Goal: Information Seeking & Learning: Learn about a topic

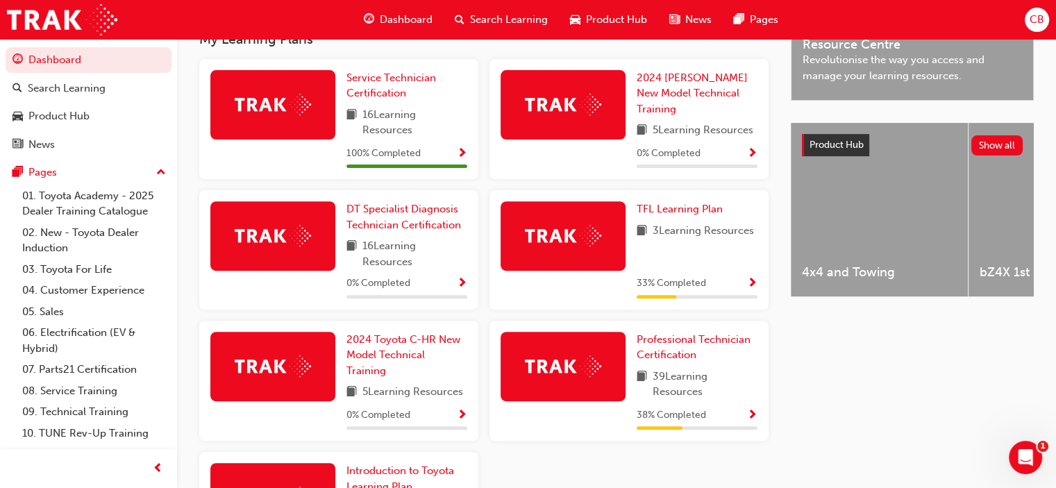
scroll to position [486, 0]
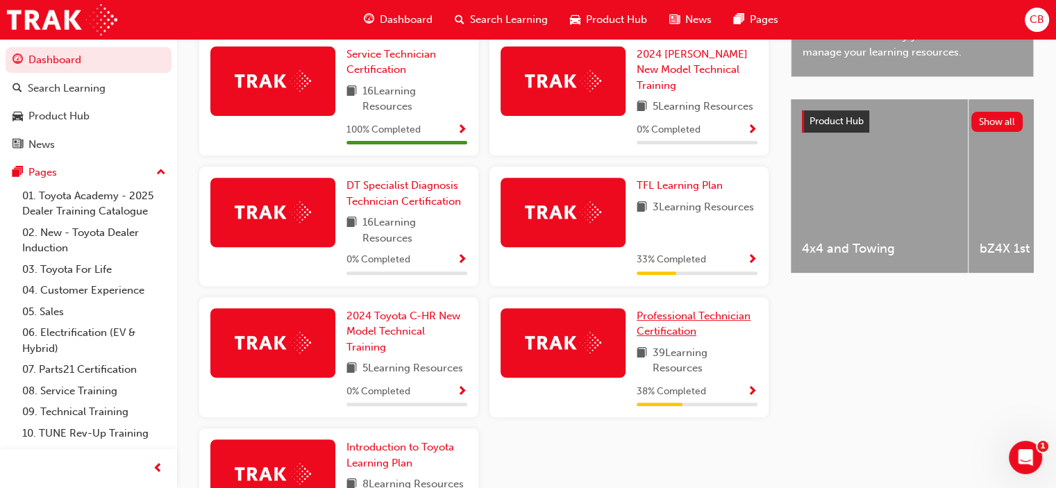
click at [672, 324] on span "Professional Technician Certification" at bounding box center [694, 324] width 114 height 28
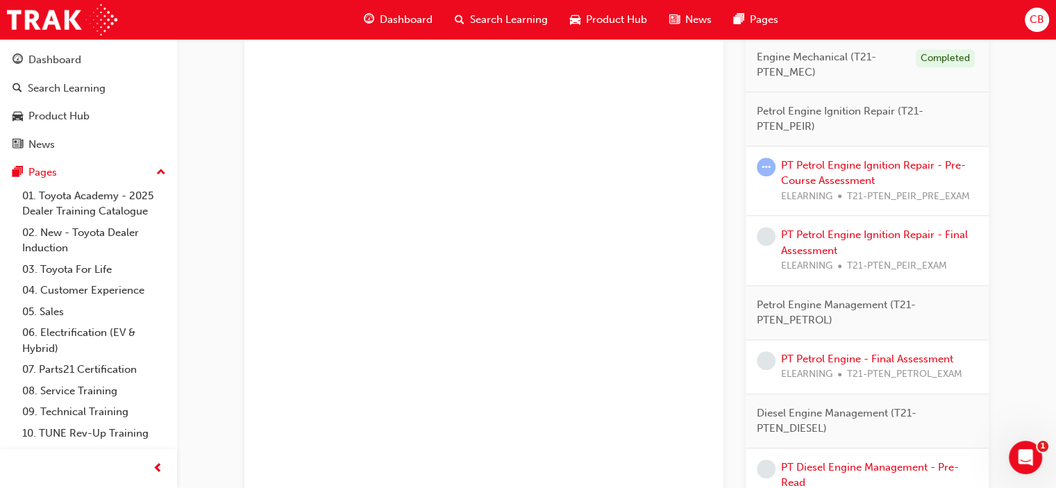
scroll to position [1042, 0]
click at [850, 165] on link "PT Petrol Engine Ignition Repair - Pre-Course Assessment" at bounding box center [873, 172] width 185 height 28
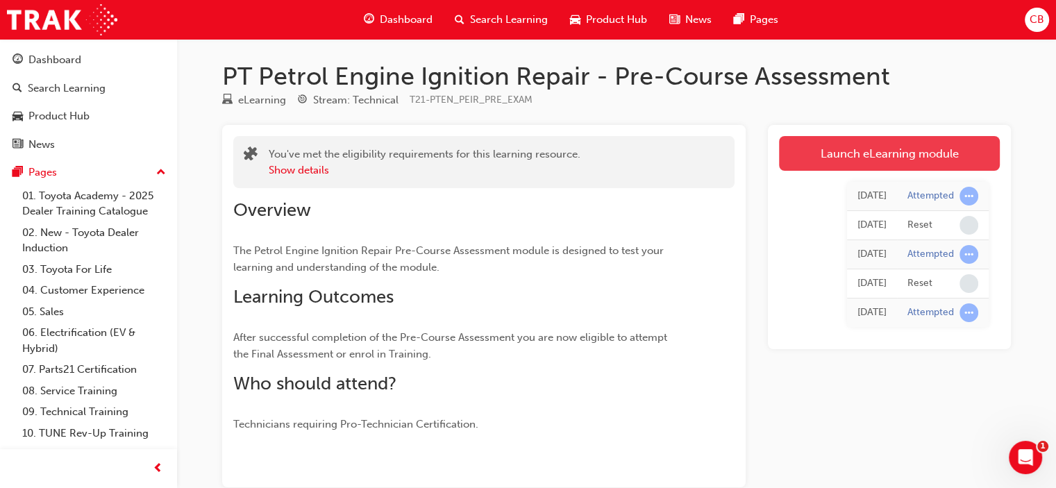
click at [858, 152] on link "Launch eLearning module" at bounding box center [889, 153] width 221 height 35
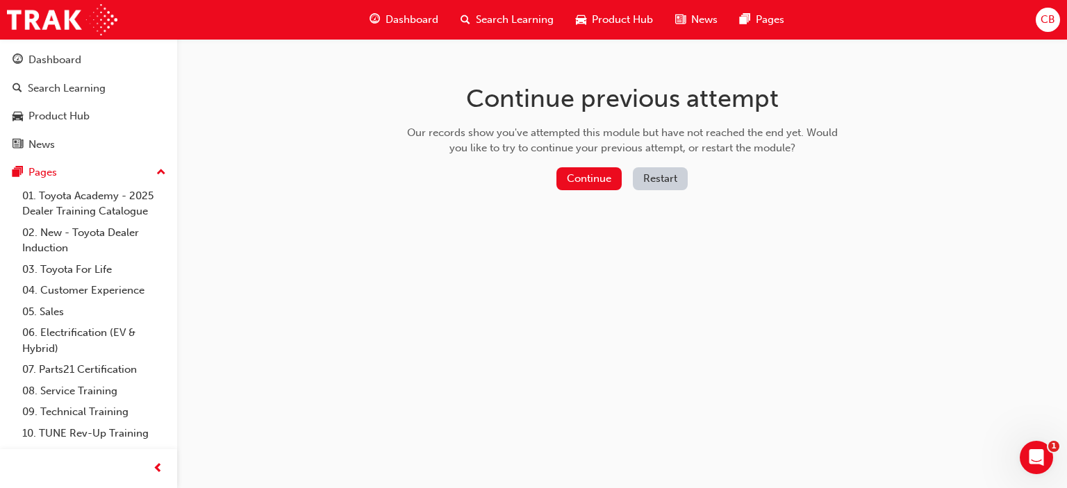
click at [658, 175] on button "Restart" at bounding box center [660, 178] width 55 height 23
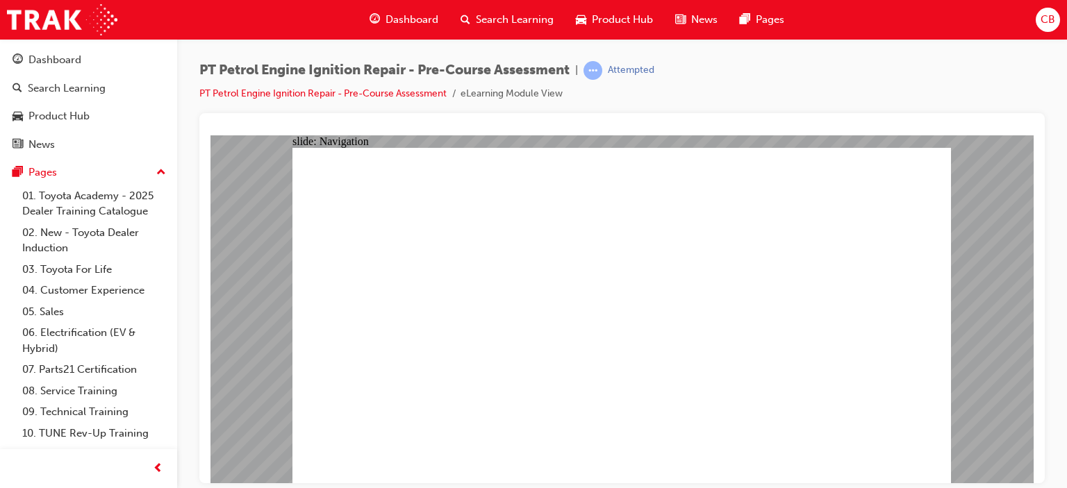
drag, startPoint x: 833, startPoint y: 198, endPoint x: 448, endPoint y: 170, distance: 386.4
radio input "true"
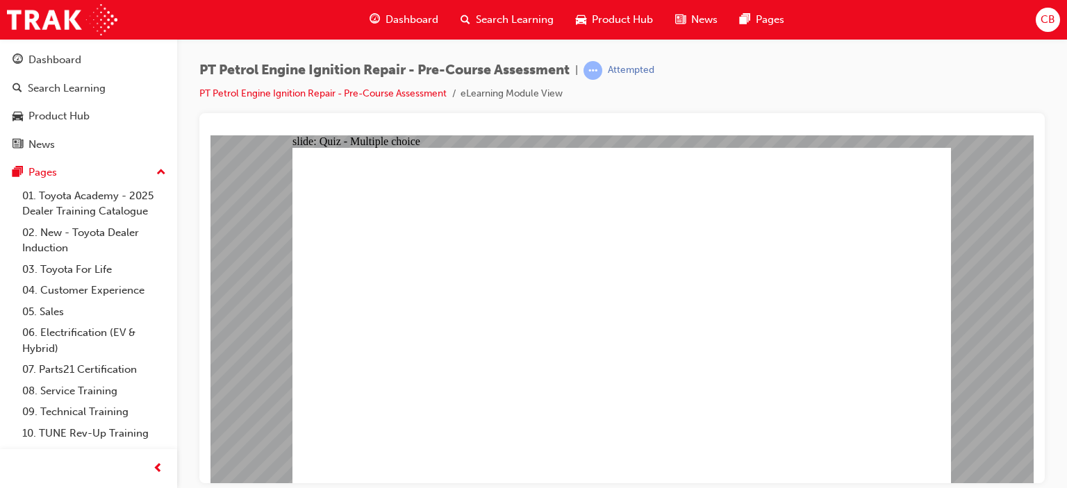
radio input "true"
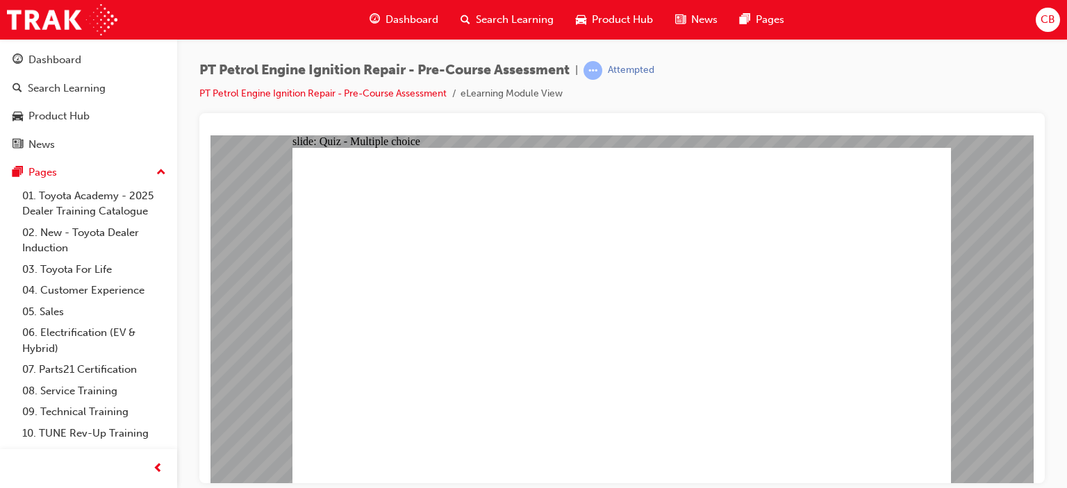
radio input "true"
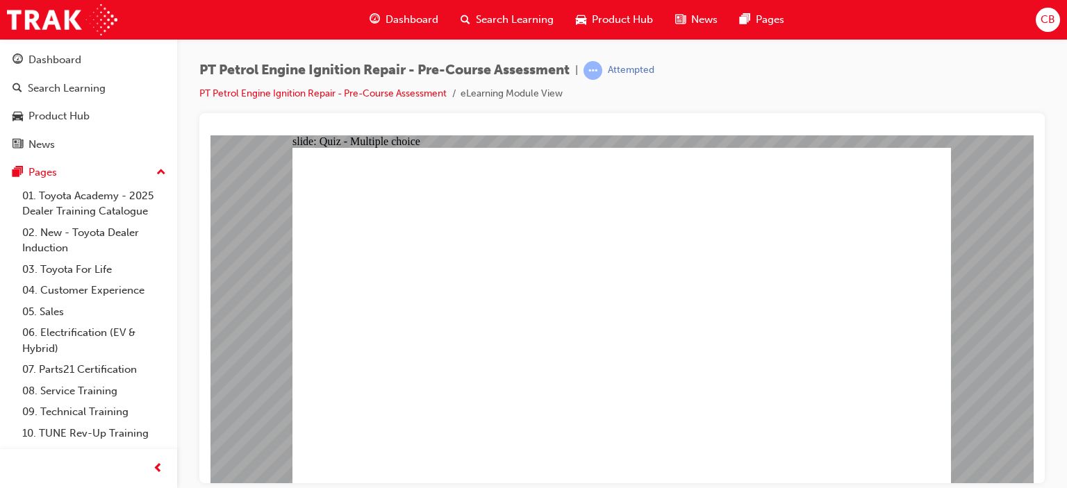
radio input "true"
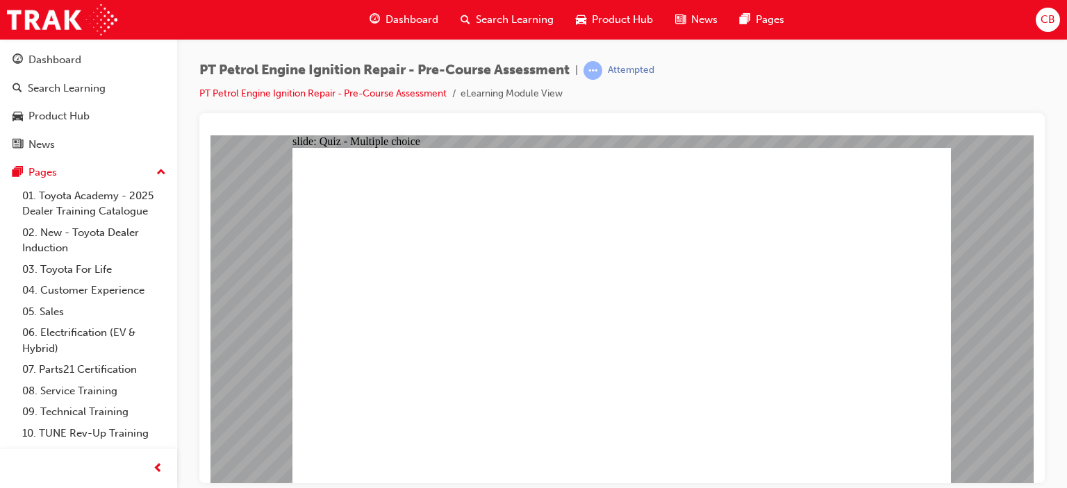
radio input "false"
radio input "true"
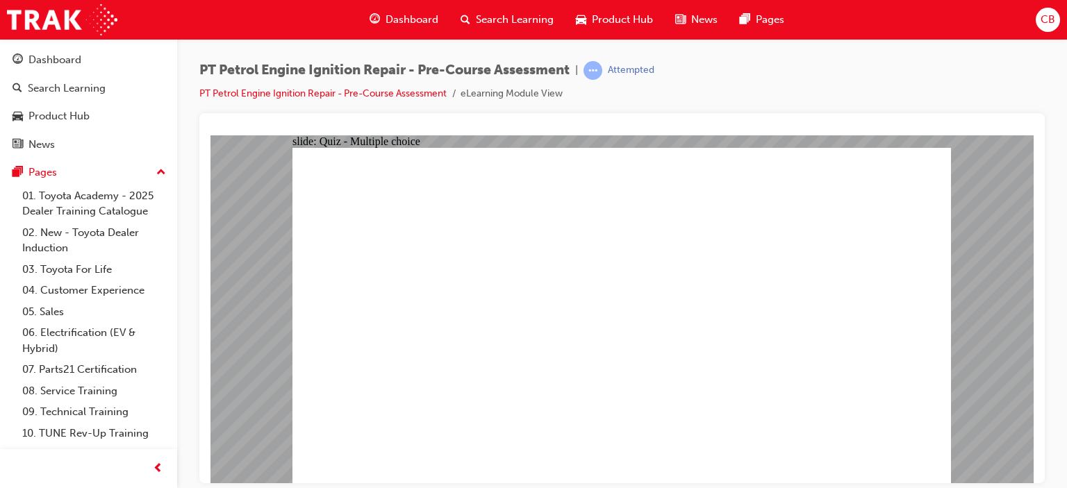
radio input "true"
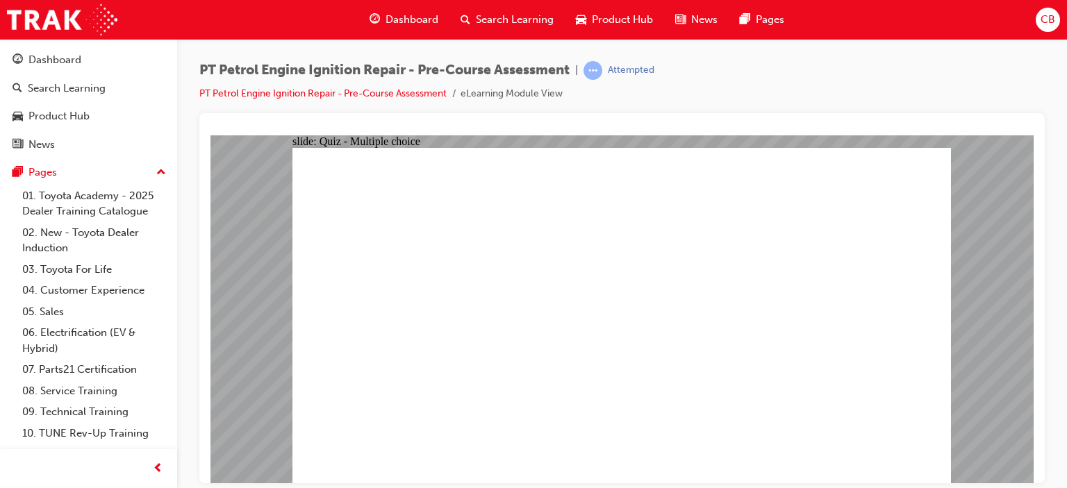
radio input "true"
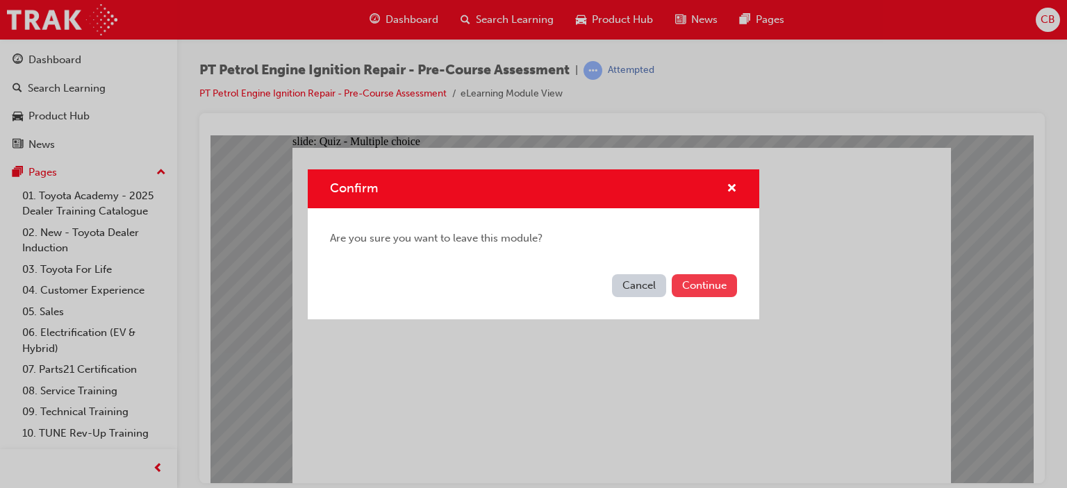
click at [702, 285] on button "Continue" at bounding box center [703, 285] width 65 height 23
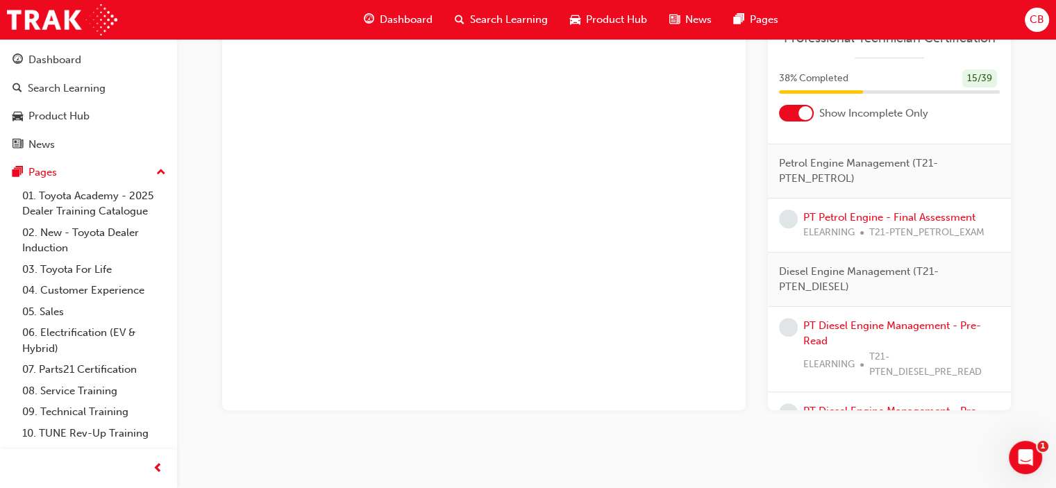
scroll to position [1148, 0]
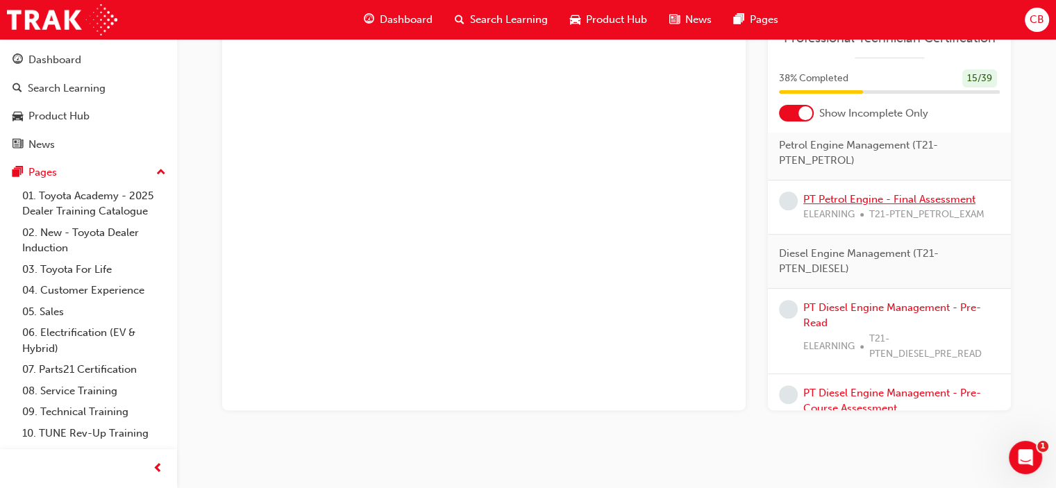
click at [851, 206] on link "PT Petrol Engine - Final Assessment" at bounding box center [889, 199] width 172 height 12
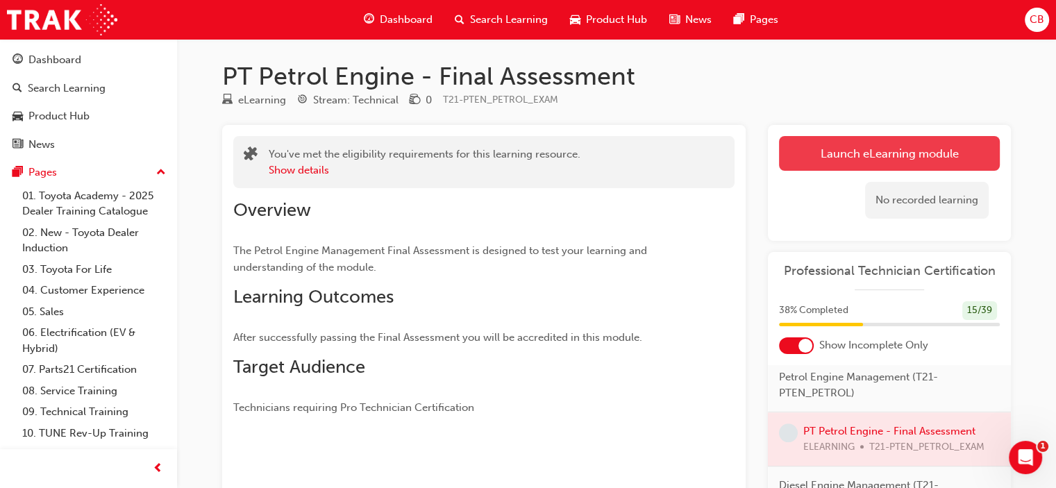
click at [844, 160] on link "Launch eLearning module" at bounding box center [889, 153] width 221 height 35
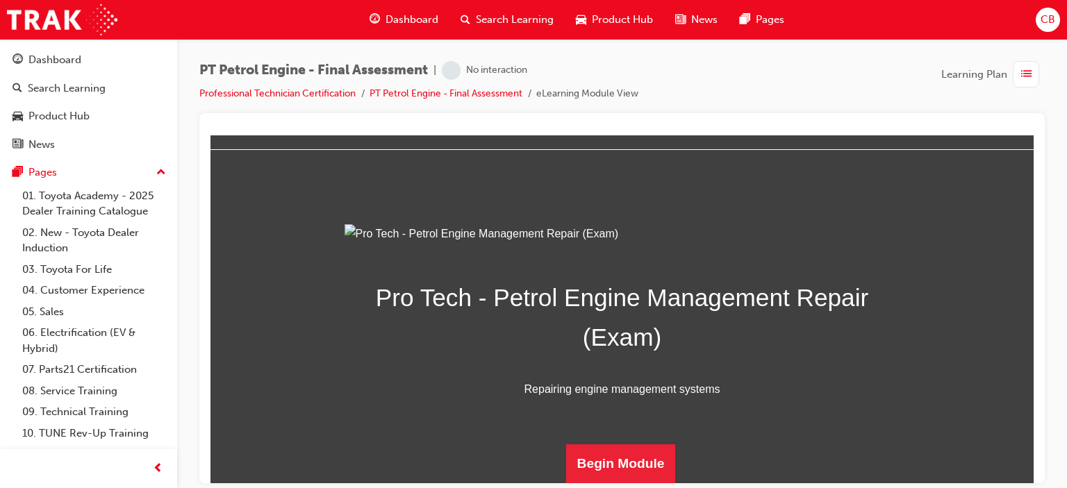
scroll to position [193, 0]
click at [630, 457] on button "Begin Module" at bounding box center [621, 463] width 110 height 39
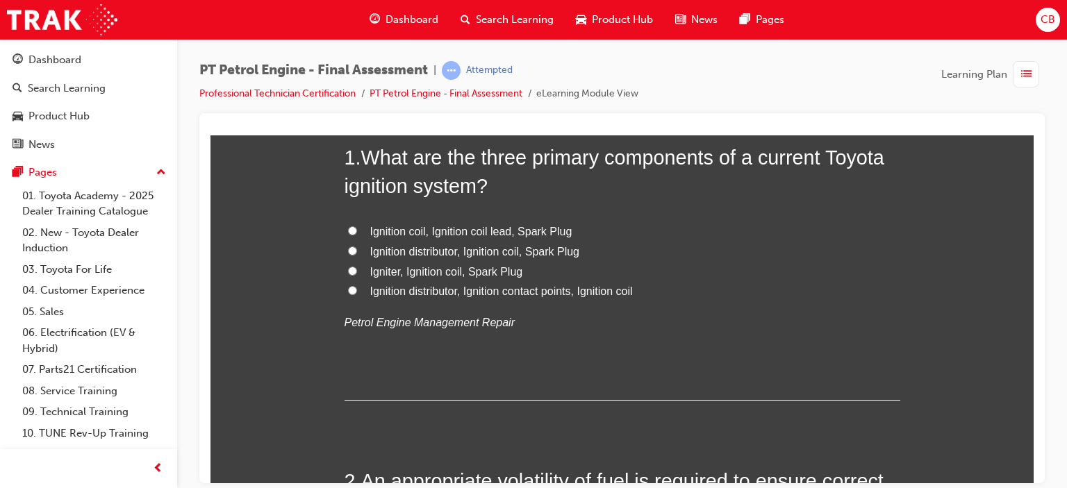
scroll to position [69, 0]
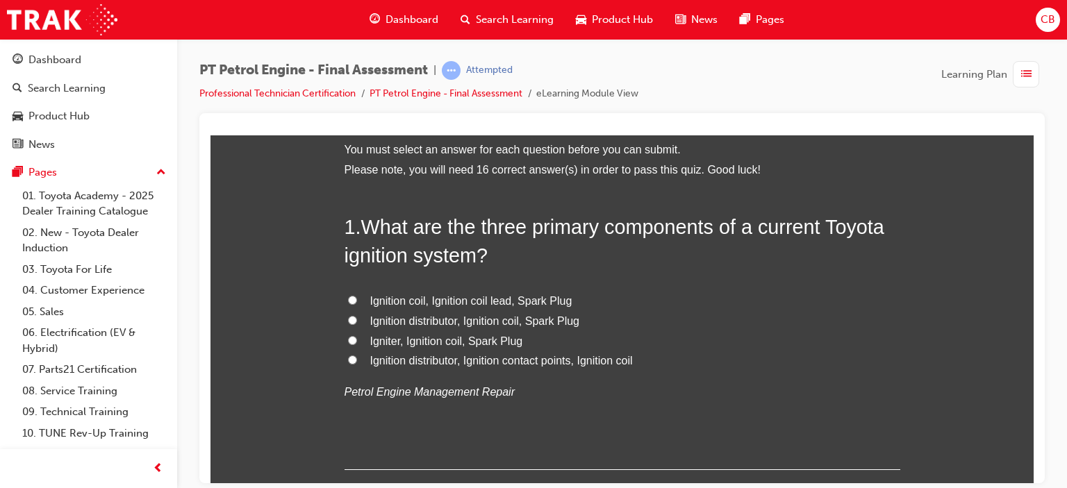
click at [348, 338] on input "Igniter, Ignition coil, Spark Plug" at bounding box center [352, 339] width 9 height 9
radio input "true"
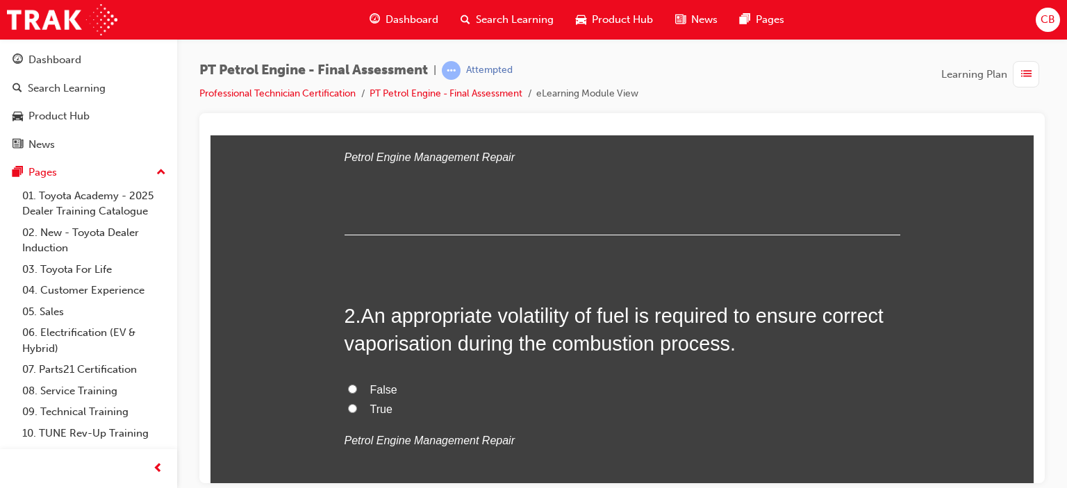
scroll to position [347, 0]
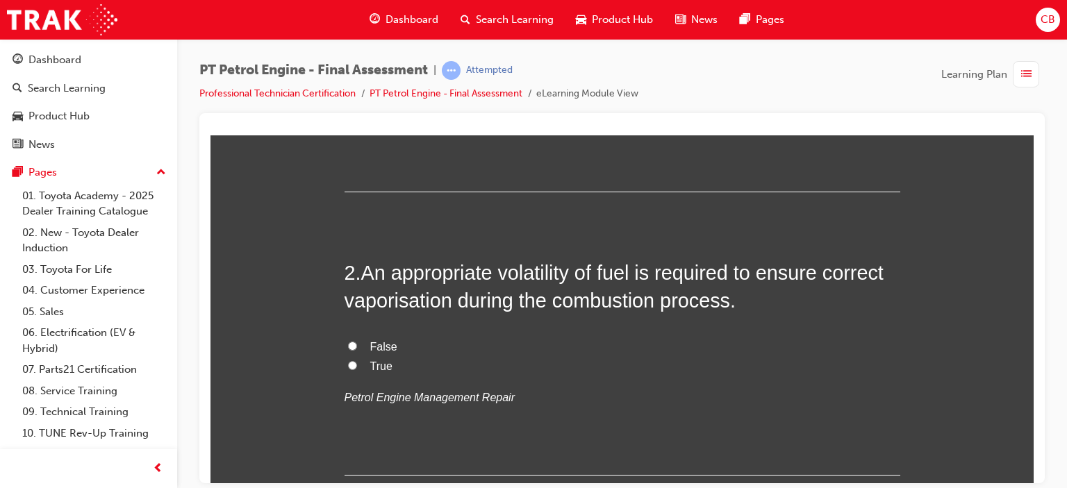
click at [348, 361] on input "True" at bounding box center [352, 364] width 9 height 9
radio input "true"
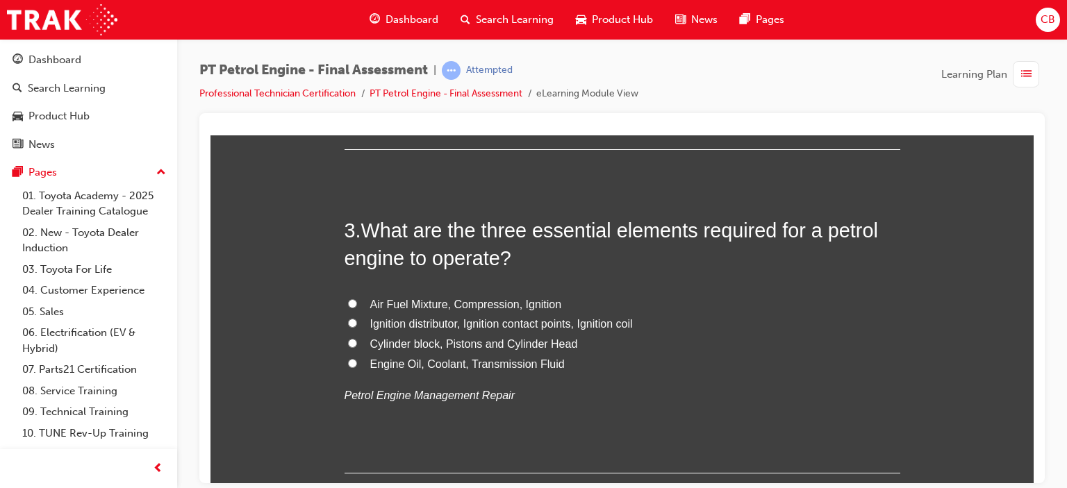
scroll to position [694, 0]
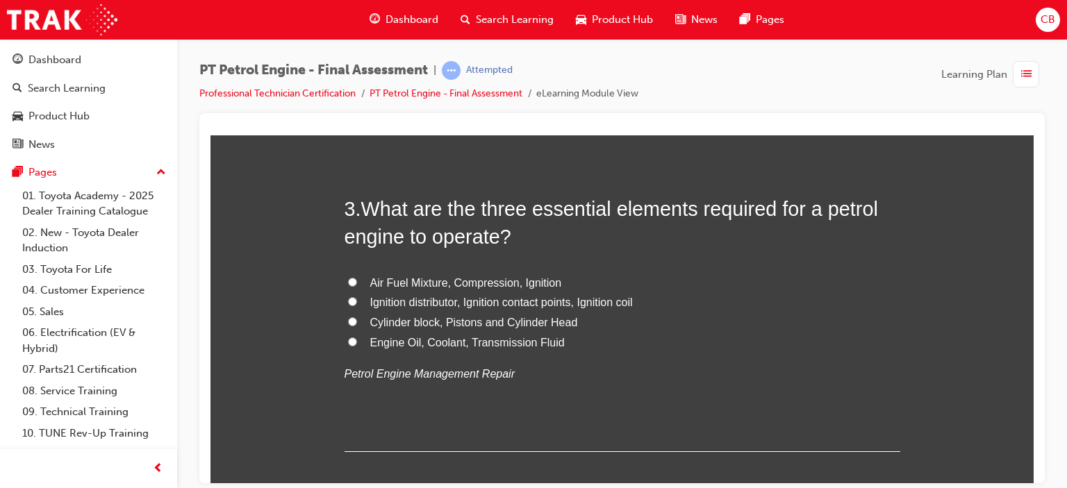
click at [348, 280] on input "Air Fuel Mixture, Compression, Ignition" at bounding box center [352, 281] width 9 height 9
radio input "true"
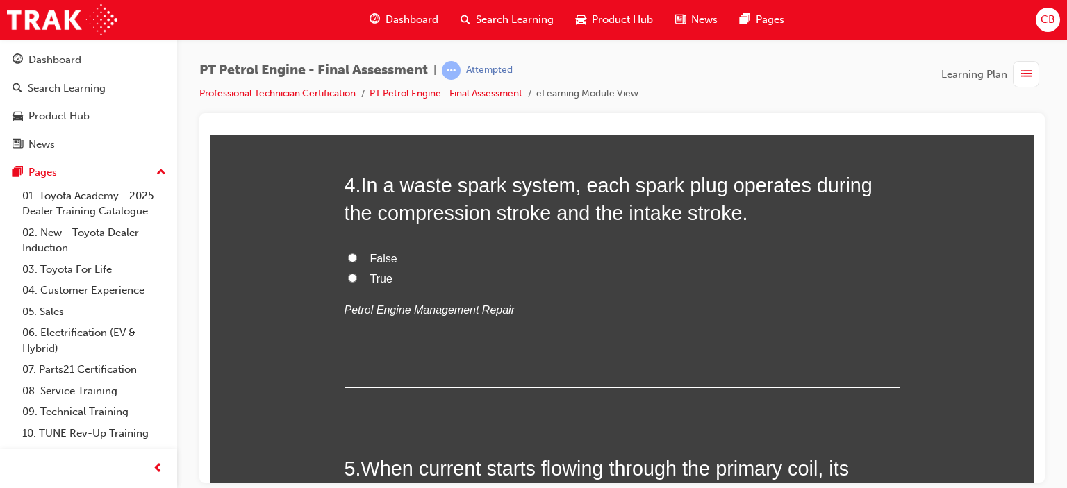
scroll to position [972, 0]
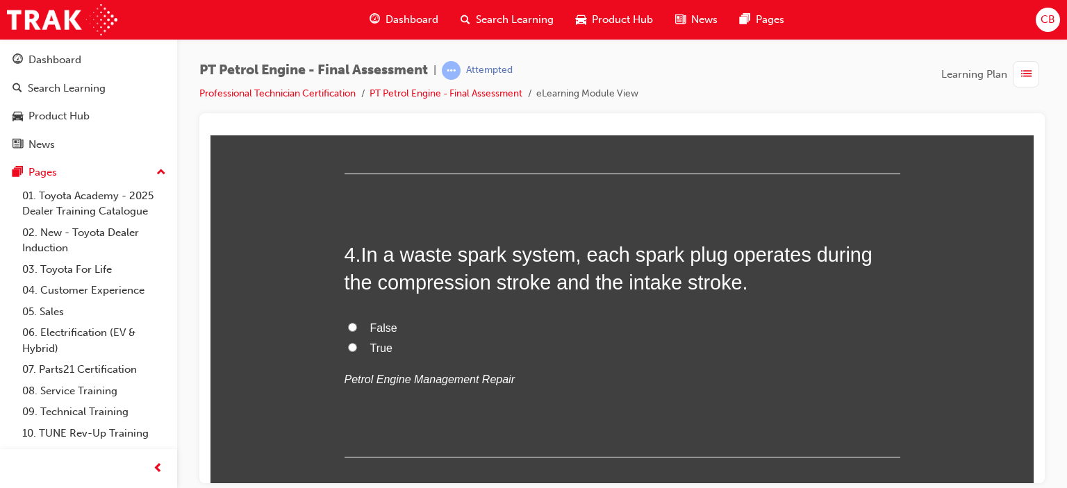
click at [348, 345] on input "True" at bounding box center [352, 346] width 9 height 9
radio input "true"
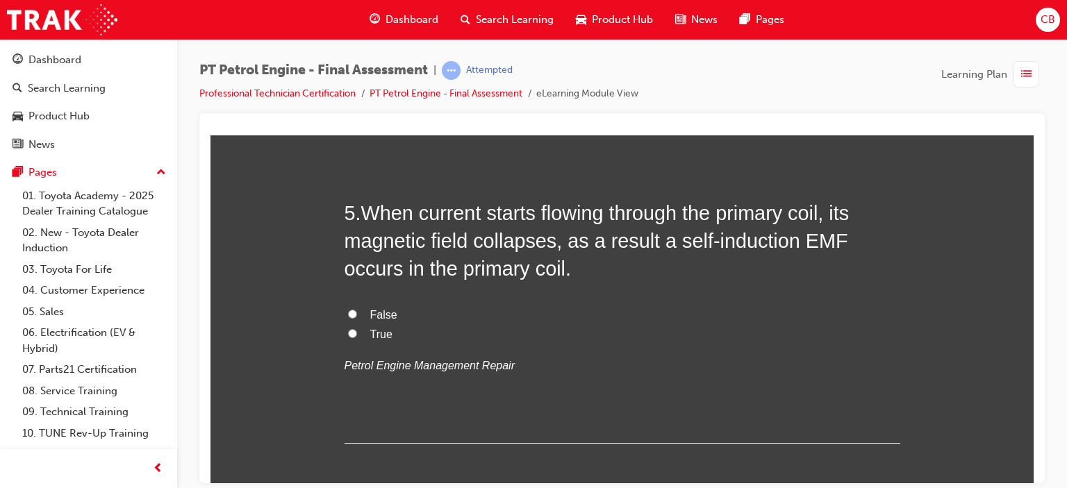
scroll to position [1319, 0]
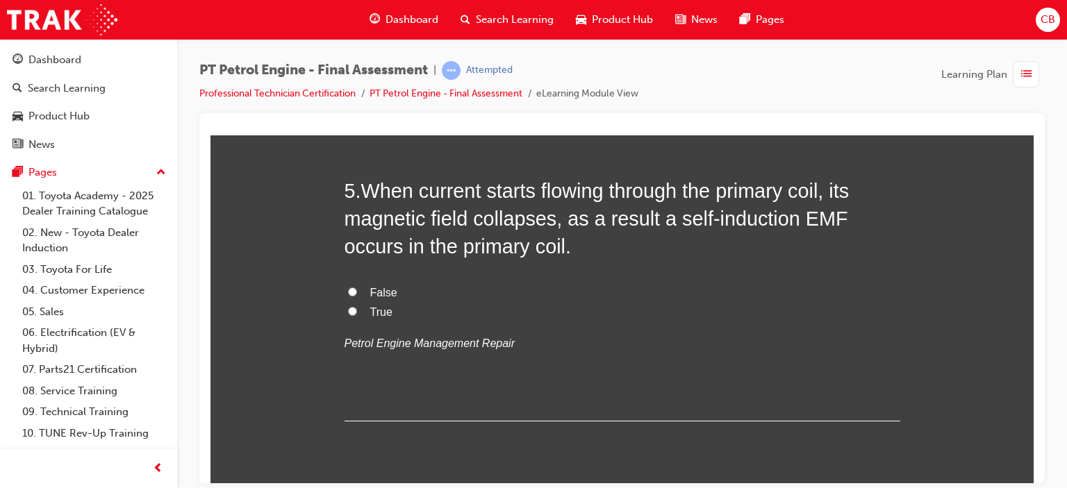
click at [348, 310] on input "True" at bounding box center [352, 310] width 9 height 9
radio input "true"
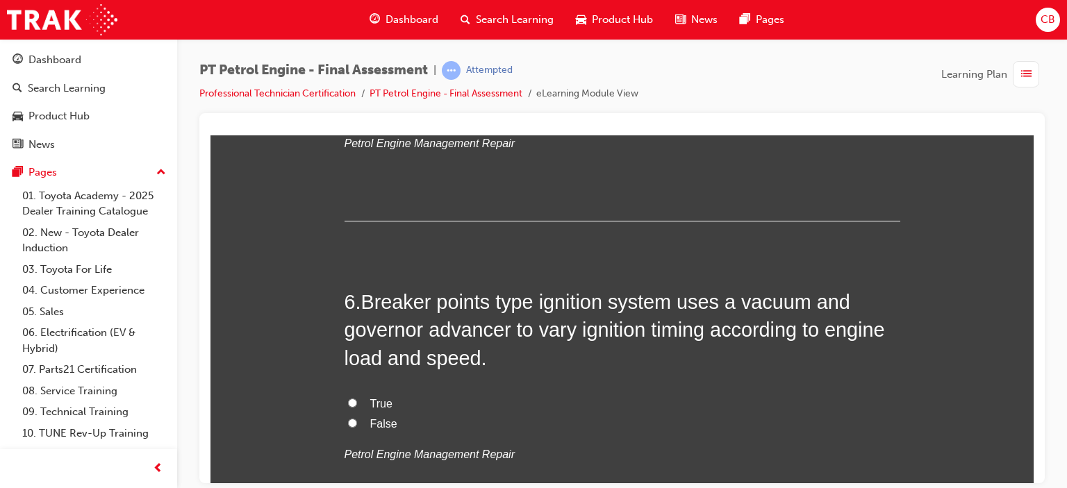
scroll to position [1597, 0]
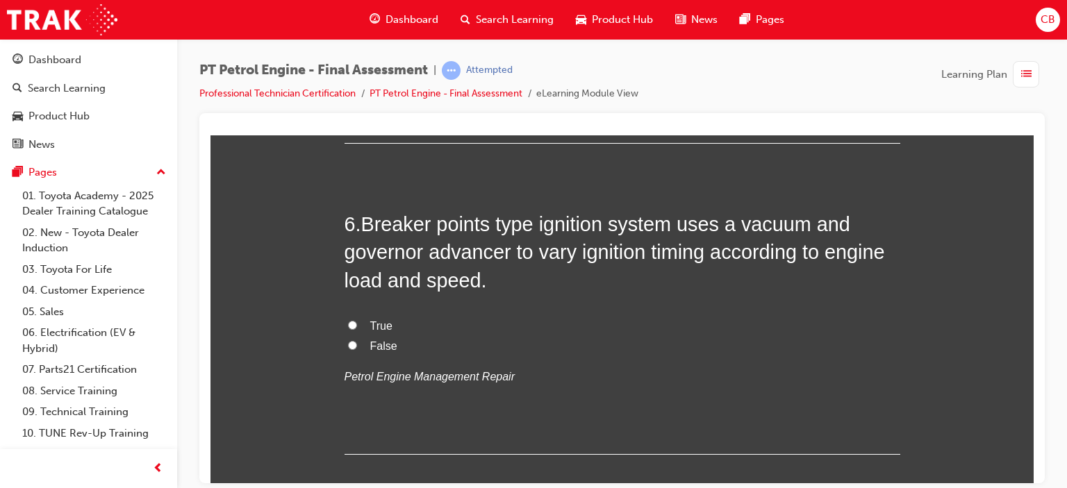
click at [348, 345] on input "False" at bounding box center [352, 344] width 9 height 9
radio input "true"
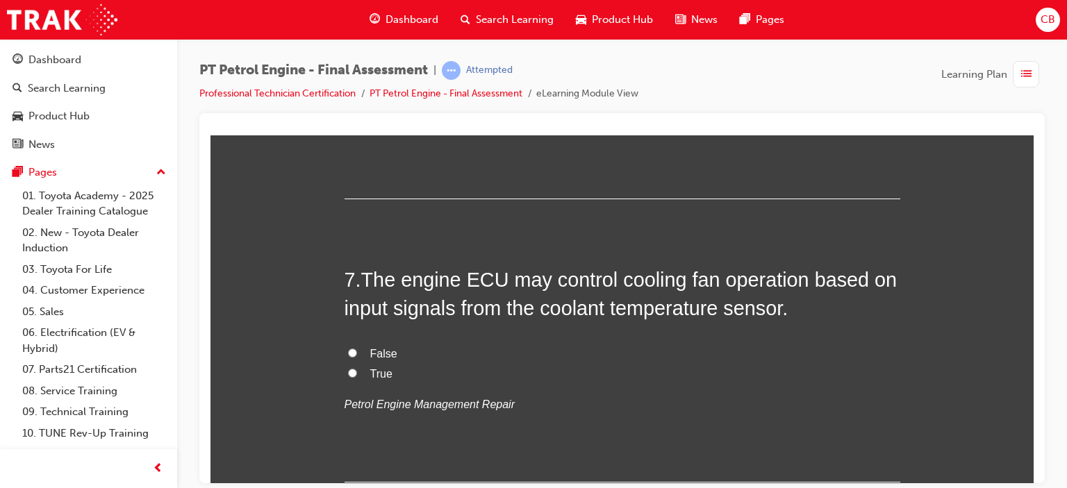
scroll to position [1875, 0]
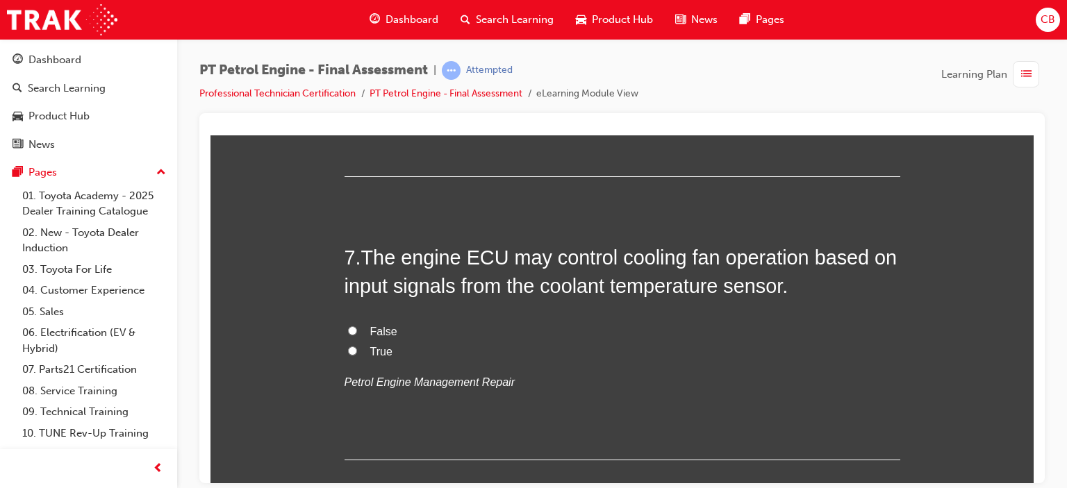
click at [348, 346] on input "True" at bounding box center [352, 350] width 9 height 9
radio input "true"
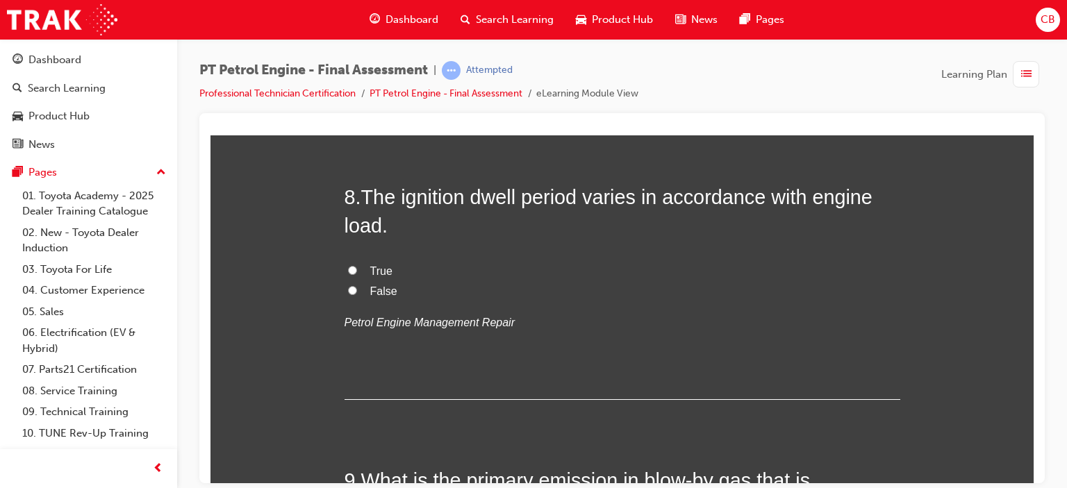
scroll to position [2222, 0]
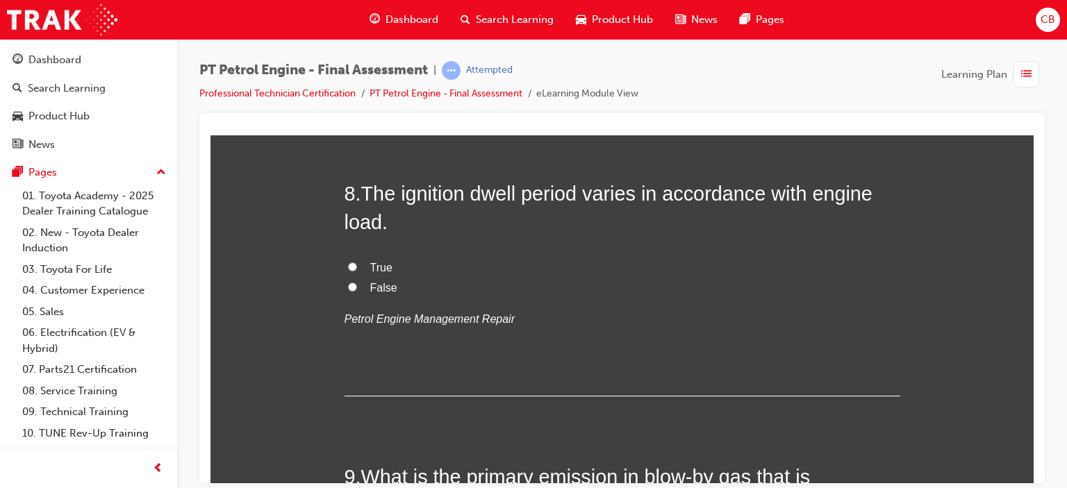
click at [348, 265] on input "True" at bounding box center [352, 266] width 9 height 9
radio input "true"
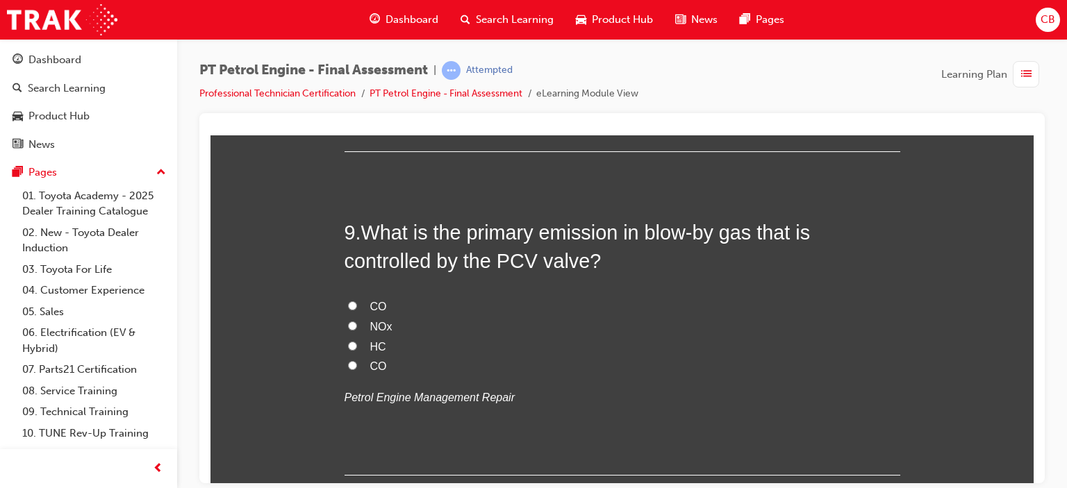
scroll to position [2500, 0]
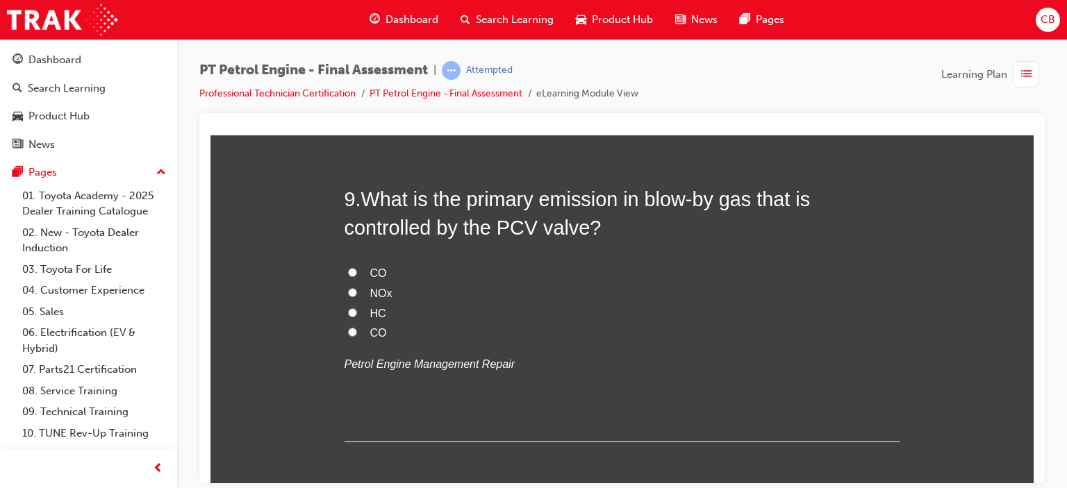
click at [348, 312] on input "HC" at bounding box center [352, 312] width 9 height 9
radio input "true"
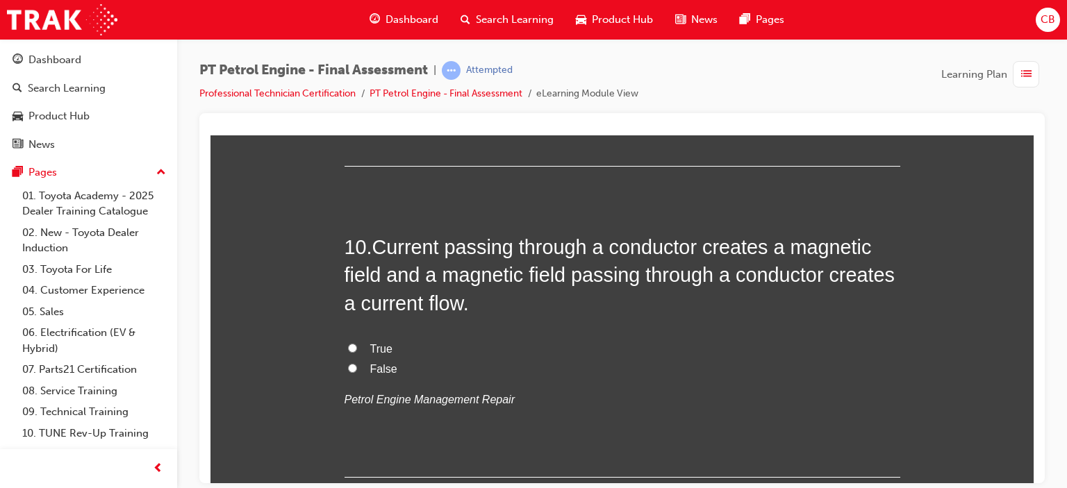
scroll to position [2778, 0]
click at [348, 344] on input "True" at bounding box center [352, 345] width 9 height 9
radio input "true"
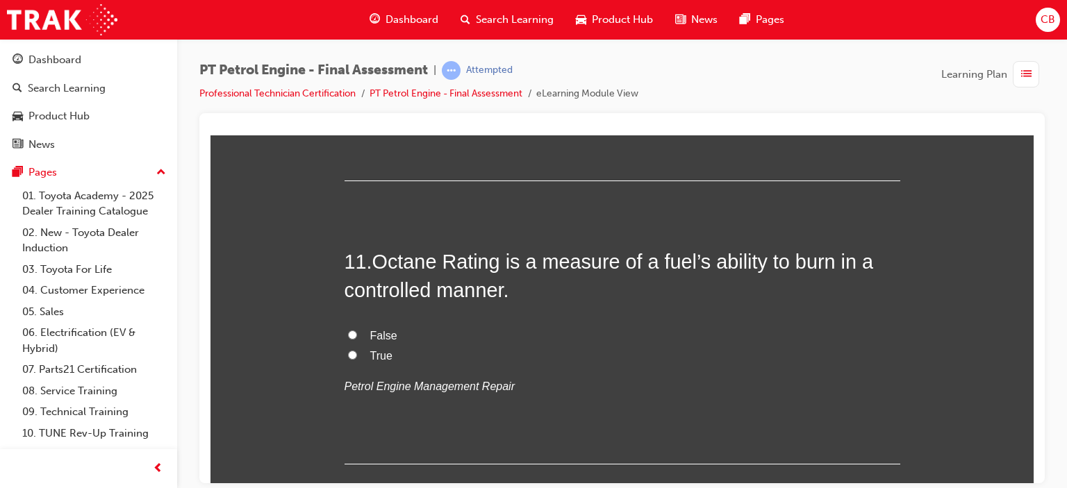
scroll to position [3125, 0]
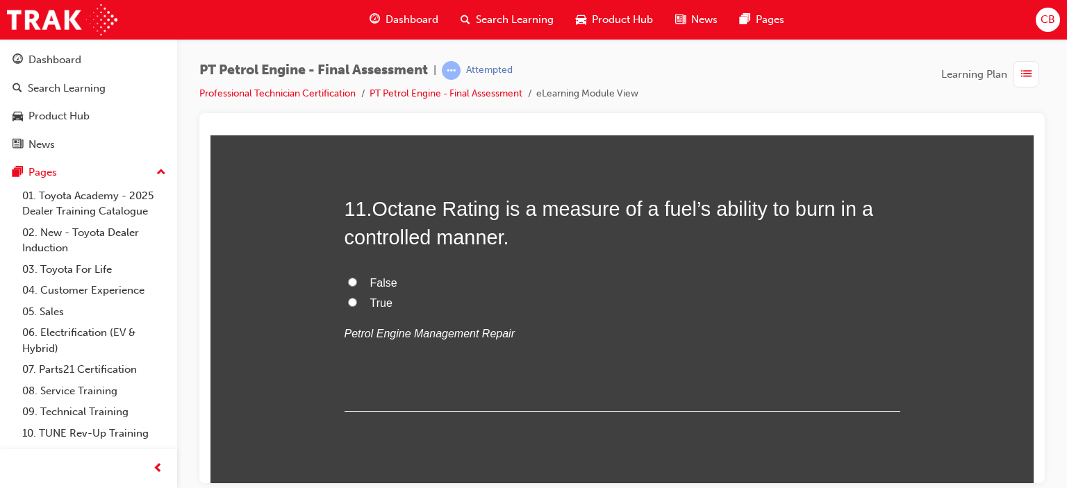
click at [348, 299] on input "True" at bounding box center [352, 301] width 9 height 9
radio input "true"
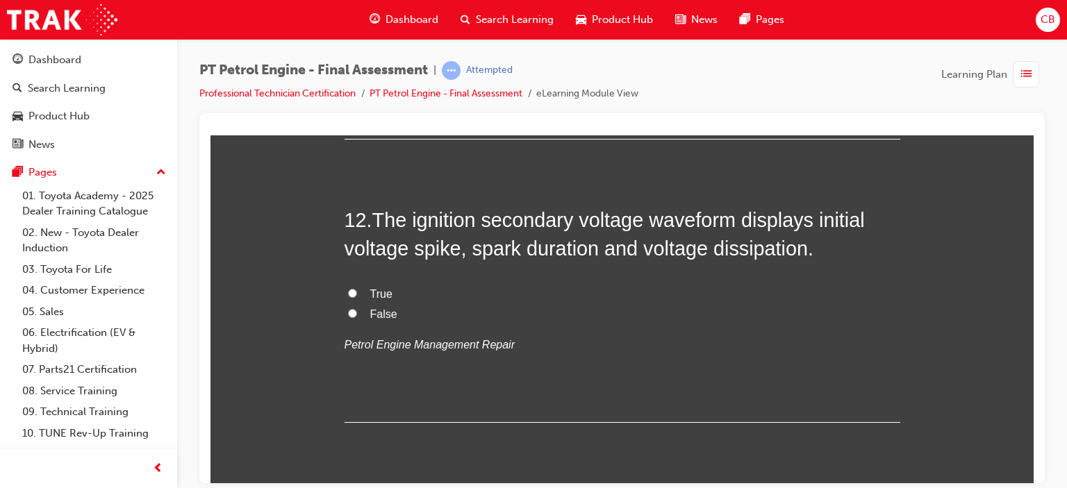
scroll to position [3403, 0]
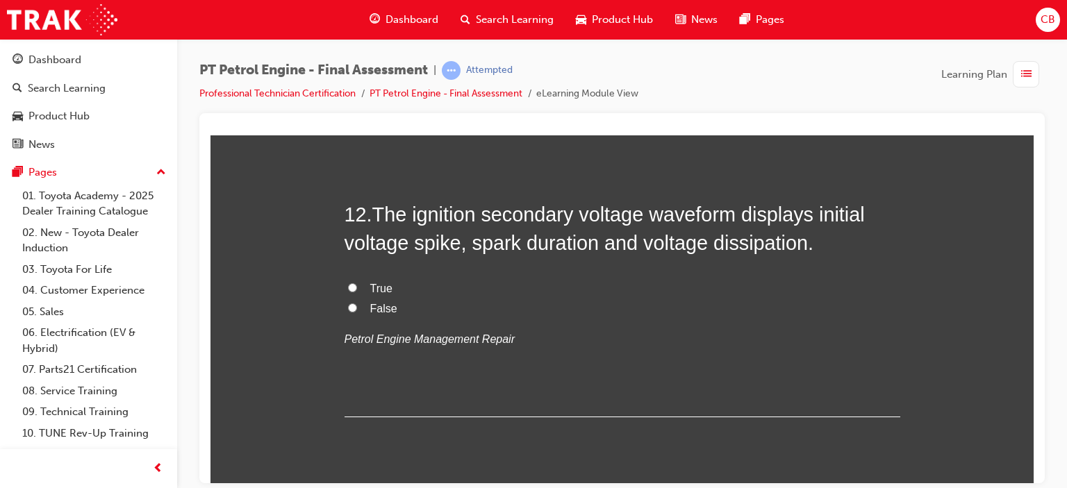
click at [349, 284] on input "True" at bounding box center [352, 287] width 9 height 9
radio input "true"
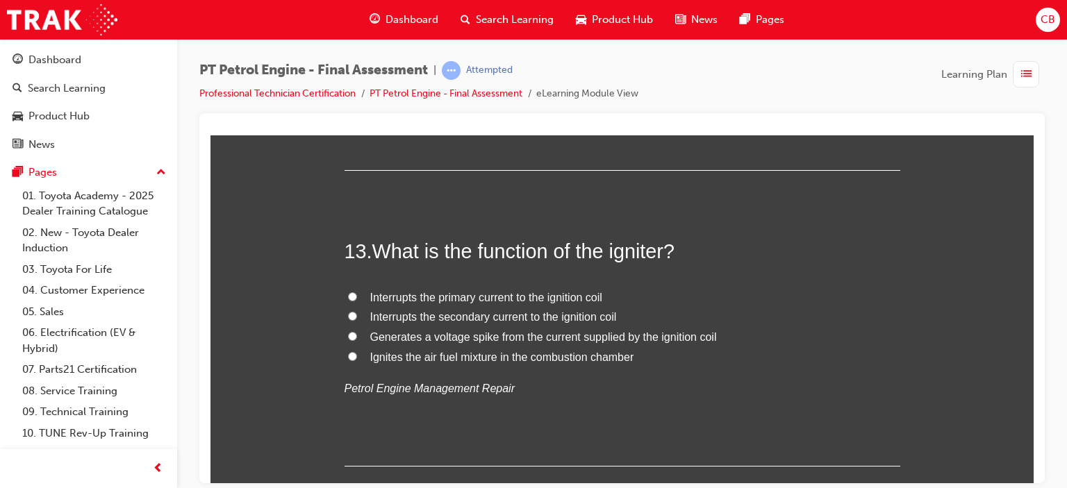
scroll to position [3680, 0]
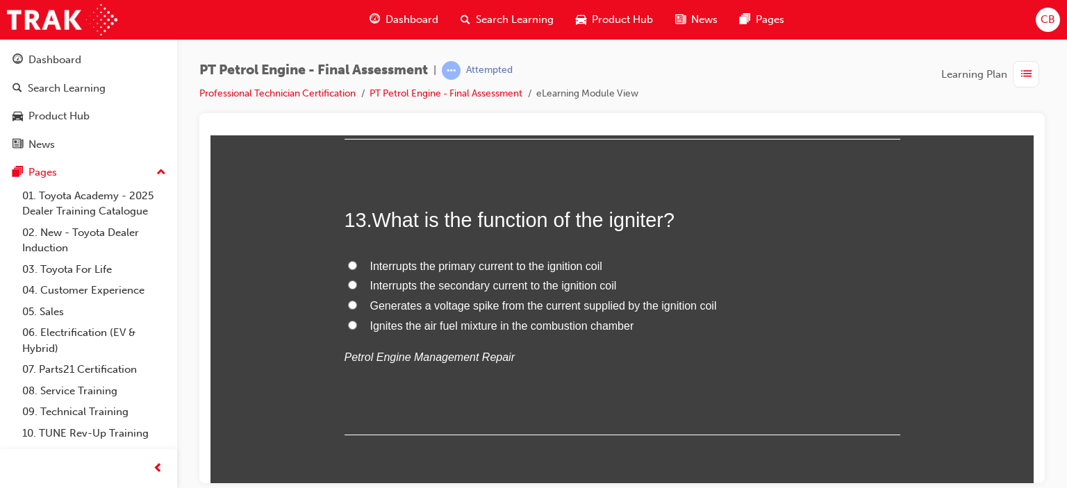
click at [348, 302] on input "Generates a voltage spike from the current supplied by the ignition coil" at bounding box center [352, 304] width 9 height 9
radio input "true"
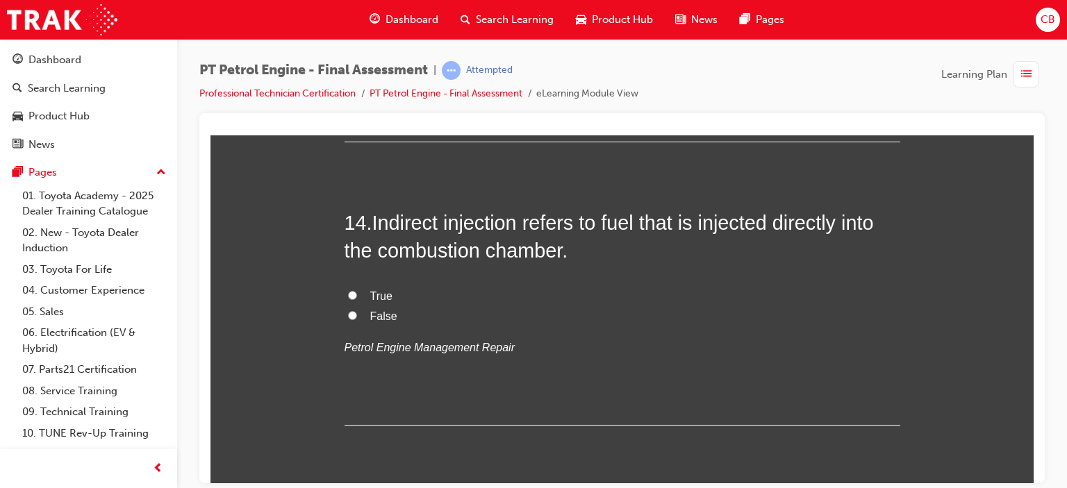
scroll to position [3958, 0]
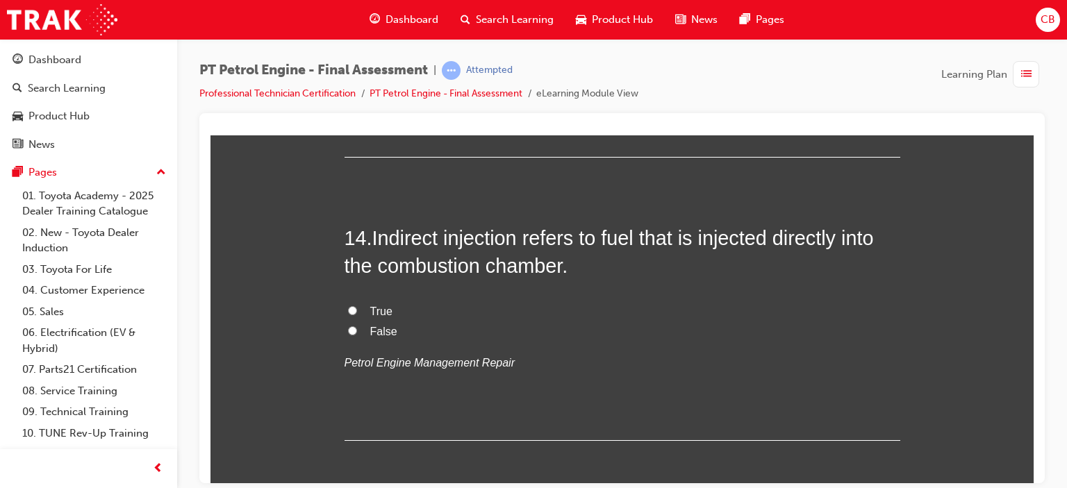
click at [348, 326] on input "False" at bounding box center [352, 330] width 9 height 9
radio input "true"
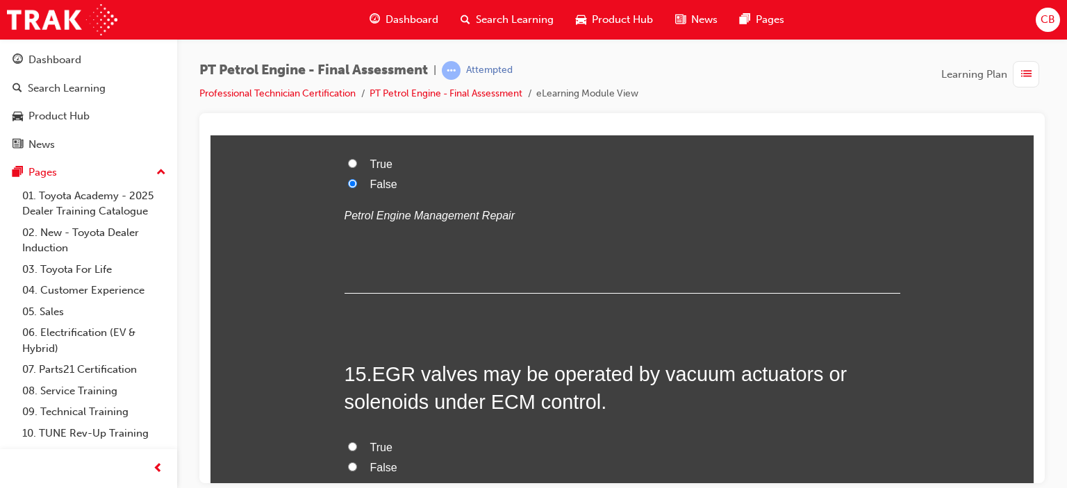
scroll to position [4236, 0]
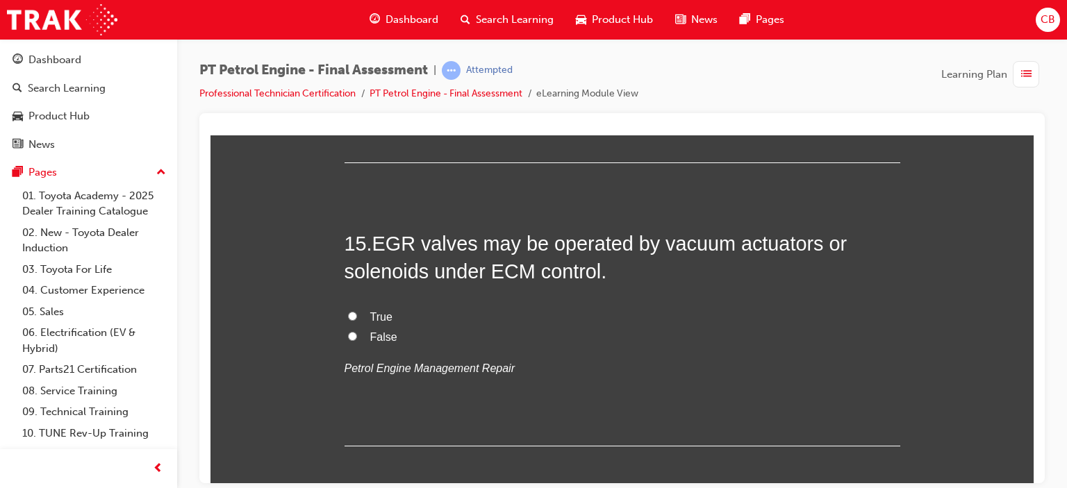
drag, startPoint x: 347, startPoint y: 311, endPoint x: 367, endPoint y: 310, distance: 19.5
click at [348, 311] on input "True" at bounding box center [352, 315] width 9 height 9
radio input "true"
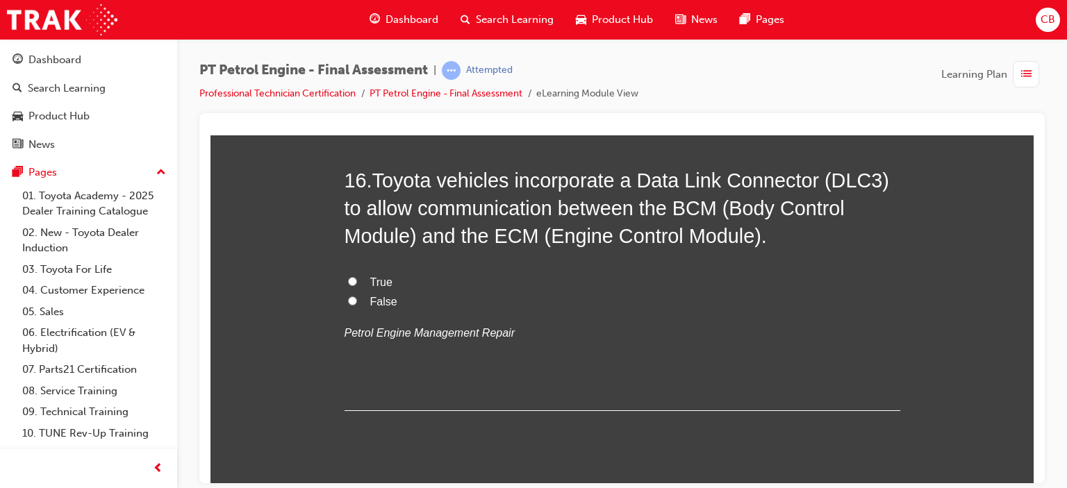
scroll to position [4583, 0]
click at [348, 276] on input "True" at bounding box center [352, 280] width 9 height 9
radio input "true"
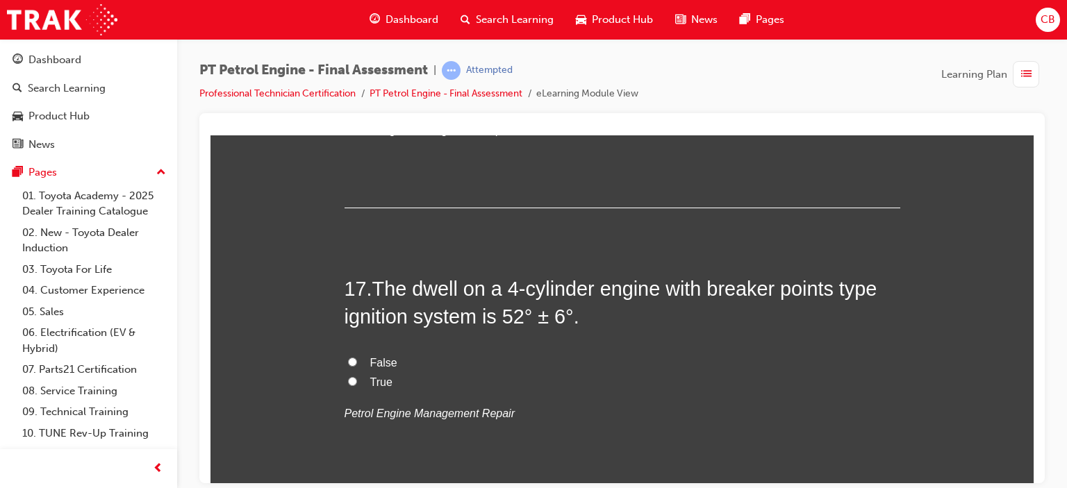
scroll to position [4791, 0]
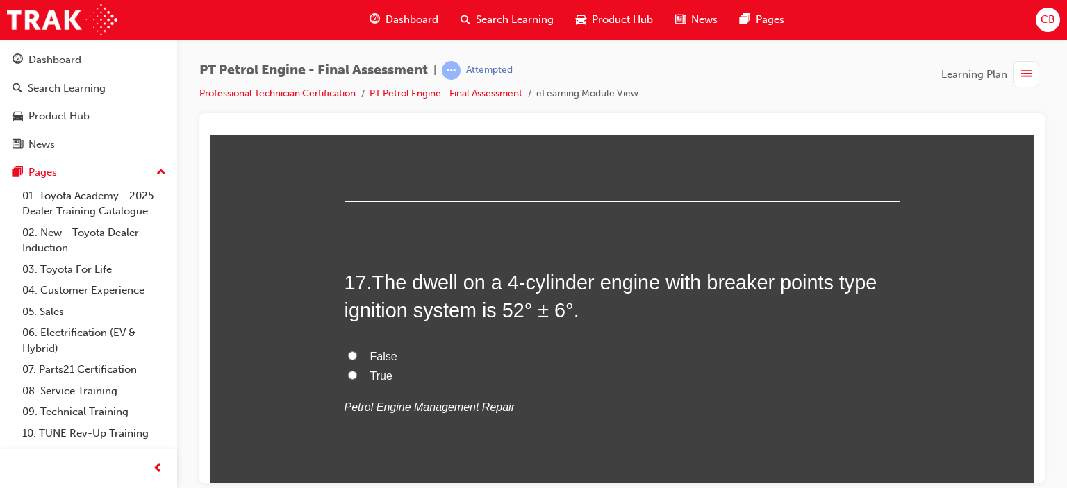
click at [348, 351] on input "False" at bounding box center [352, 355] width 9 height 9
radio input "true"
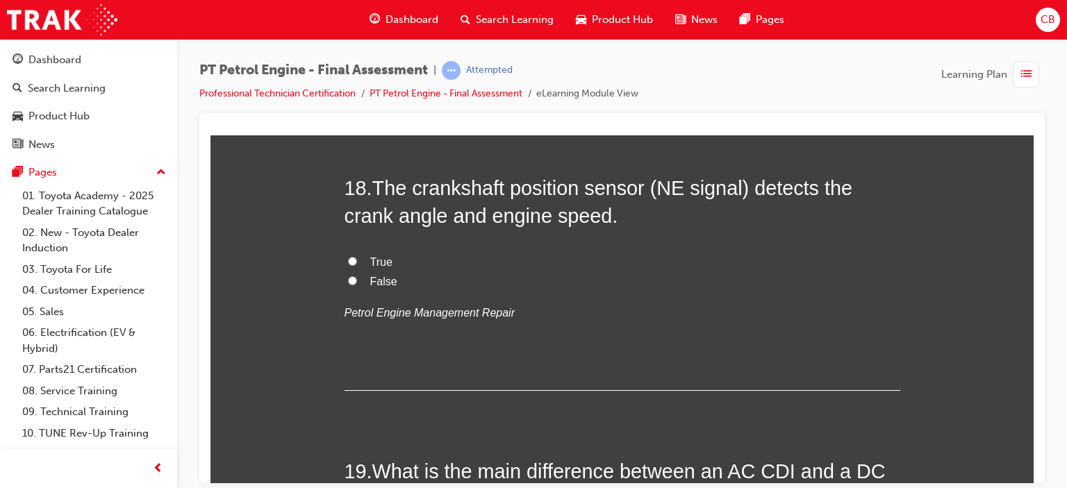
scroll to position [5139, 0]
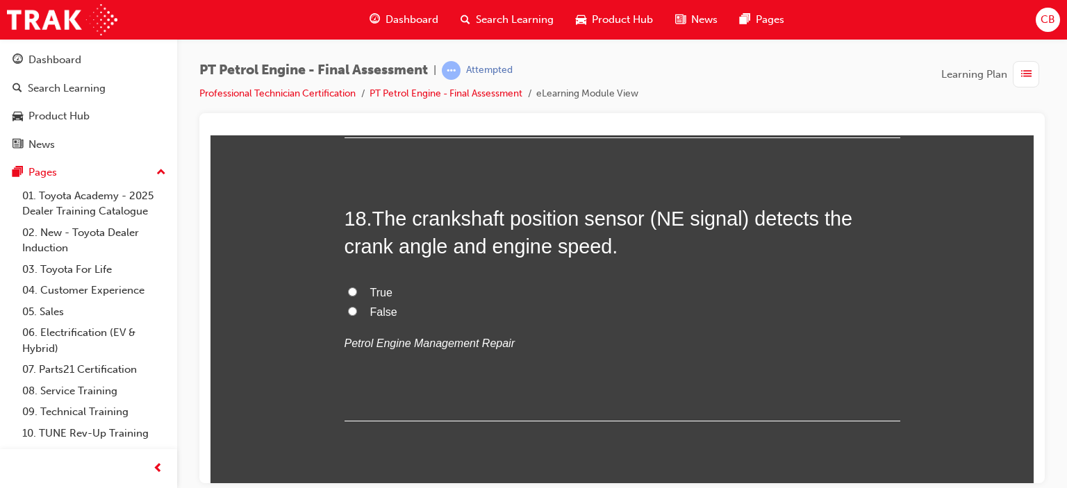
click at [348, 290] on input "True" at bounding box center [352, 291] width 9 height 9
radio input "true"
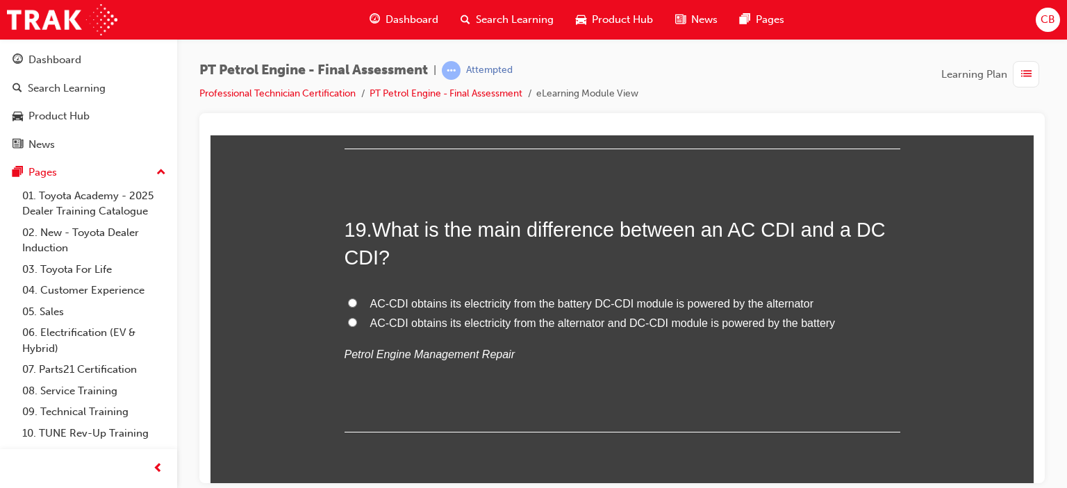
scroll to position [5416, 0]
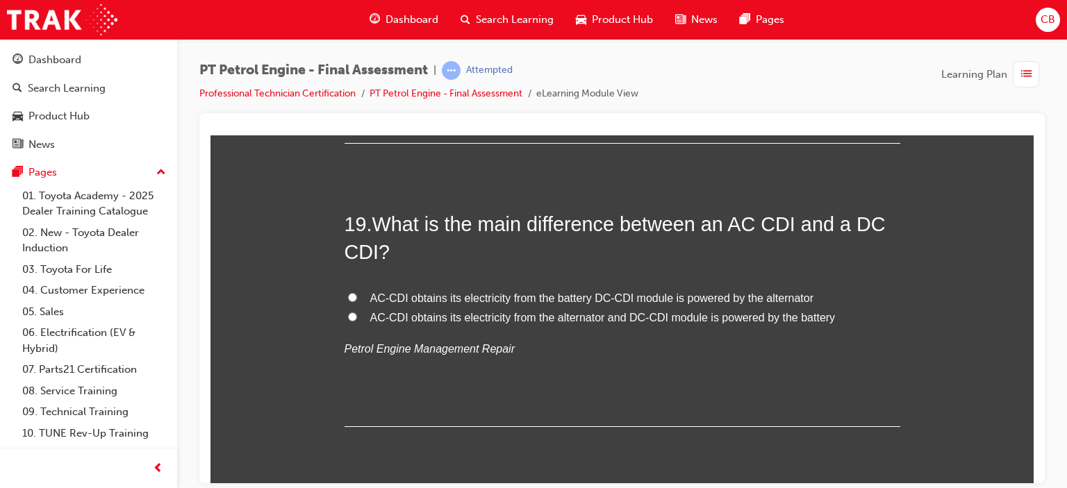
click at [348, 292] on input "AC-CDI obtains its electricity from the battery DC-CDI module is powered by the…" at bounding box center [352, 296] width 9 height 9
radio input "true"
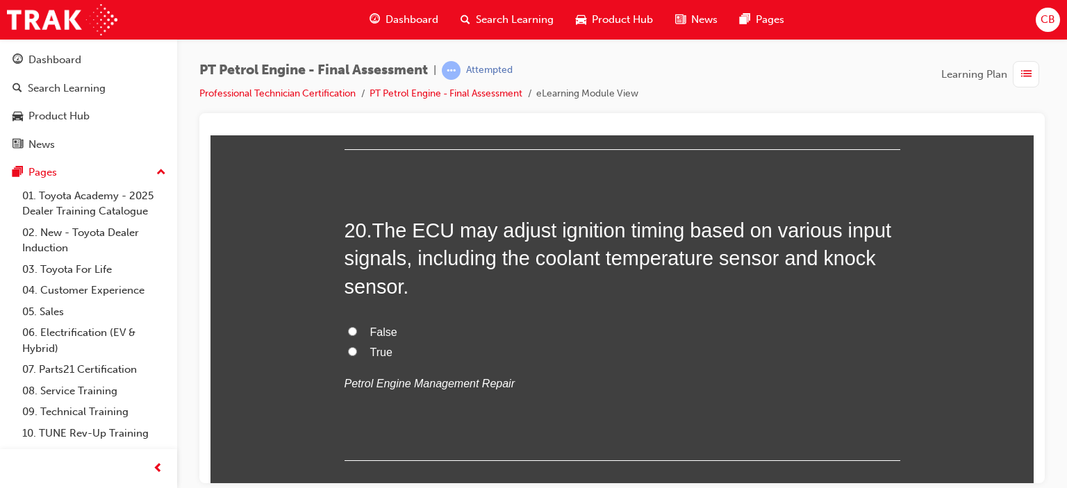
scroll to position [5694, 0]
drag, startPoint x: 343, startPoint y: 346, endPoint x: 356, endPoint y: 345, distance: 13.2
click at [348, 347] on input "True" at bounding box center [352, 350] width 9 height 9
radio input "true"
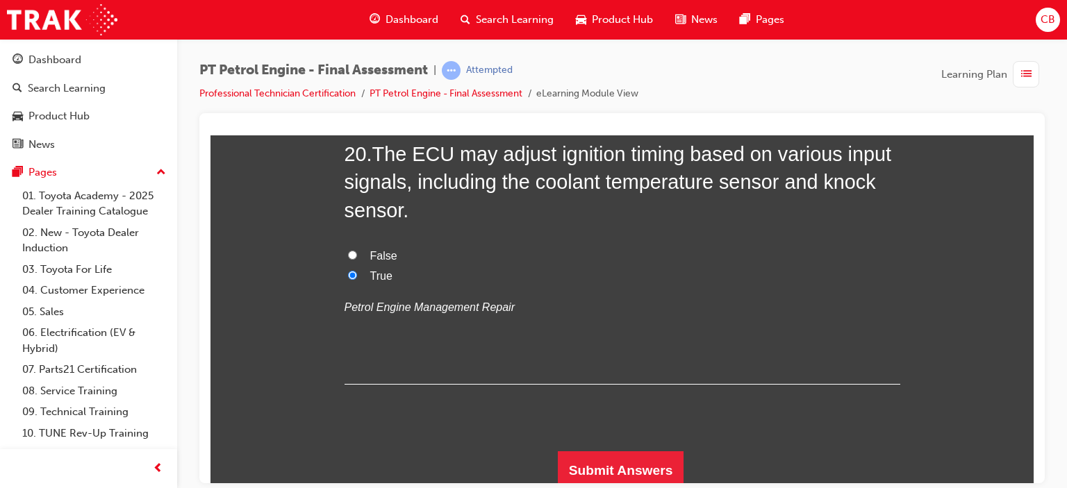
scroll to position [5773, 0]
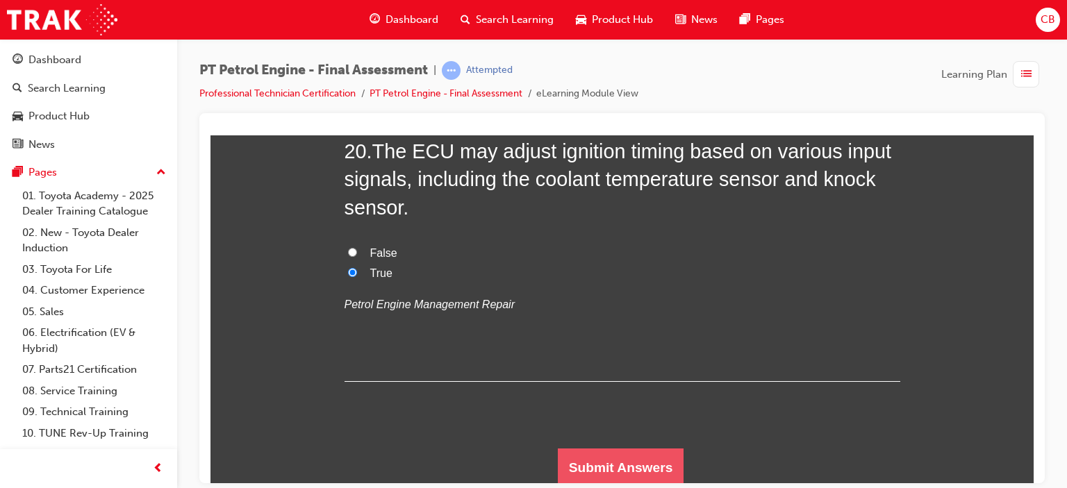
click at [612, 462] on button "Submit Answers" at bounding box center [621, 467] width 126 height 39
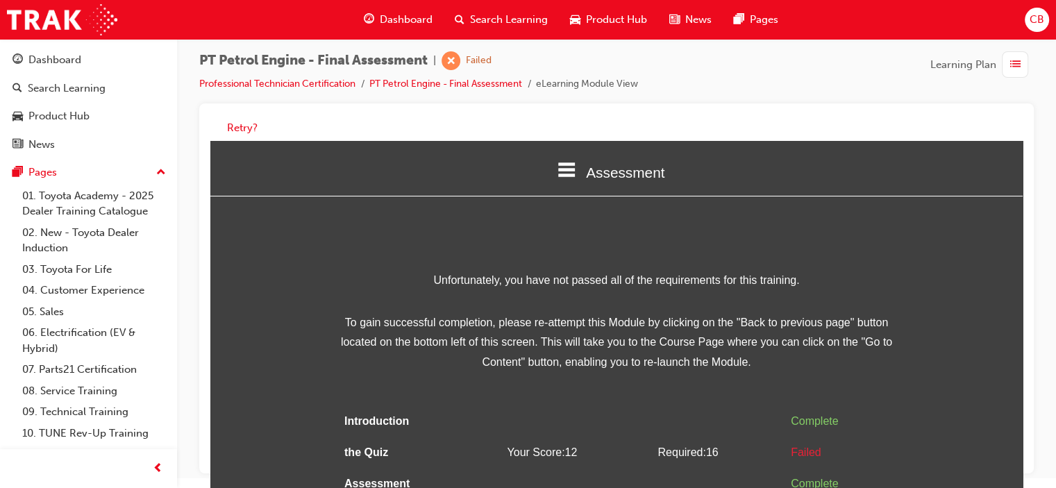
scroll to position [32, 0]
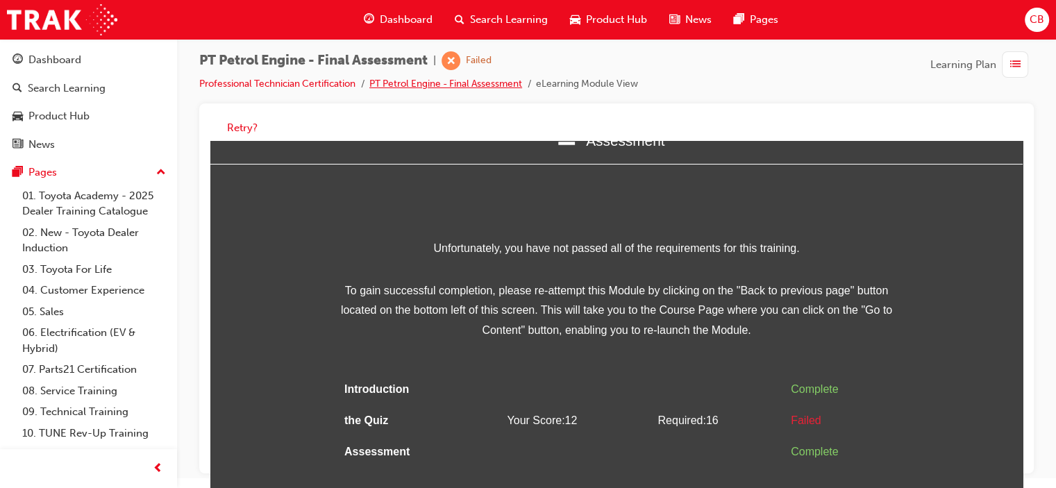
click at [438, 81] on link "PT Petrol Engine - Final Assessment" at bounding box center [445, 84] width 153 height 12
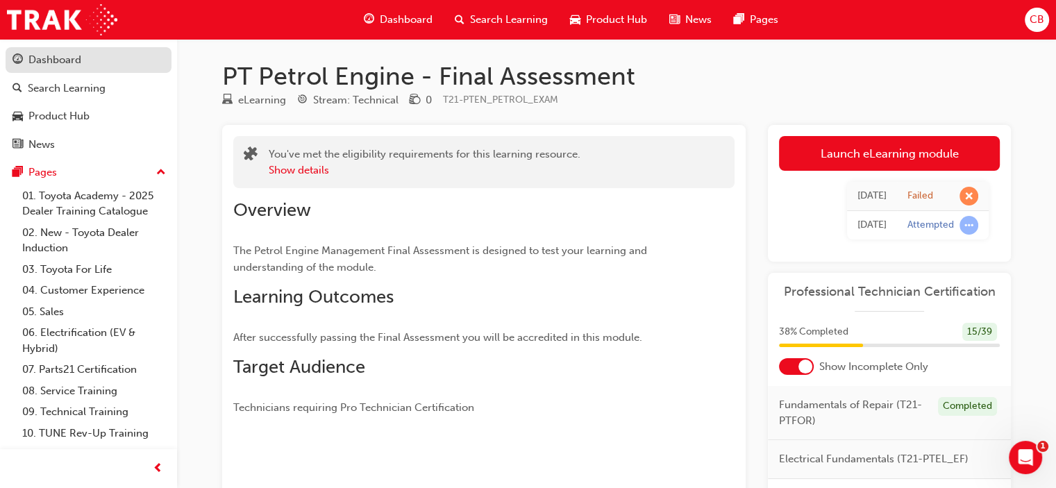
click at [67, 62] on div "Dashboard" at bounding box center [54, 60] width 53 height 16
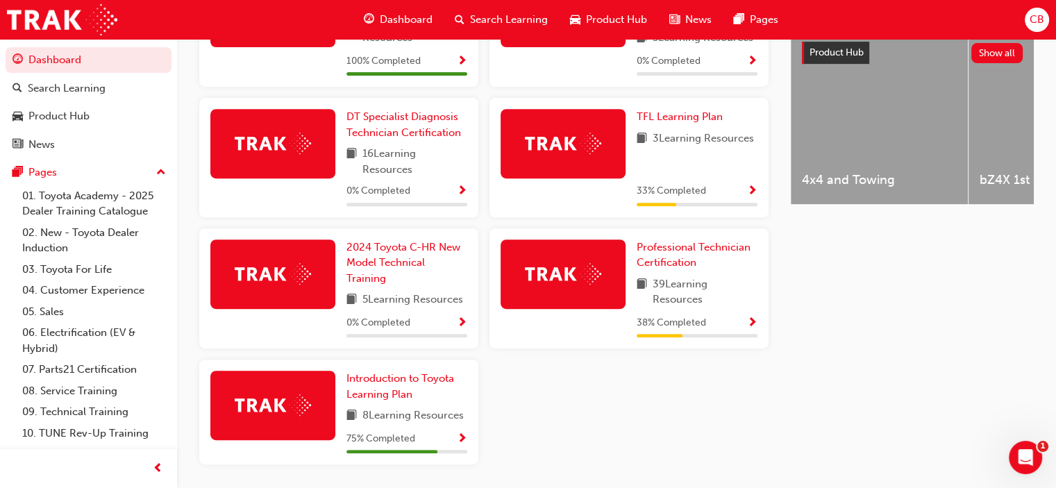
scroll to position [556, 0]
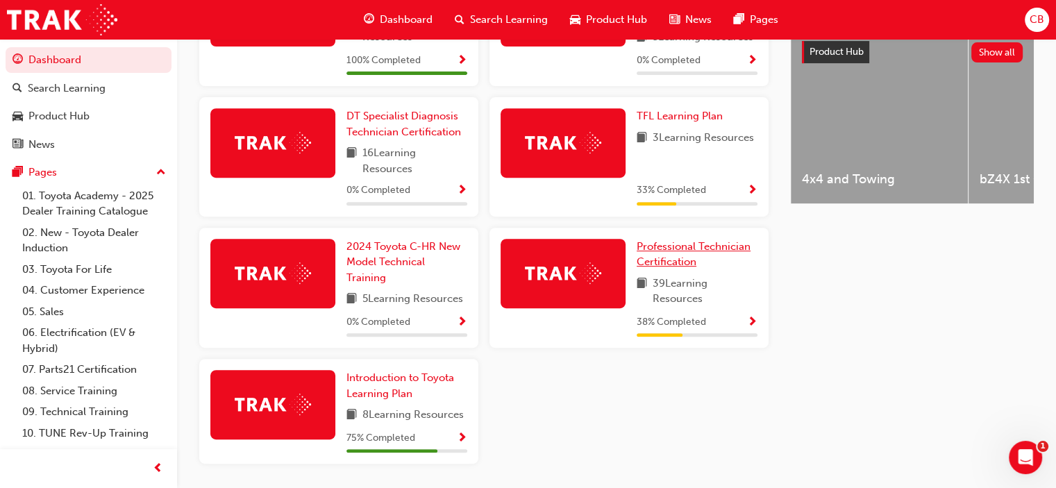
click at [667, 249] on span "Professional Technician Certification" at bounding box center [694, 254] width 114 height 28
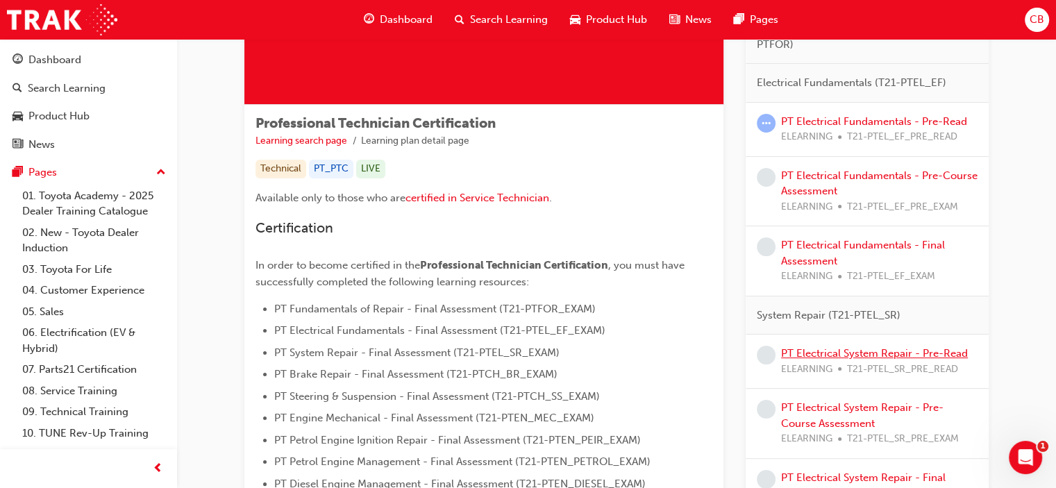
scroll to position [74, 0]
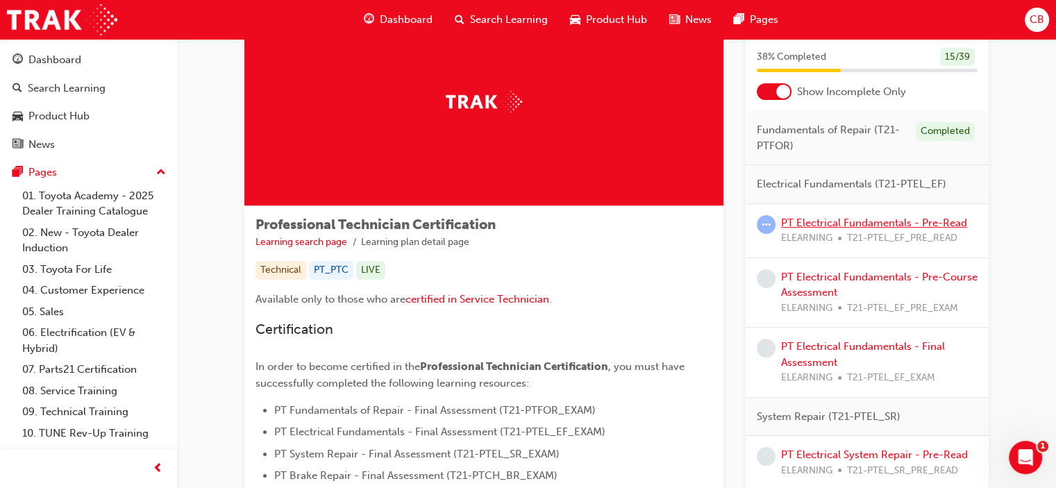
click at [844, 219] on link "PT Electrical Fundamentals - Pre-Read" at bounding box center [874, 223] width 186 height 12
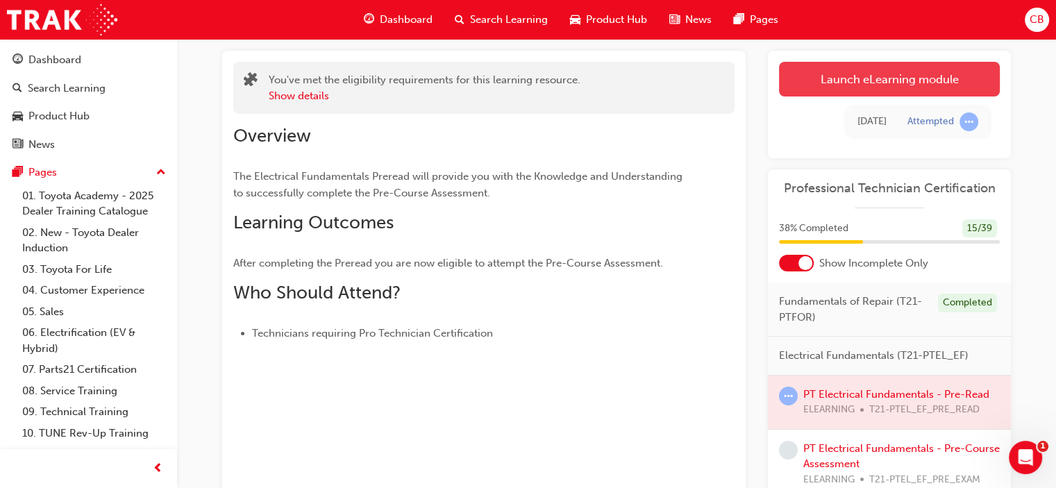
click at [861, 78] on link "Launch eLearning module" at bounding box center [889, 79] width 221 height 35
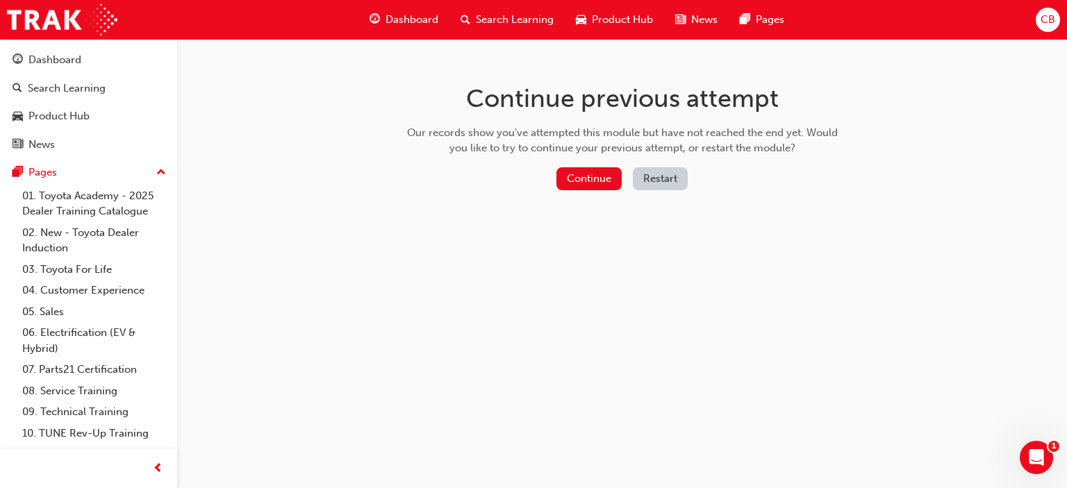
click at [656, 183] on button "Restart" at bounding box center [660, 178] width 55 height 23
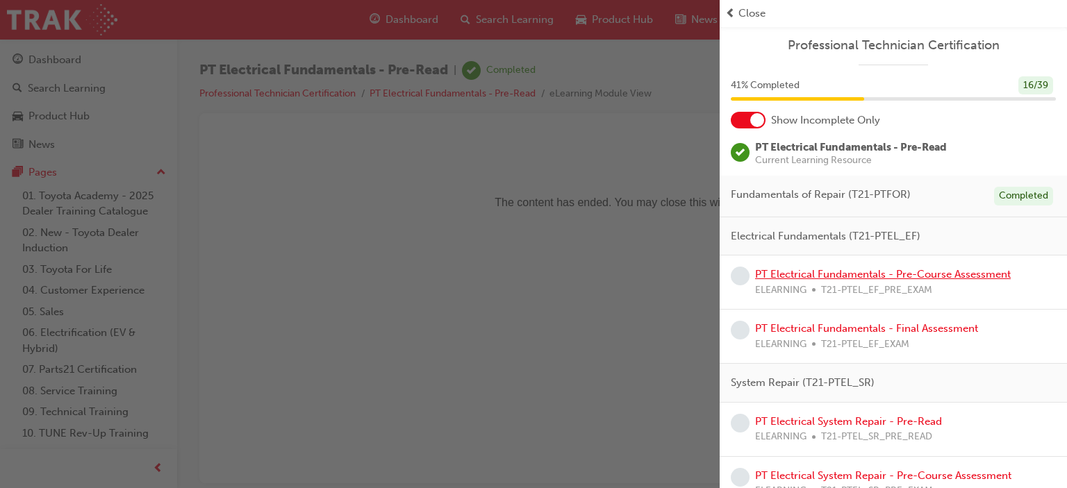
click at [826, 271] on link "PT Electrical Fundamentals - Pre-Course Assessment" at bounding box center [883, 274] width 256 height 12
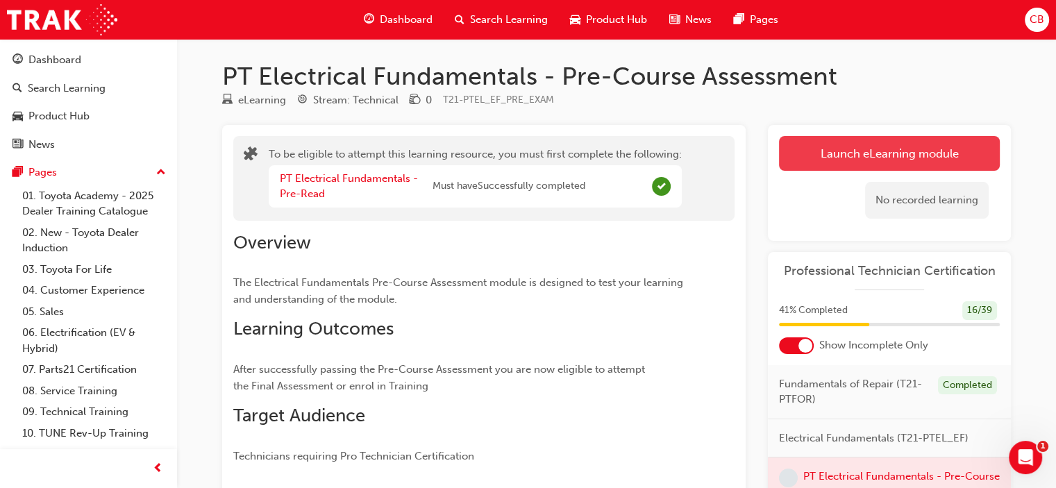
click at [874, 158] on button "Launch eLearning module" at bounding box center [889, 153] width 221 height 35
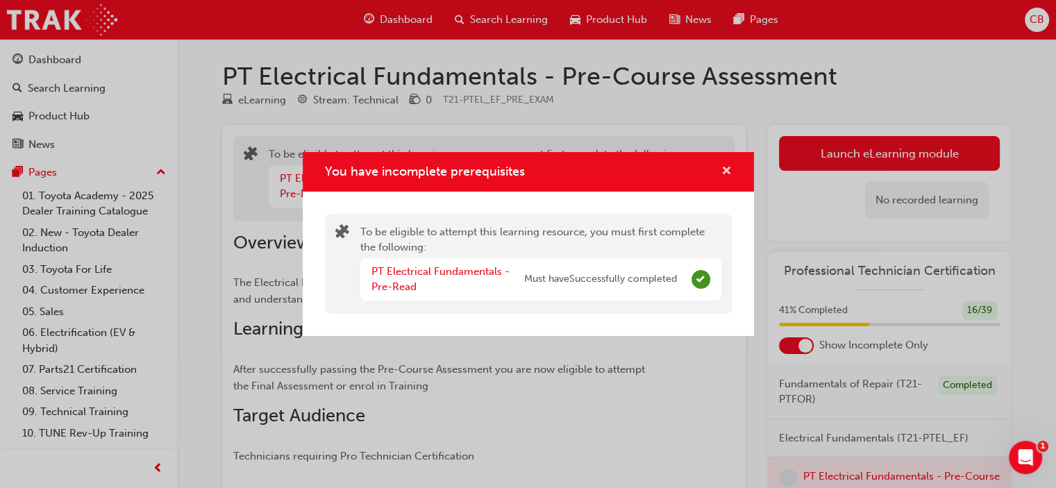
click at [726, 172] on span "cross-icon" at bounding box center [726, 172] width 10 height 12
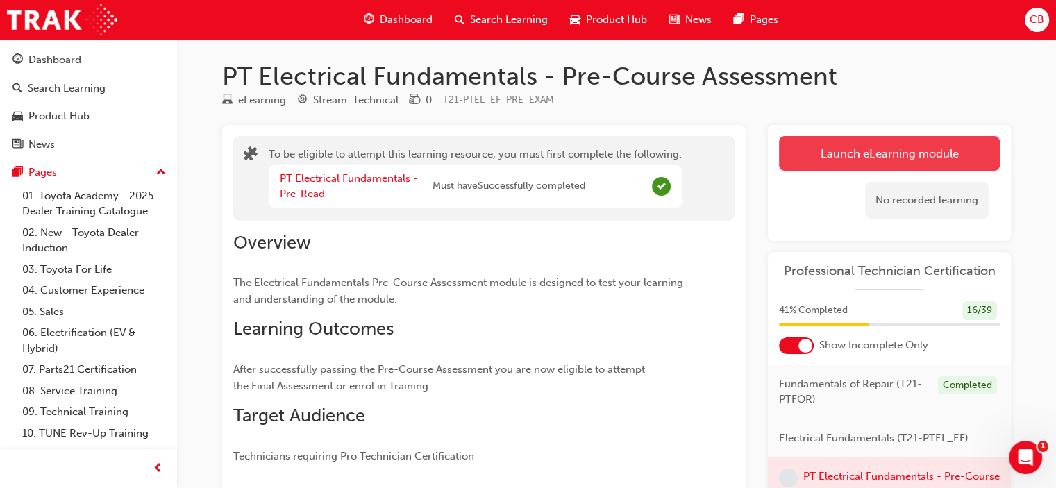
click at [852, 156] on button "Launch eLearning module" at bounding box center [889, 153] width 221 height 35
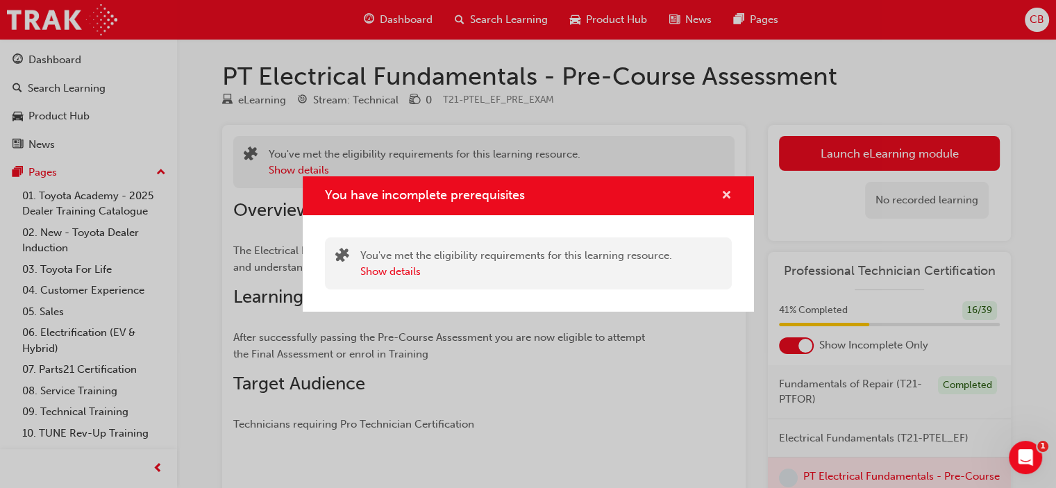
click at [726, 194] on span "cross-icon" at bounding box center [726, 196] width 10 height 12
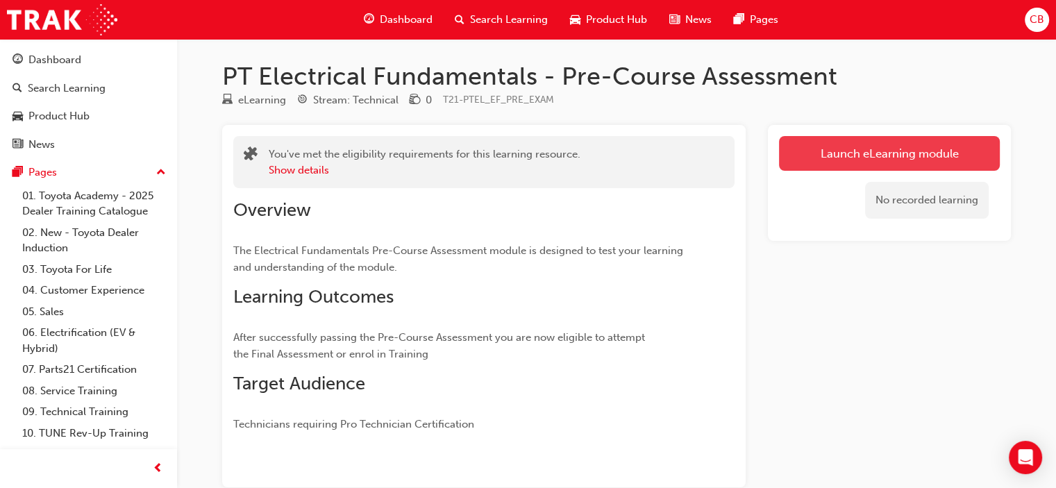
click at [852, 153] on link "Launch eLearning module" at bounding box center [889, 153] width 221 height 35
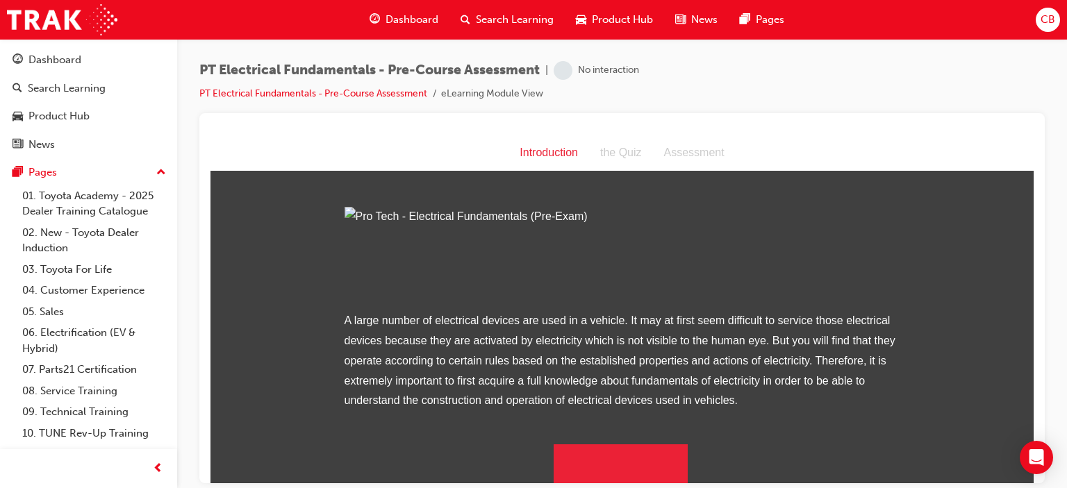
scroll to position [155, 0]
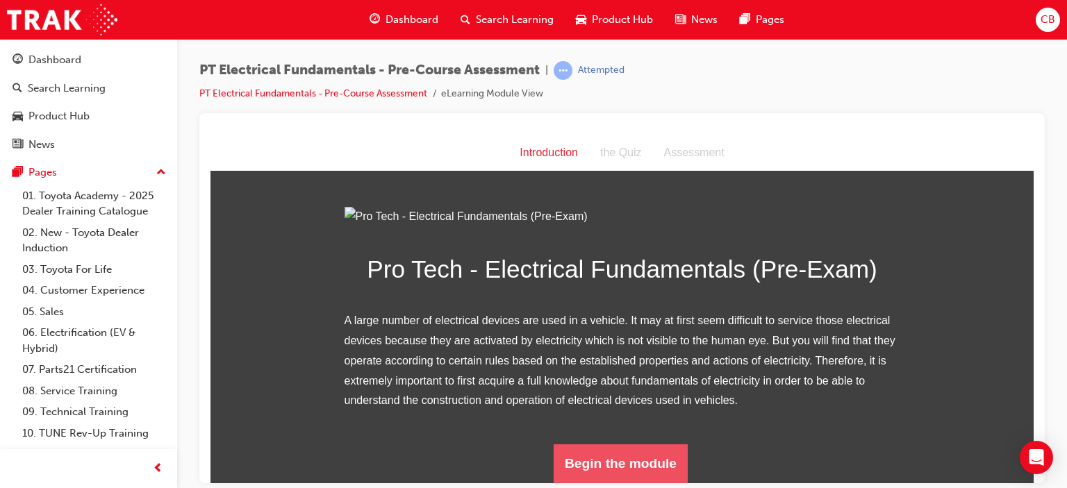
click at [617, 459] on button "Begin the module" at bounding box center [620, 463] width 134 height 39
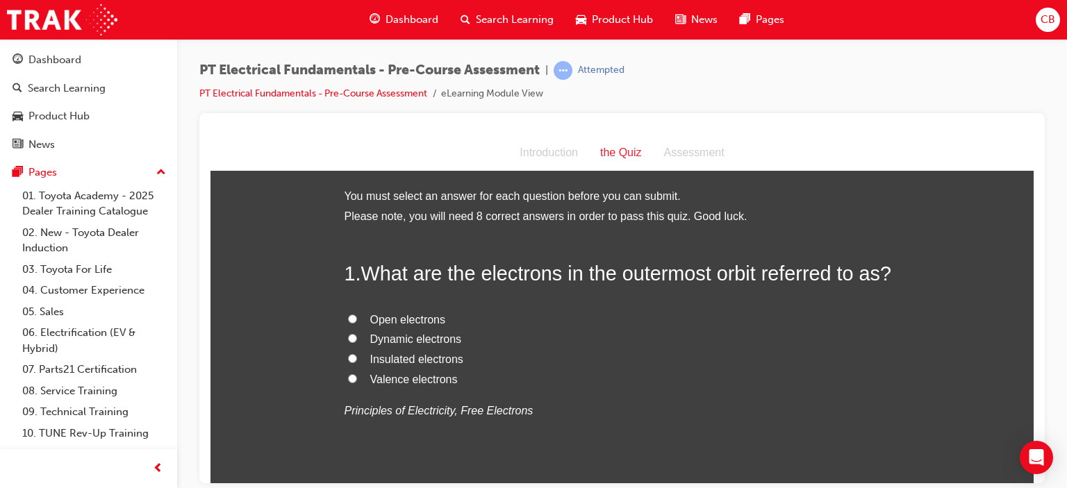
click at [348, 315] on input "Open electrons" at bounding box center [352, 318] width 9 height 9
radio input "true"
click at [348, 376] on input "Valence electrons" at bounding box center [352, 378] width 9 height 9
radio input "true"
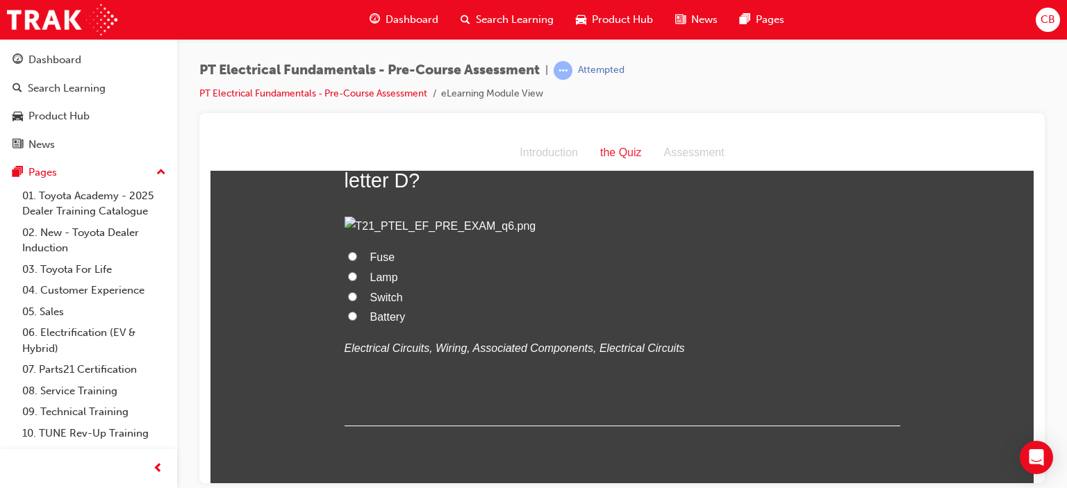
scroll to position [486, 0]
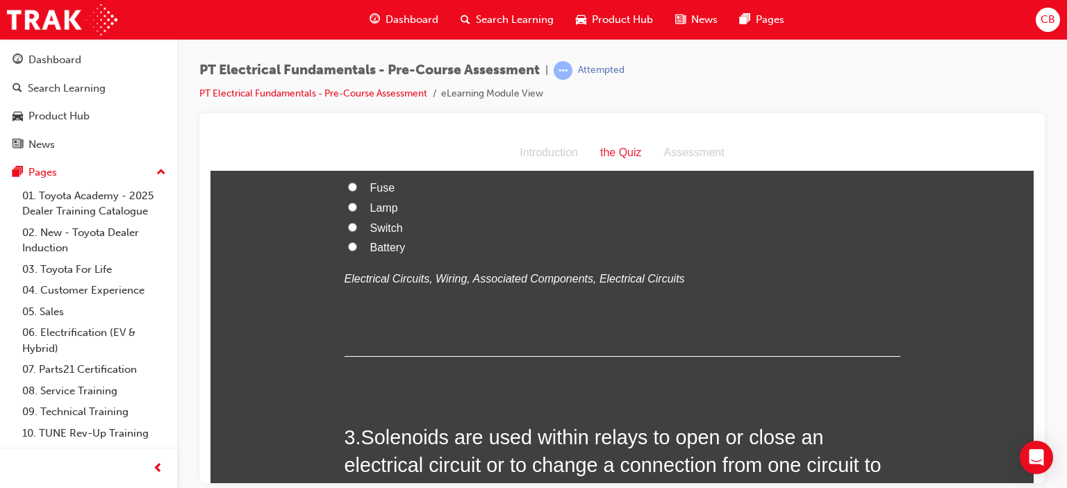
click at [348, 231] on input "Switch" at bounding box center [352, 226] width 9 height 9
radio input "true"
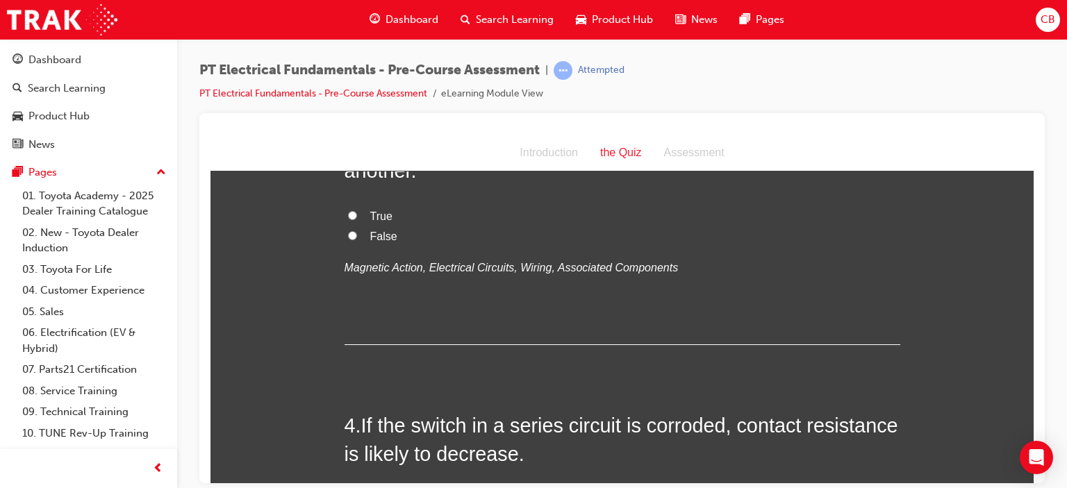
scroll to position [833, 0]
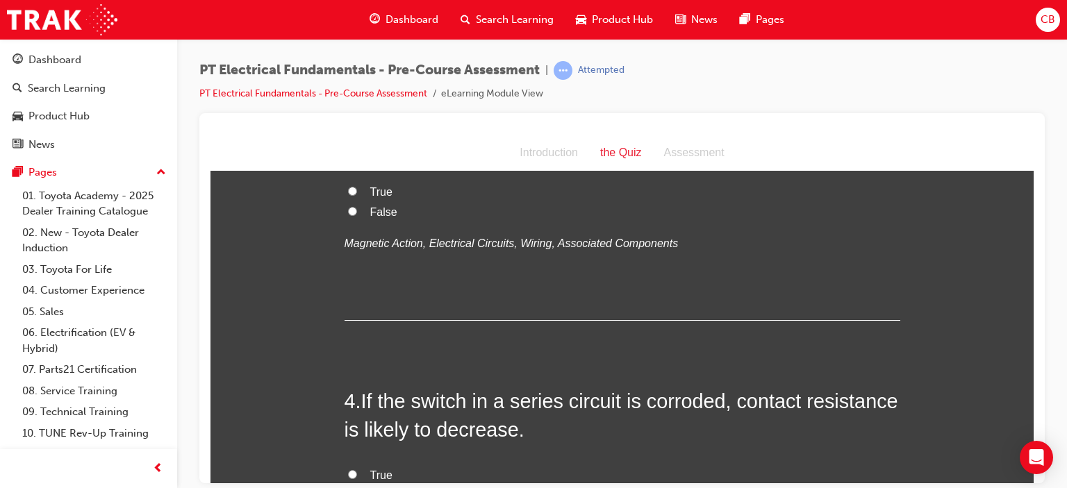
click at [348, 195] on input "True" at bounding box center [352, 190] width 9 height 9
radio input "true"
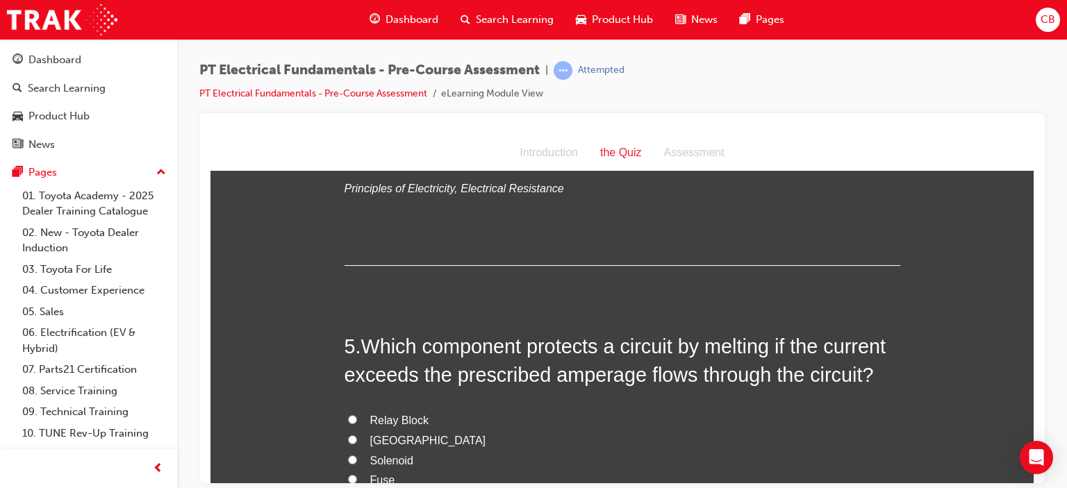
scroll to position [1181, 0]
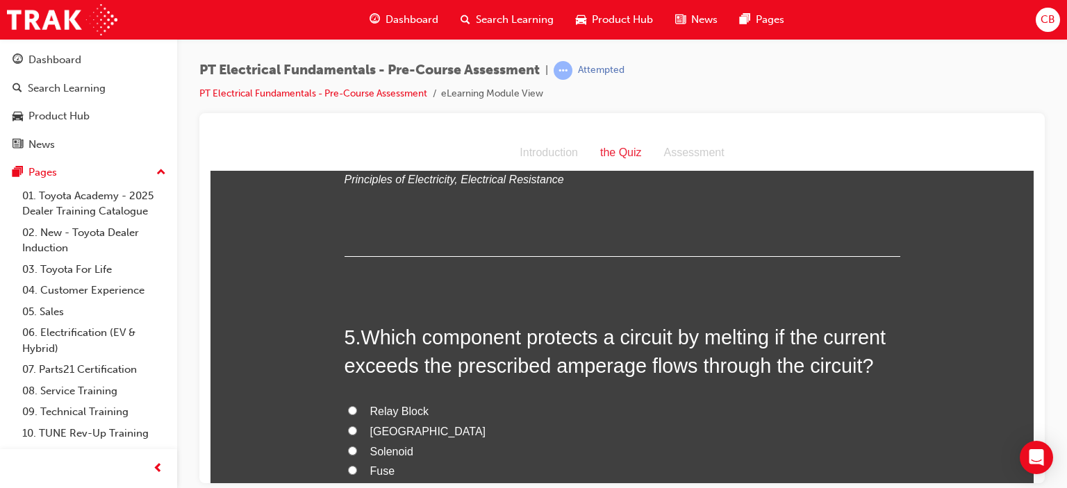
click at [348, 151] on input "False" at bounding box center [352, 146] width 9 height 9
radio input "true"
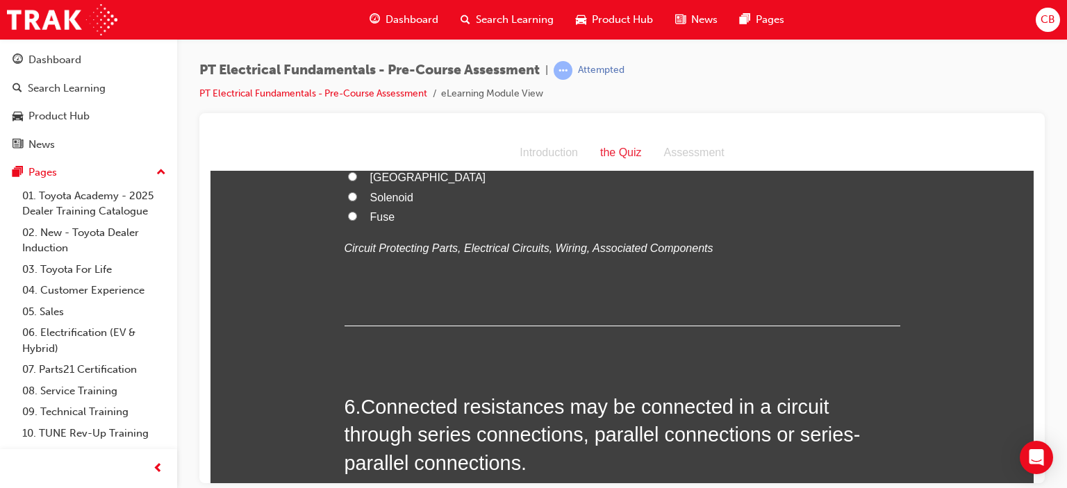
scroll to position [1458, 0]
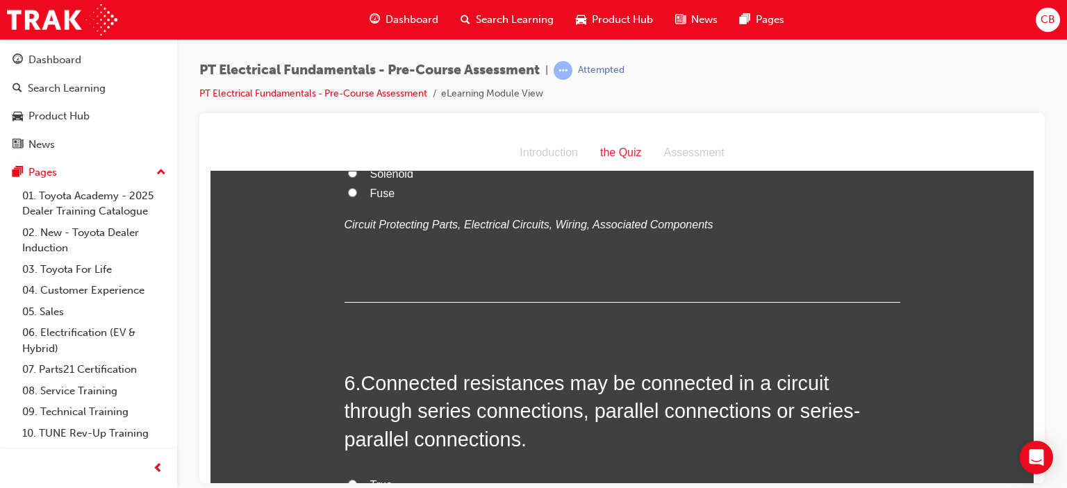
click at [348, 197] on input "Fuse" at bounding box center [352, 191] width 9 height 9
radio input "true"
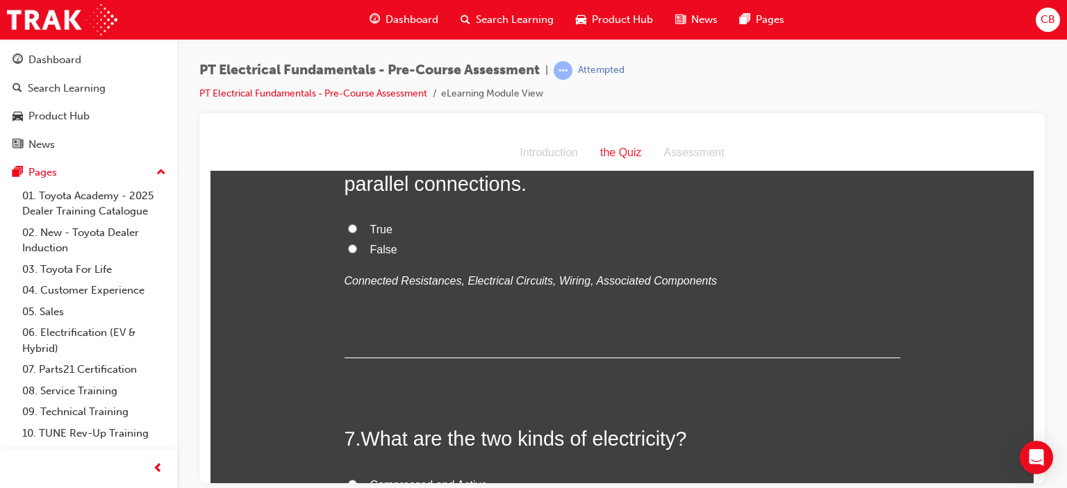
scroll to position [1736, 0]
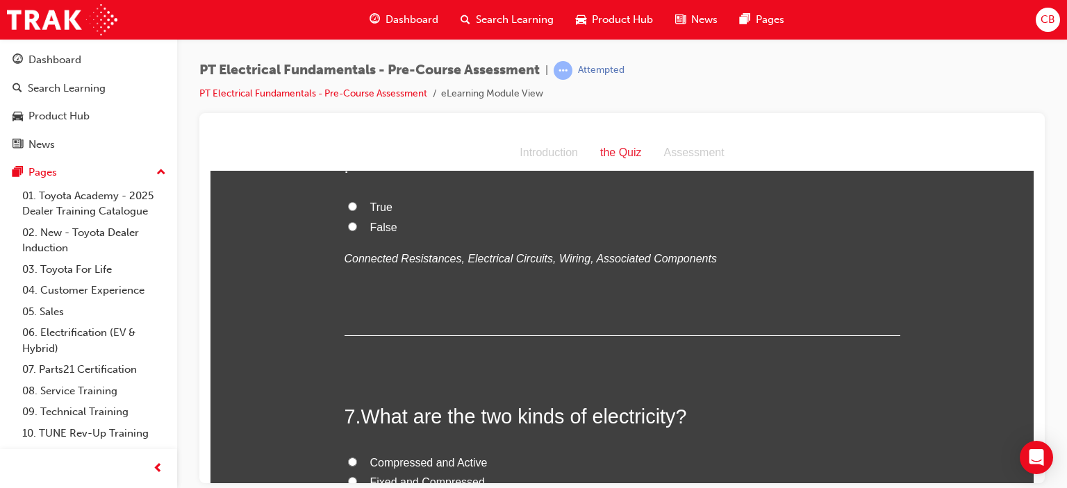
click at [348, 210] on input "True" at bounding box center [352, 205] width 9 height 9
radio input "true"
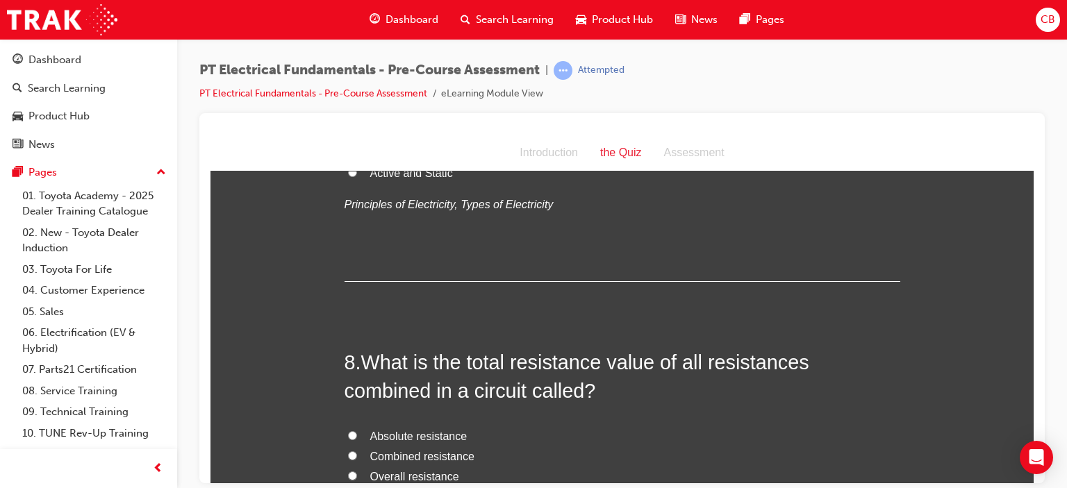
scroll to position [2083, 0]
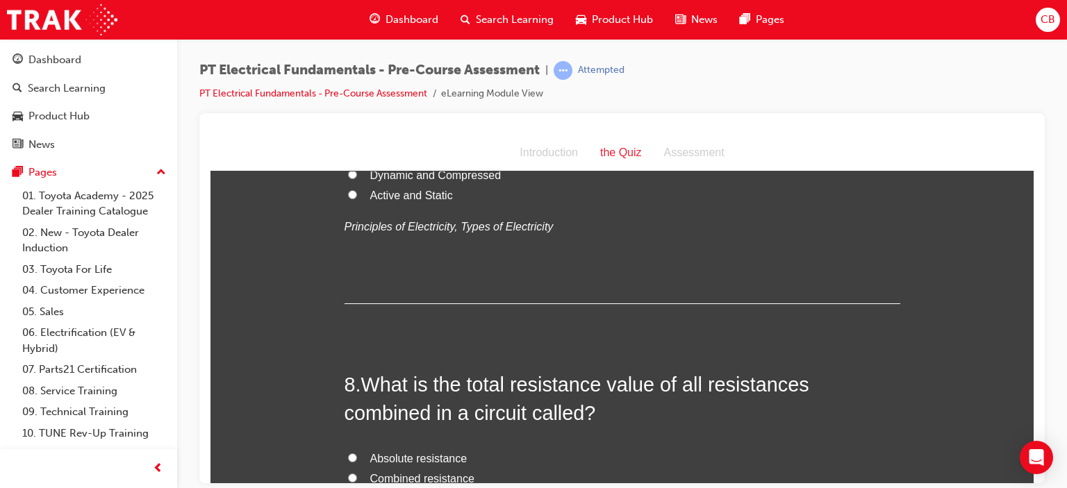
click at [348, 158] on input "Static and Dynamic" at bounding box center [352, 153] width 9 height 9
radio input "true"
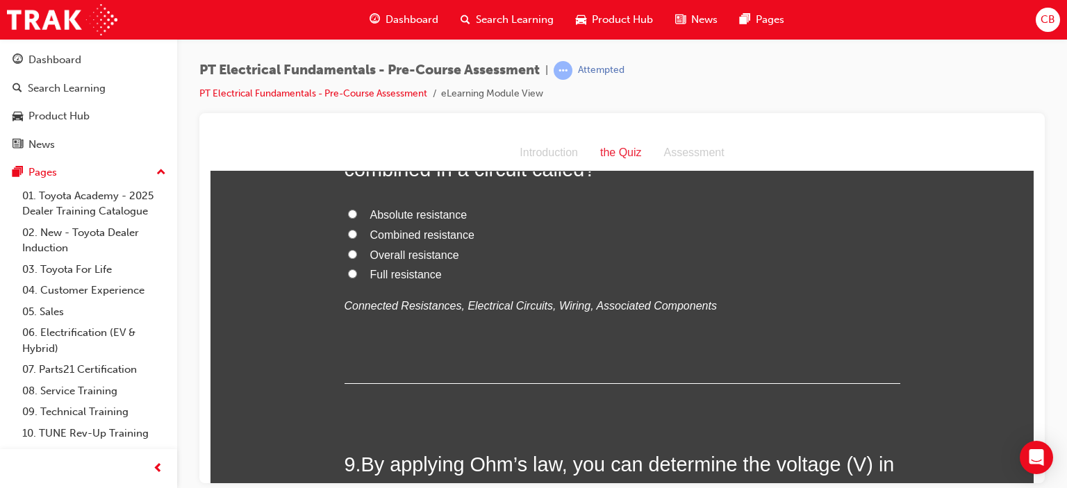
scroll to position [2361, 0]
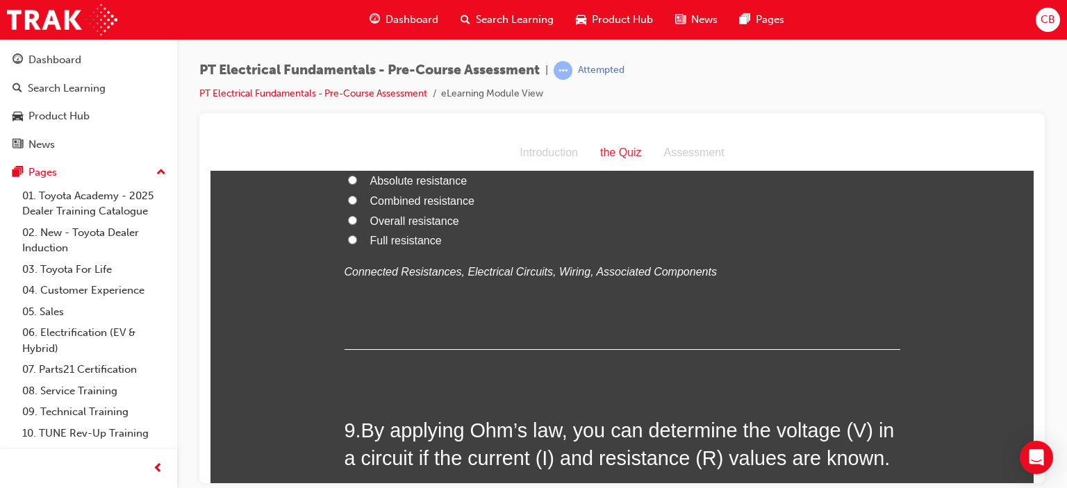
click at [348, 184] on input "Absolute resistance" at bounding box center [352, 179] width 9 height 9
radio input "true"
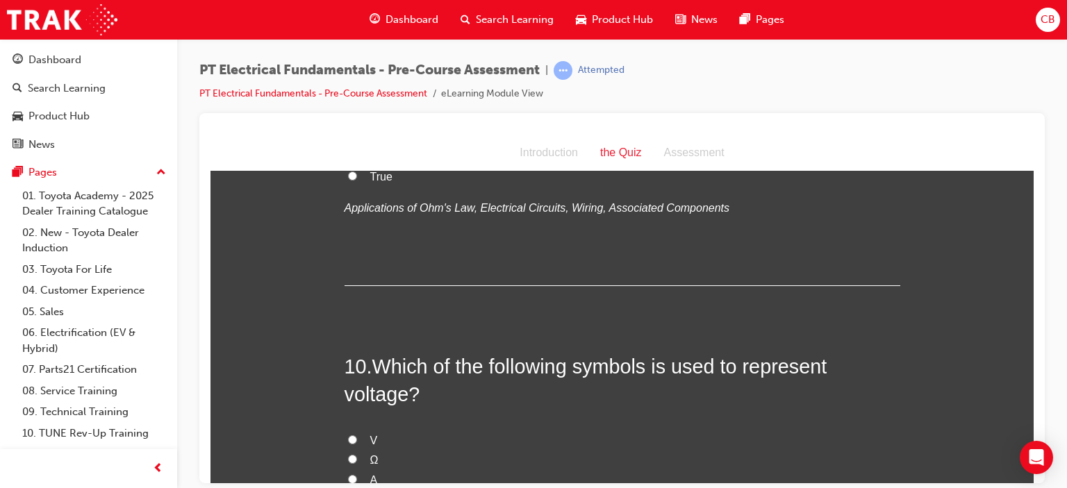
scroll to position [2639, 0]
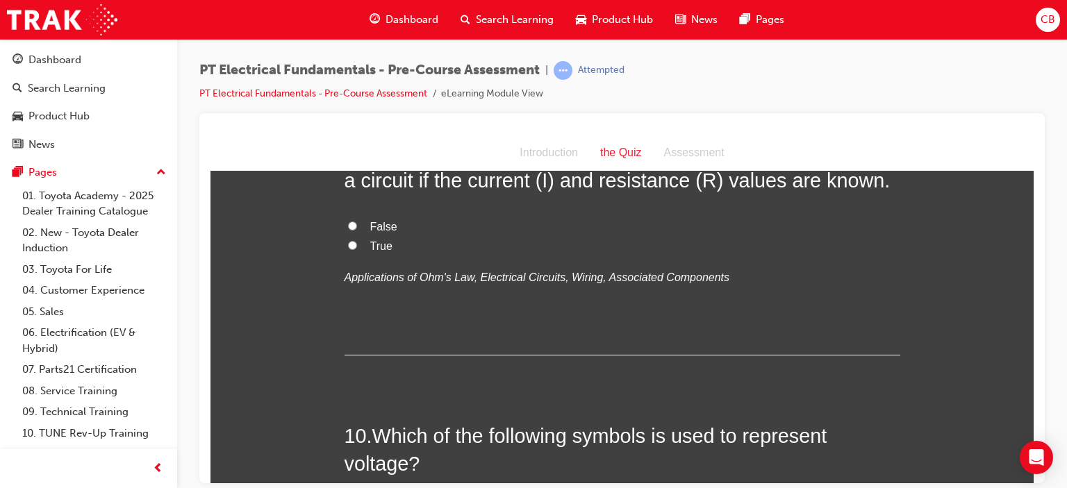
click at [348, 249] on input "True" at bounding box center [352, 244] width 9 height 9
radio input "true"
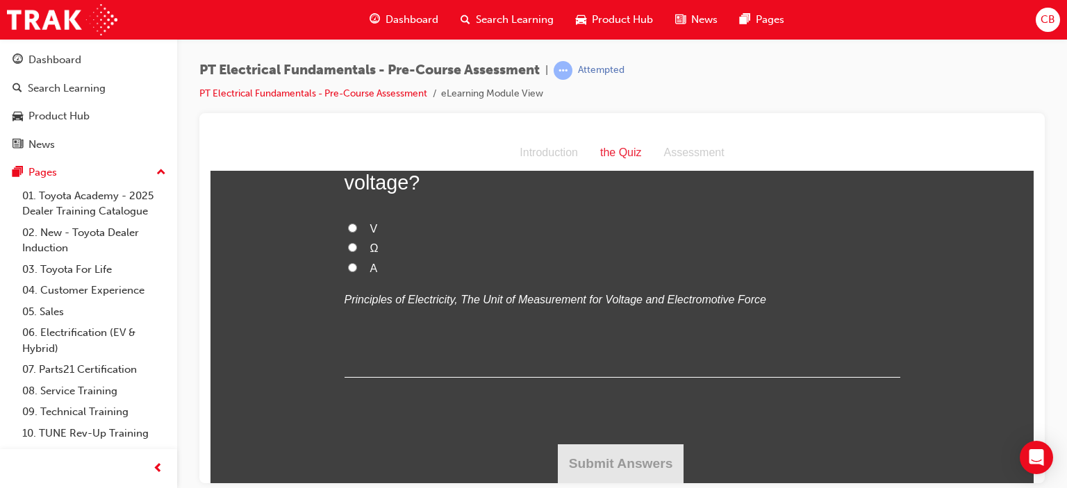
scroll to position [2986, 0]
drag, startPoint x: 350, startPoint y: 318, endPoint x: 367, endPoint y: 324, distance: 17.8
click at [349, 232] on input "V" at bounding box center [352, 227] width 9 height 9
radio input "true"
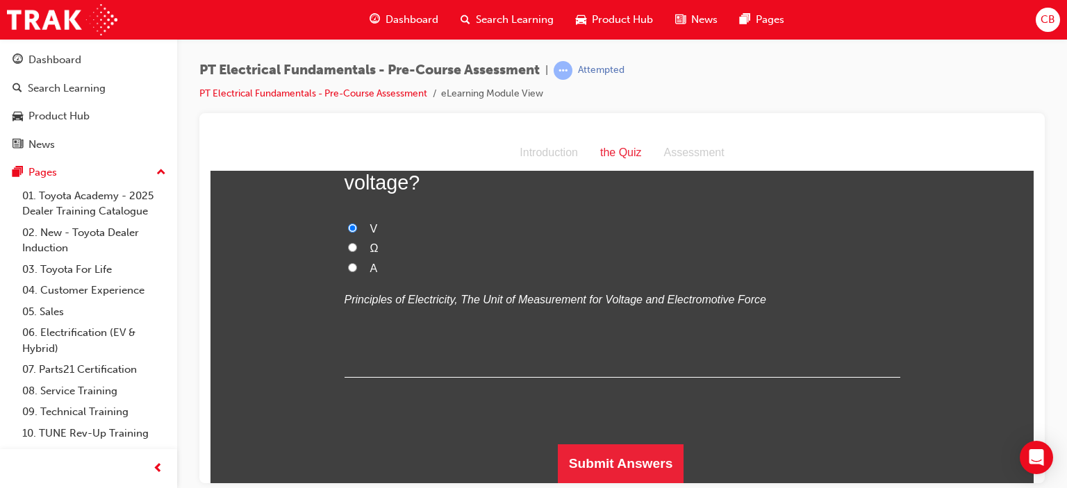
scroll to position [3078, 0]
click at [617, 456] on button "Submit Answers" at bounding box center [621, 463] width 126 height 39
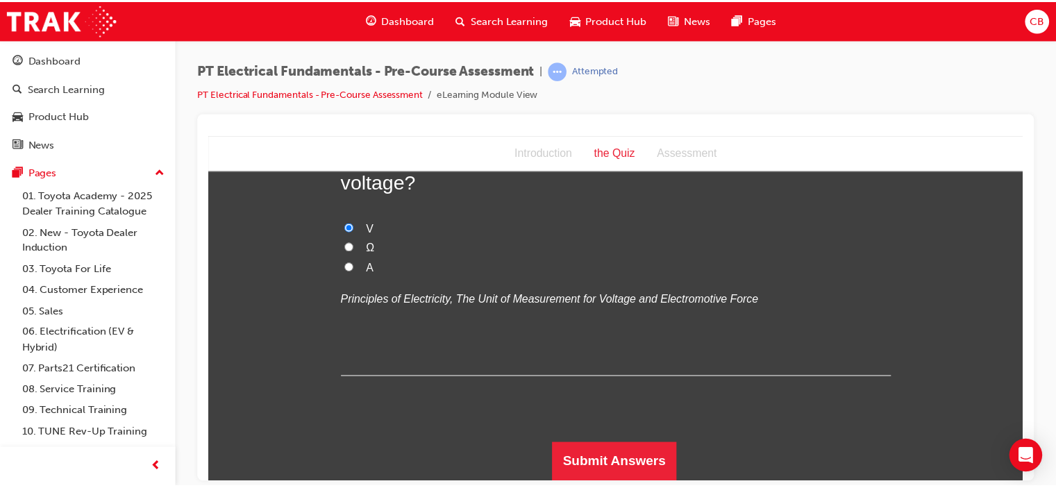
scroll to position [0, 0]
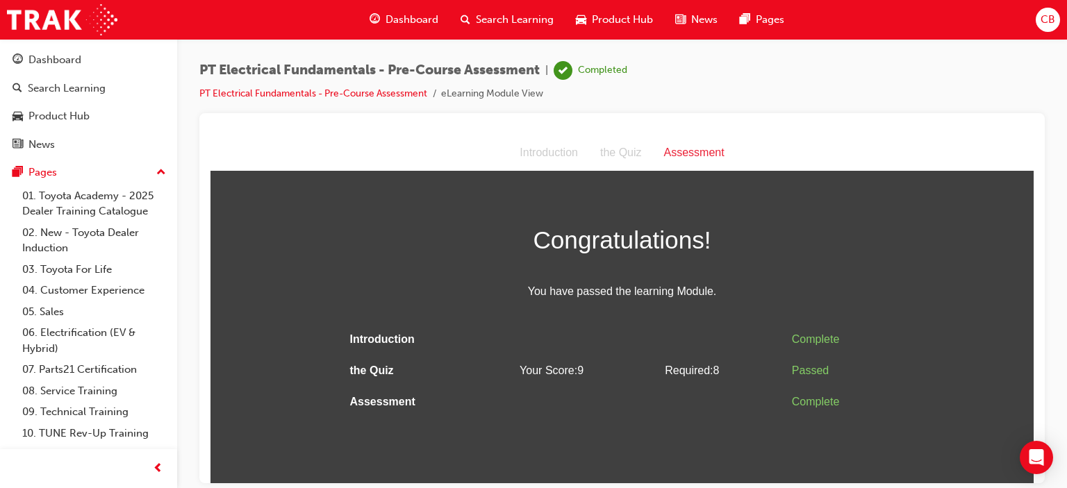
drag, startPoint x: 736, startPoint y: 344, endPoint x: 754, endPoint y: 334, distance: 20.5
click at [739, 344] on td at bounding box center [722, 339] width 127 height 31
click at [62, 62] on div "Dashboard" at bounding box center [54, 60] width 53 height 16
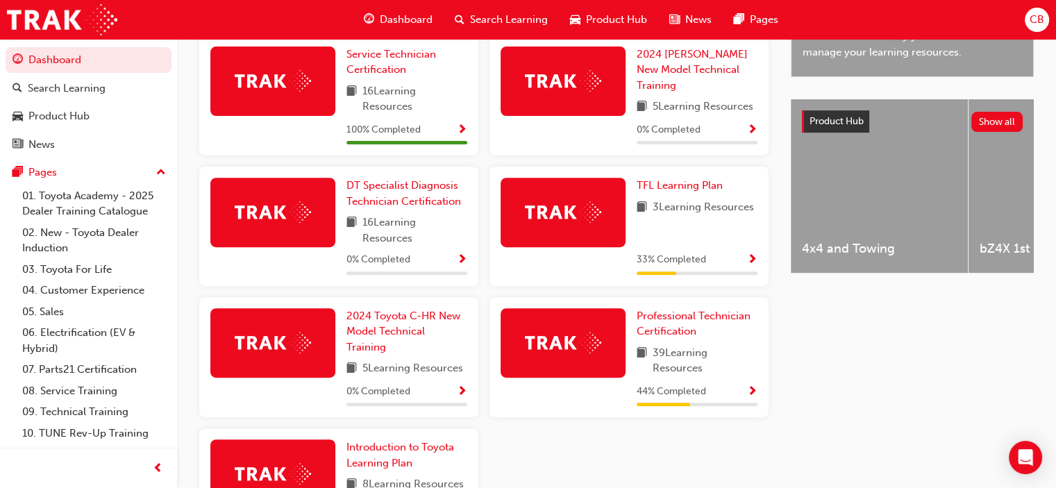
scroll to position [556, 0]
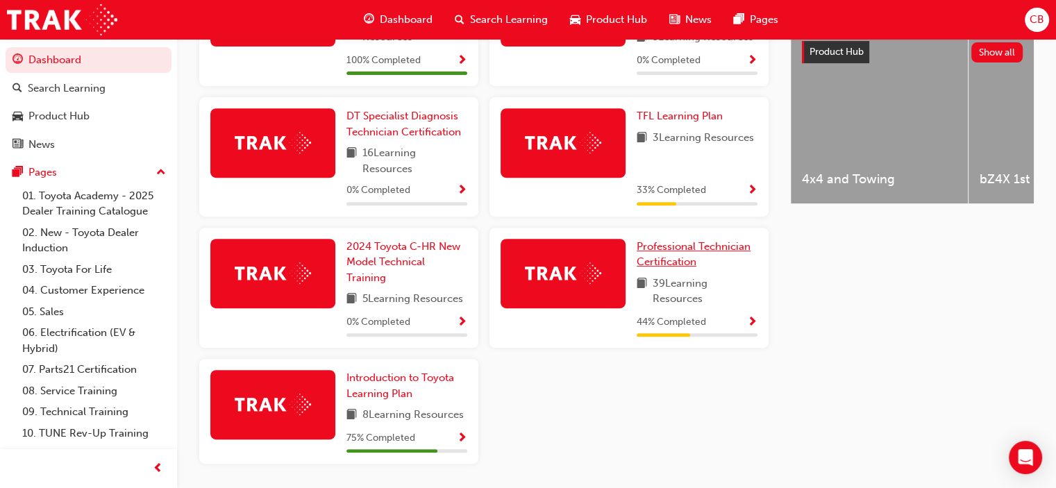
click at [656, 252] on span "Professional Technician Certification" at bounding box center [694, 254] width 114 height 28
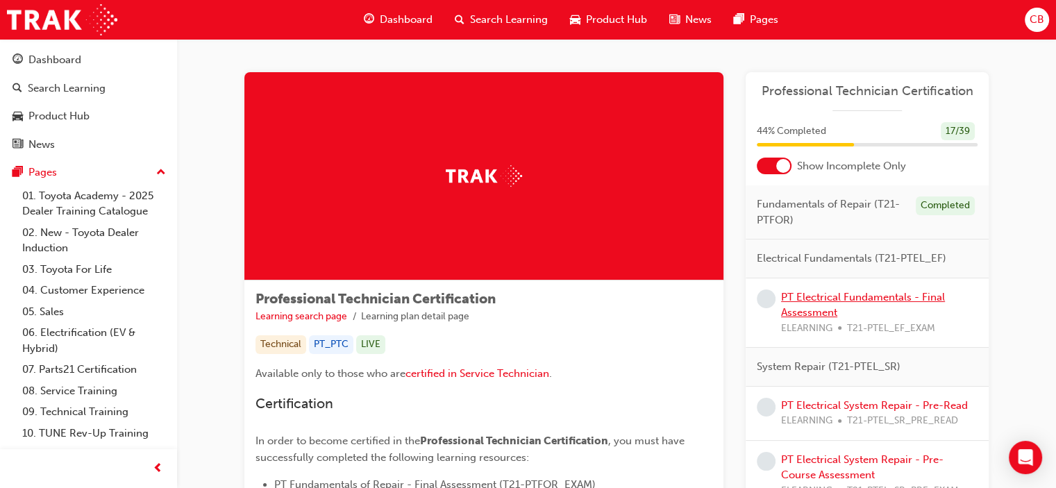
click at [814, 301] on link "PT Electrical Fundamentals - Final Assessment" at bounding box center [863, 305] width 164 height 28
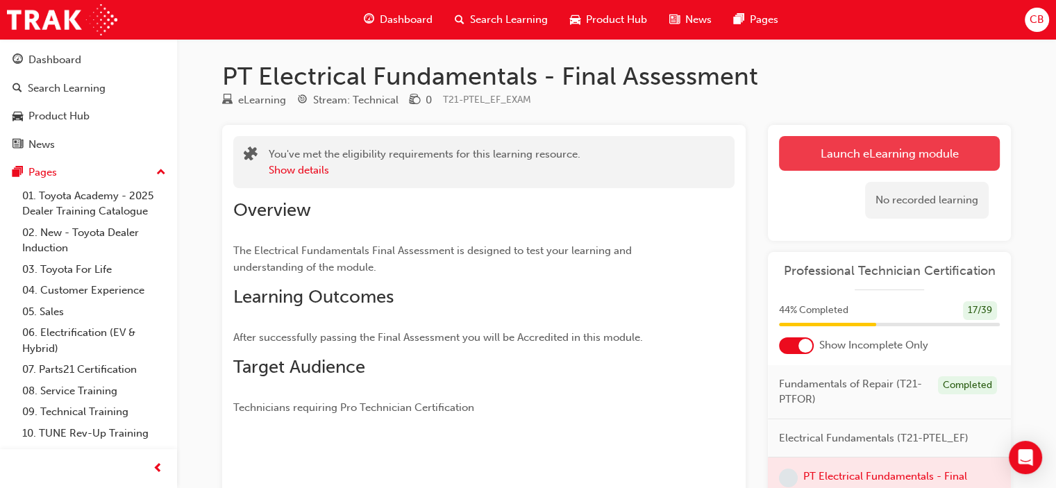
click at [851, 155] on link "Launch eLearning module" at bounding box center [889, 153] width 221 height 35
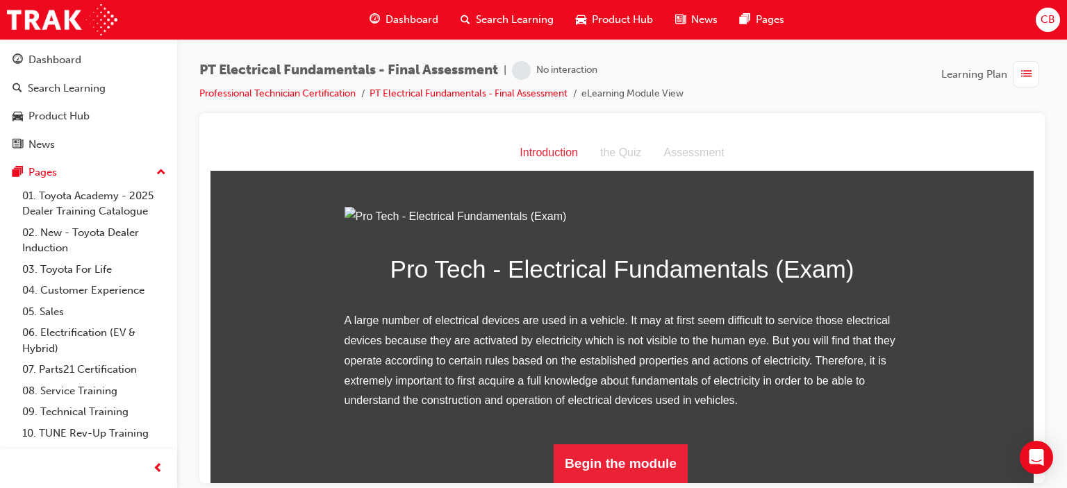
scroll to position [155, 0]
click at [591, 453] on button "Begin the module" at bounding box center [620, 463] width 134 height 39
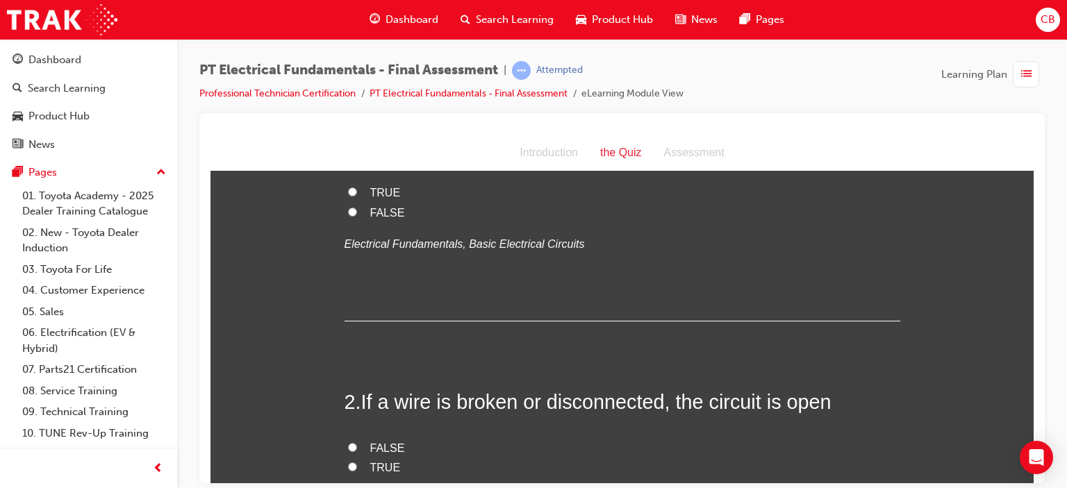
scroll to position [0, 0]
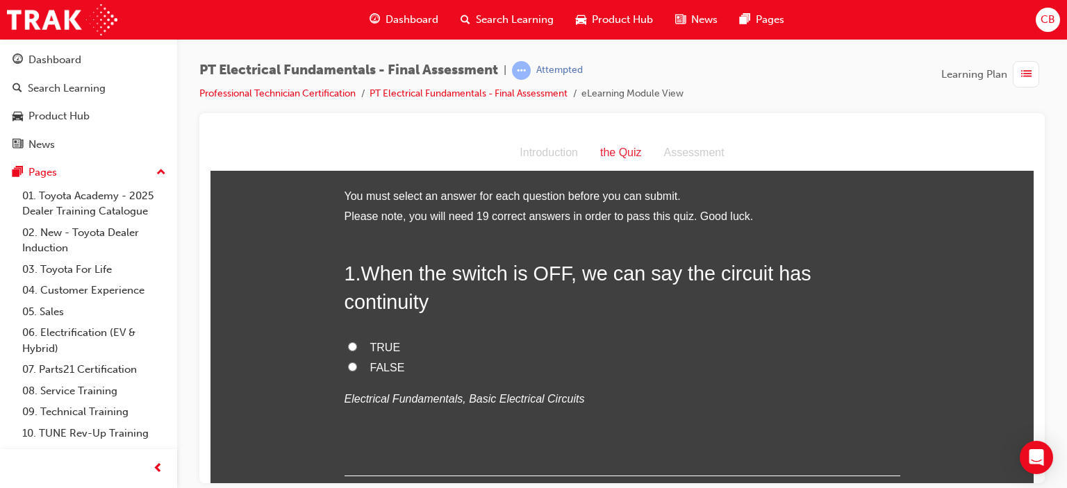
click at [349, 362] on input "FALSE" at bounding box center [352, 366] width 9 height 9
radio input "true"
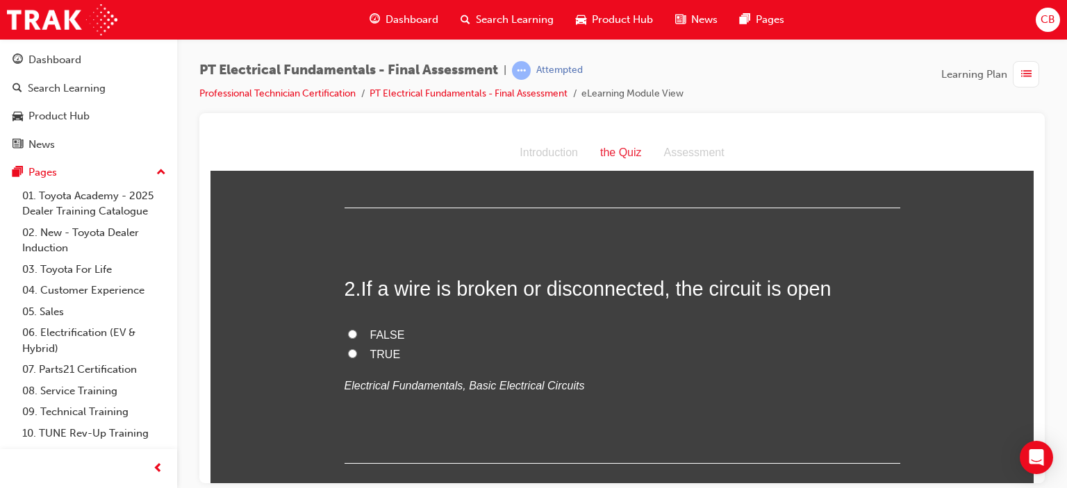
scroll to position [278, 0]
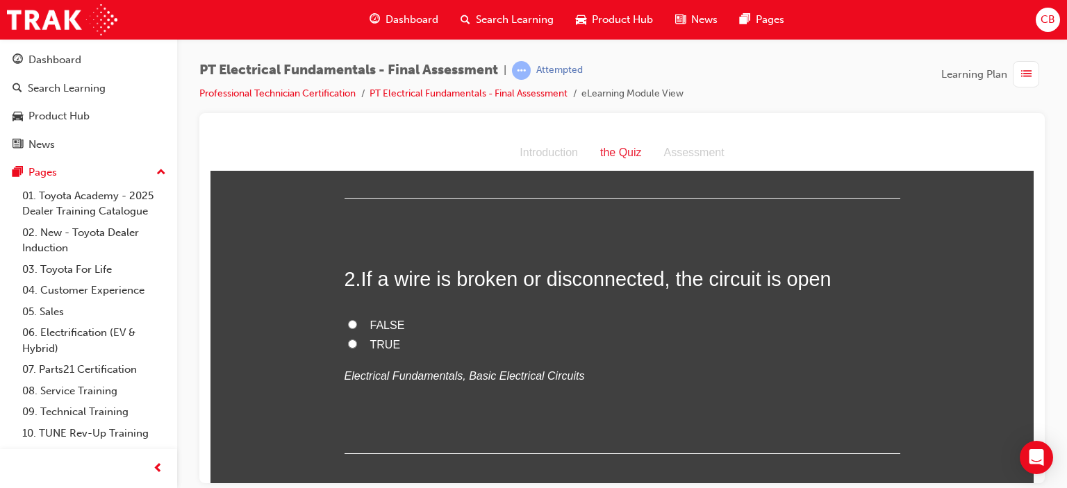
click at [348, 339] on input "TRUE" at bounding box center [352, 343] width 9 height 9
radio input "true"
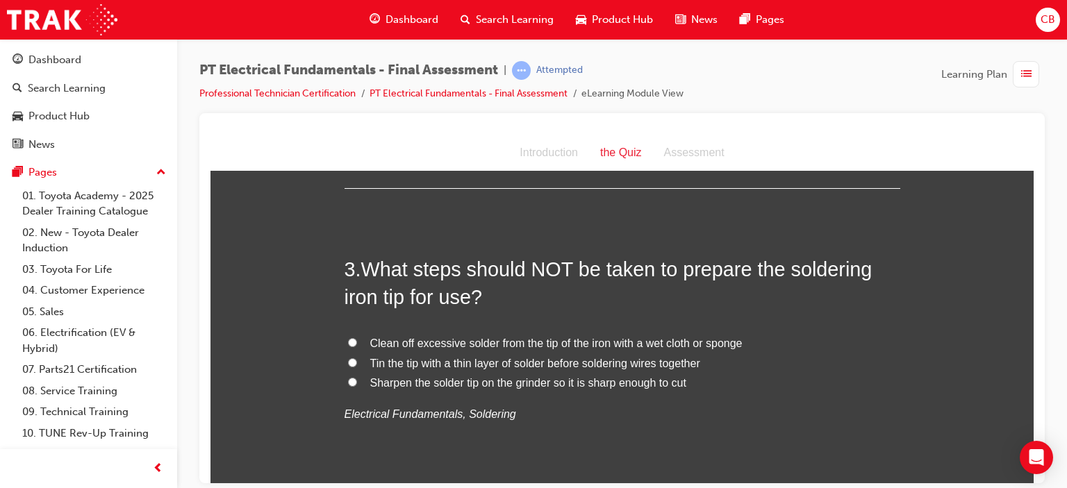
scroll to position [556, 0]
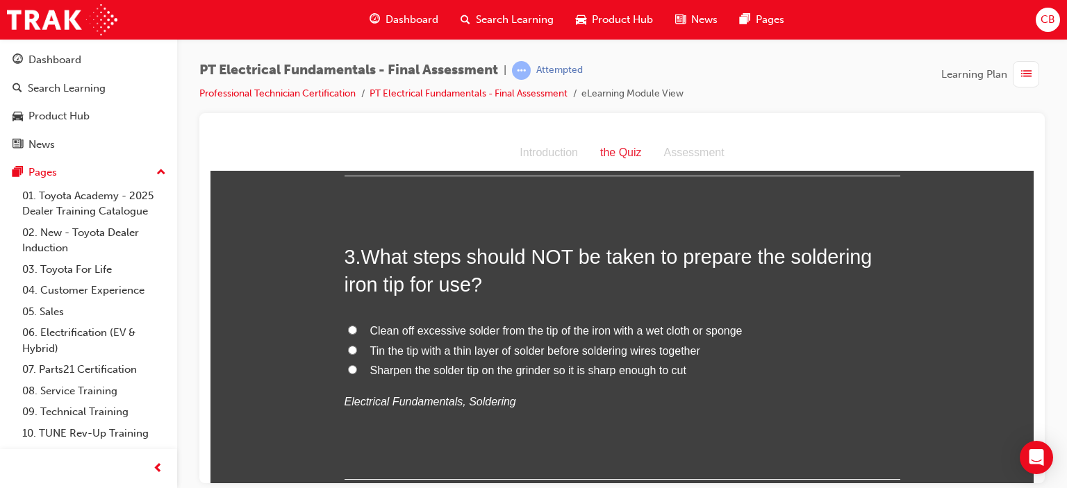
click at [348, 365] on input "Sharpen the solder tip on the grinder so it is sharp enough to cut" at bounding box center [352, 369] width 9 height 9
radio input "true"
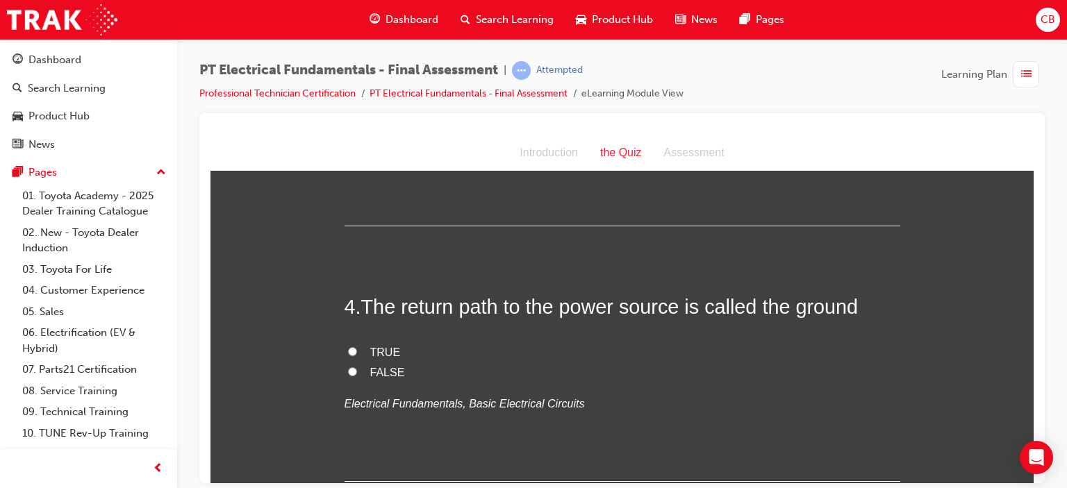
scroll to position [833, 0]
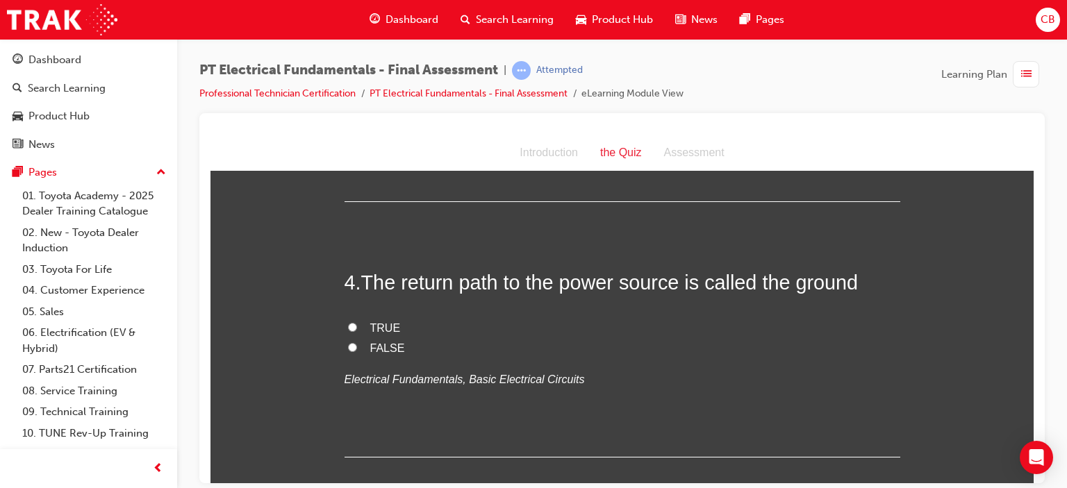
click at [348, 322] on input "TRUE" at bounding box center [352, 326] width 9 height 9
radio input "true"
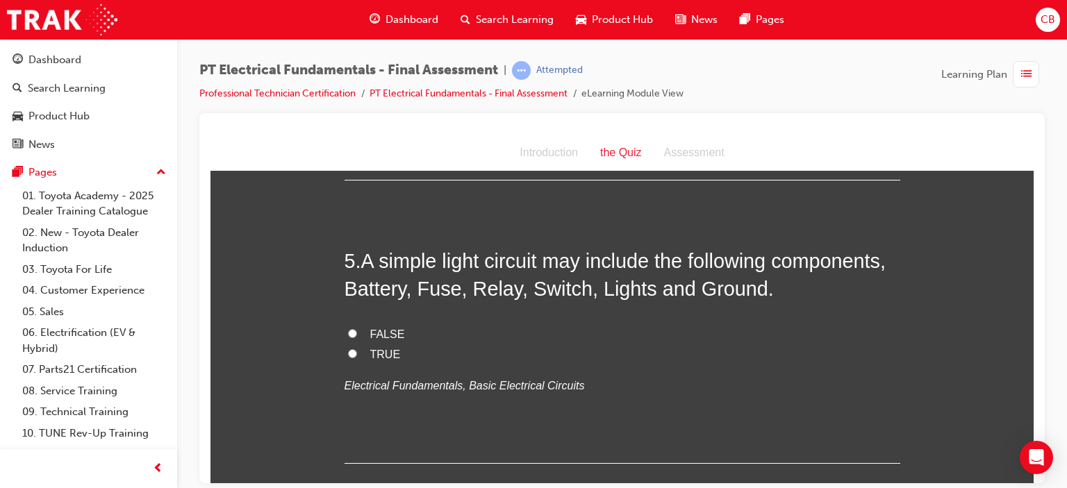
scroll to position [1111, 0]
click at [348, 348] on input "TRUE" at bounding box center [352, 352] width 9 height 9
radio input "true"
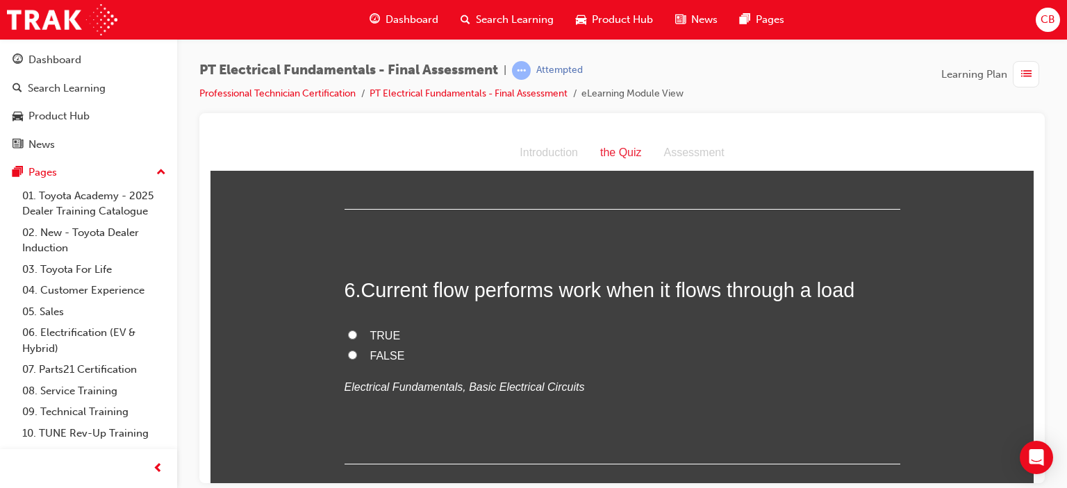
scroll to position [1389, 0]
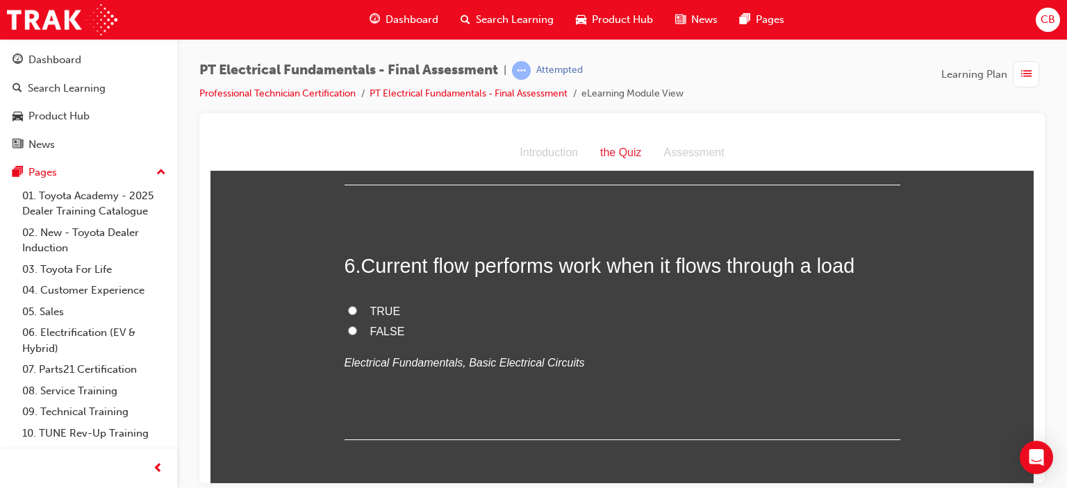
click at [348, 306] on input "TRUE" at bounding box center [352, 310] width 9 height 9
radio input "true"
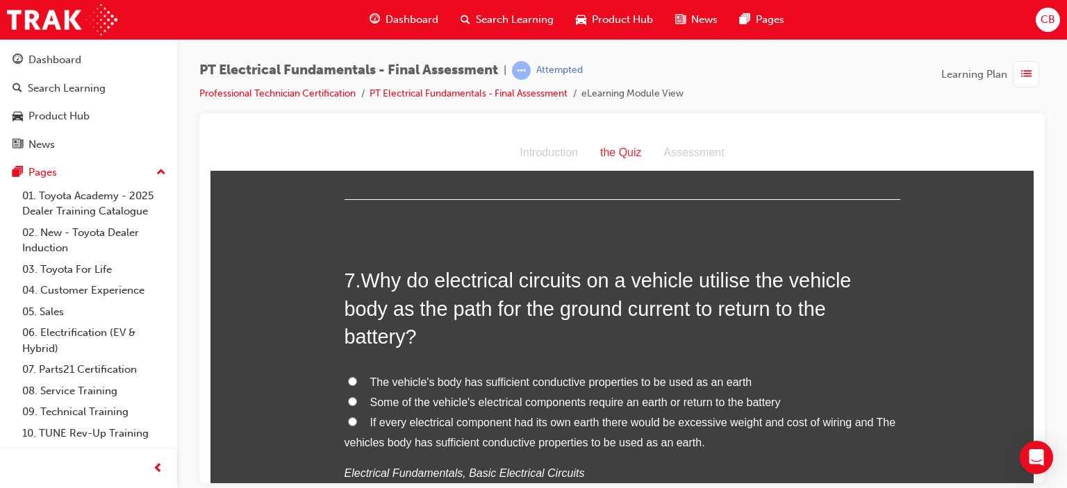
scroll to position [1597, 0]
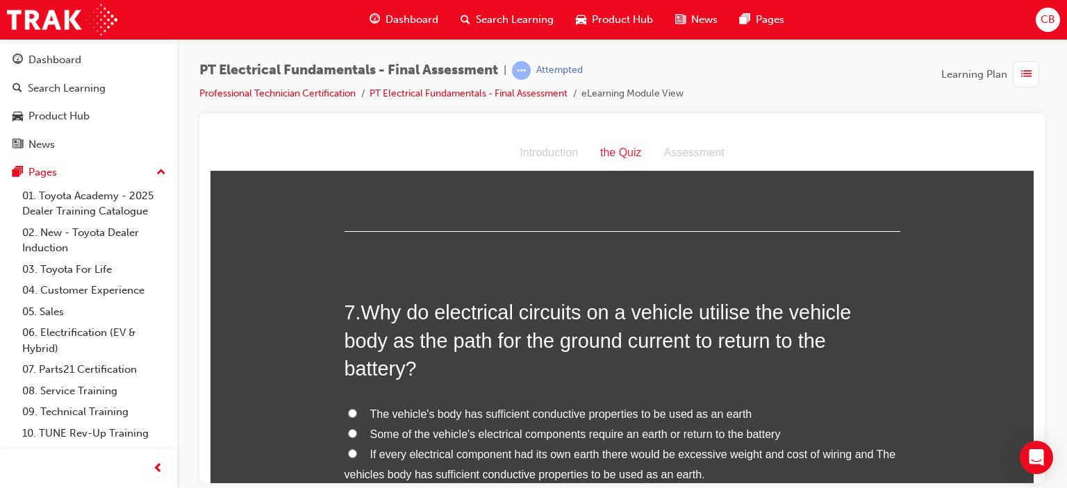
click at [348, 449] on input "If every electrical component had its own earth there would be excessive weight…" at bounding box center [352, 453] width 9 height 9
radio input "true"
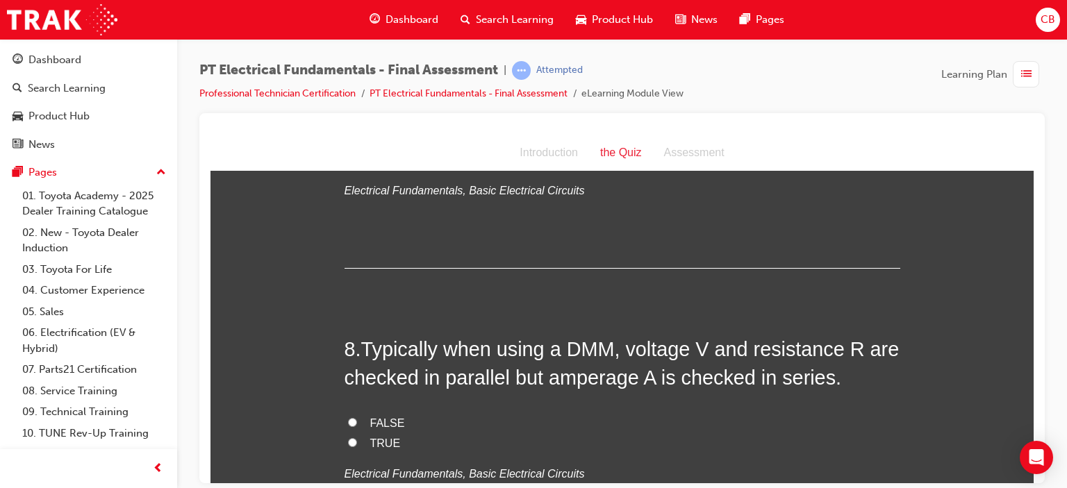
scroll to position [1944, 0]
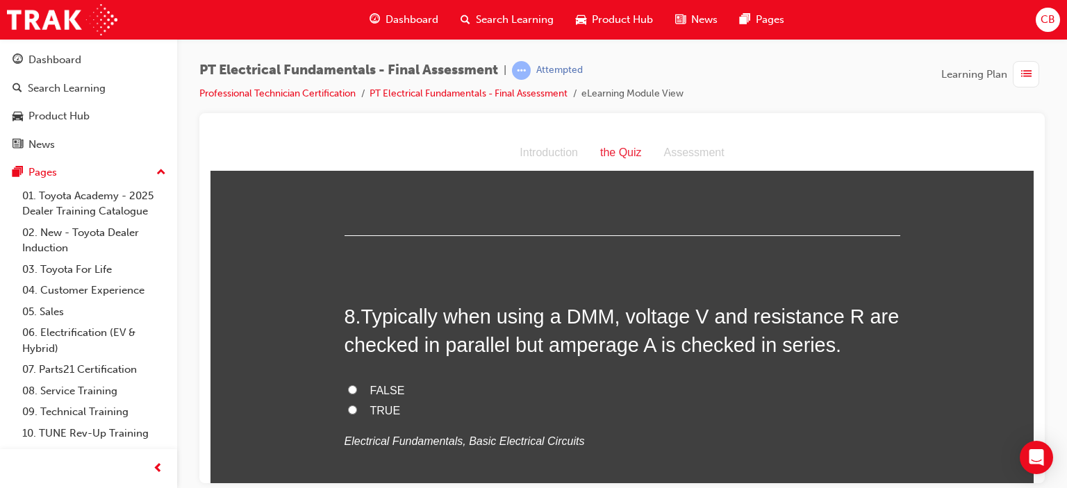
drag, startPoint x: 348, startPoint y: 351, endPoint x: 356, endPoint y: 352, distance: 7.8
click at [350, 405] on input "TRUE" at bounding box center [352, 409] width 9 height 9
radio input "true"
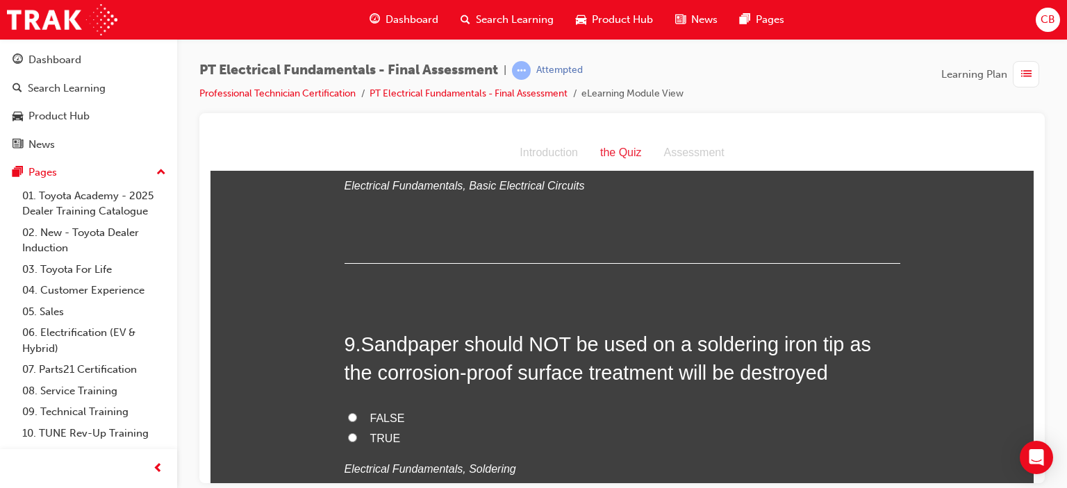
scroll to position [2222, 0]
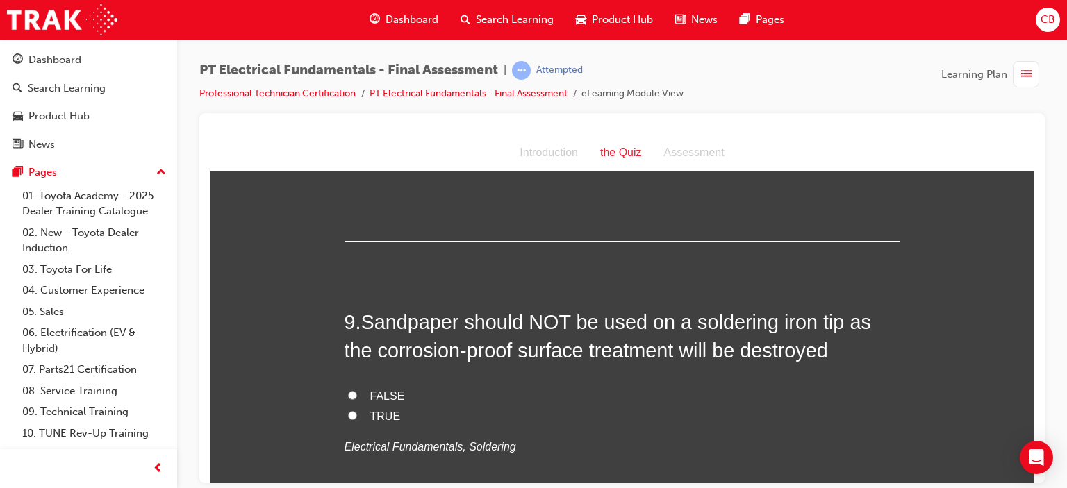
click at [348, 410] on input "TRUE" at bounding box center [352, 414] width 9 height 9
radio input "true"
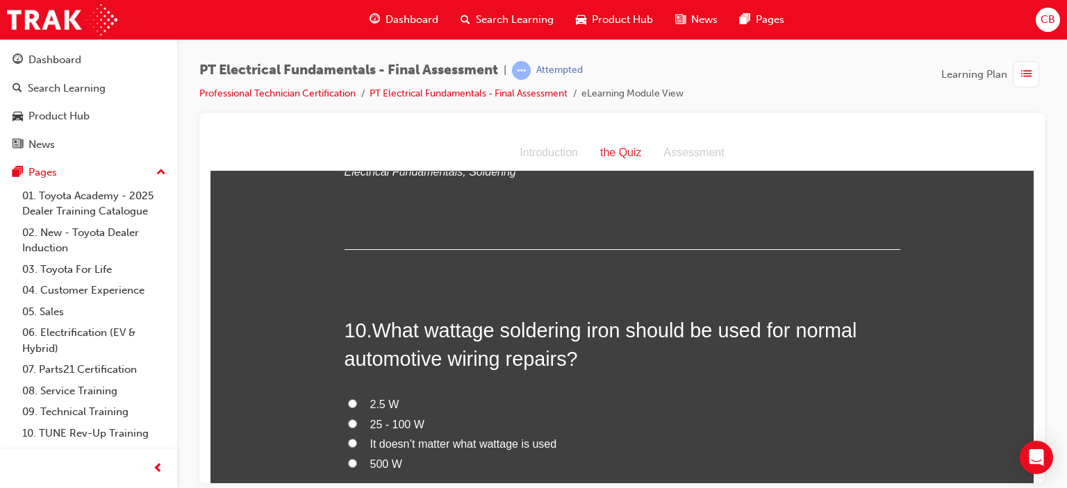
scroll to position [2500, 0]
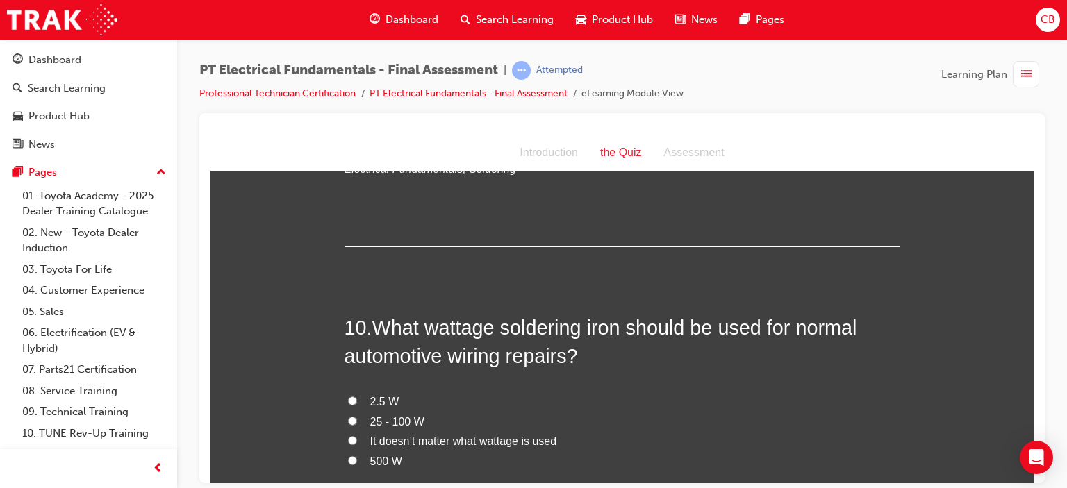
click at [348, 416] on input "25 - 100 W" at bounding box center [352, 420] width 9 height 9
radio input "true"
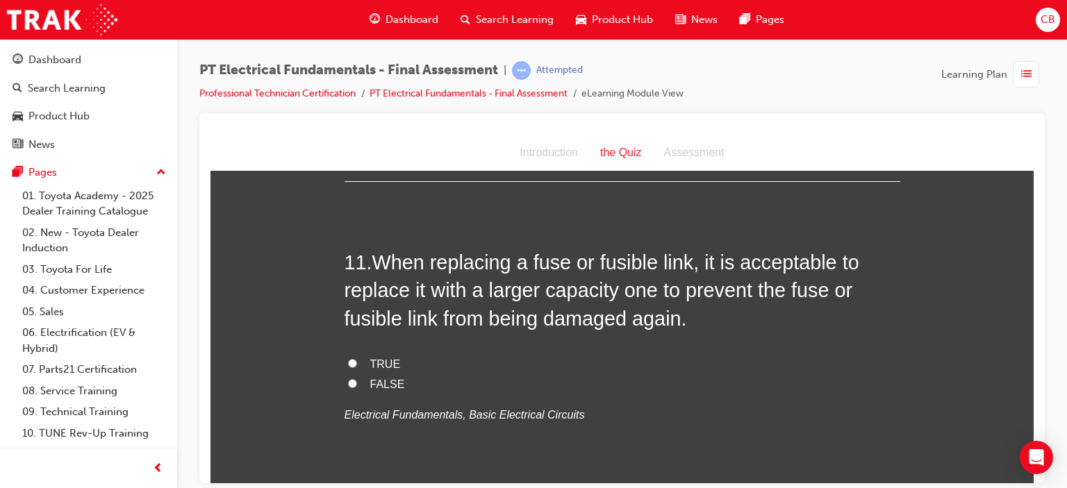
scroll to position [2892, 0]
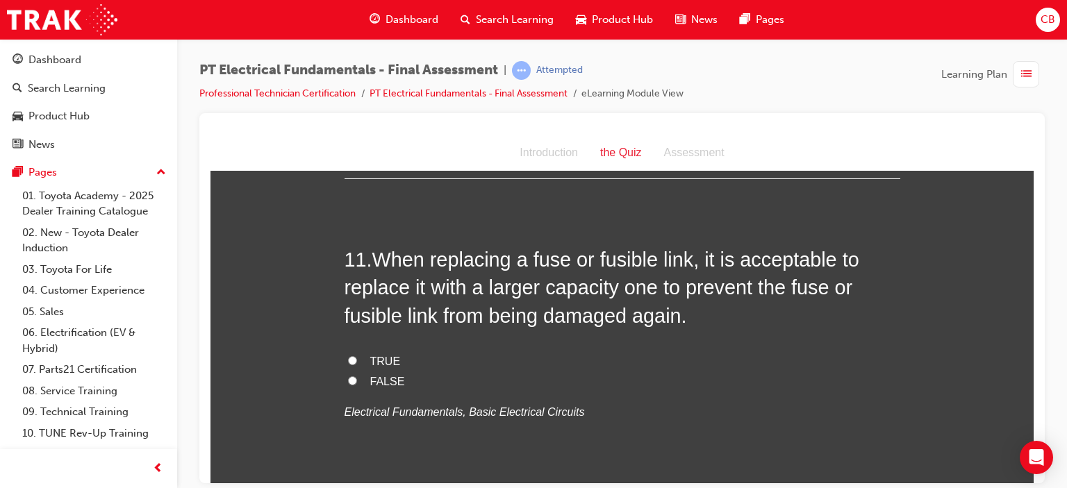
click at [348, 376] on input "FALSE" at bounding box center [352, 380] width 9 height 9
radio input "true"
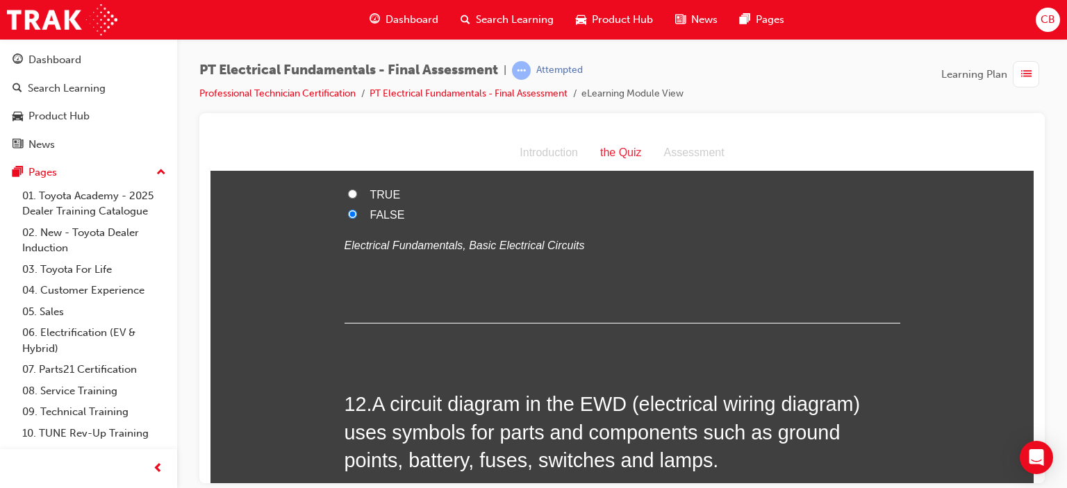
scroll to position [3121, 0]
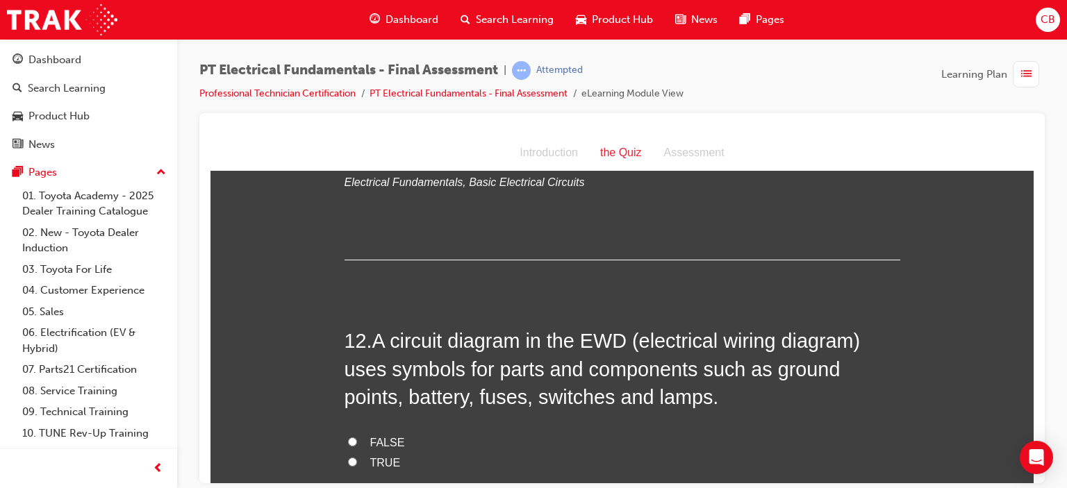
click at [348, 457] on input "TRUE" at bounding box center [352, 461] width 9 height 9
radio input "true"
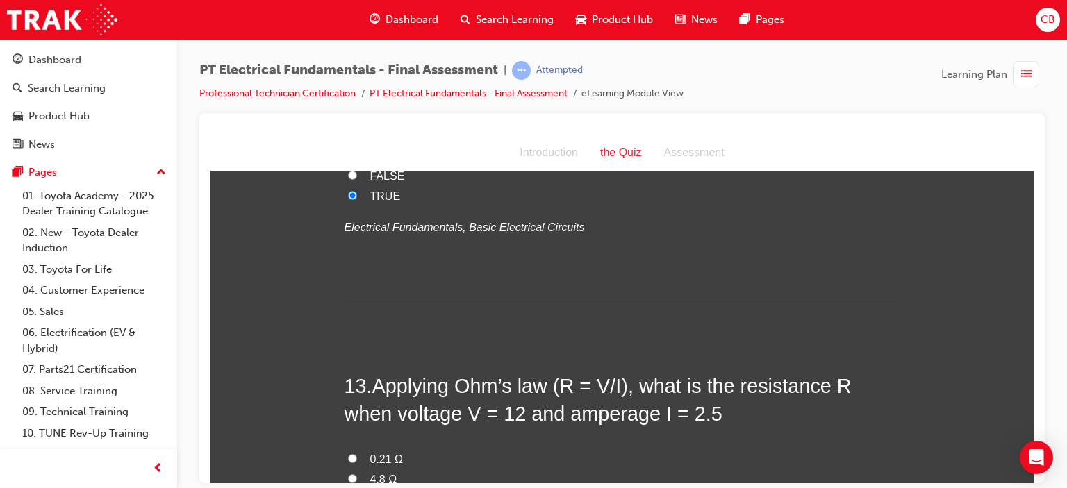
scroll to position [3389, 0]
click at [348, 473] on input "4.8 Ω" at bounding box center [352, 477] width 9 height 9
radio input "true"
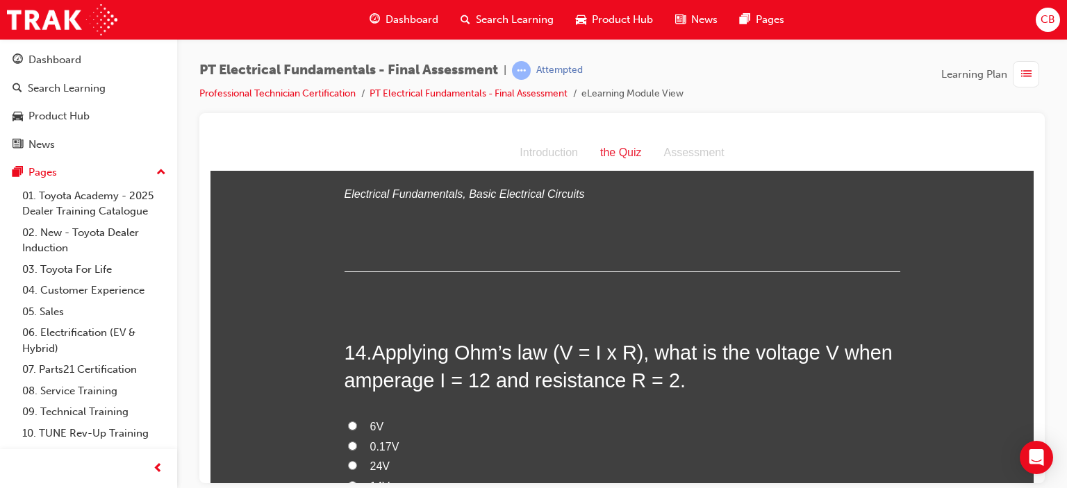
scroll to position [3747, 0]
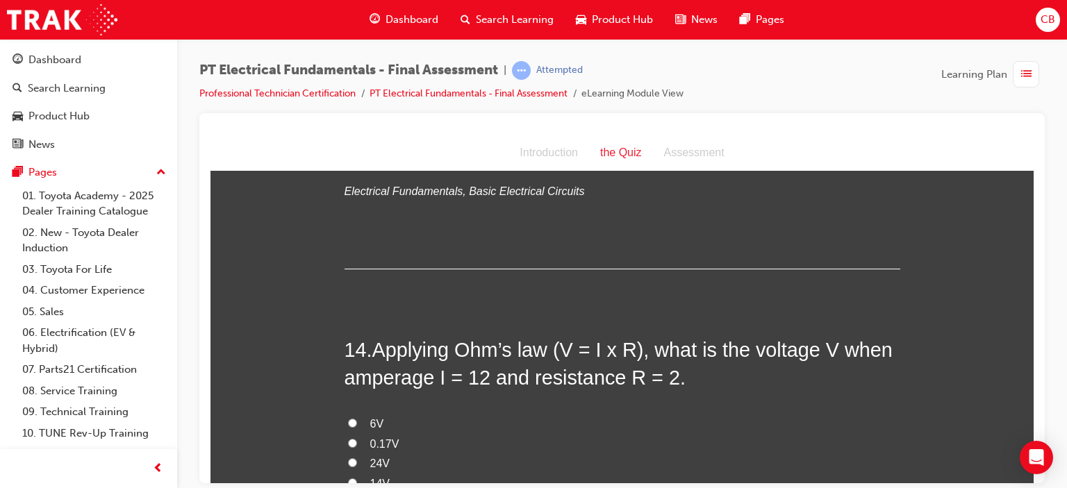
click at [348, 458] on input "24V" at bounding box center [352, 462] width 9 height 9
radio input "true"
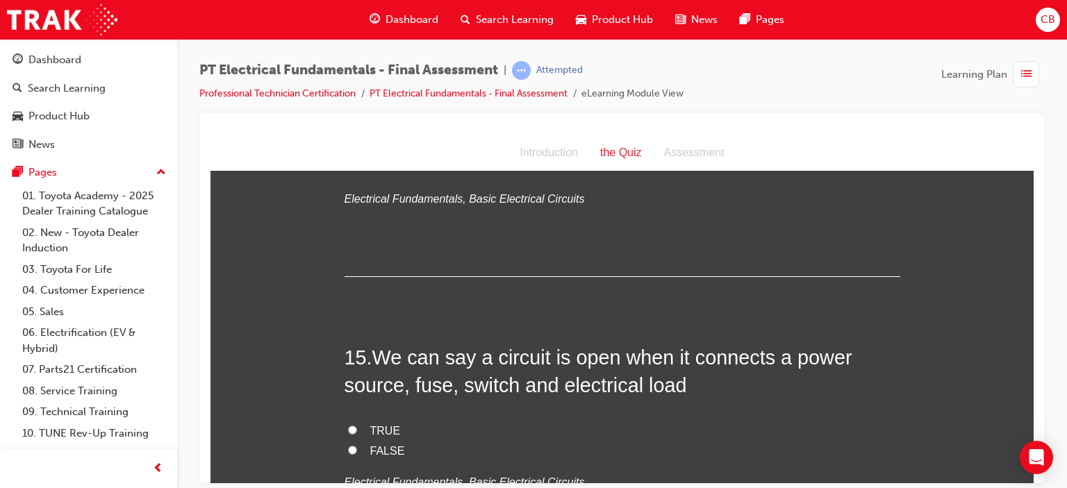
scroll to position [4064, 0]
click at [348, 444] on input "FALSE" at bounding box center [352, 448] width 9 height 9
radio input "true"
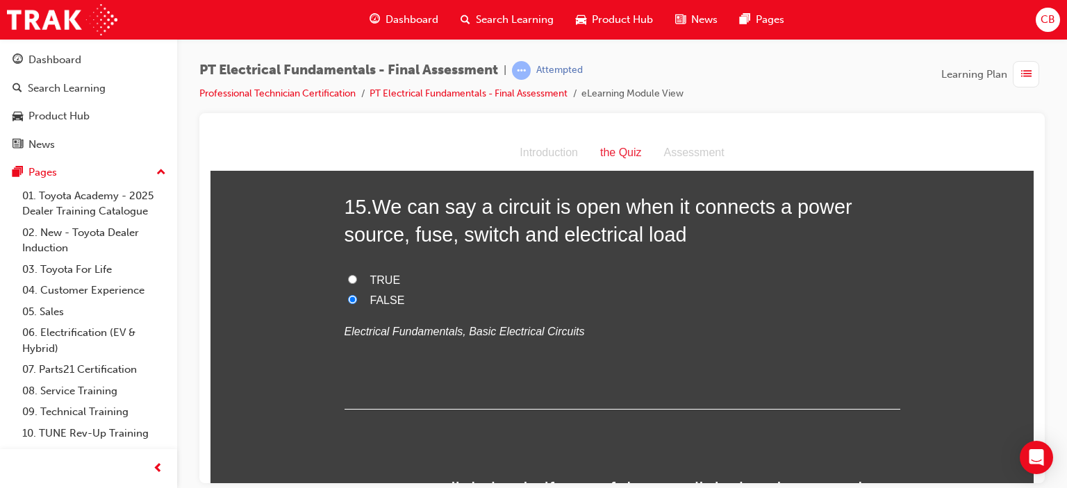
scroll to position [4366, 0]
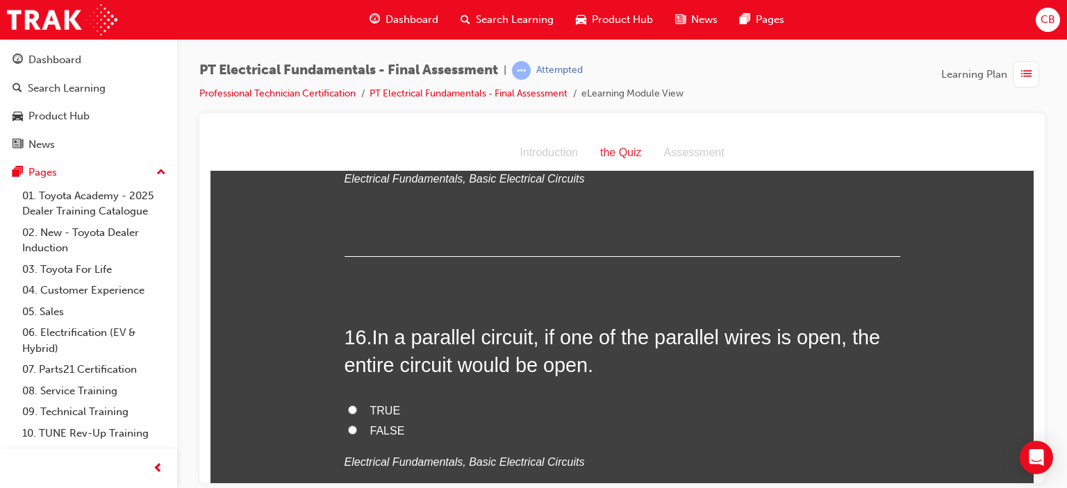
click at [348, 425] on input "FALSE" at bounding box center [352, 429] width 9 height 9
radio input "true"
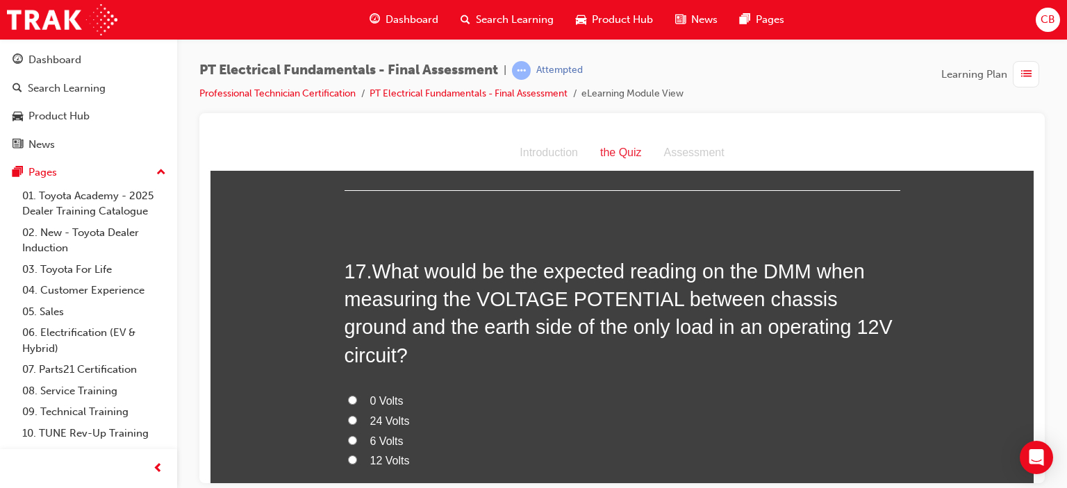
scroll to position [4715, 0]
click at [348, 396] on input "0 Volts" at bounding box center [352, 400] width 9 height 9
radio input "true"
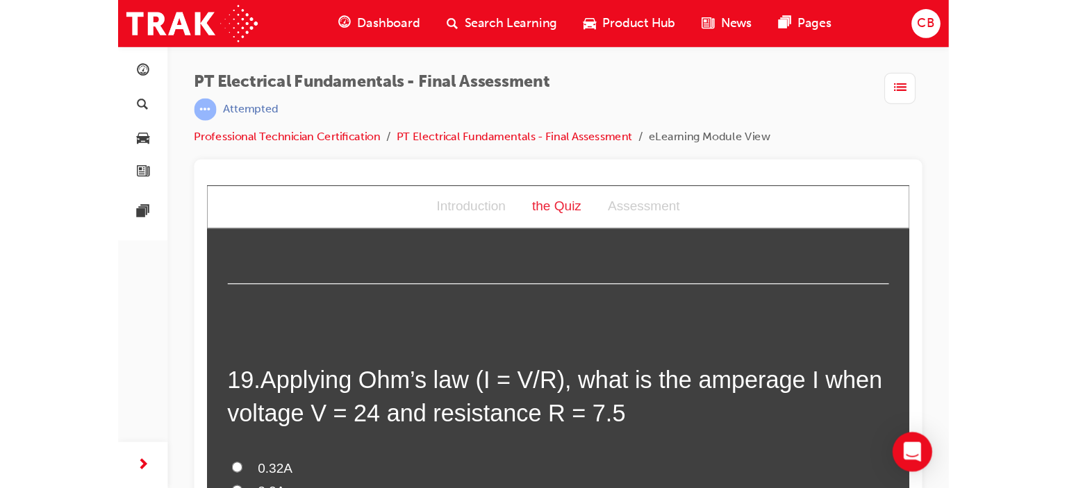
scroll to position [5035, 0]
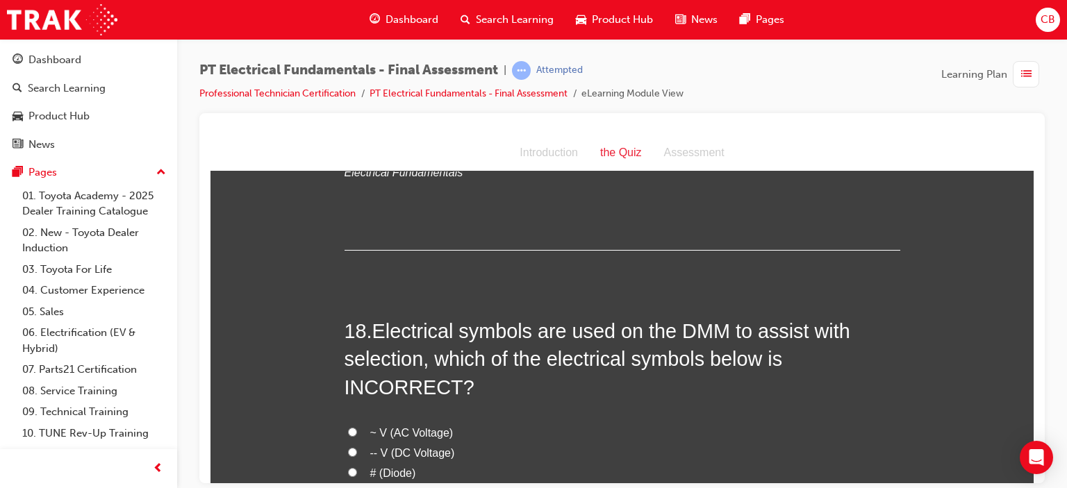
click at [348, 467] on input "# (Diode)" at bounding box center [352, 471] width 9 height 9
radio input "true"
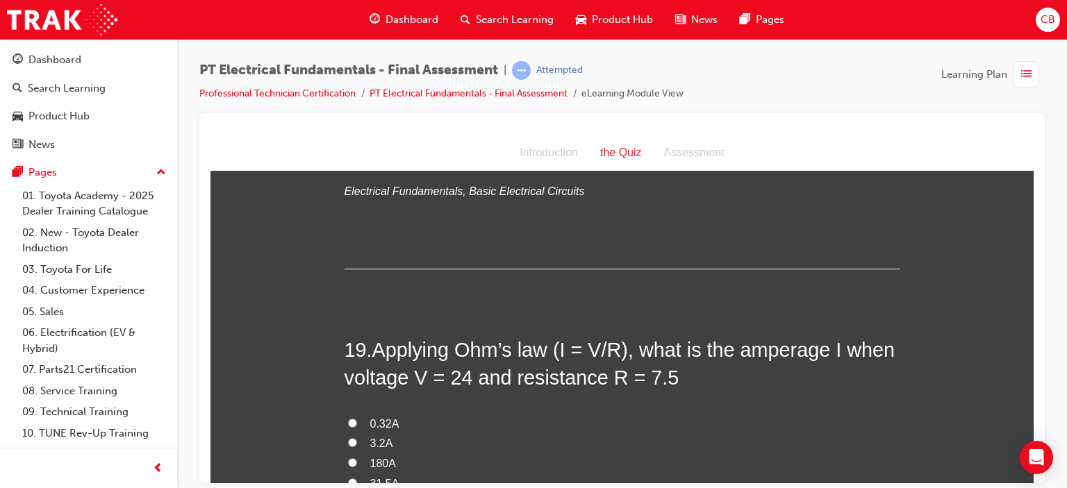
scroll to position [5369, 0]
click at [348, 437] on input "3.2A" at bounding box center [352, 441] width 9 height 9
radio input "true"
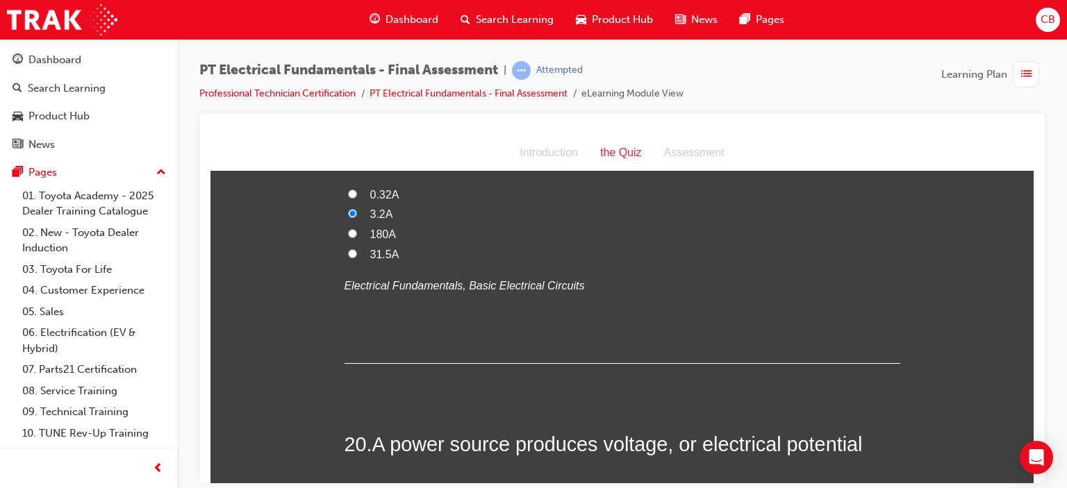
scroll to position [5658, 0]
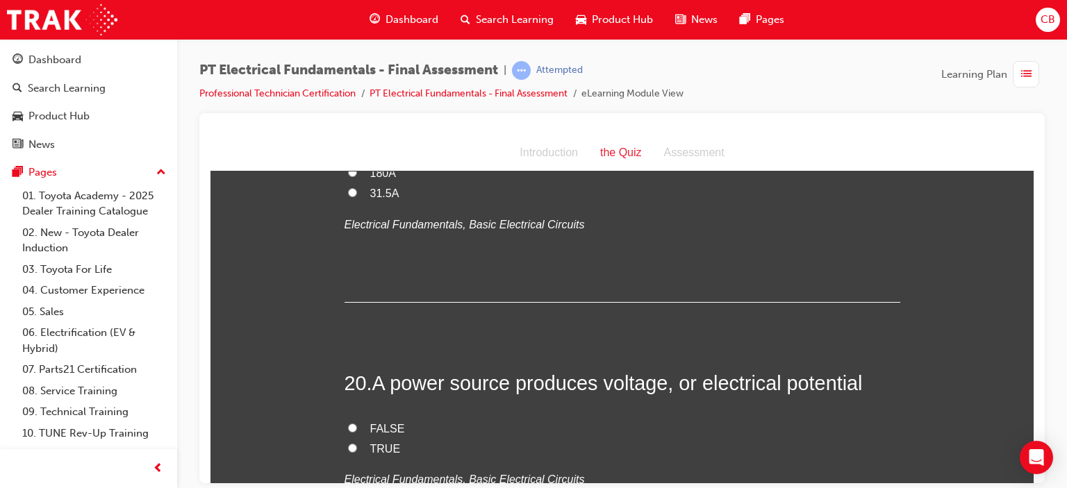
click at [349, 443] on input "TRUE" at bounding box center [352, 447] width 9 height 9
radio input "true"
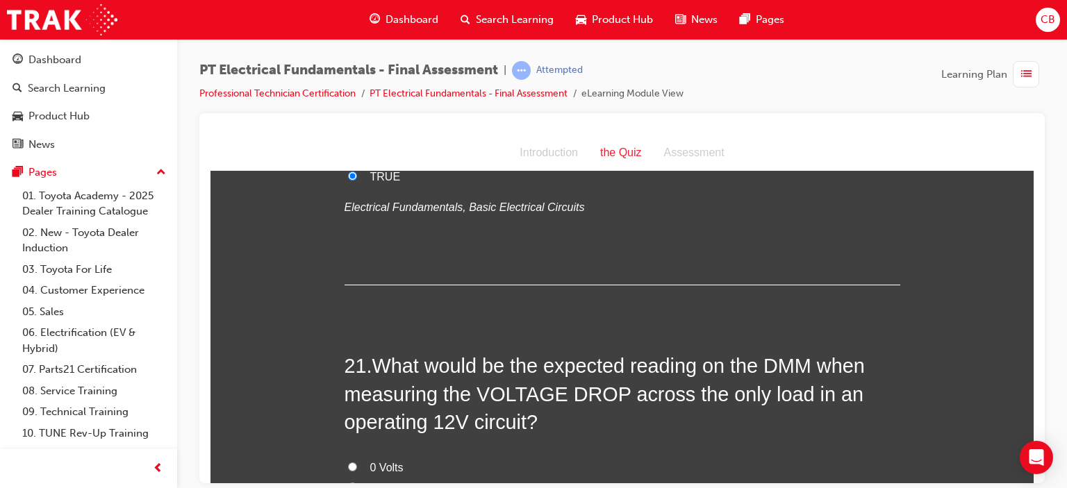
scroll to position [5932, 0]
click at [348, 481] on input "12 Volts" at bounding box center [352, 485] width 9 height 9
radio input "true"
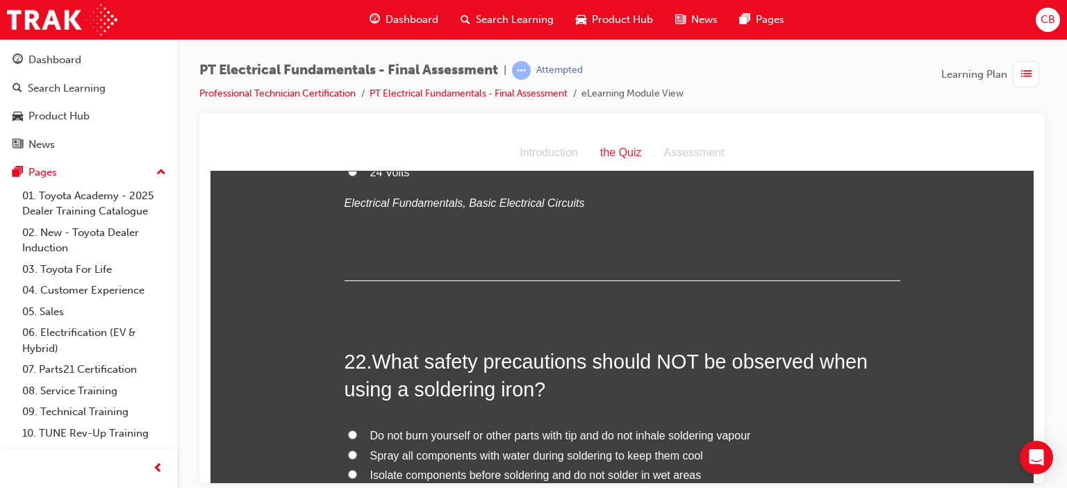
scroll to position [6287, 0]
click at [348, 449] on input "Spray all components with water during soldering to keep them cool" at bounding box center [352, 453] width 9 height 9
radio input "true"
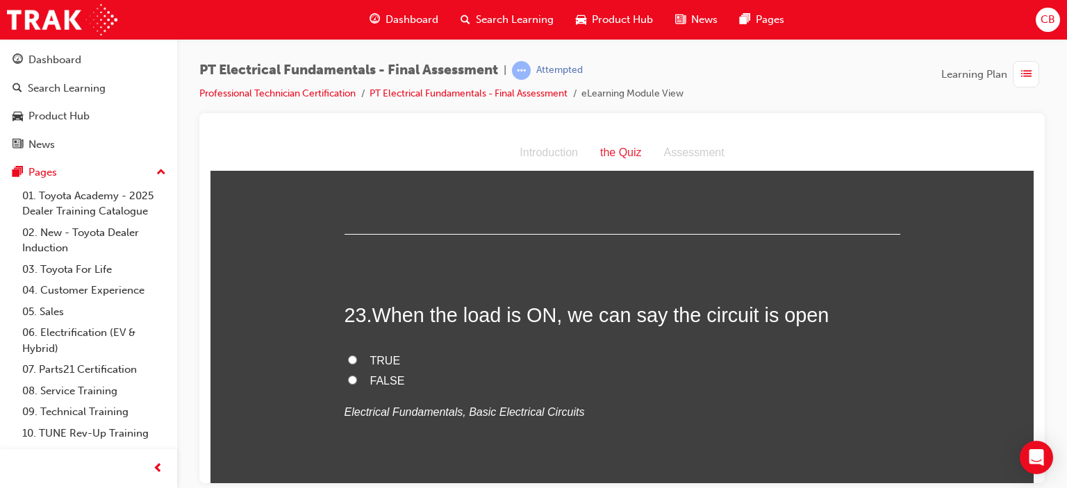
scroll to position [6643, 0]
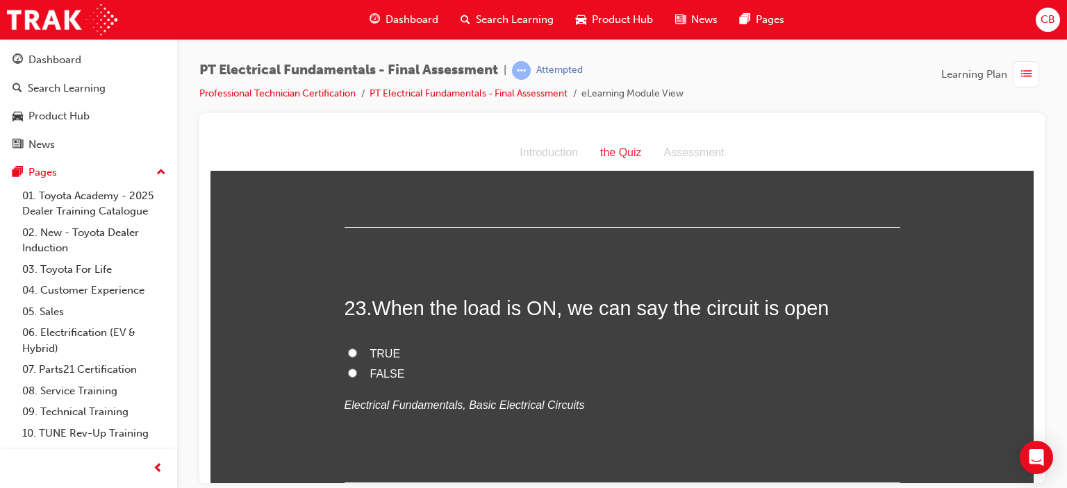
click at [348, 368] on input "FALSE" at bounding box center [352, 372] width 9 height 9
radio input "true"
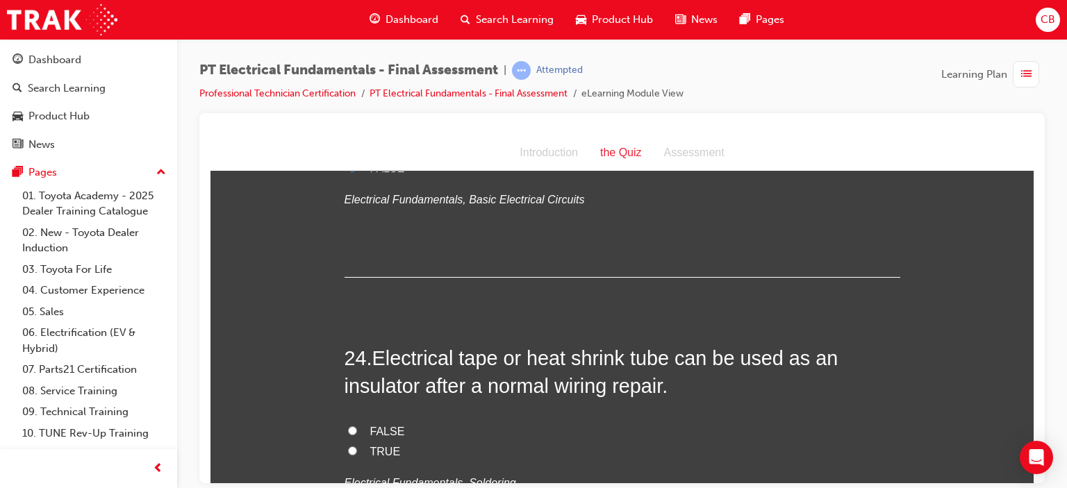
scroll to position [6849, 0]
click at [348, 445] on input "TRUE" at bounding box center [352, 449] width 9 height 9
radio input "true"
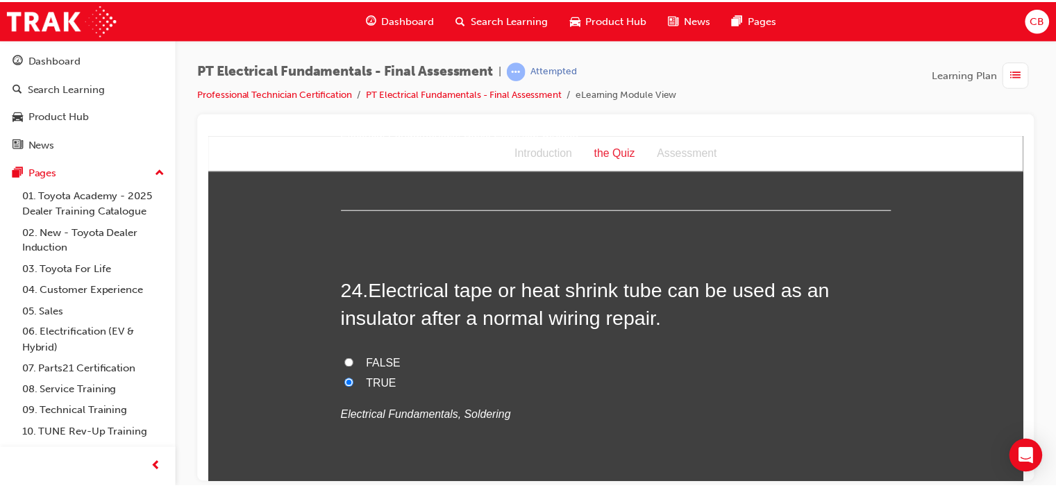
scroll to position [0, 0]
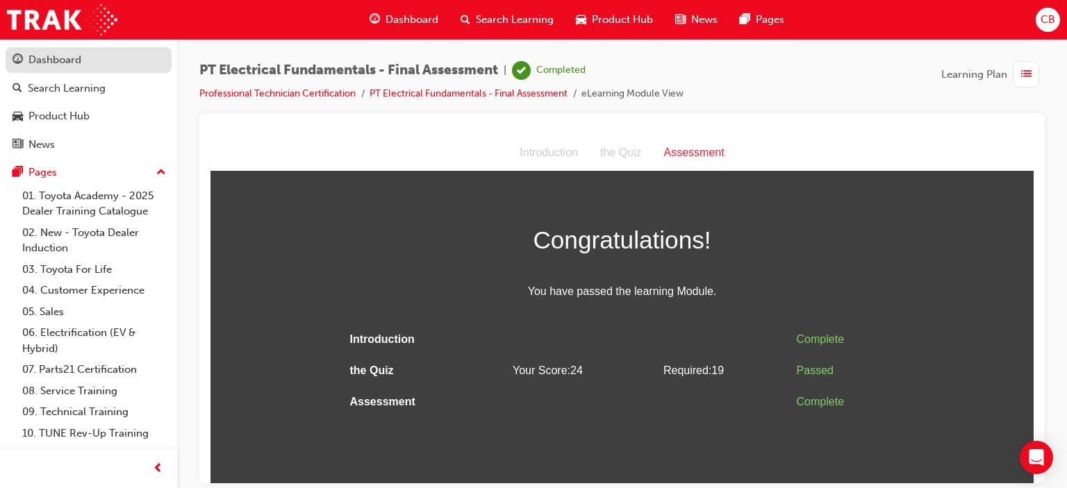
click at [81, 66] on div "Dashboard" at bounding box center [88, 59] width 152 height 17
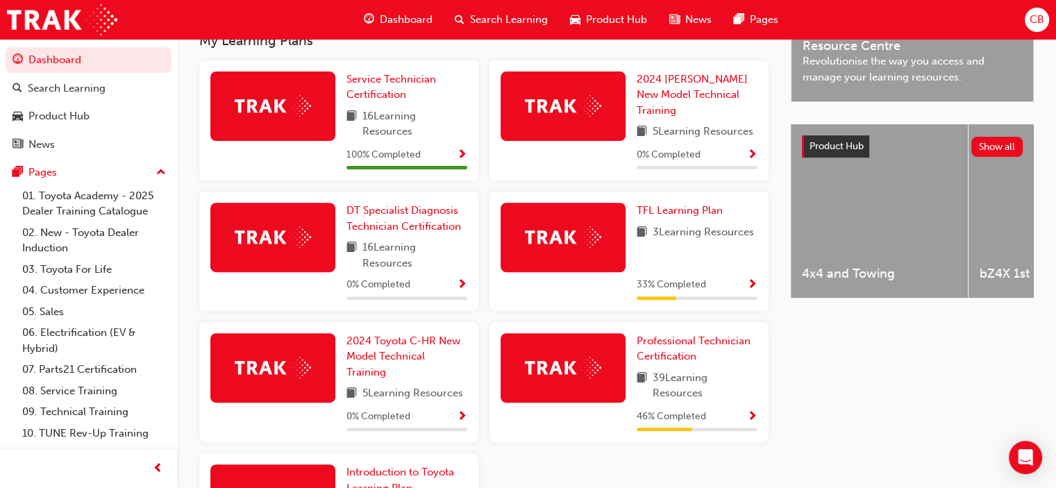
scroll to position [504, 0]
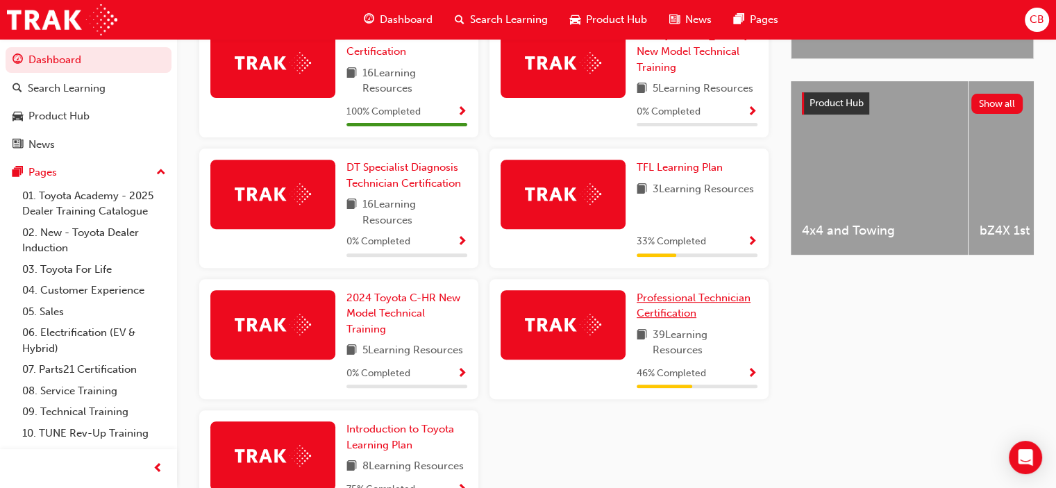
click at [690, 305] on span "Professional Technician Certification" at bounding box center [694, 306] width 114 height 28
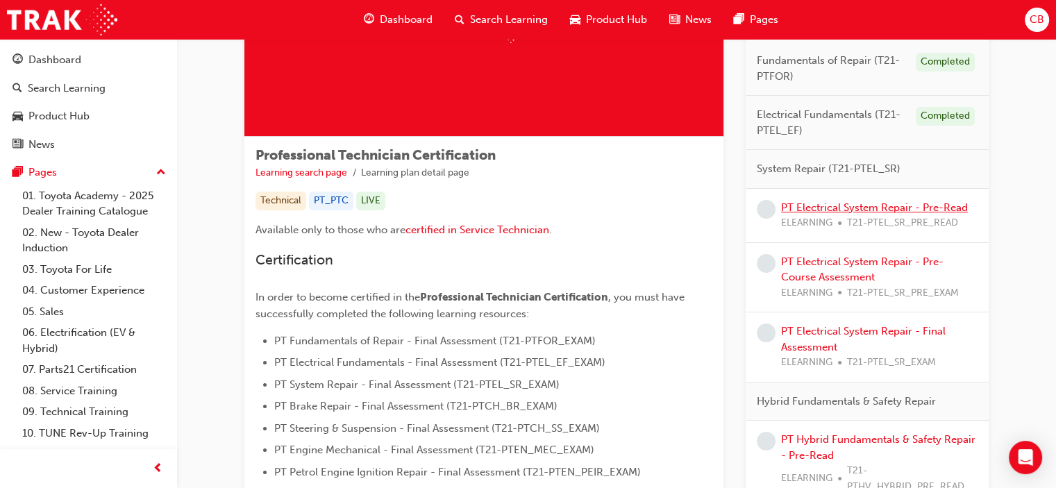
scroll to position [142, 0]
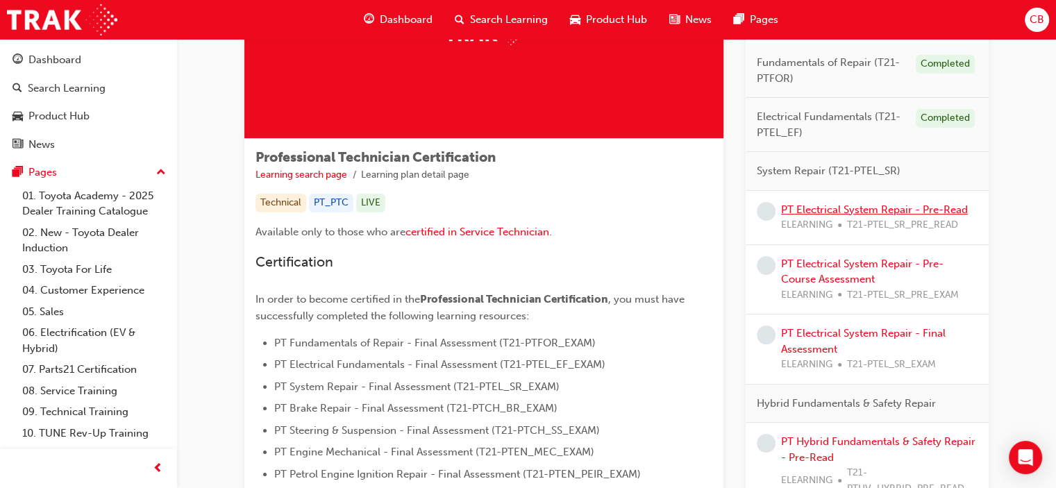
click at [825, 207] on link "PT Electrical System Repair - Pre-Read" at bounding box center [874, 209] width 187 height 12
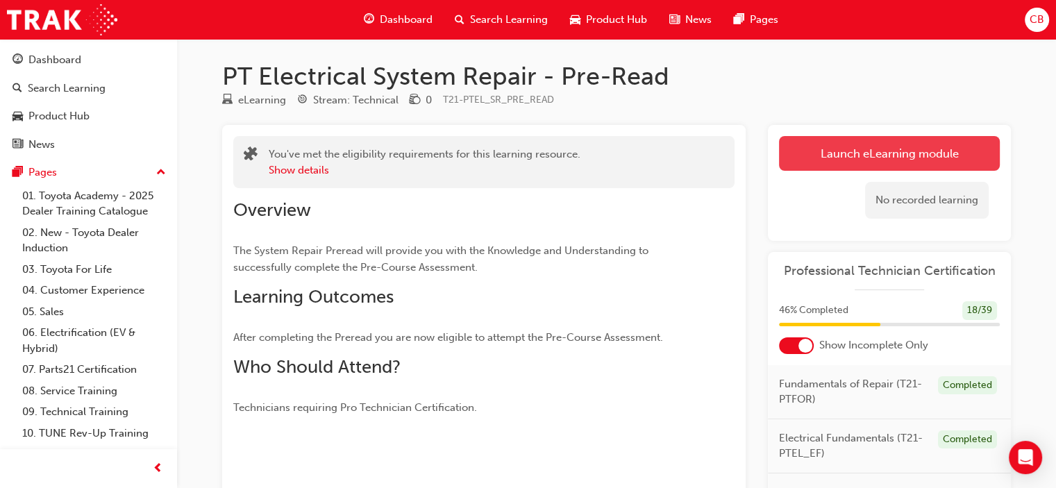
click at [874, 148] on link "Launch eLearning module" at bounding box center [889, 153] width 221 height 35
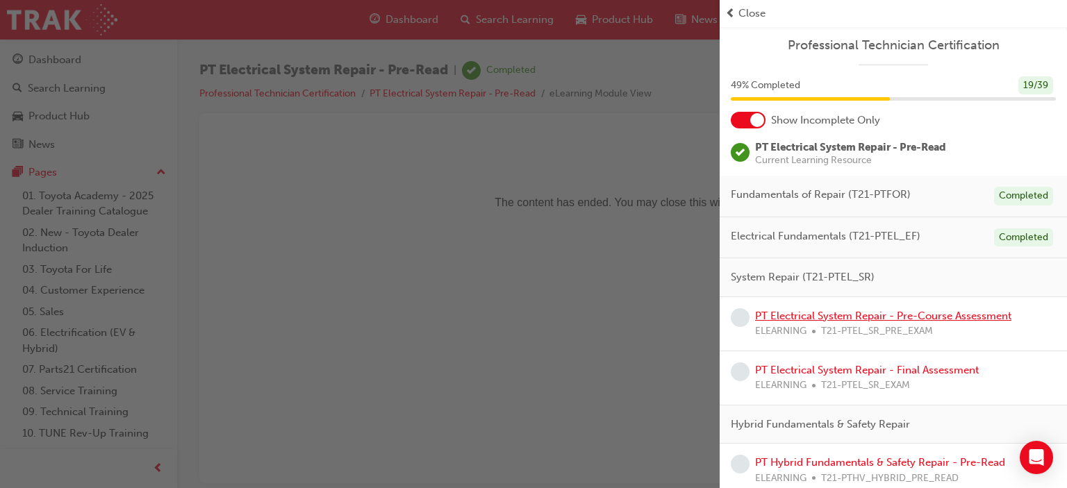
click at [850, 316] on link "PT Electrical System Repair - Pre-Course Assessment" at bounding box center [883, 316] width 256 height 12
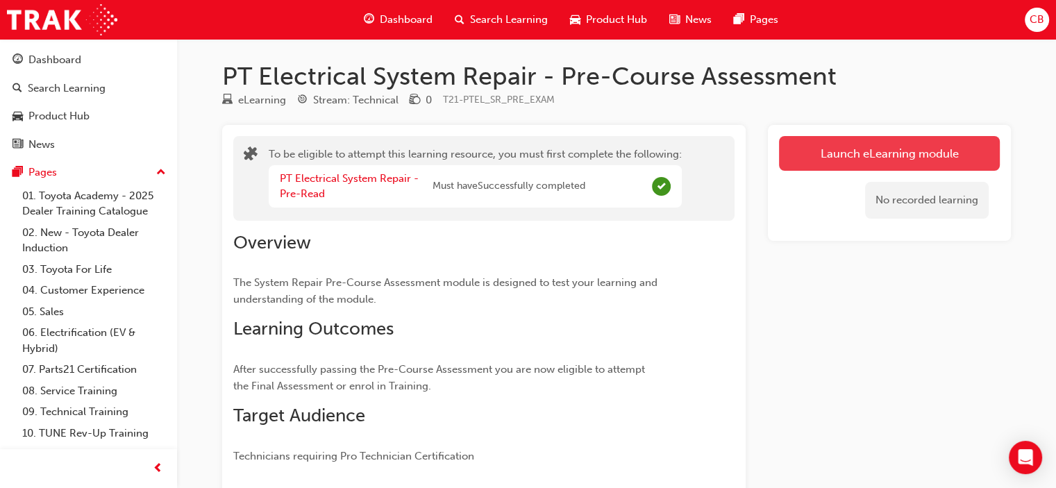
click at [882, 156] on button "Launch eLearning module" at bounding box center [889, 153] width 221 height 35
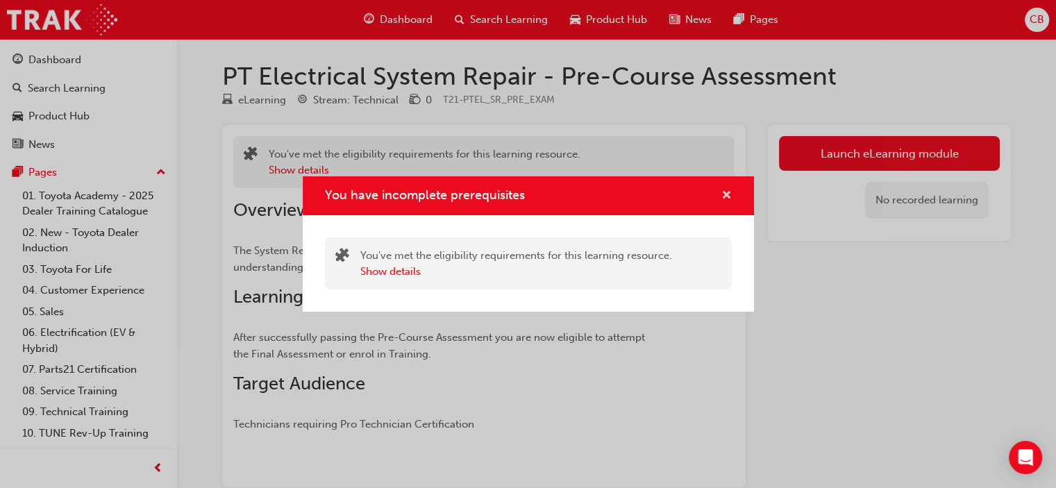
click at [726, 192] on span "cross-icon" at bounding box center [726, 196] width 10 height 12
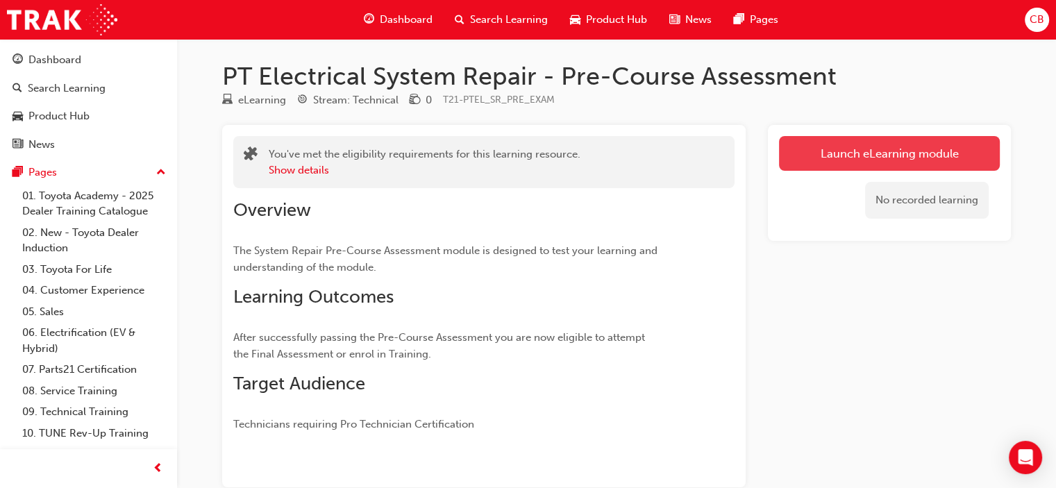
click at [831, 160] on link "Launch eLearning module" at bounding box center [889, 153] width 221 height 35
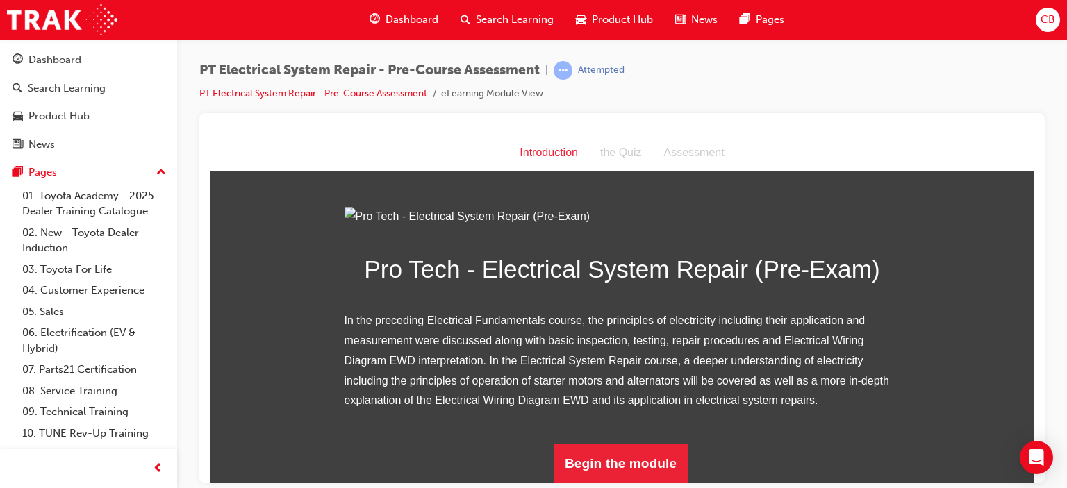
scroll to position [155, 0]
click at [633, 460] on button "Begin the module" at bounding box center [620, 463] width 134 height 39
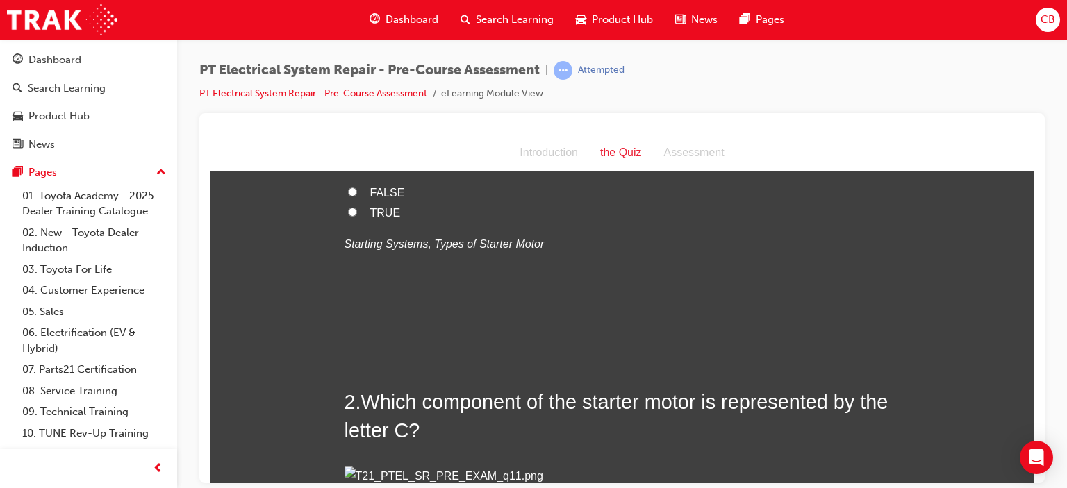
scroll to position [0, 0]
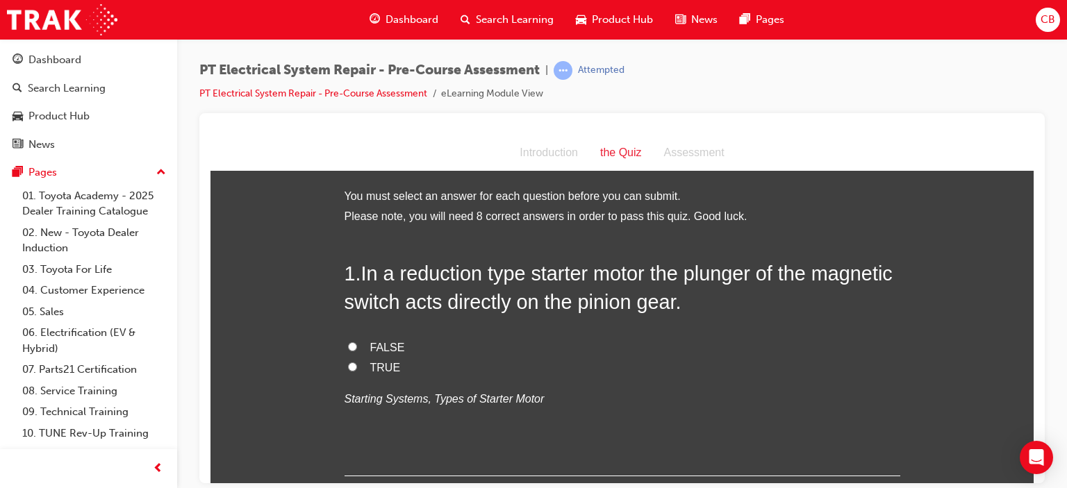
click at [348, 364] on input "TRUE" at bounding box center [352, 366] width 9 height 9
radio input "true"
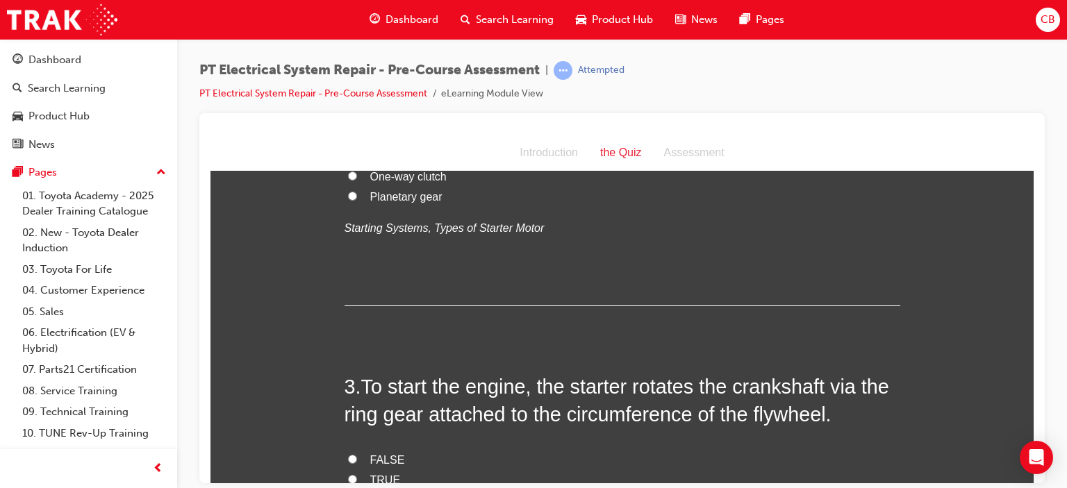
scroll to position [525, 0]
click at [348, 200] on input "Planetary gear" at bounding box center [352, 195] width 9 height 9
radio input "true"
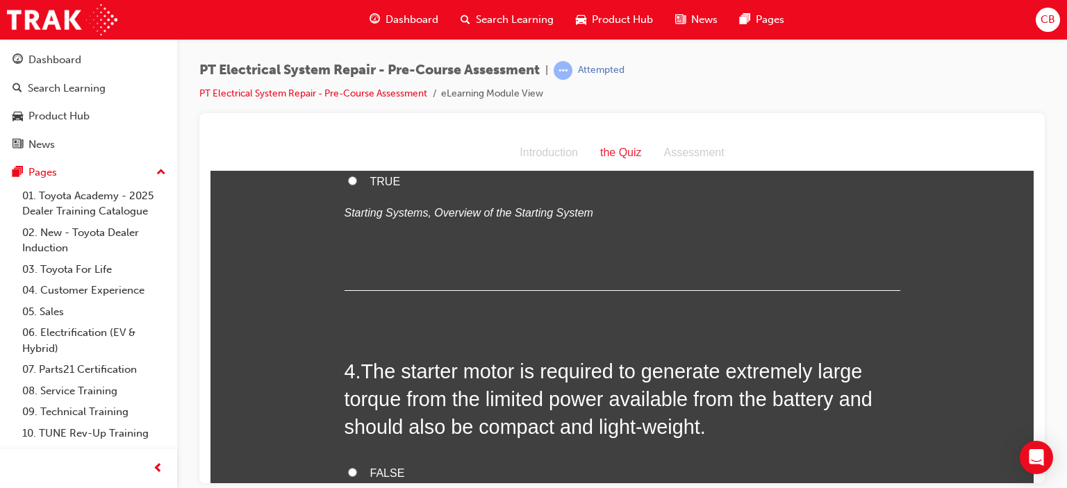
scroll to position [824, 0]
click at [348, 184] on input "TRUE" at bounding box center [352, 179] width 9 height 9
radio input "true"
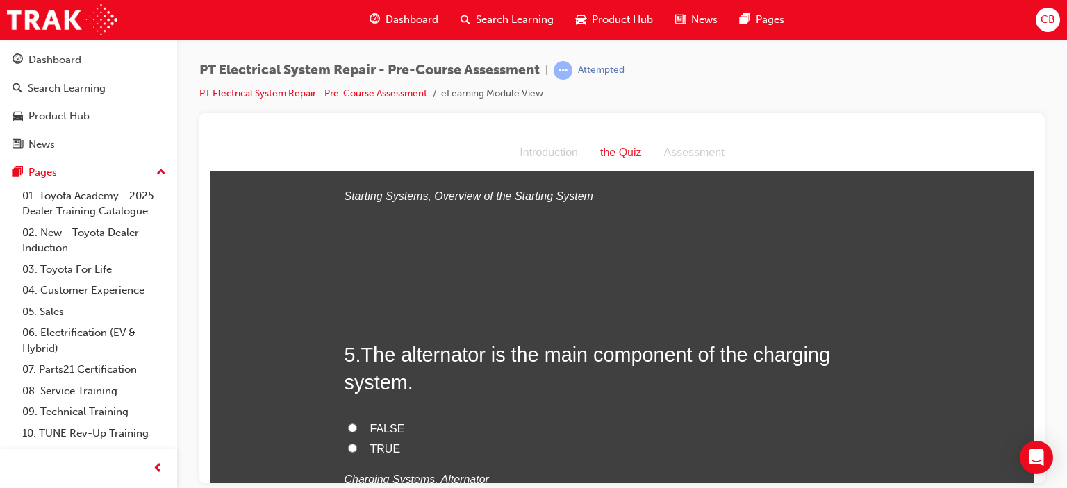
scroll to position [1153, 0]
click at [351, 174] on label "TRUE" at bounding box center [622, 164] width 556 height 20
click at [351, 167] on input "TRUE" at bounding box center [352, 162] width 9 height 9
radio input "true"
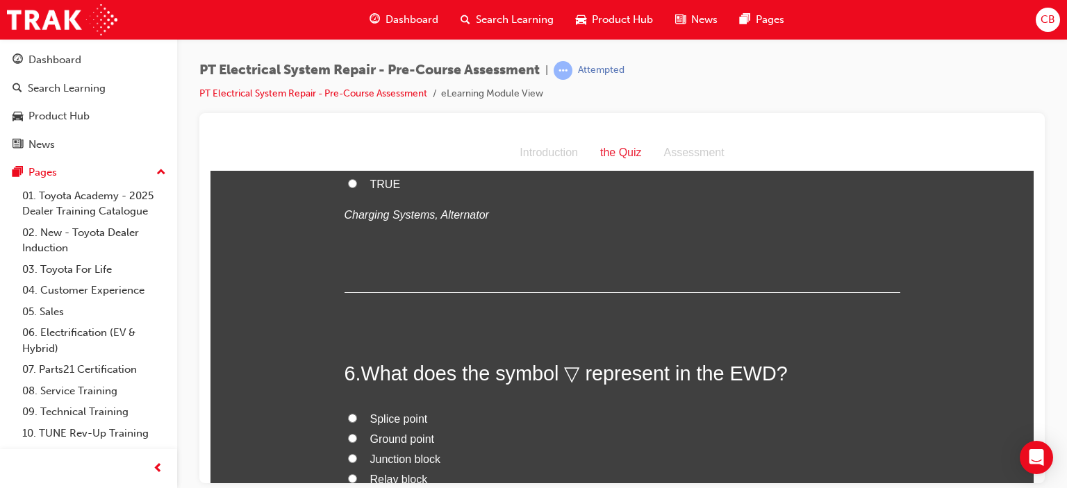
scroll to position [1424, 0]
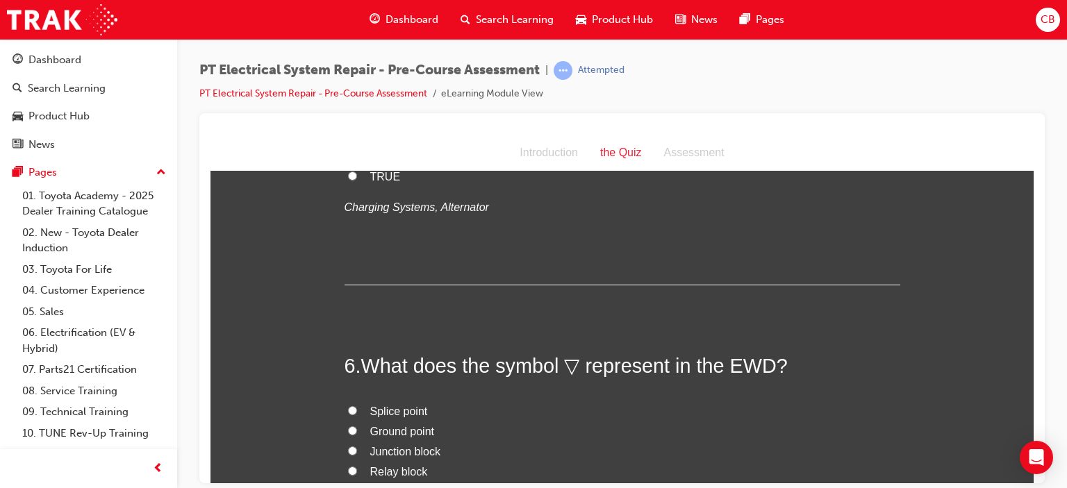
click at [348, 180] on input "TRUE" at bounding box center [352, 175] width 9 height 9
radio input "true"
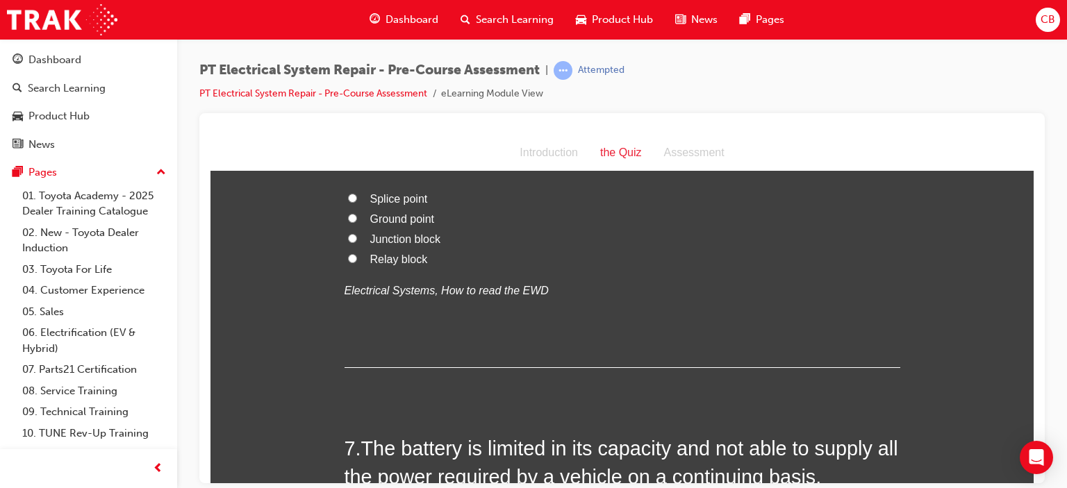
scroll to position [1679, 0]
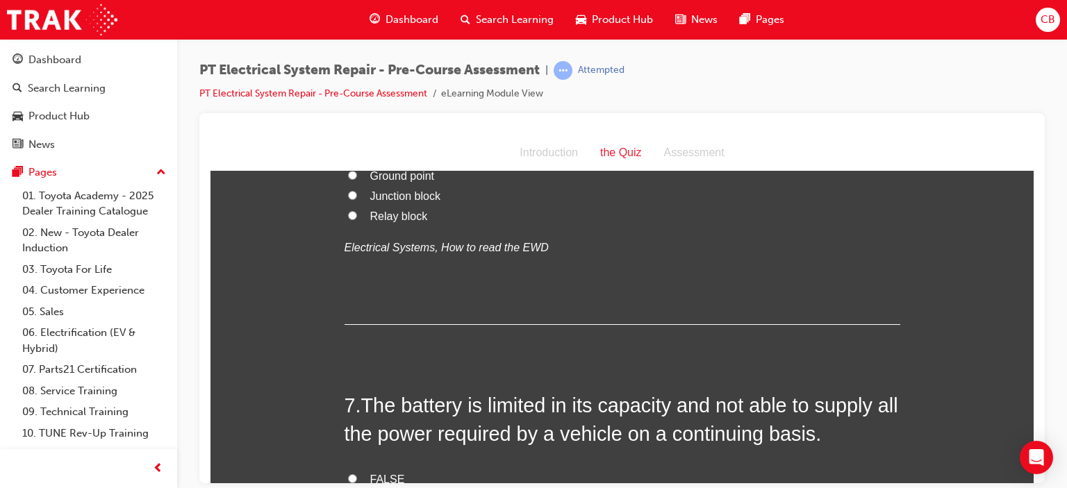
click at [348, 179] on input "Ground point" at bounding box center [352, 174] width 9 height 9
radio input "true"
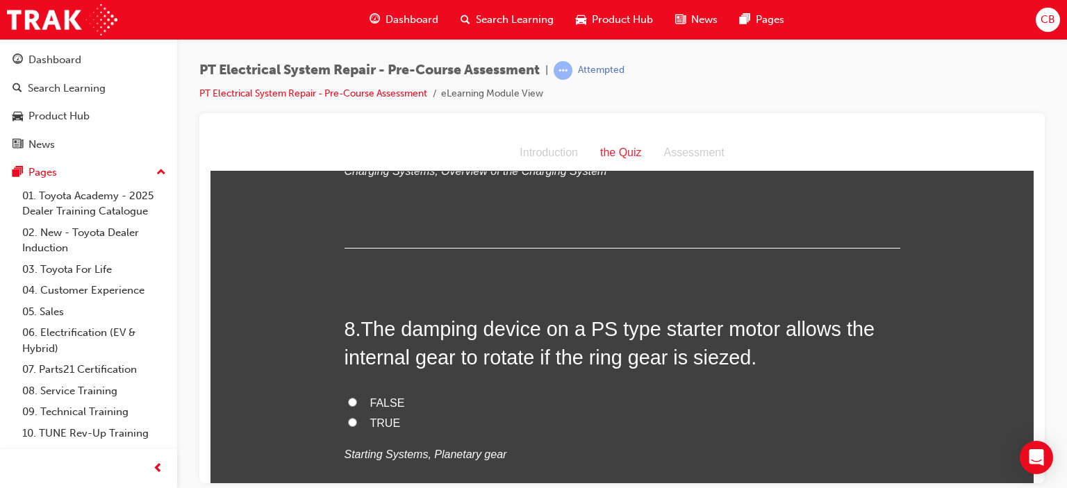
scroll to position [2039, 0]
click at [344, 130] on label "FALSE" at bounding box center [622, 120] width 556 height 20
click at [348, 123] on input "FALSE" at bounding box center [352, 118] width 9 height 9
radio input "true"
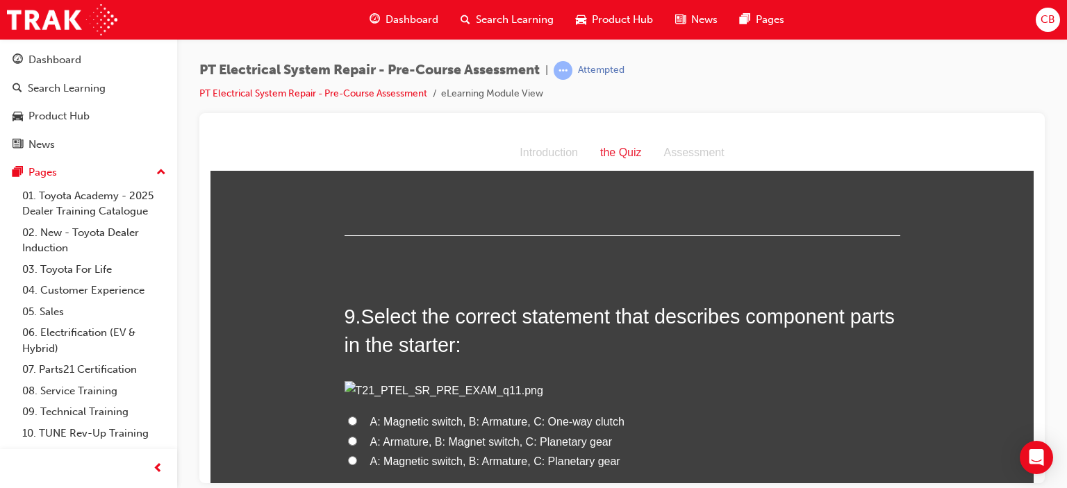
scroll to position [2339, 0]
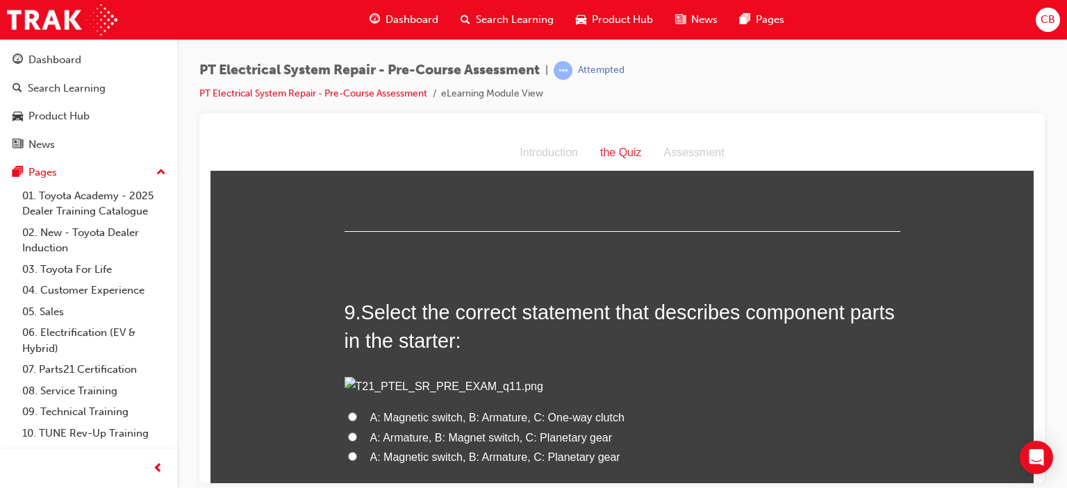
click at [348, 106] on input "FALSE" at bounding box center [352, 101] width 9 height 9
radio input "true"
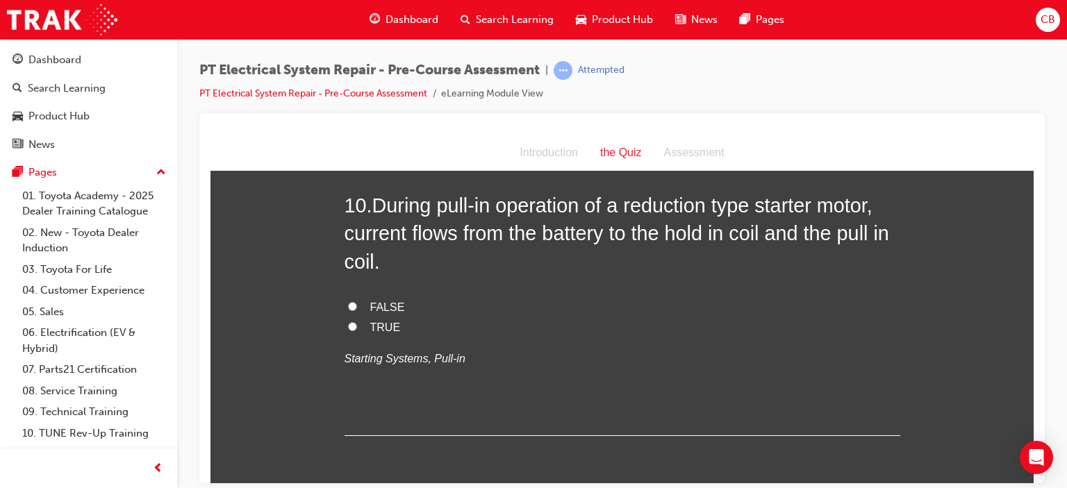
scroll to position [2782, 0]
click at [348, 17] on input "A: Magnetic switch, B: Armature, C: Planetary gear" at bounding box center [352, 12] width 9 height 9
radio input "true"
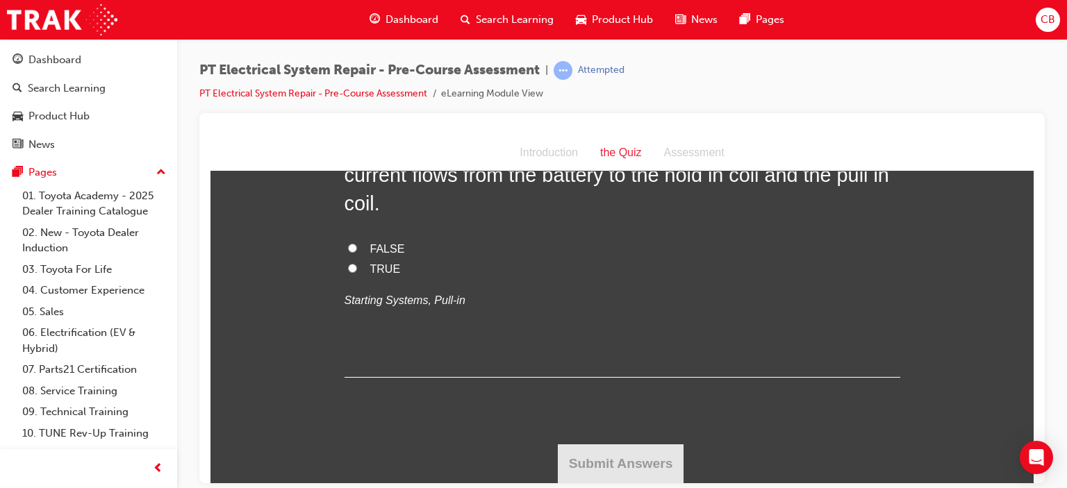
scroll to position [3151, 0]
click at [348, 252] on input "FALSE" at bounding box center [352, 247] width 9 height 9
radio input "true"
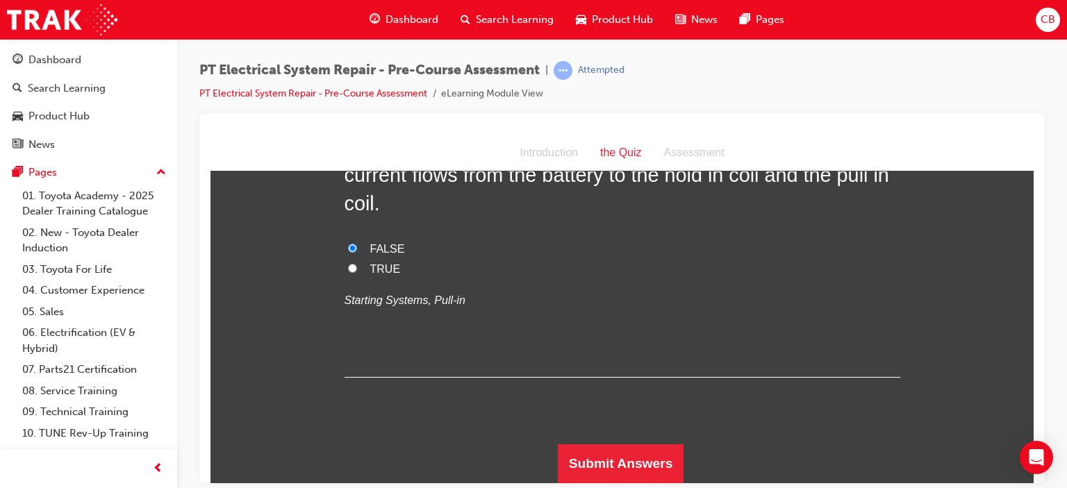
scroll to position [3264, 0]
click at [525, 328] on div "10 . During pull-in operation of a reduction type starter motor, current flows …" at bounding box center [622, 255] width 556 height 244
click at [606, 458] on button "Submit Answers" at bounding box center [621, 463] width 126 height 39
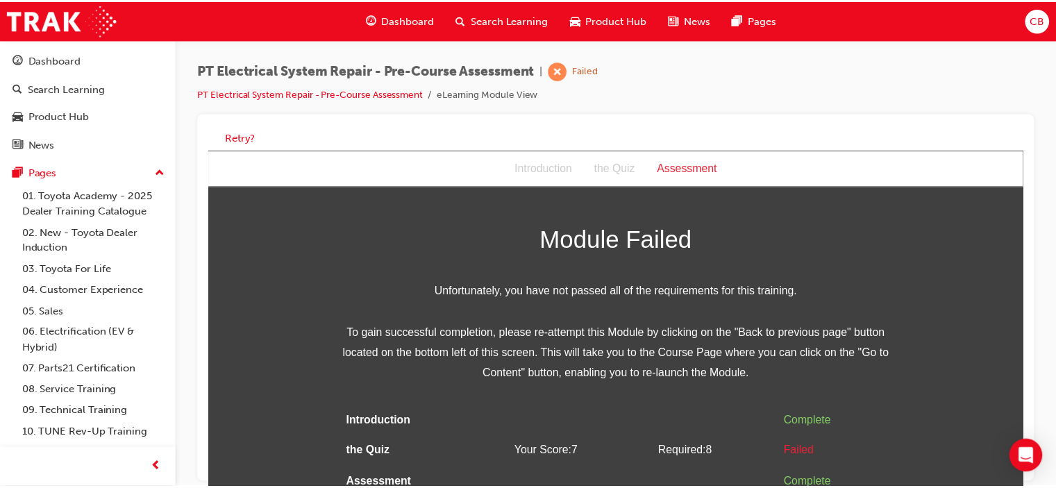
scroll to position [10, 0]
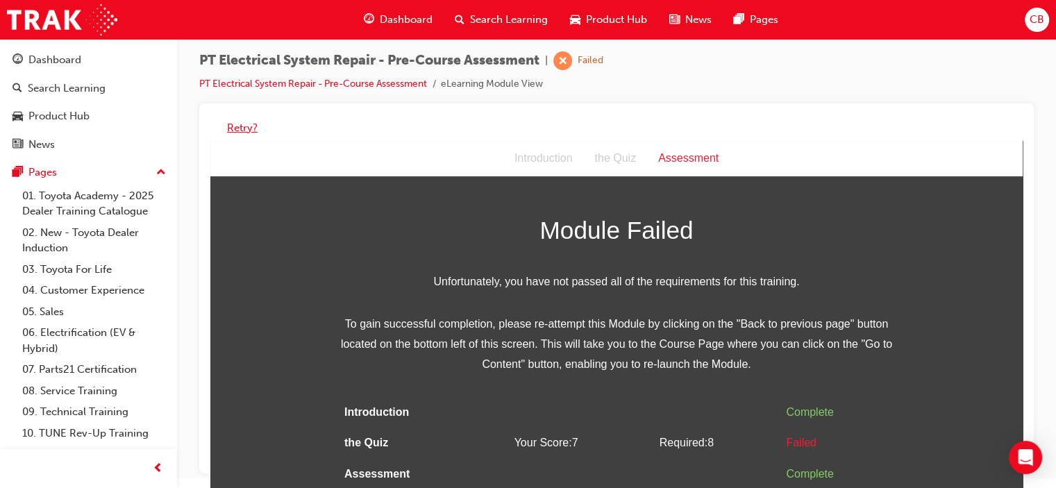
click at [242, 124] on button "Retry?" at bounding box center [242, 128] width 31 height 16
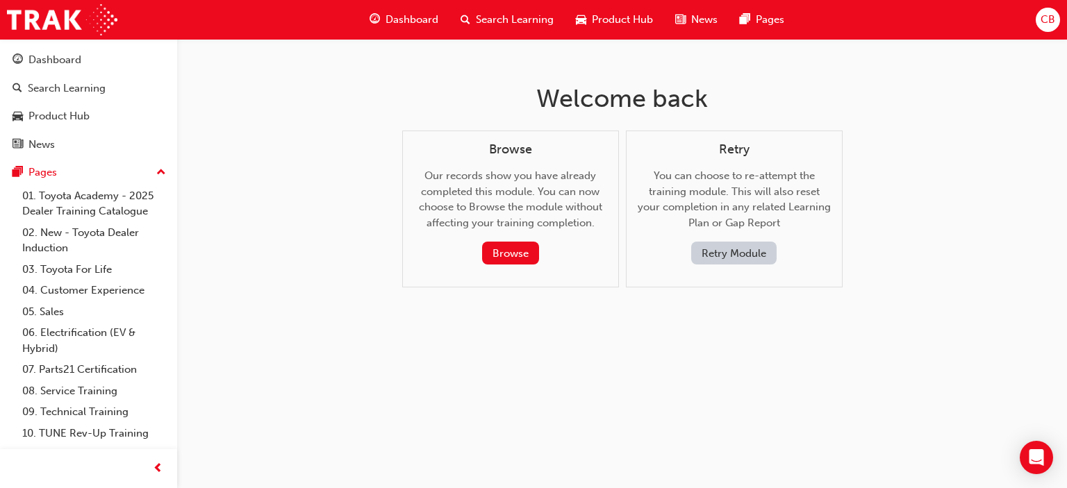
click at [720, 257] on button "Retry Module" at bounding box center [733, 253] width 85 height 23
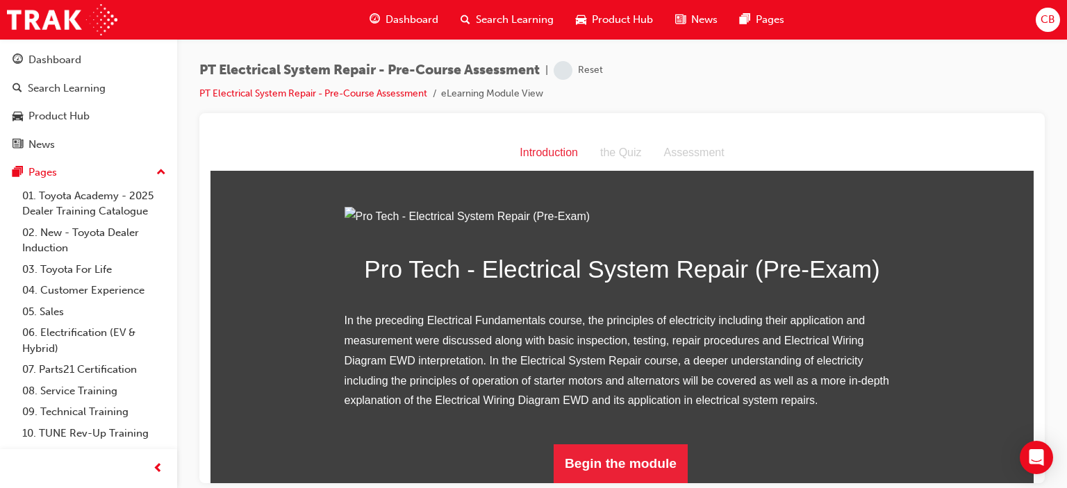
scroll to position [155, 0]
click at [617, 459] on button "Begin the module" at bounding box center [620, 463] width 134 height 39
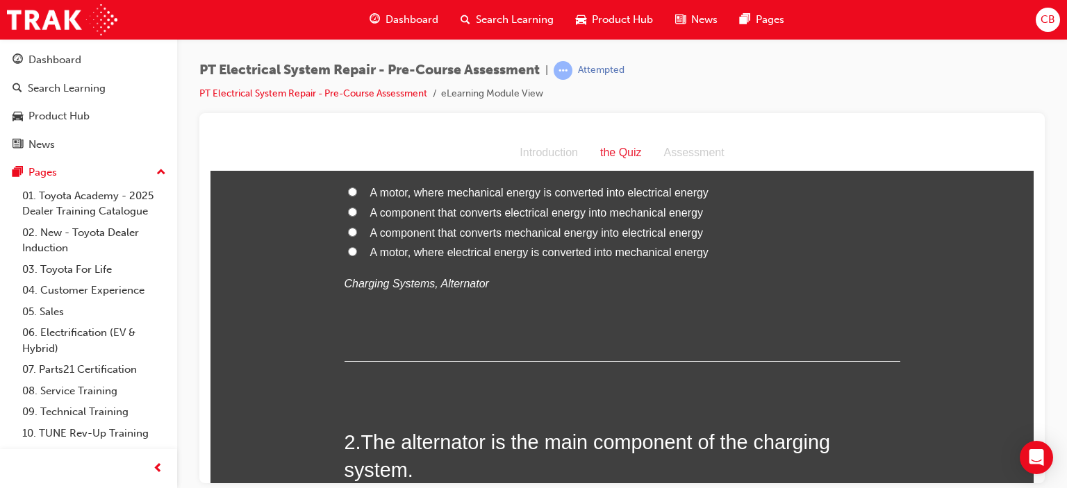
scroll to position [0, 0]
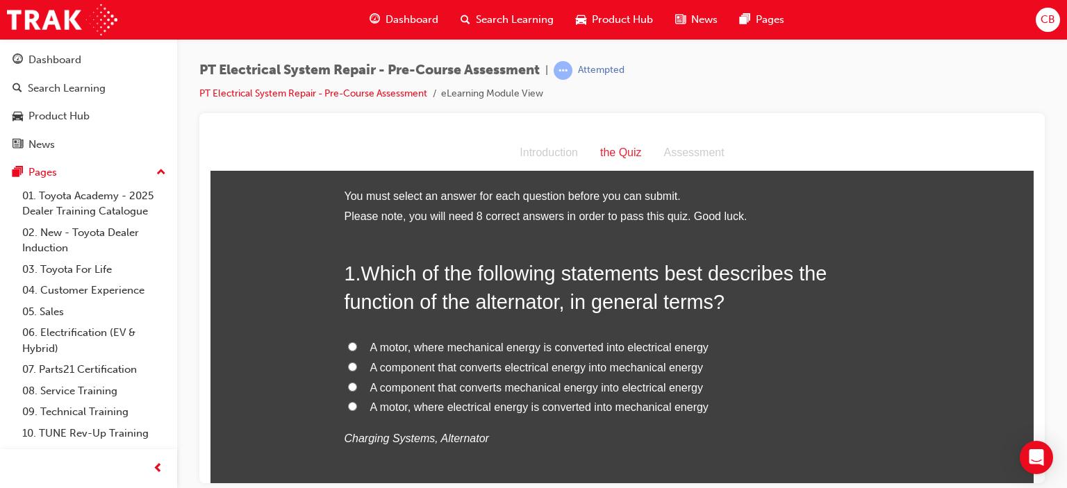
click at [348, 345] on input "A motor, where mechanical energy is converted into electrical energy" at bounding box center [352, 346] width 9 height 9
radio input "true"
click at [348, 345] on input "A motor, where mechanical energy is converted into electrical energy" at bounding box center [352, 346] width 9 height 9
click at [348, 365] on input "A component that converts electrical energy into mechanical energy" at bounding box center [352, 366] width 9 height 9
radio input "true"
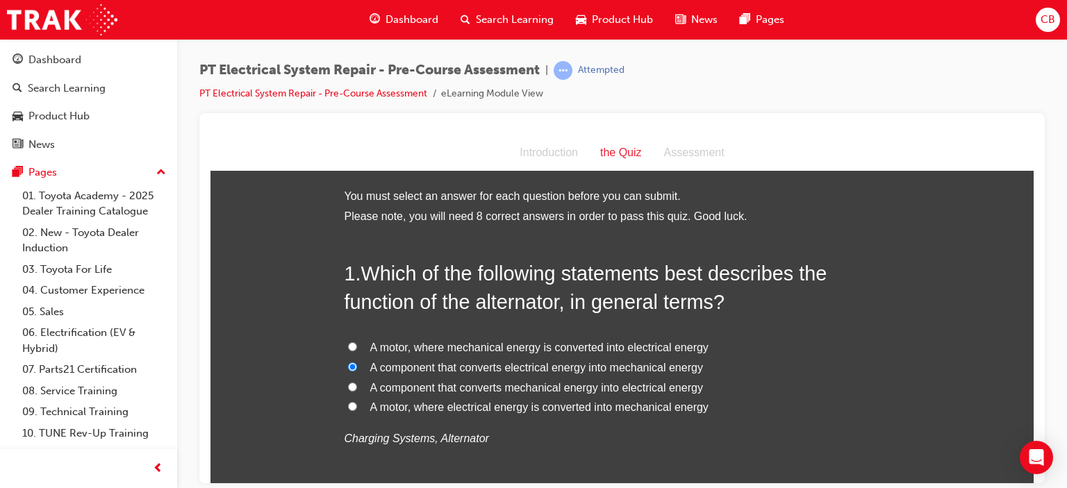
click at [348, 385] on input "A component that converts mechanical energy into electrical energy" at bounding box center [352, 386] width 9 height 9
radio input "true"
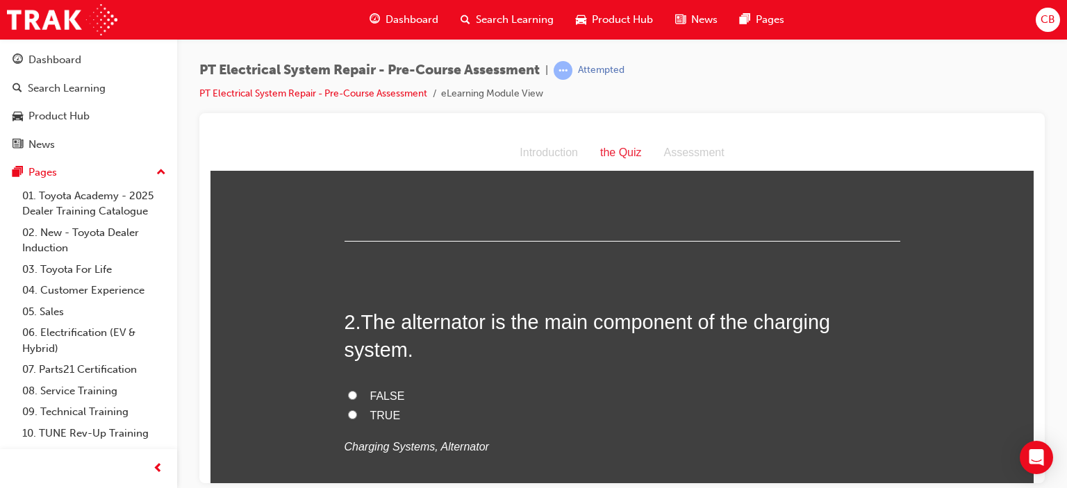
scroll to position [276, 0]
click at [348, 409] on input "TRUE" at bounding box center [352, 412] width 9 height 9
radio input "true"
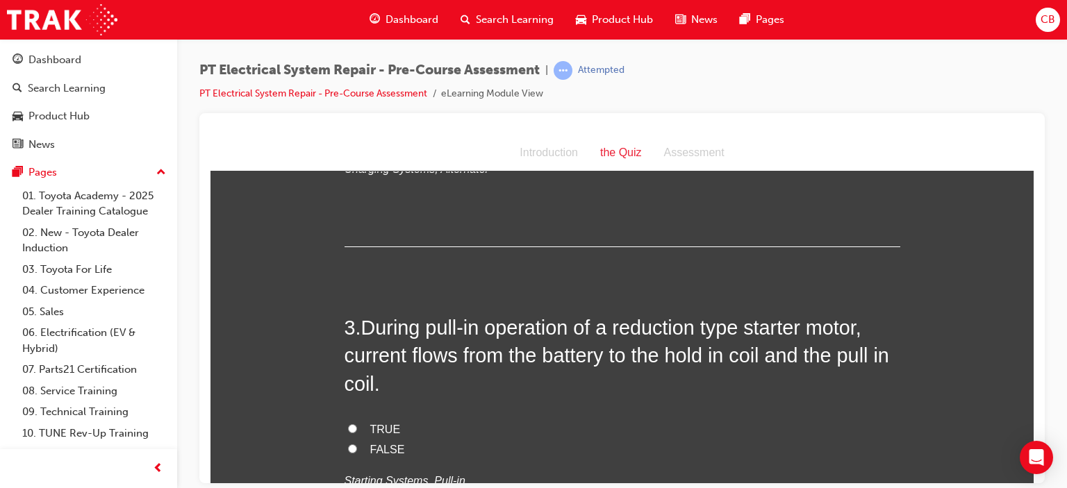
scroll to position [554, 0]
click at [348, 426] on input "TRUE" at bounding box center [352, 426] width 9 height 9
radio input "true"
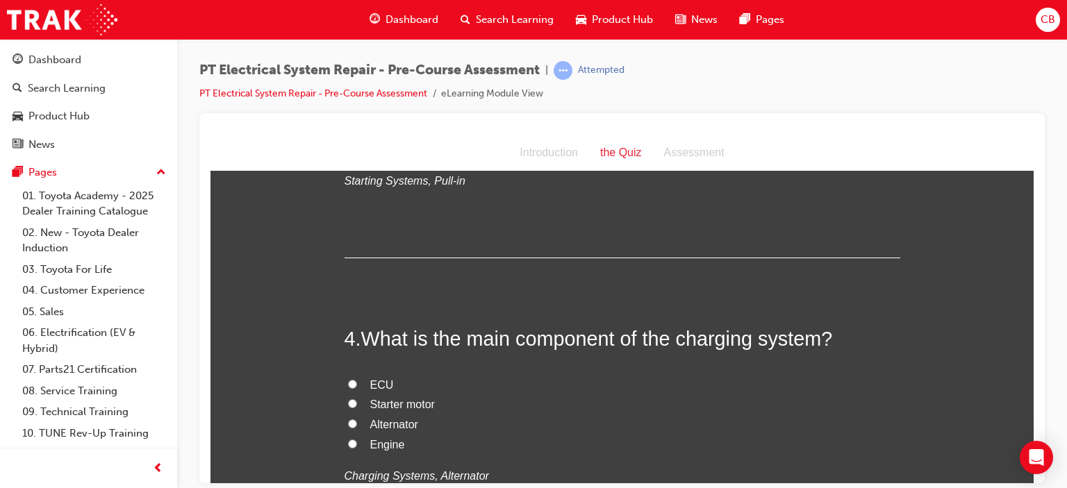
scroll to position [911, 0]
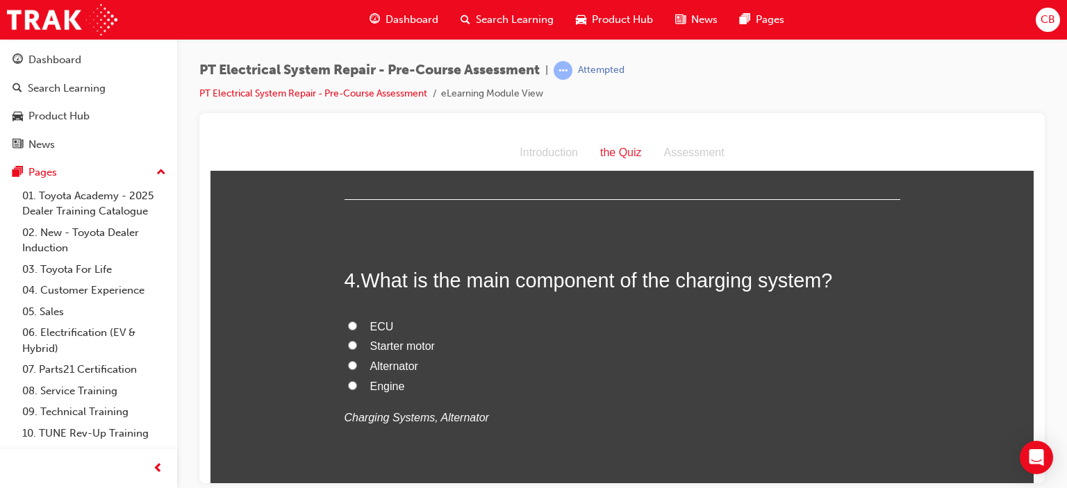
click at [348, 365] on input "Alternator" at bounding box center [352, 364] width 9 height 9
radio input "true"
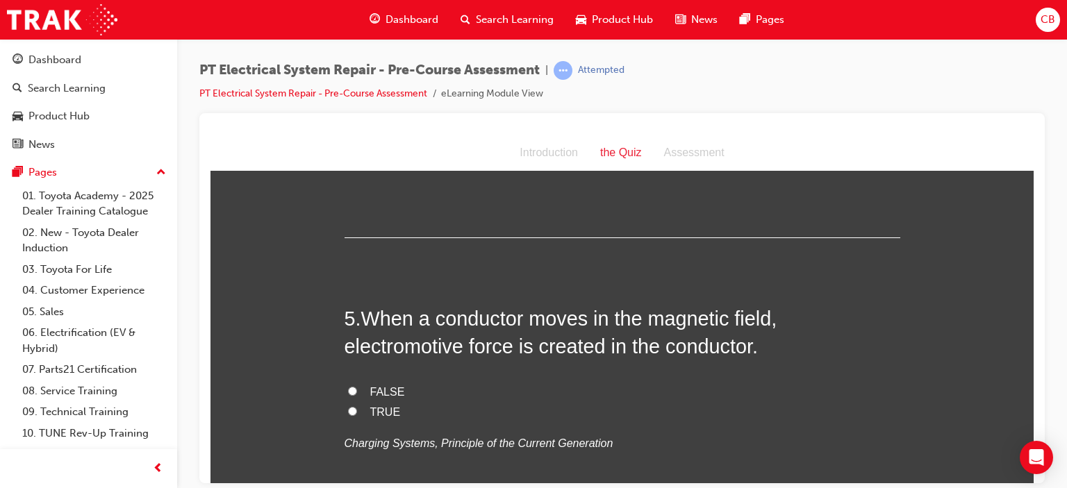
scroll to position [1169, 0]
click at [348, 408] on input "TRUE" at bounding box center [352, 410] width 9 height 9
radio input "true"
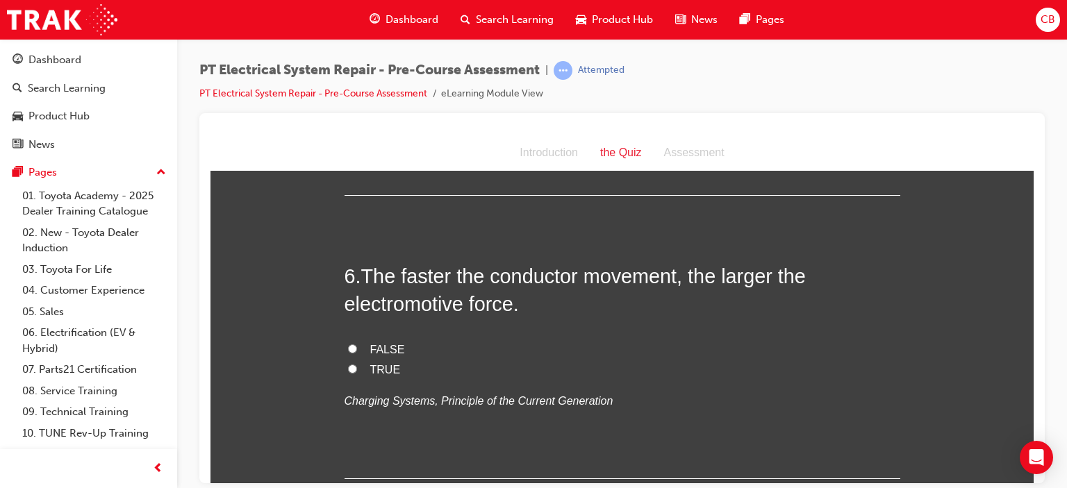
scroll to position [1505, 0]
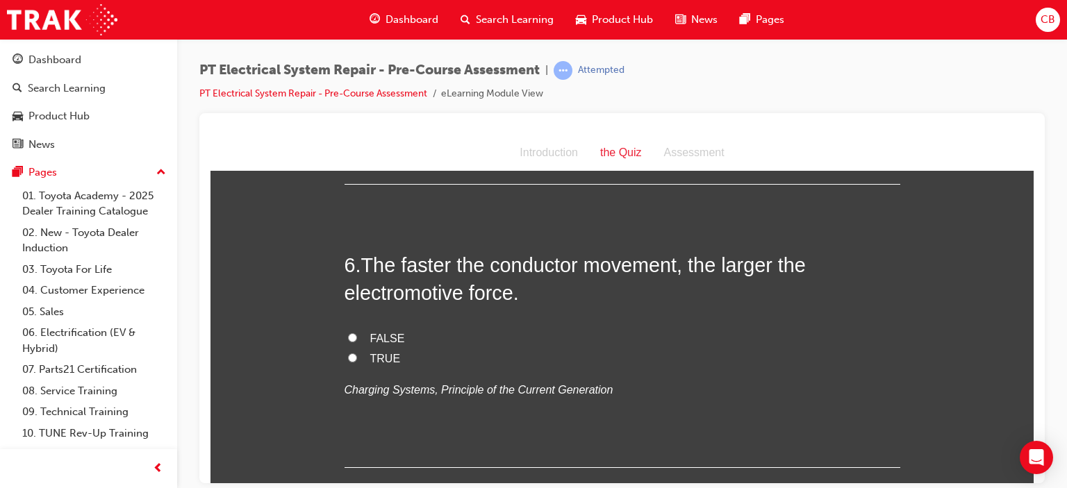
click at [349, 357] on input "TRUE" at bounding box center [352, 357] width 9 height 9
radio input "true"
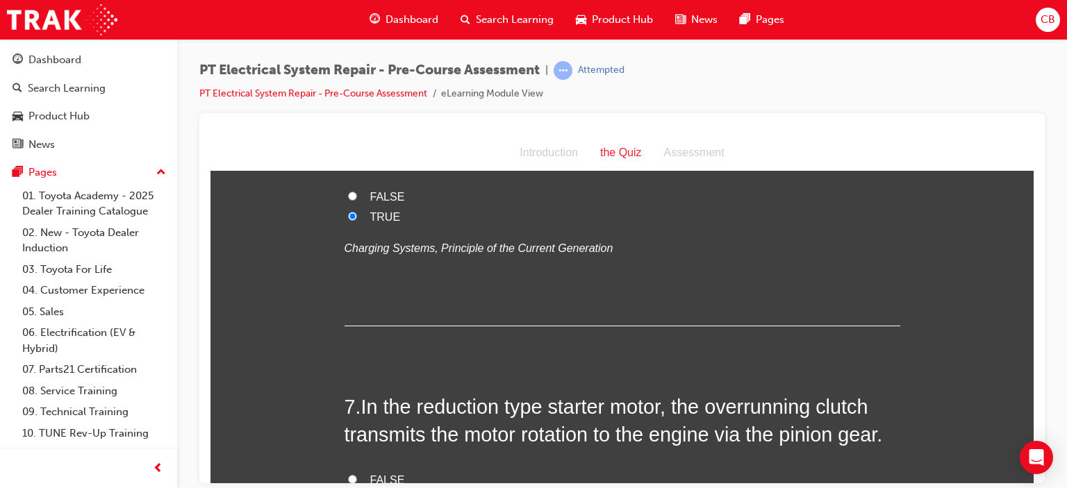
scroll to position [1764, 0]
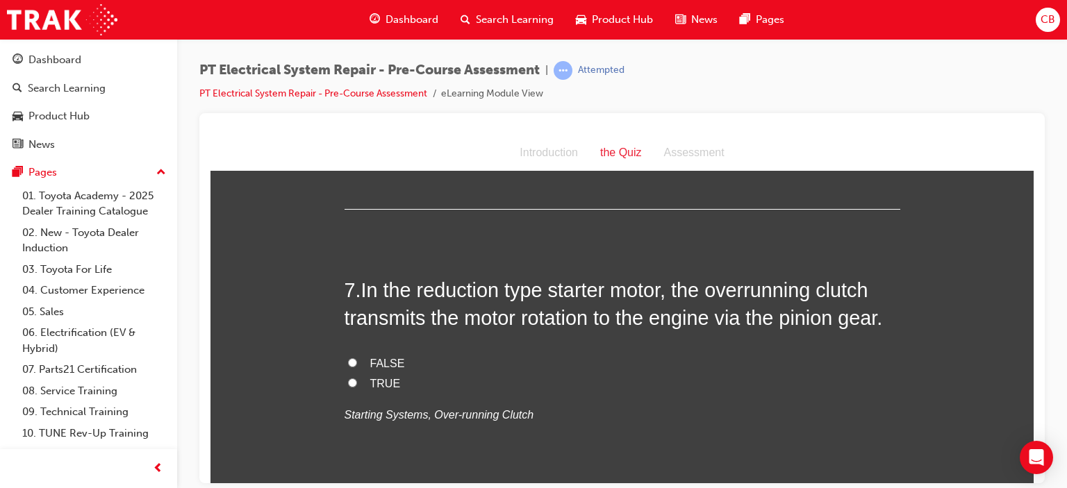
click at [348, 381] on input "TRUE" at bounding box center [352, 382] width 9 height 9
radio input "true"
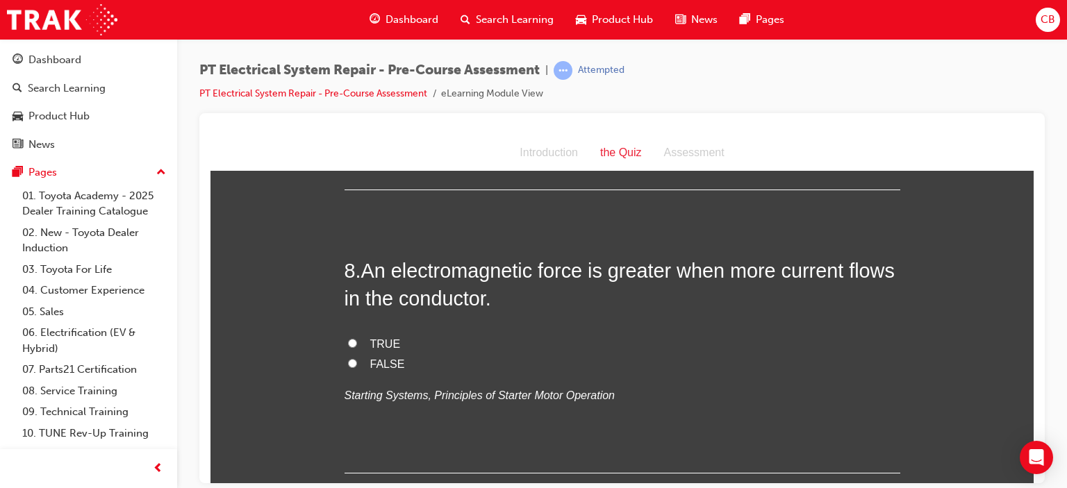
scroll to position [2068, 0]
click at [348, 362] on input "FALSE" at bounding box center [352, 361] width 9 height 9
radio input "true"
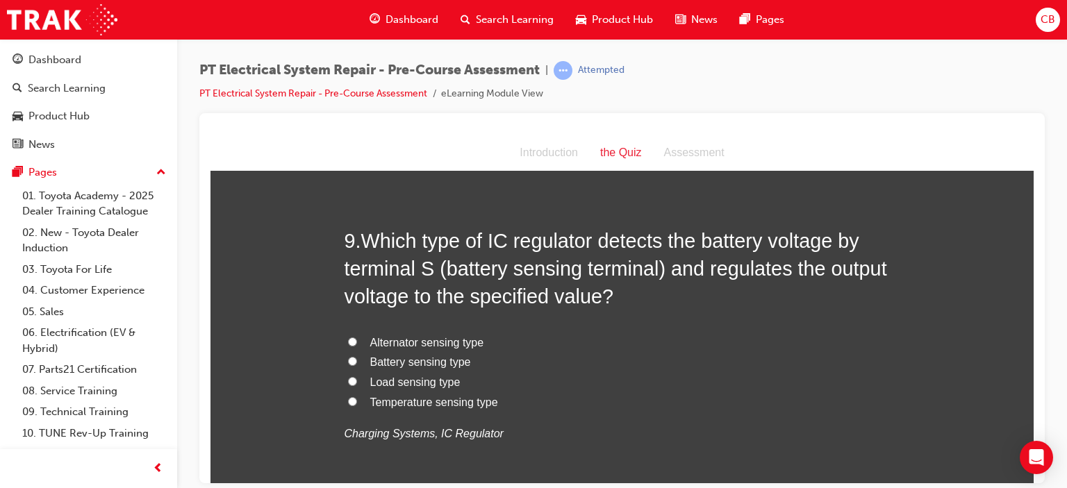
scroll to position [2378, 0]
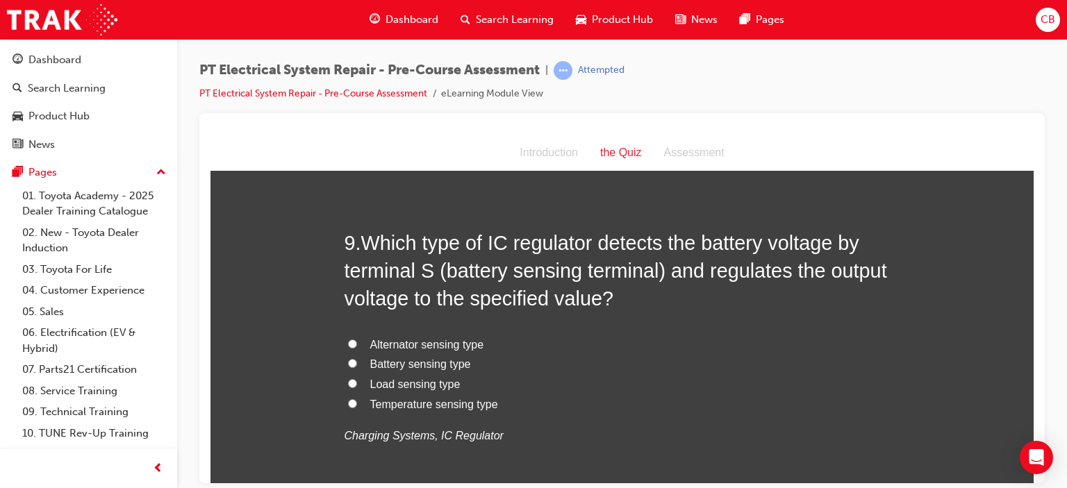
click at [348, 381] on input "Load sensing type" at bounding box center [352, 382] width 9 height 9
radio input "true"
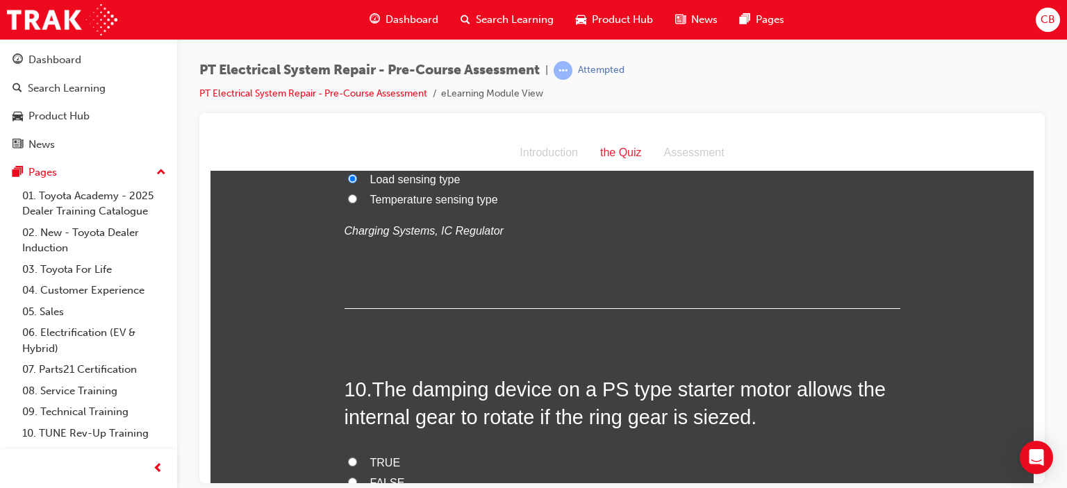
scroll to position [2686, 0]
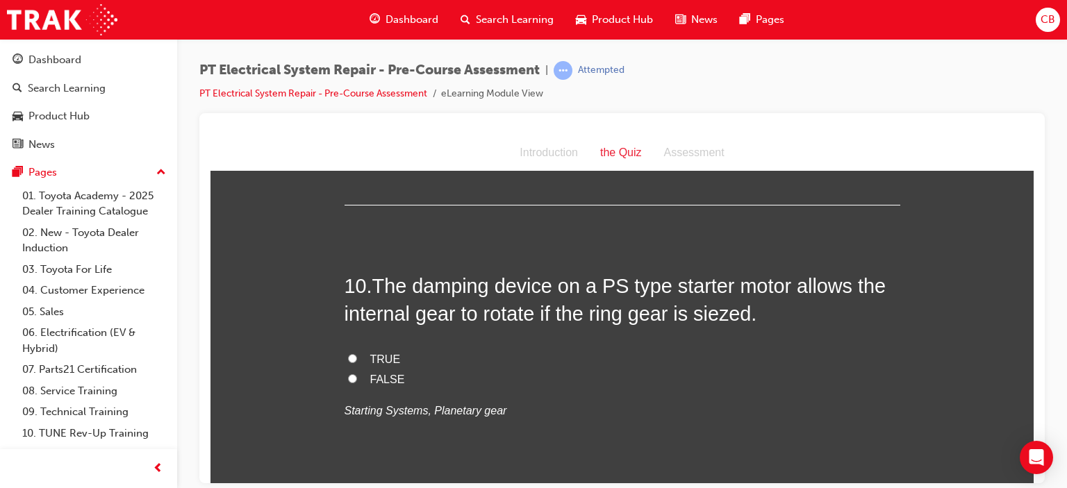
click at [348, 374] on input "FALSE" at bounding box center [352, 378] width 9 height 9
radio input "true"
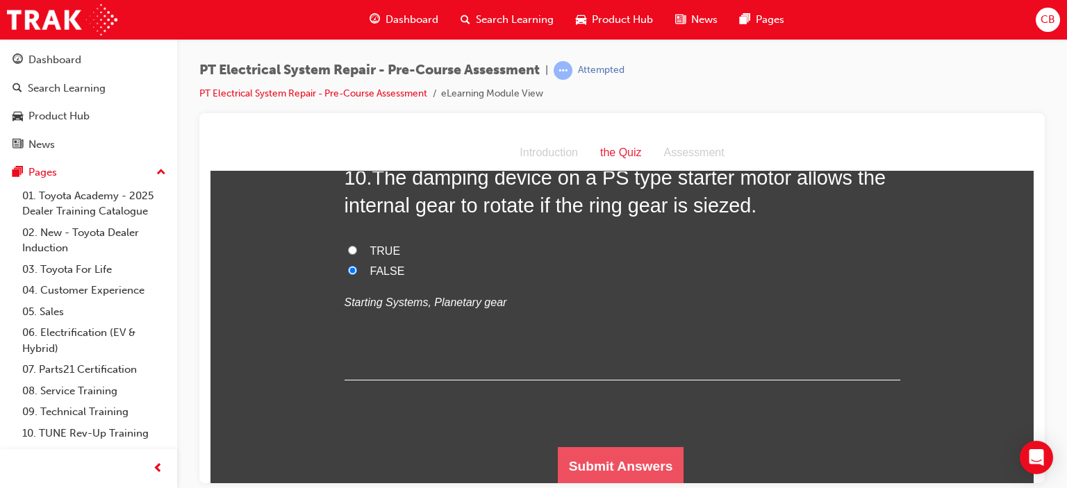
click at [632, 449] on button "Submit Answers" at bounding box center [621, 466] width 126 height 39
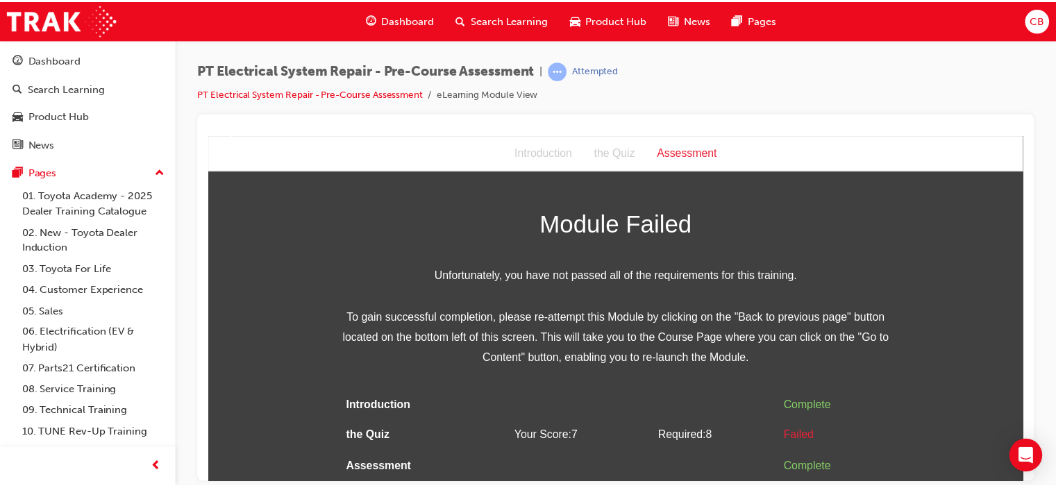
scroll to position [10, 0]
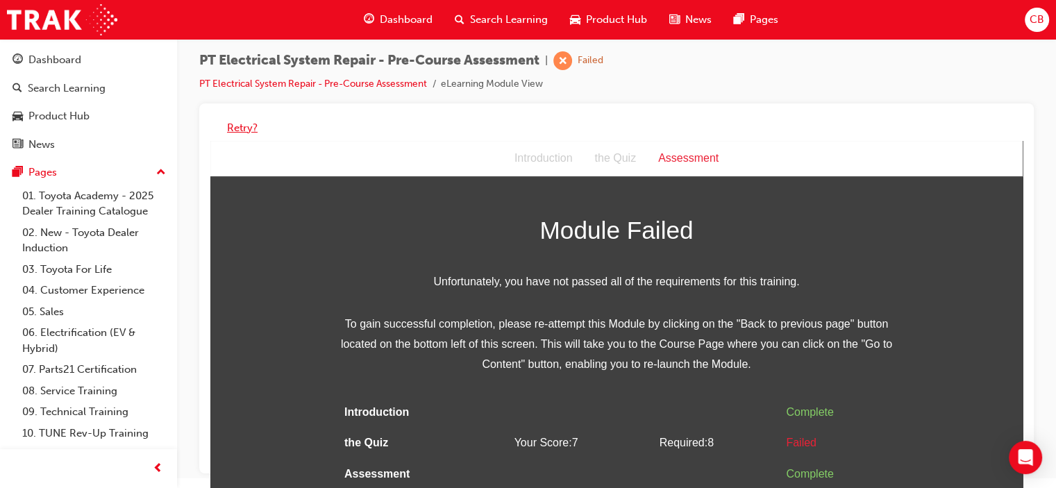
click at [239, 126] on button "Retry?" at bounding box center [242, 128] width 31 height 16
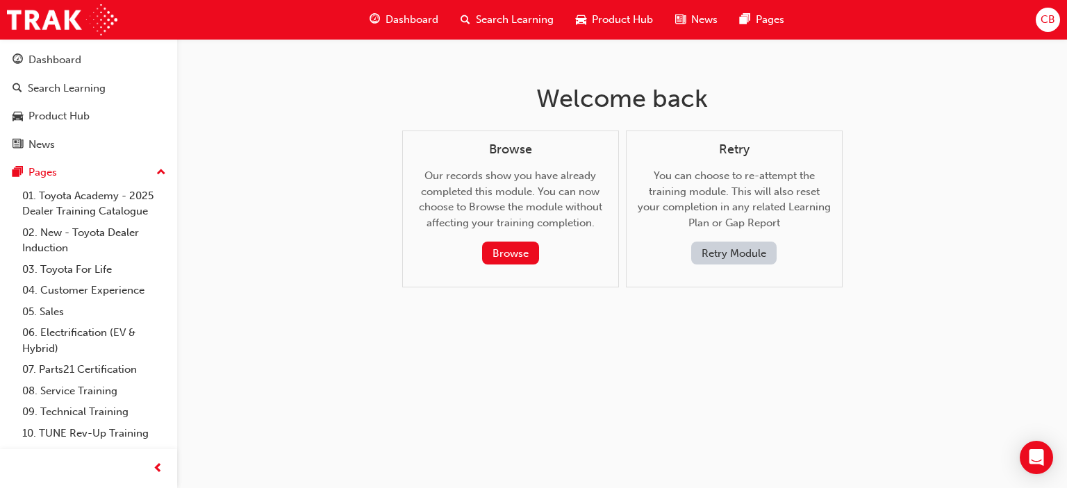
click at [744, 260] on button "Retry Module" at bounding box center [733, 253] width 85 height 23
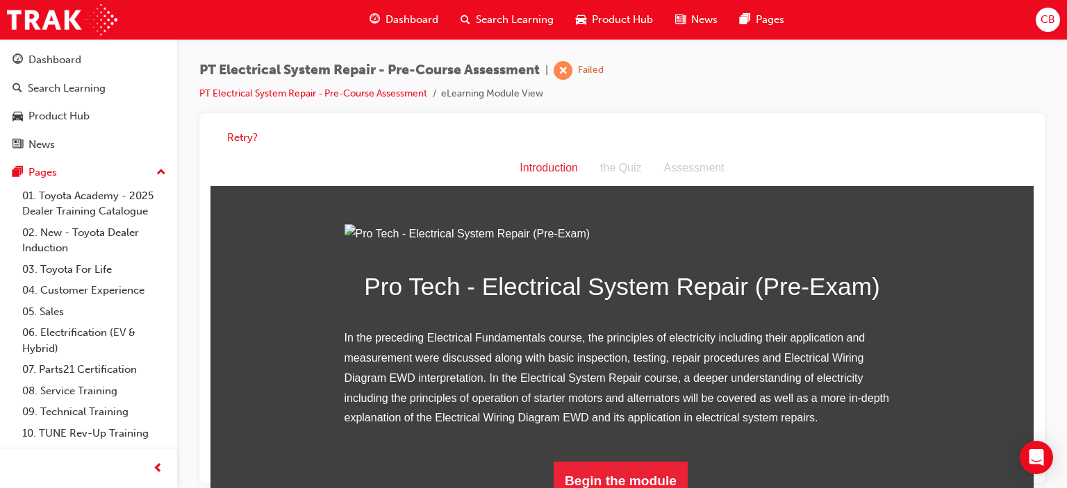
scroll to position [155, 0]
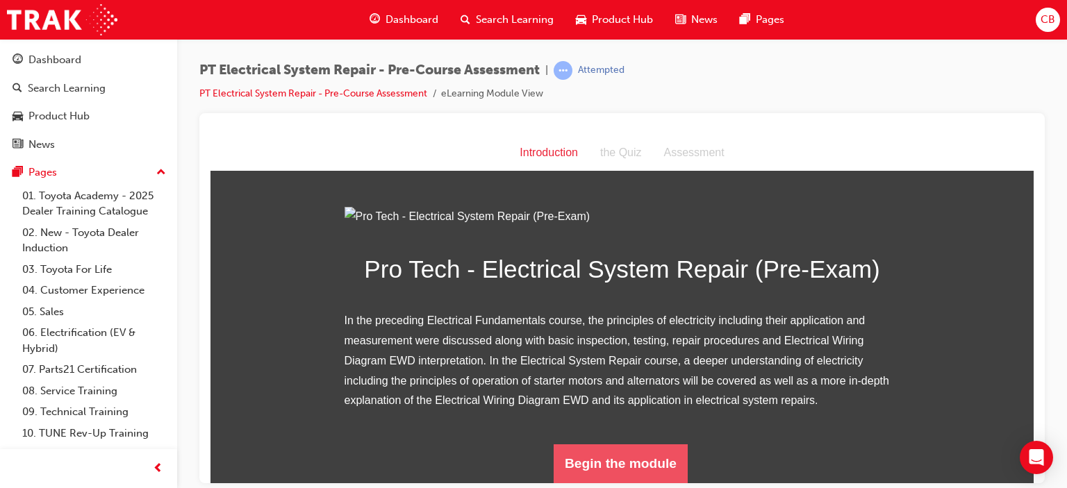
click at [644, 462] on button "Begin the module" at bounding box center [620, 463] width 134 height 39
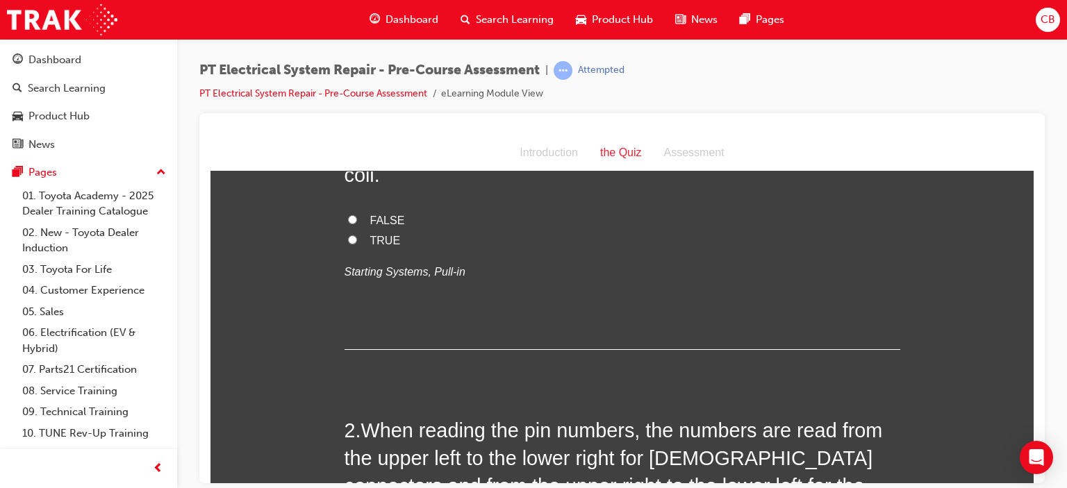
scroll to position [0, 0]
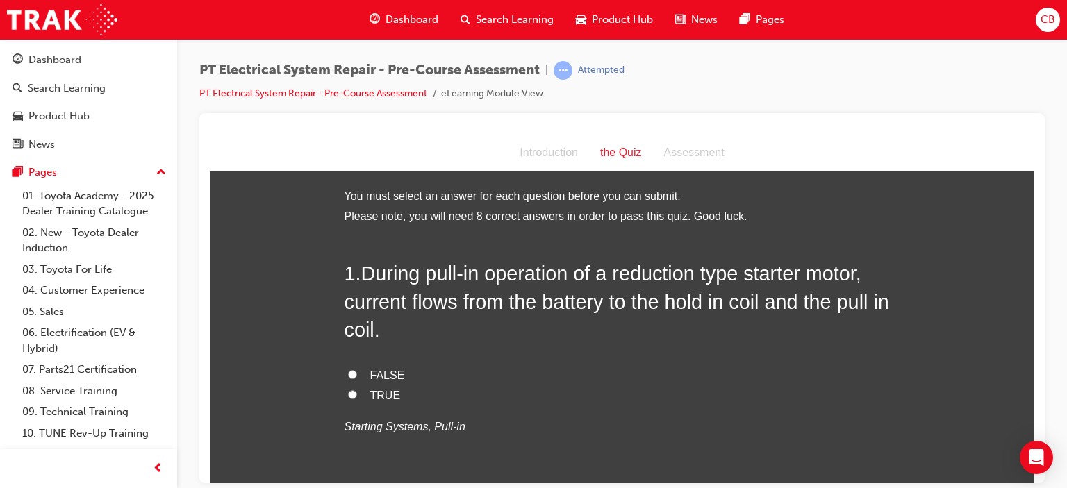
click at [348, 391] on input "TRUE" at bounding box center [352, 394] width 9 height 9
radio input "true"
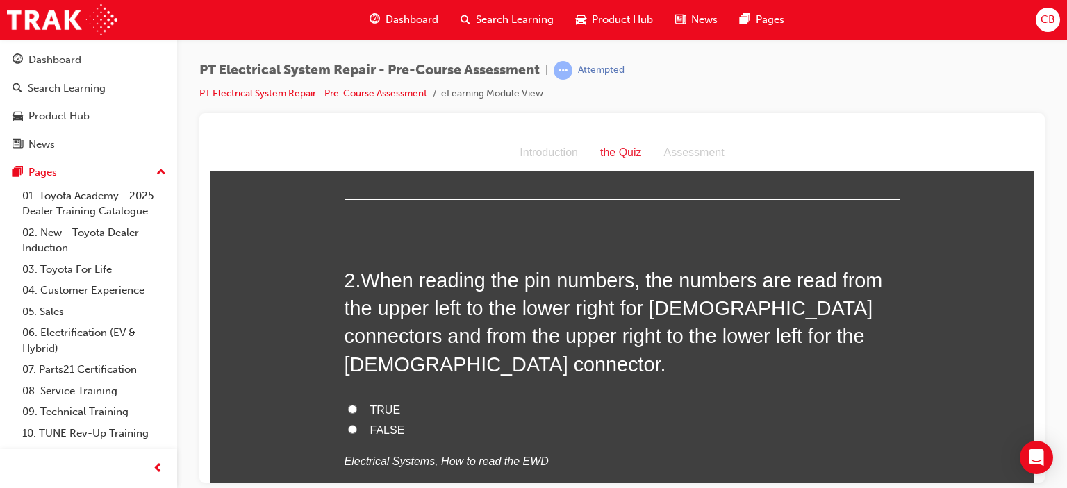
scroll to position [306, 0]
click at [344, 399] on label "TRUE" at bounding box center [622, 409] width 556 height 20
click at [348, 403] on input "TRUE" at bounding box center [352, 407] width 9 height 9
radio input "true"
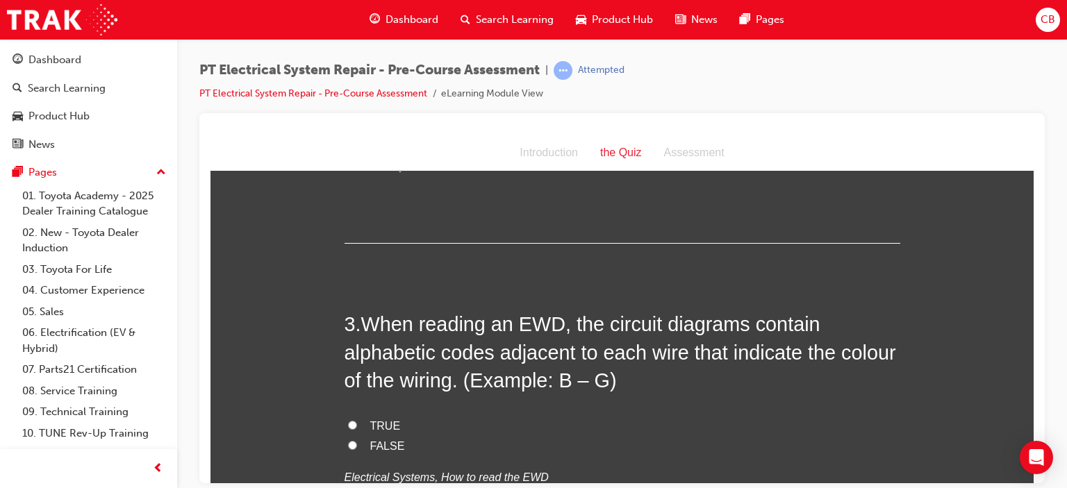
scroll to position [603, 0]
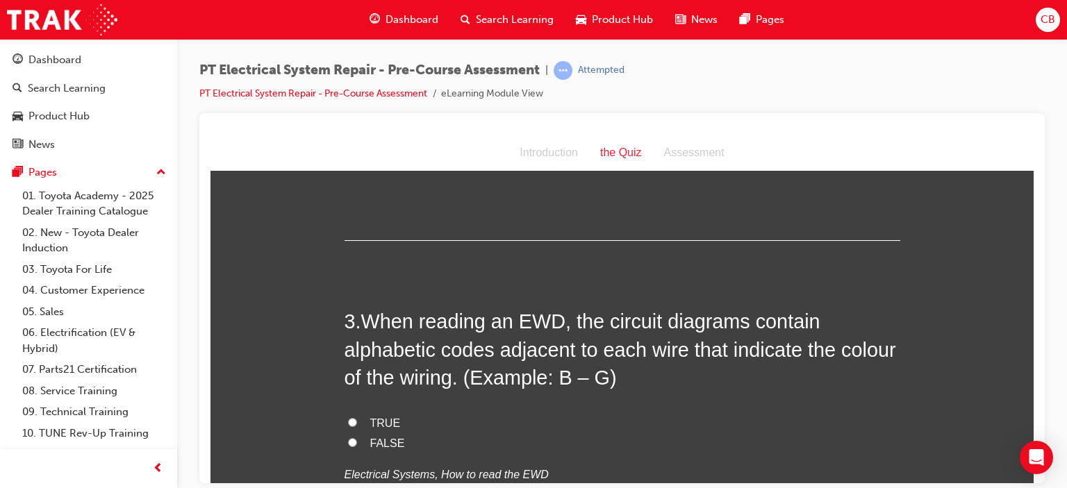
click at [348, 417] on input "TRUE" at bounding box center [352, 421] width 9 height 9
radio input "true"
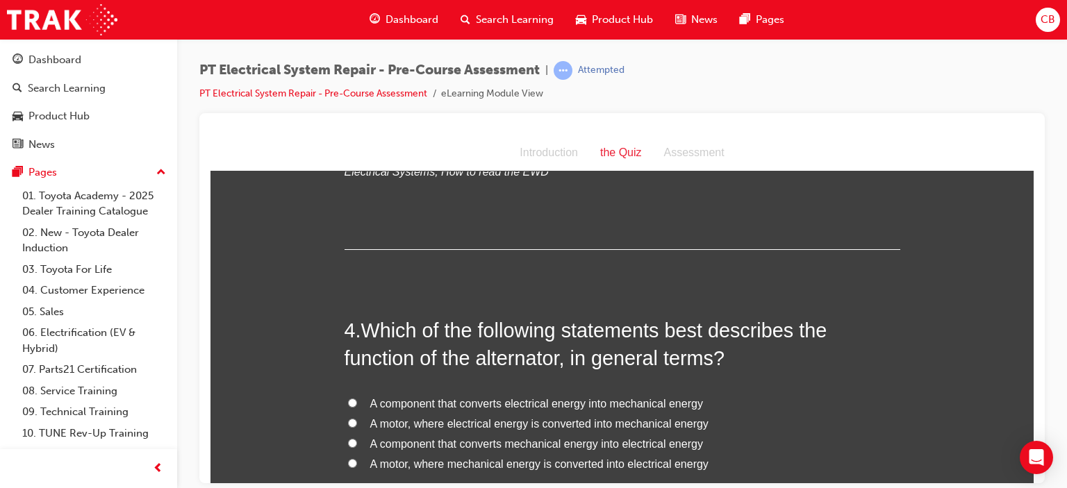
scroll to position [919, 0]
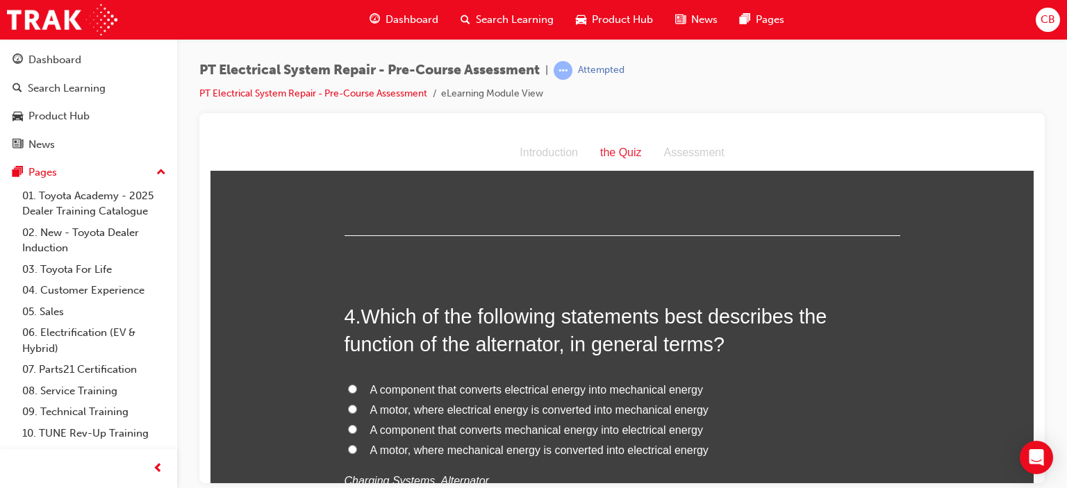
click at [348, 424] on input "A component that converts mechanical energy into electrical energy" at bounding box center [352, 428] width 9 height 9
radio input "true"
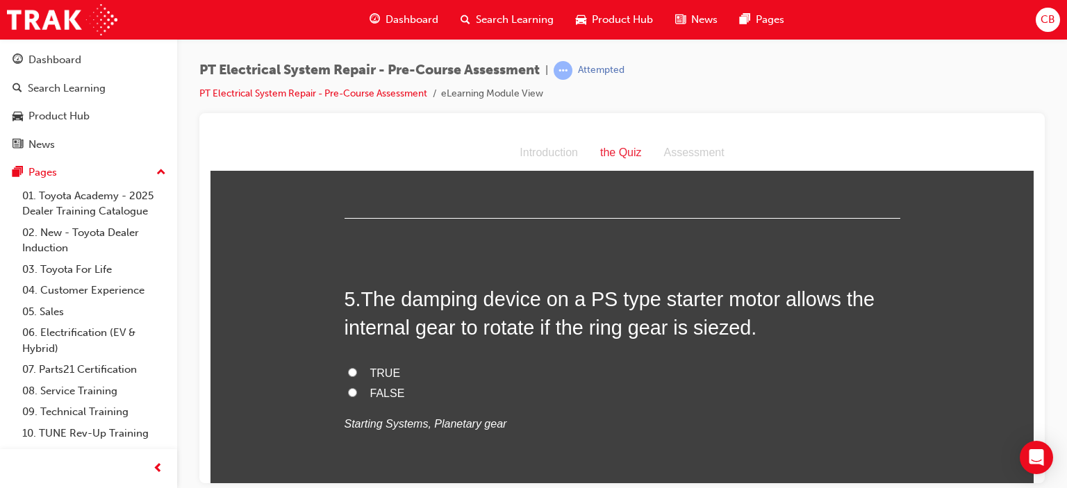
scroll to position [1261, 0]
click at [348, 386] on input "FALSE" at bounding box center [352, 390] width 9 height 9
radio input "true"
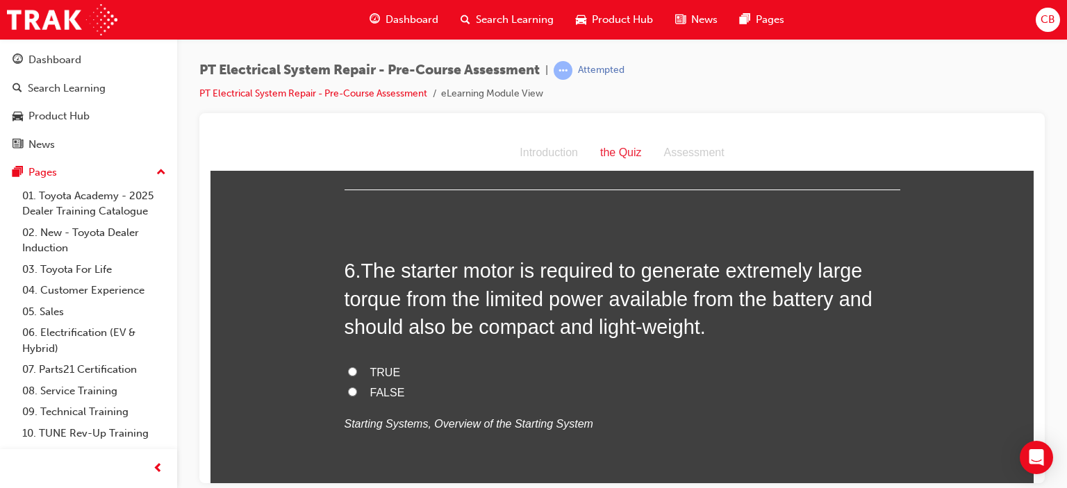
scroll to position [1572, 0]
click at [348, 366] on input "TRUE" at bounding box center [352, 370] width 9 height 9
radio input "true"
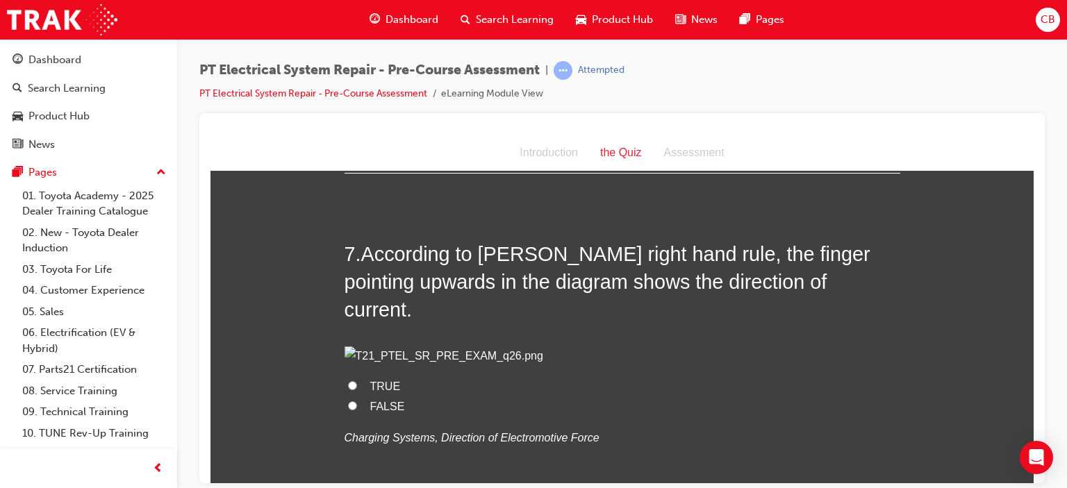
scroll to position [1971, 0]
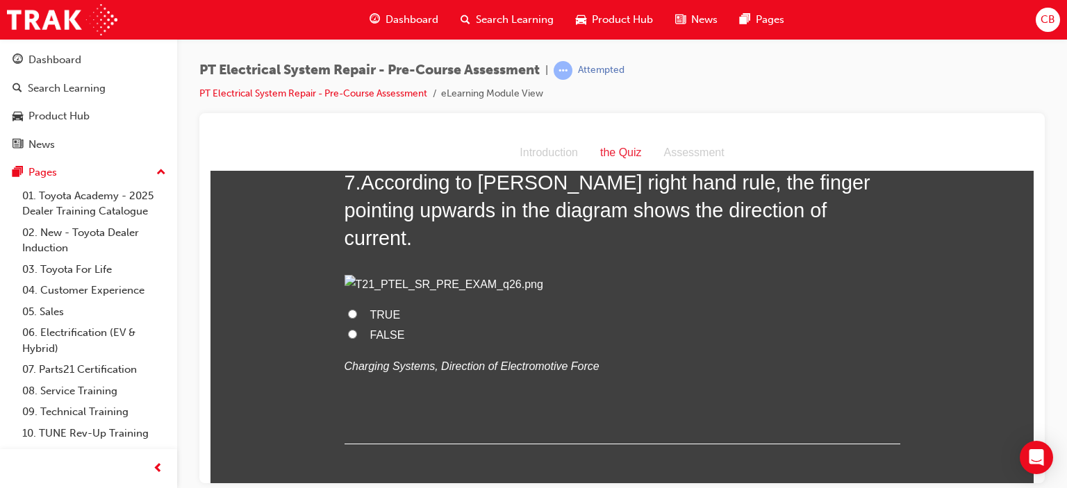
click at [348, 338] on input "FALSE" at bounding box center [352, 333] width 9 height 9
radio input "true"
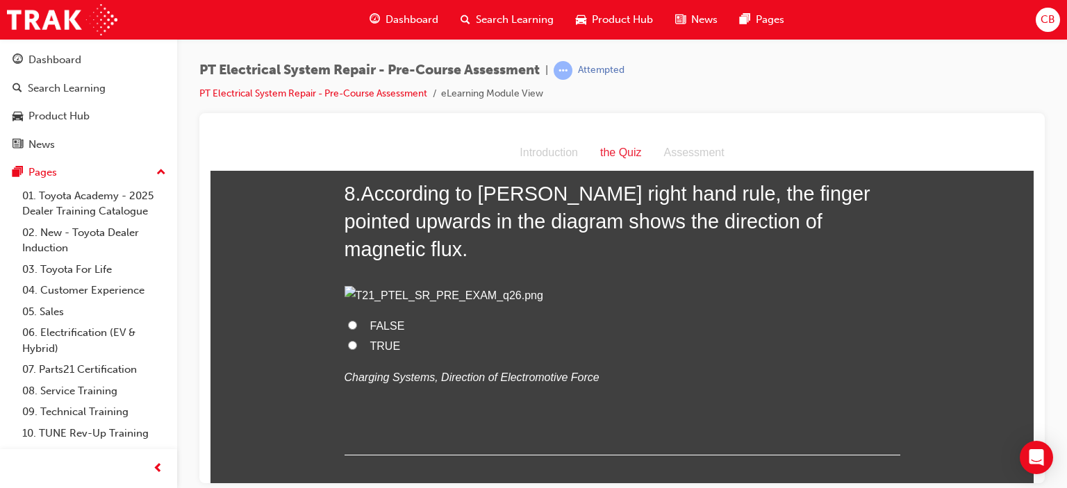
scroll to position [2338, 0]
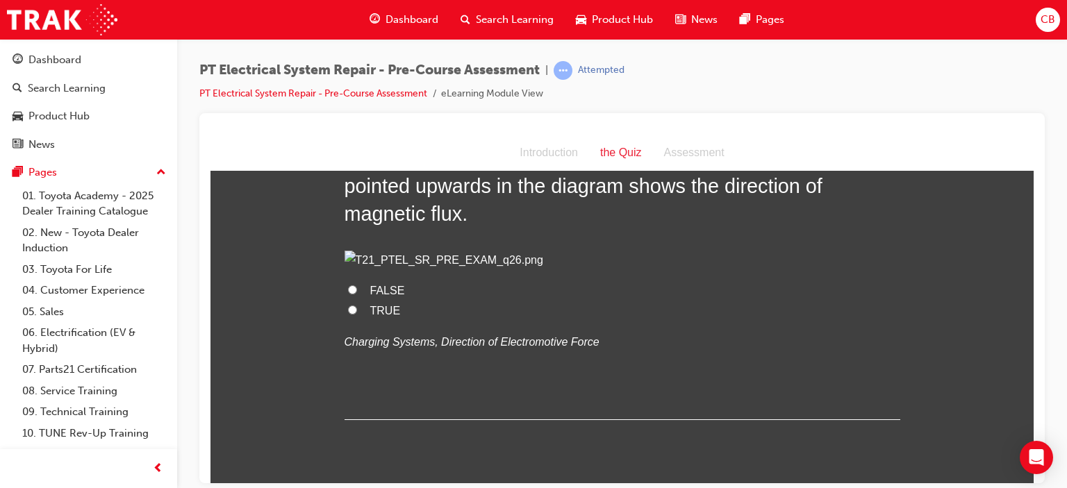
click at [348, 294] on input "FALSE" at bounding box center [352, 289] width 9 height 9
radio input "true"
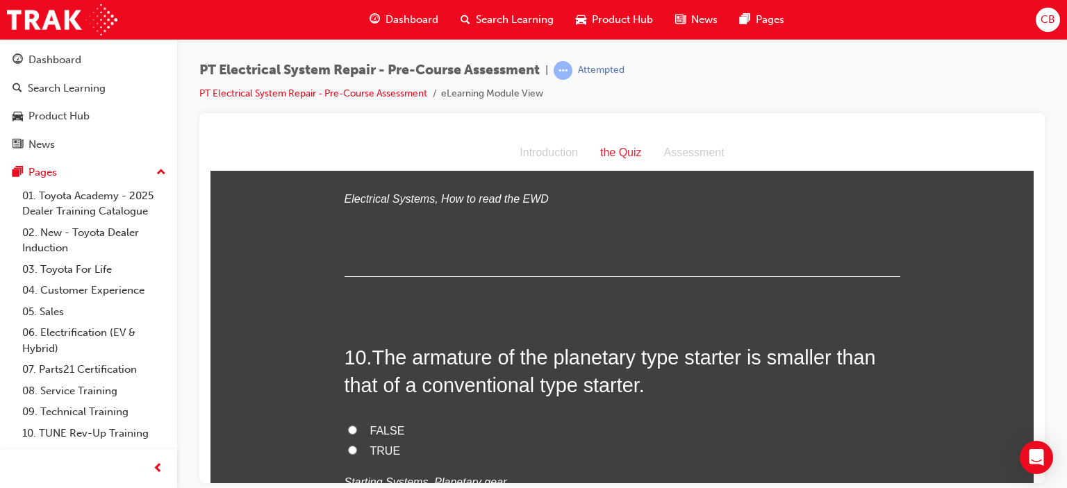
scroll to position [2796, 0]
click at [348, 170] on input "FALSE" at bounding box center [352, 165] width 9 height 9
radio input "true"
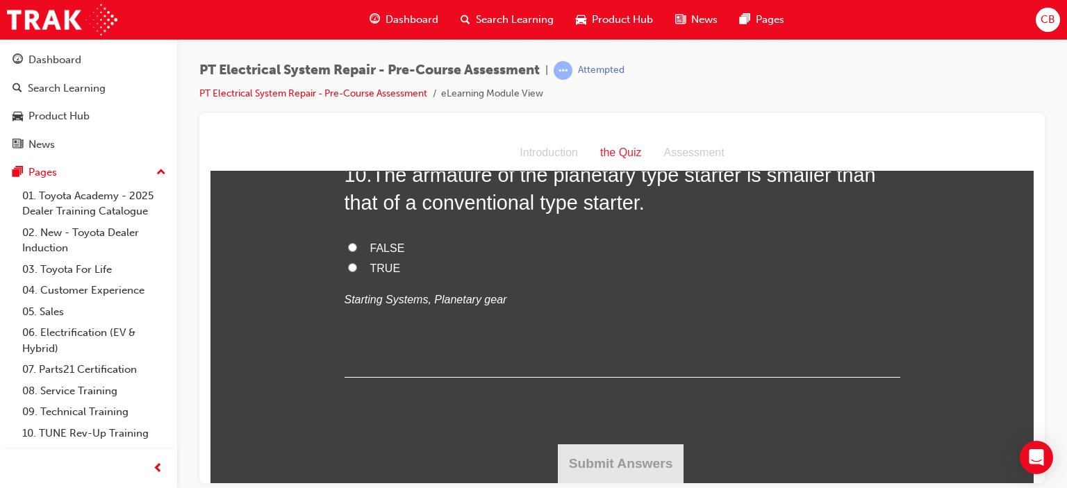
scroll to position [3072, 0]
click at [348, 272] on input "TRUE" at bounding box center [352, 266] width 9 height 9
radio input "true"
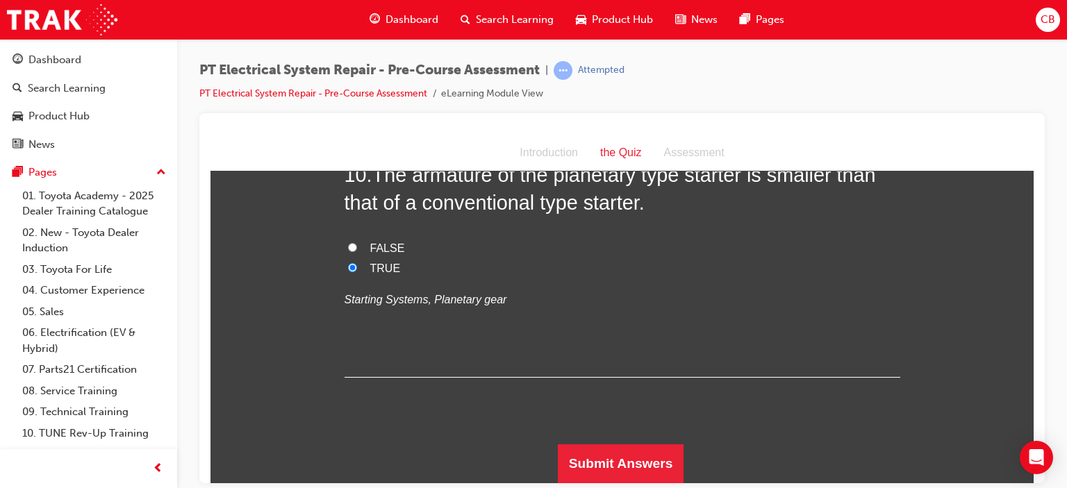
scroll to position [3158, 0]
click at [599, 453] on button "Submit Answers" at bounding box center [621, 463] width 126 height 39
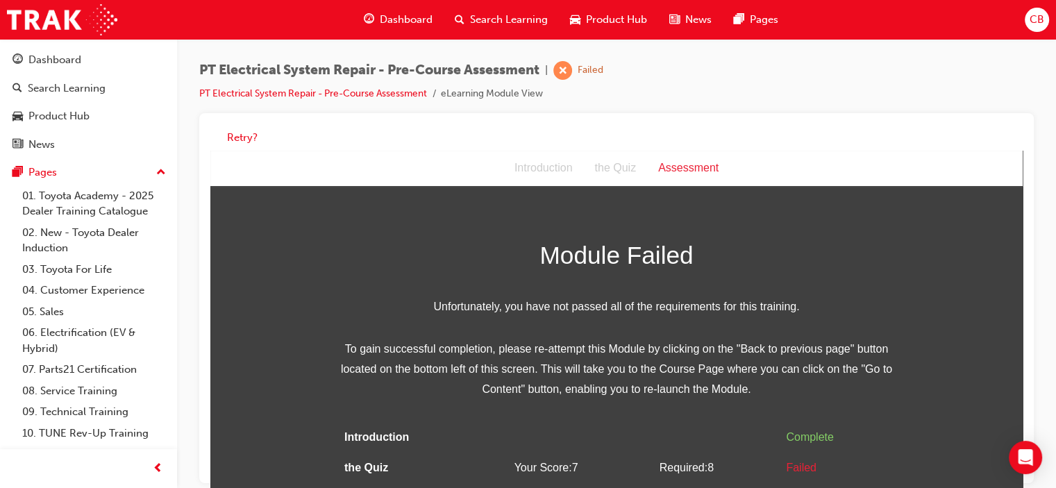
scroll to position [15, 0]
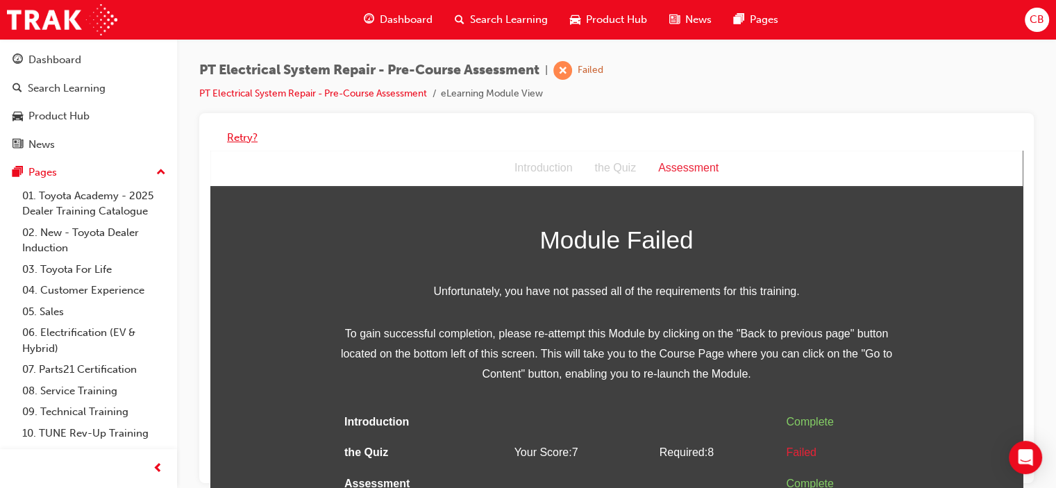
click at [249, 136] on button "Retry?" at bounding box center [242, 138] width 31 height 16
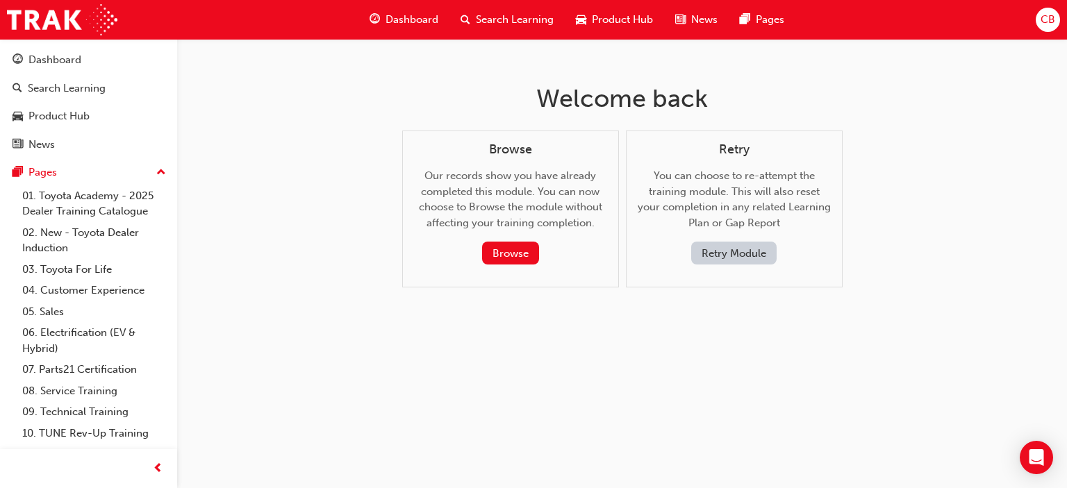
click at [745, 262] on button "Retry Module" at bounding box center [733, 253] width 85 height 23
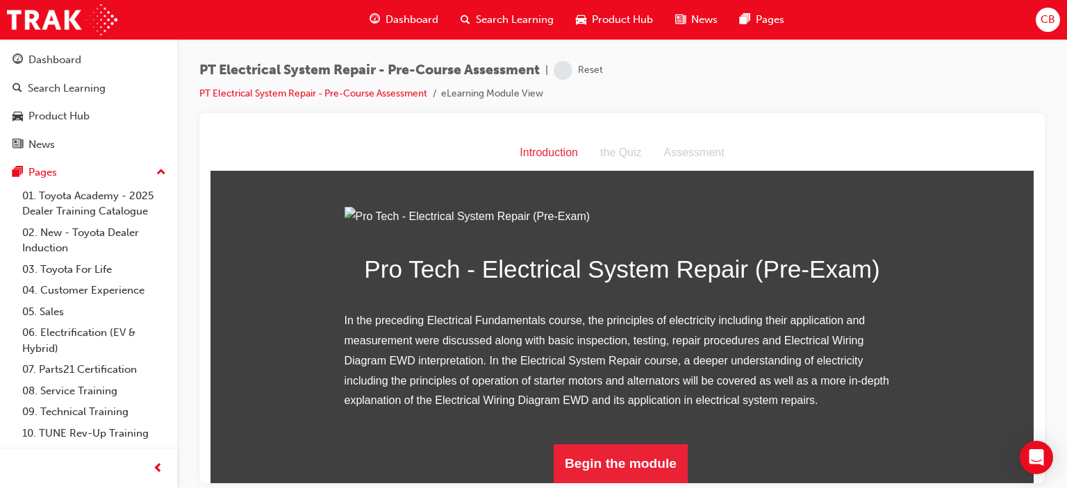
scroll to position [155, 0]
click at [578, 472] on button "Begin the module" at bounding box center [620, 463] width 134 height 39
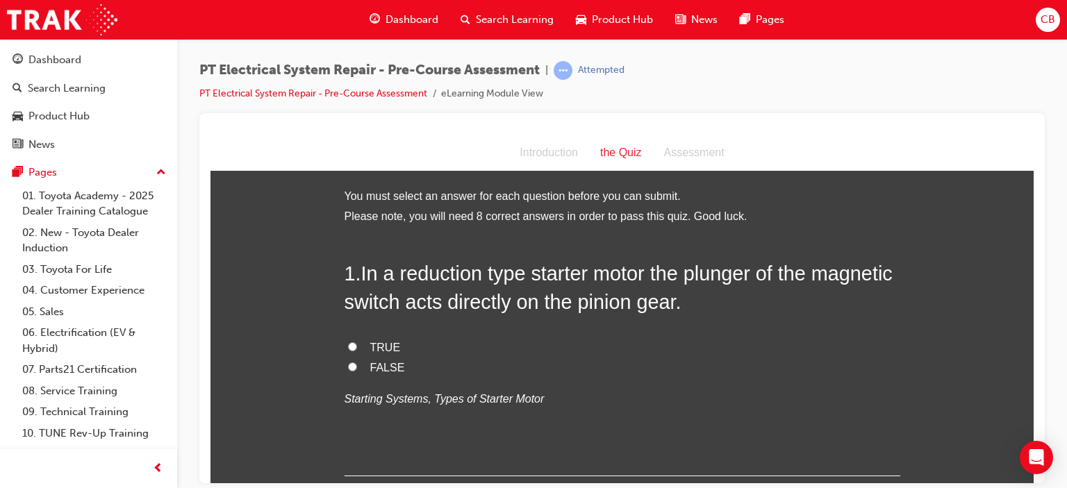
click at [349, 365] on input "FALSE" at bounding box center [352, 366] width 9 height 9
radio input "true"
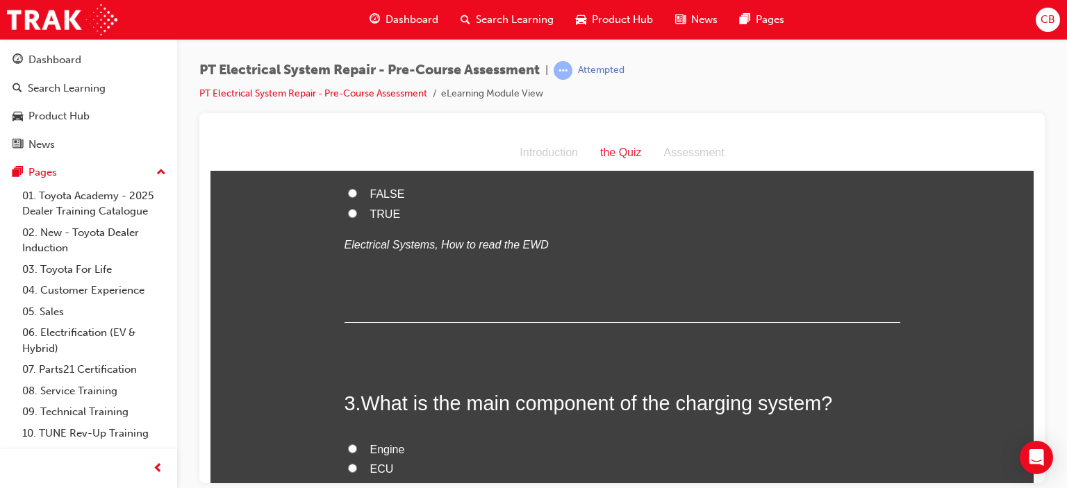
scroll to position [469, 0]
click at [348, 197] on input "FALSE" at bounding box center [352, 191] width 9 height 9
radio input "true"
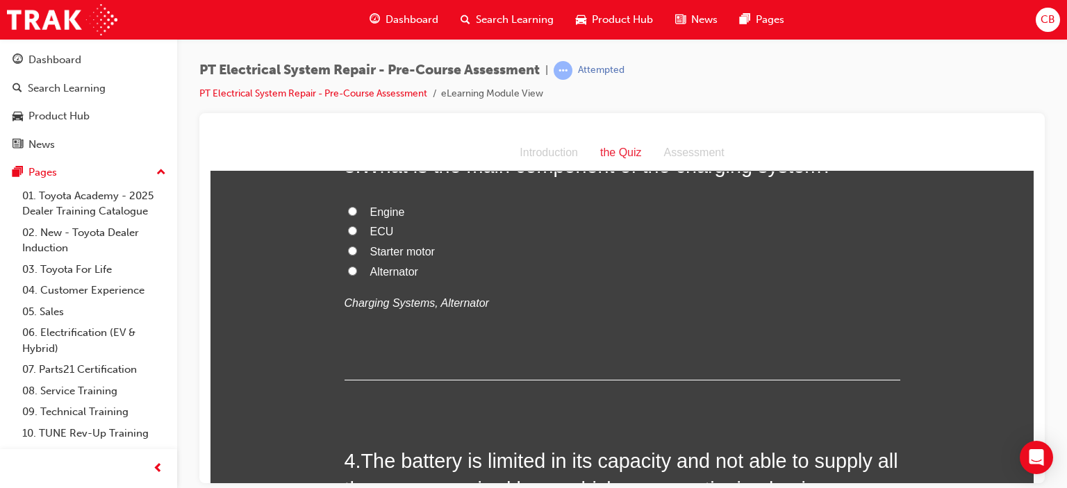
scroll to position [706, 0]
click at [348, 275] on input "Alternator" at bounding box center [352, 270] width 9 height 9
radio input "true"
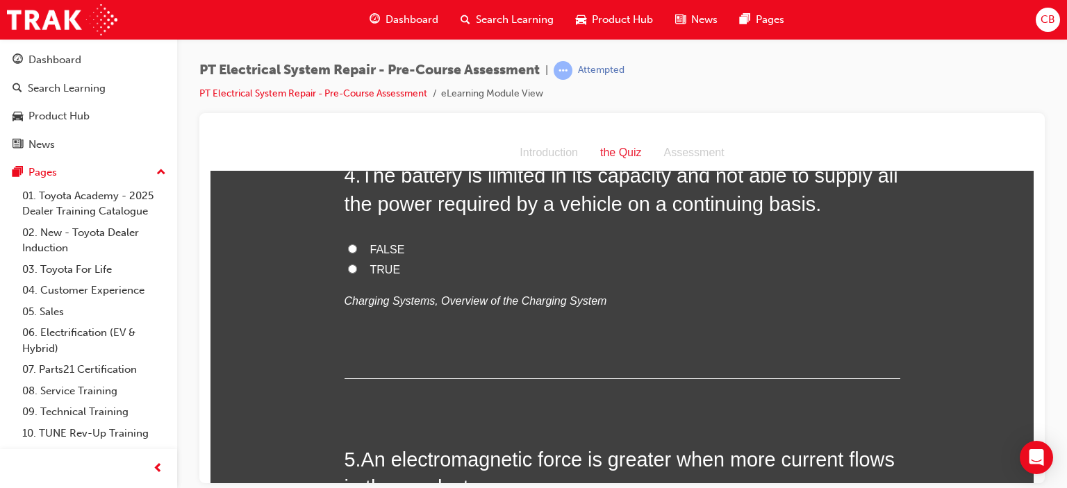
scroll to position [992, 0]
click at [348, 252] on input "FALSE" at bounding box center [352, 247] width 9 height 9
radio input "true"
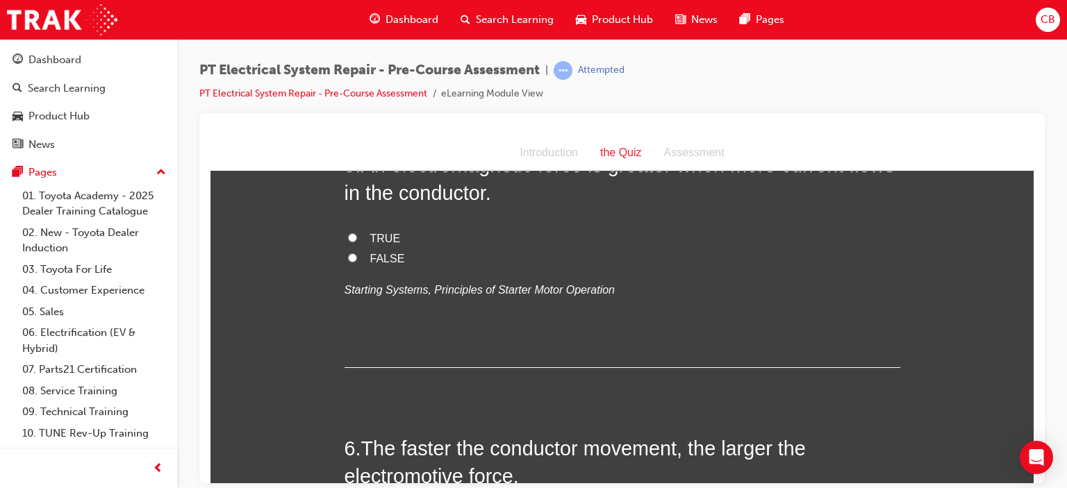
scroll to position [1291, 0]
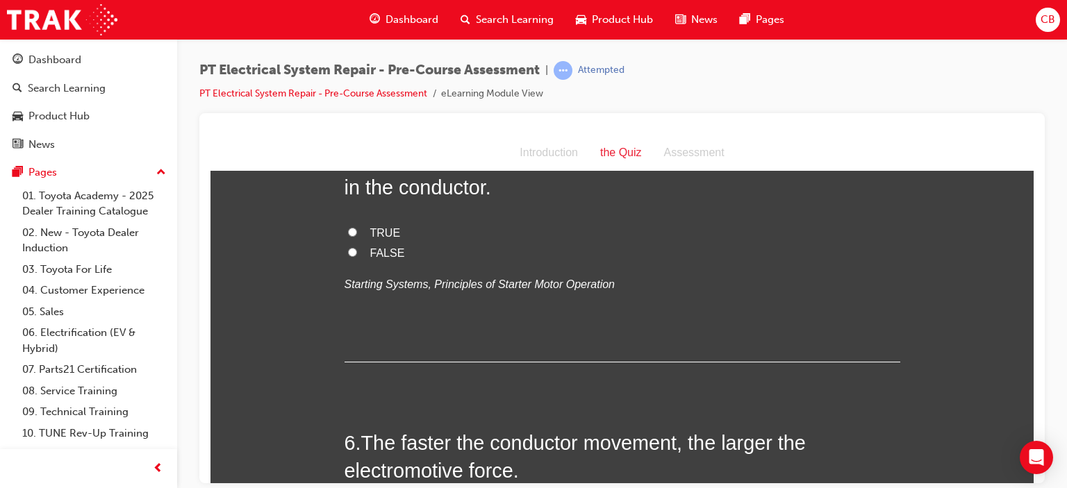
click at [348, 256] on input "FALSE" at bounding box center [352, 251] width 9 height 9
radio input "true"
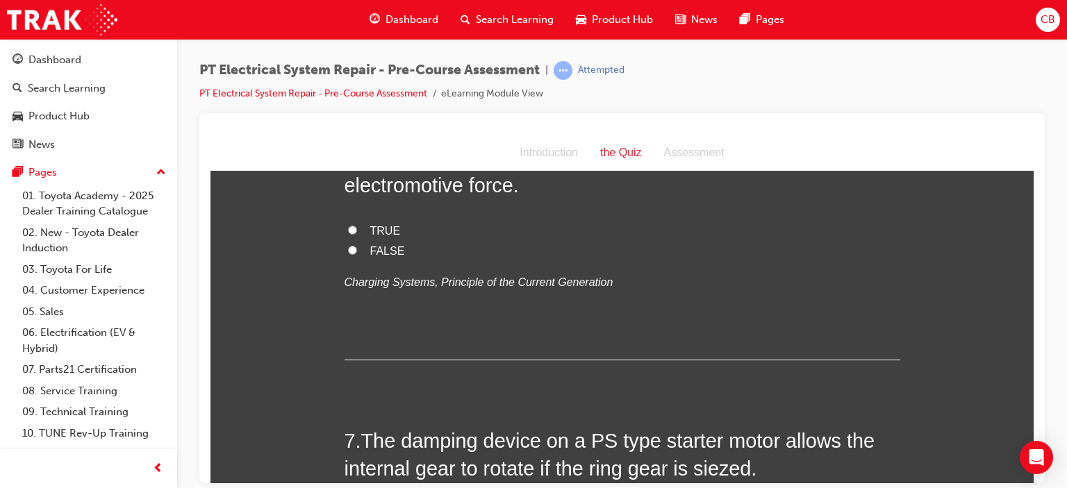
scroll to position [1583, 0]
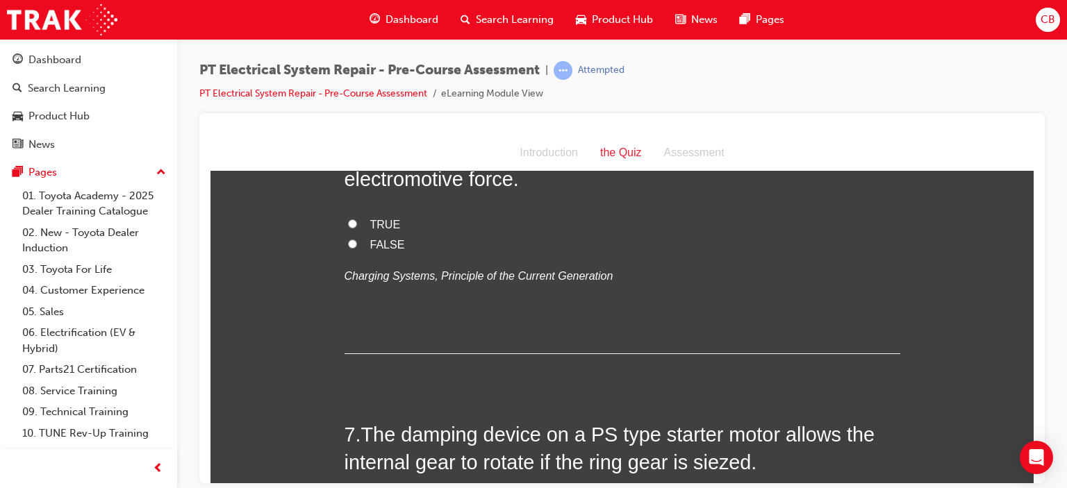
click at [349, 228] on input "TRUE" at bounding box center [352, 223] width 9 height 9
radio input "true"
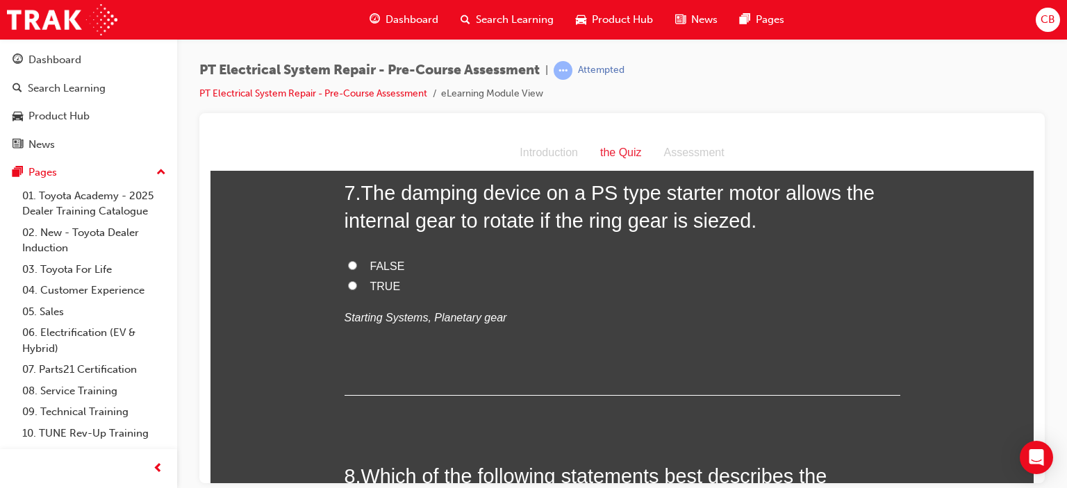
scroll to position [1825, 0]
click at [348, 269] on input "FALSE" at bounding box center [352, 264] width 9 height 9
radio input "true"
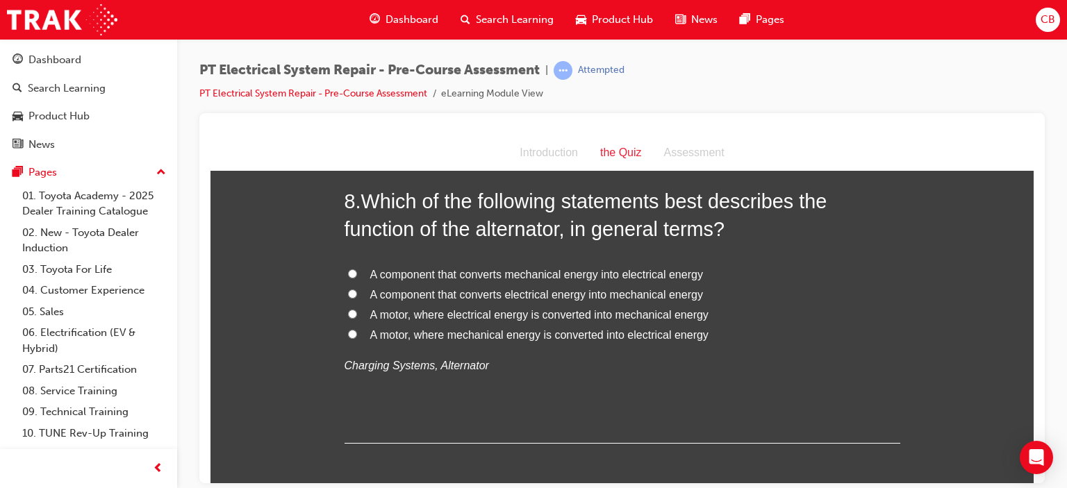
scroll to position [2122, 0]
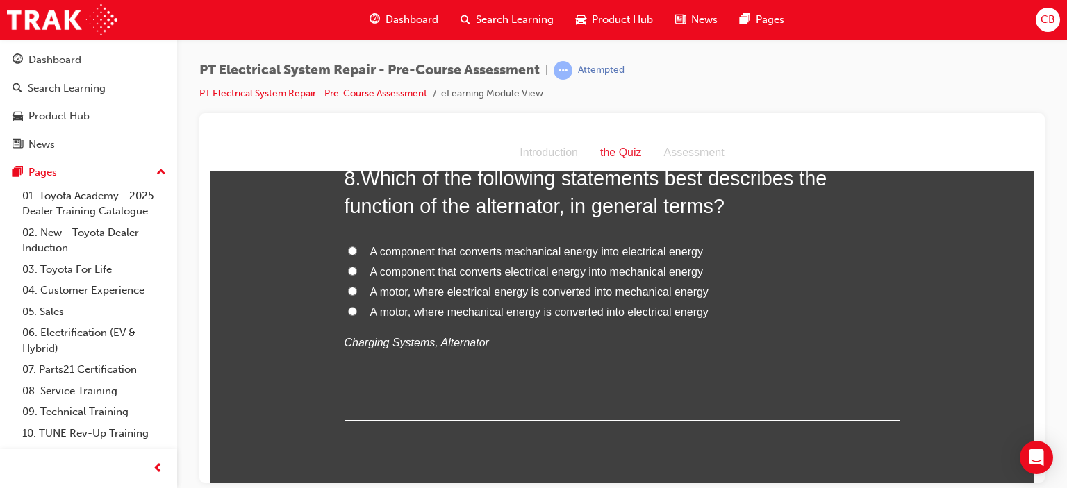
click at [348, 315] on input "A motor, where mechanical energy is converted into electrical energy" at bounding box center [352, 310] width 9 height 9
radio input "true"
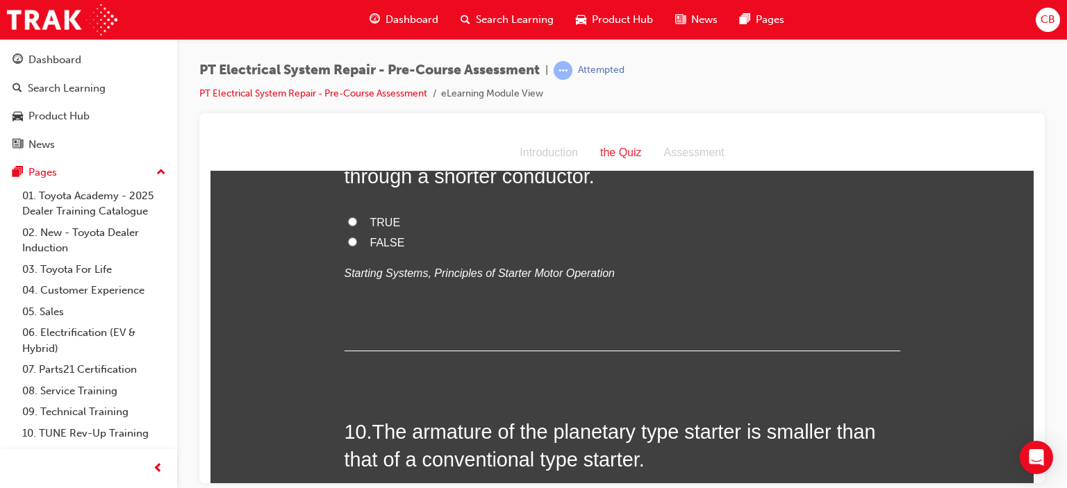
scroll to position [2476, 0]
click at [348, 244] on input "FALSE" at bounding box center [352, 239] width 9 height 9
radio input "true"
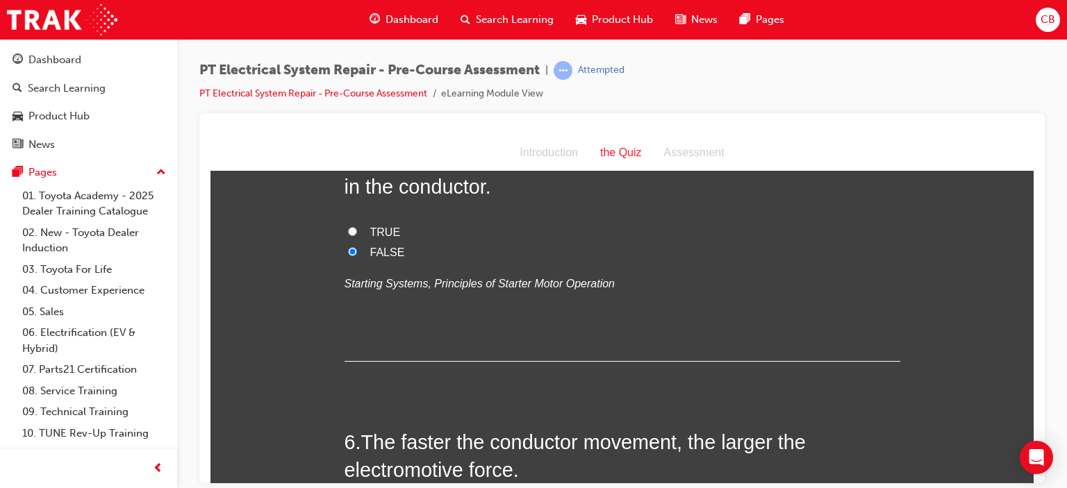
scroll to position [1275, 0]
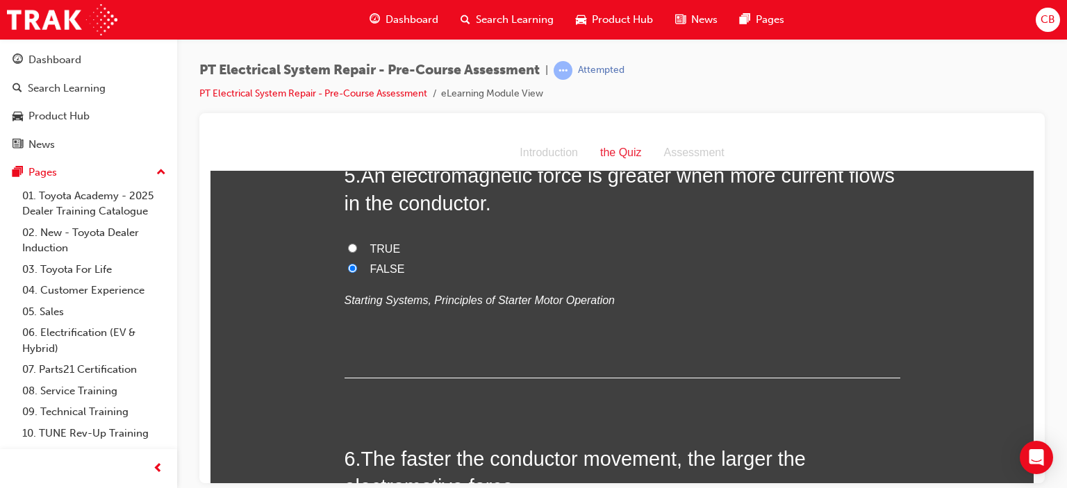
click at [348, 252] on input "TRUE" at bounding box center [352, 247] width 9 height 9
radio input "true"
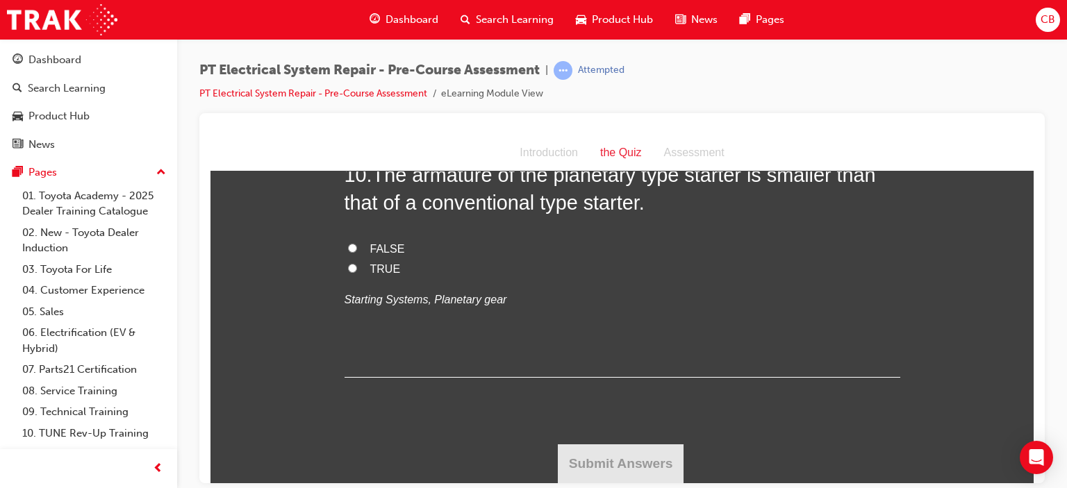
scroll to position [2801, 0]
click at [348, 272] on input "TRUE" at bounding box center [352, 267] width 9 height 9
radio input "true"
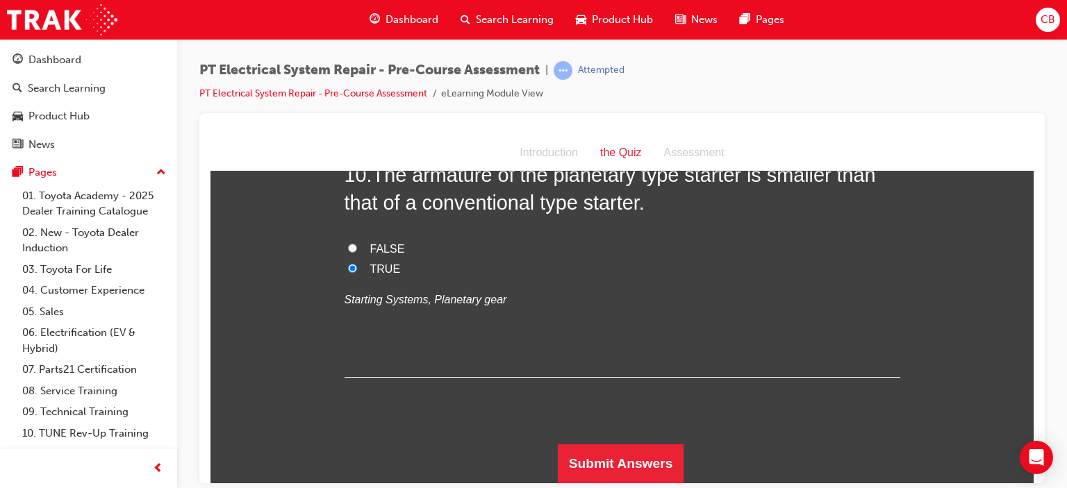
scroll to position [2819, 0]
click at [586, 462] on button "Submit Answers" at bounding box center [621, 463] width 126 height 39
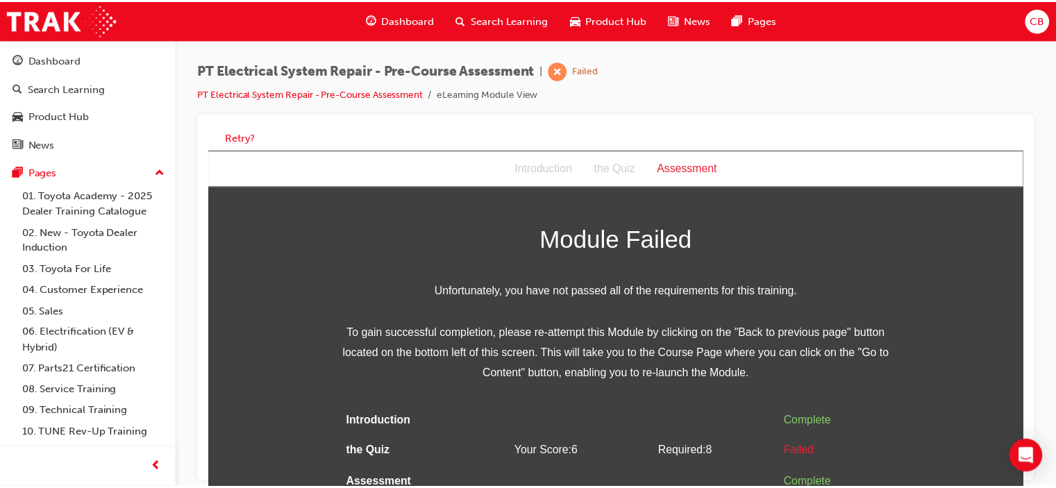
scroll to position [10, 0]
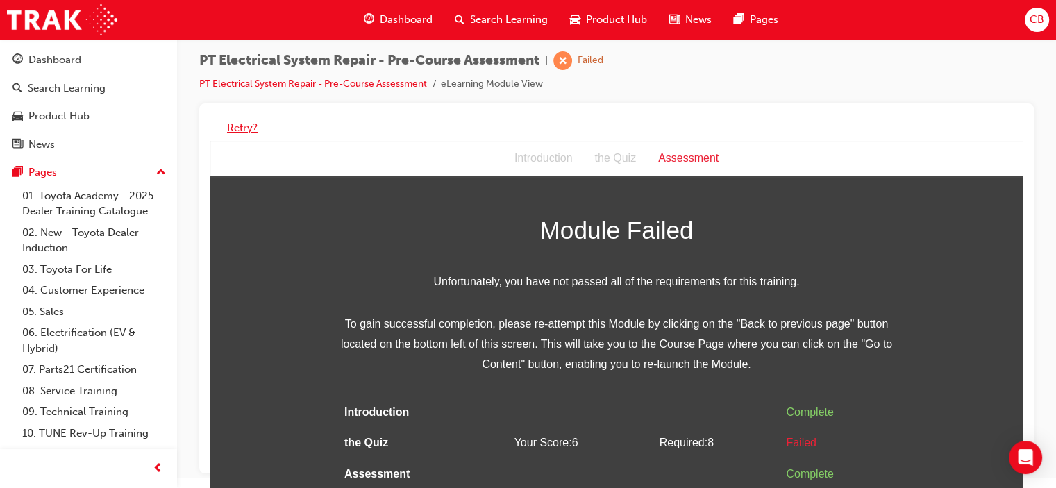
click at [236, 130] on button "Retry?" at bounding box center [242, 128] width 31 height 16
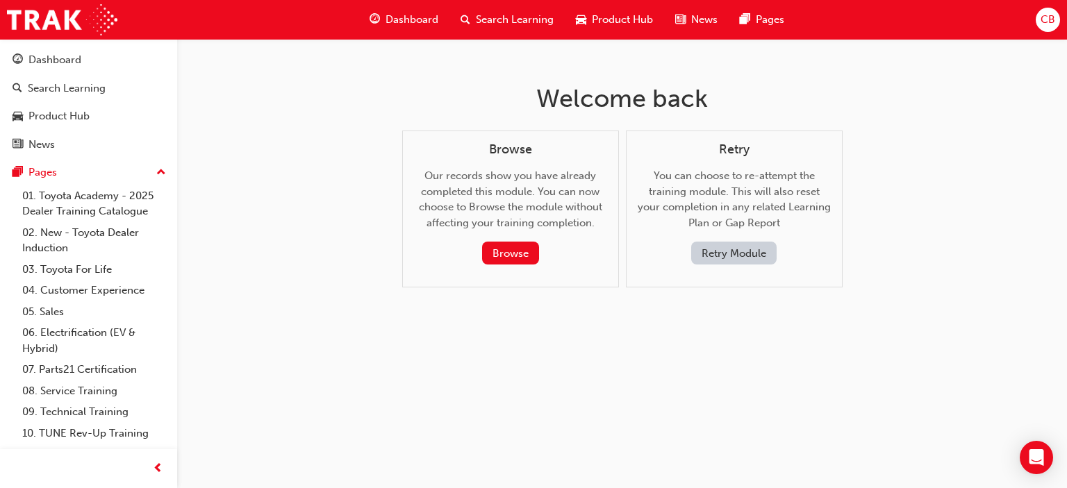
click at [739, 258] on button "Retry Module" at bounding box center [733, 253] width 85 height 23
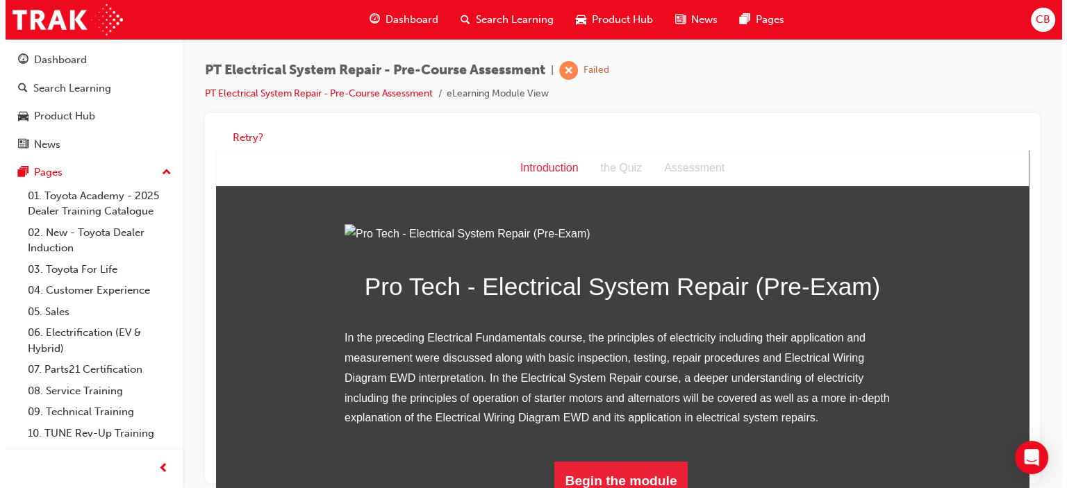
scroll to position [155, 0]
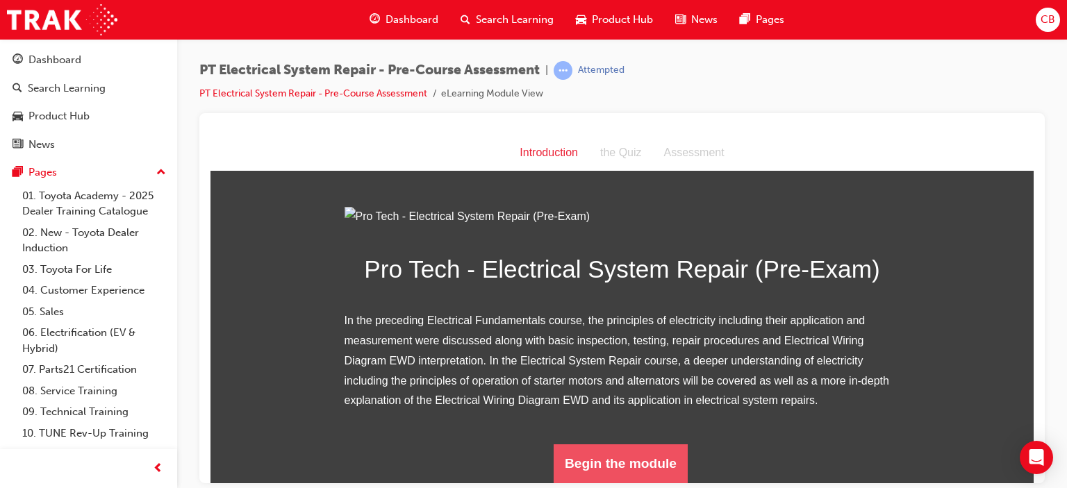
click at [619, 469] on button "Begin the module" at bounding box center [620, 463] width 134 height 39
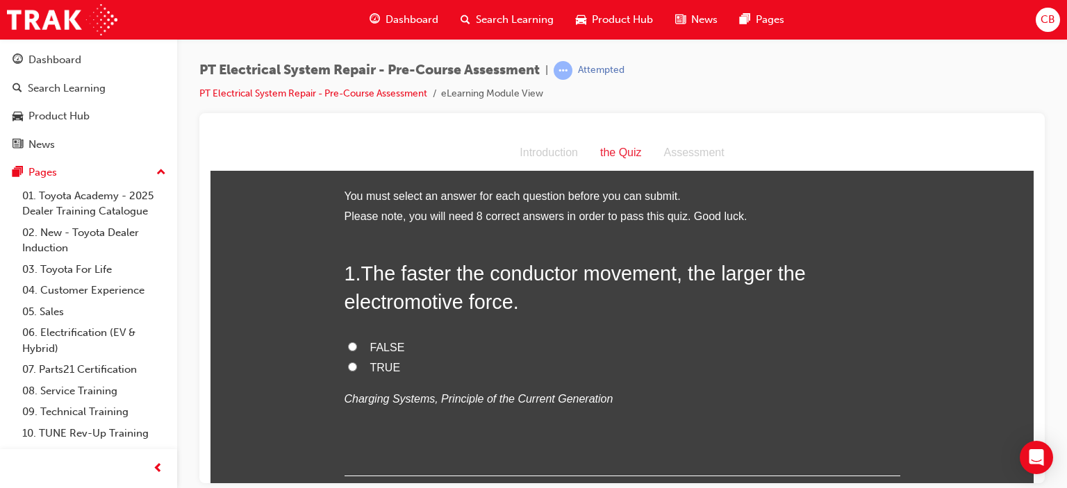
click at [348, 365] on input "TRUE" at bounding box center [352, 366] width 9 height 9
radio input "true"
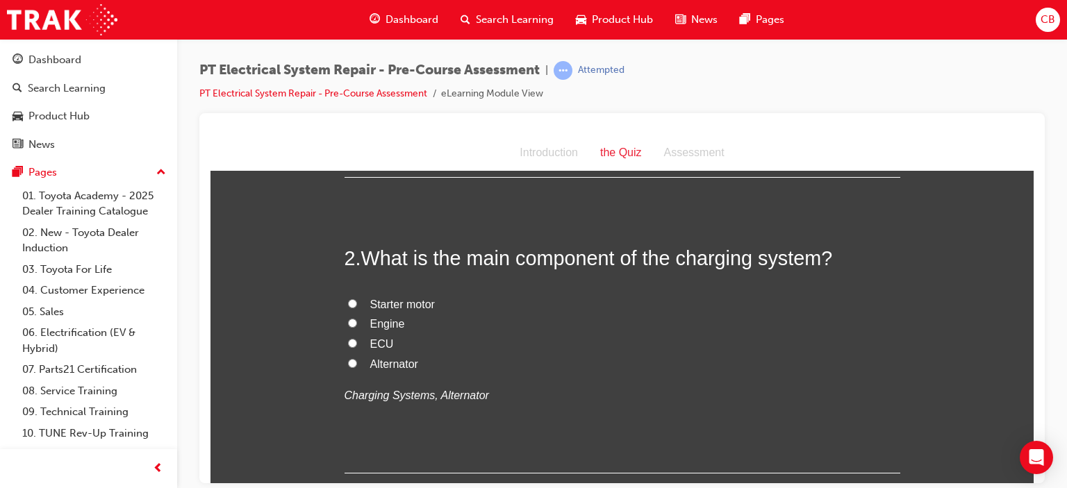
scroll to position [331, 0]
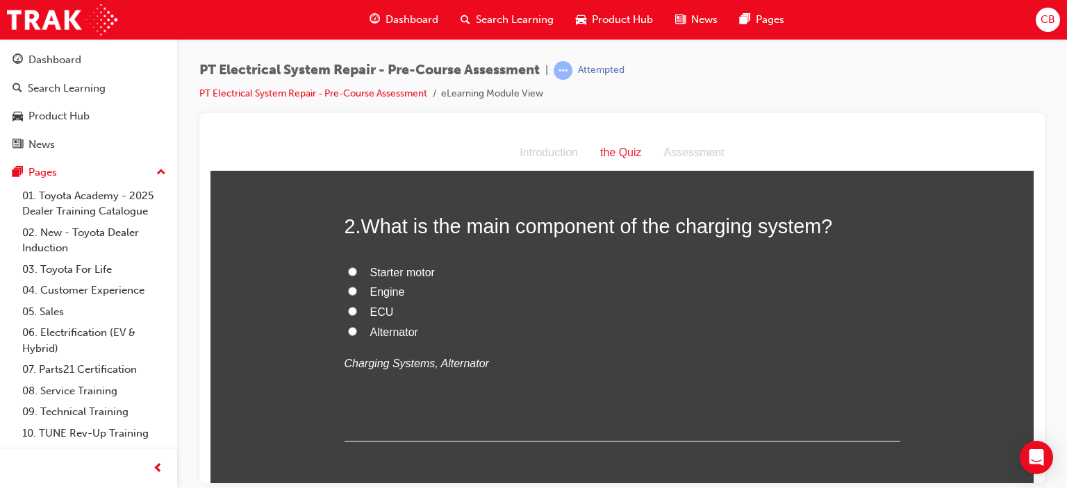
click at [348, 330] on input "Alternator" at bounding box center [352, 330] width 9 height 9
radio input "true"
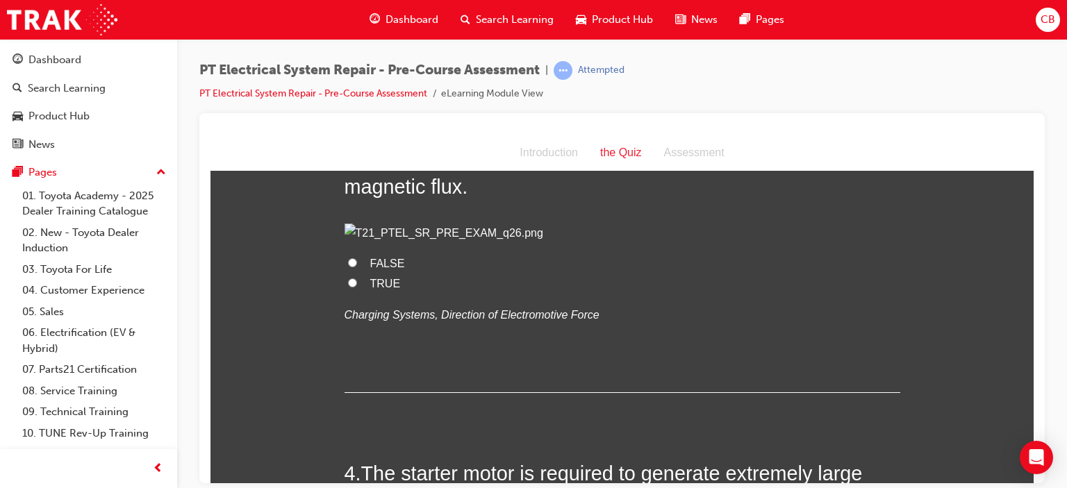
scroll to position [722, 0]
click at [348, 266] on input "FALSE" at bounding box center [352, 261] width 9 height 9
radio input "true"
click at [348, 286] on input "TRUE" at bounding box center [352, 281] width 9 height 9
radio input "true"
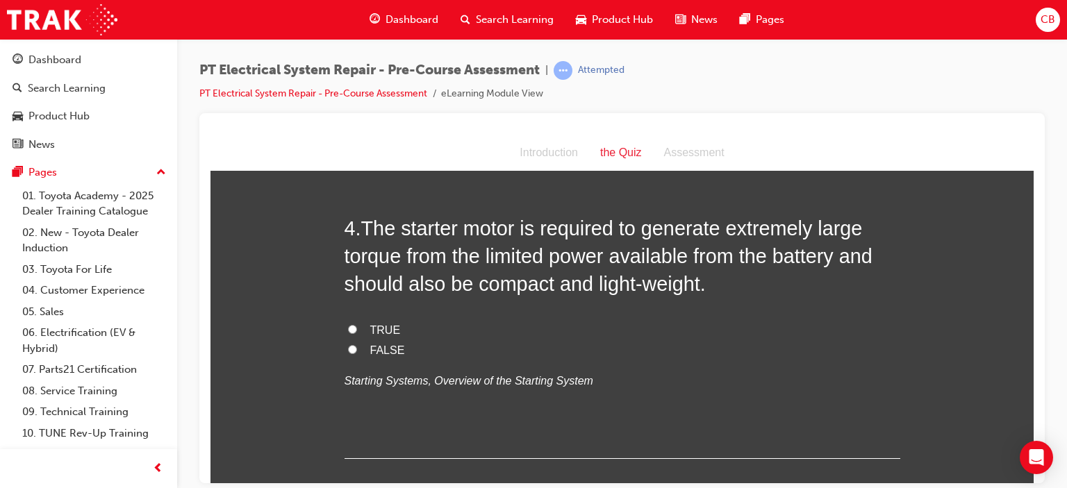
scroll to position [968, 0]
click at [348, 332] on input "TRUE" at bounding box center [352, 327] width 9 height 9
radio input "true"
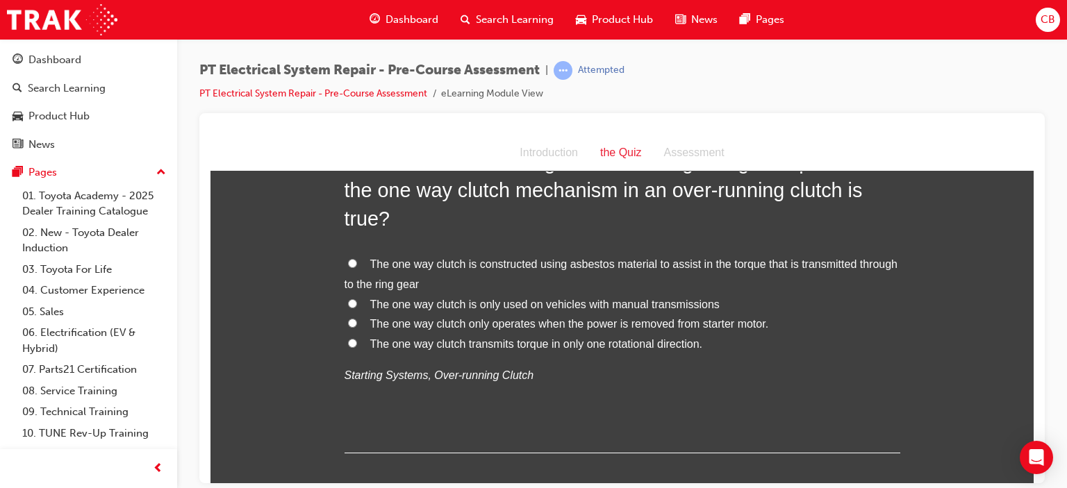
scroll to position [1347, 0]
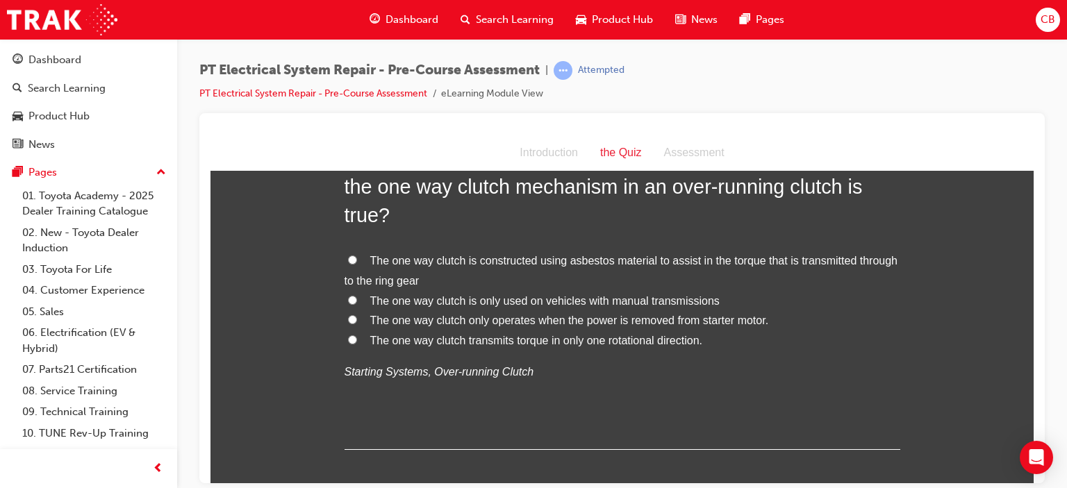
click at [348, 264] on input "The one way clutch is constructed using asbestos material to assist in the torq…" at bounding box center [352, 259] width 9 height 9
radio input "true"
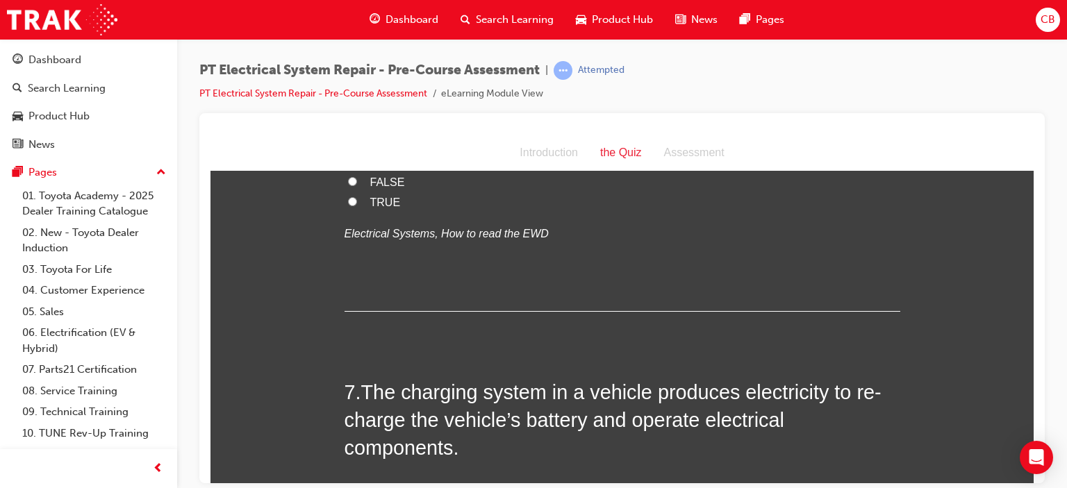
scroll to position [1800, 0]
click at [348, 185] on input "FALSE" at bounding box center [352, 180] width 9 height 9
radio input "true"
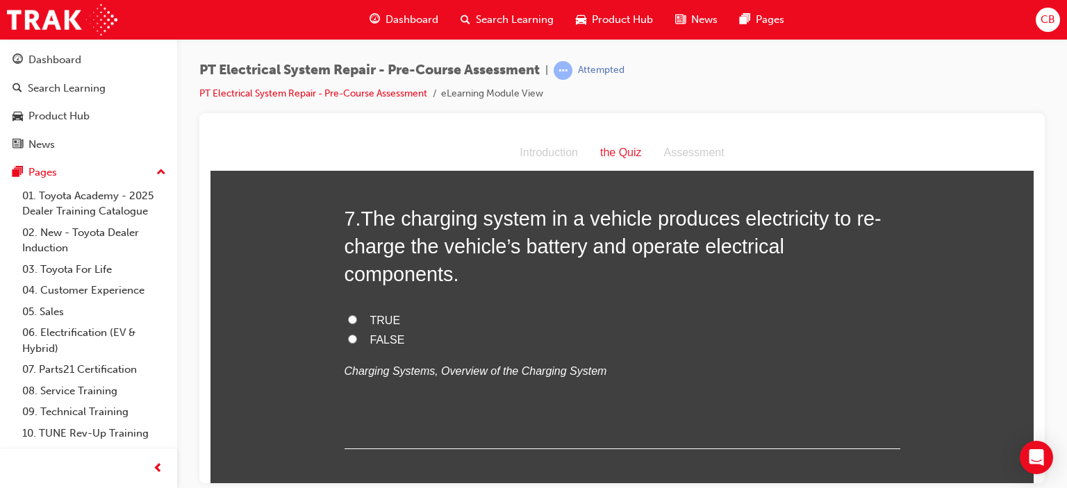
scroll to position [2053, 0]
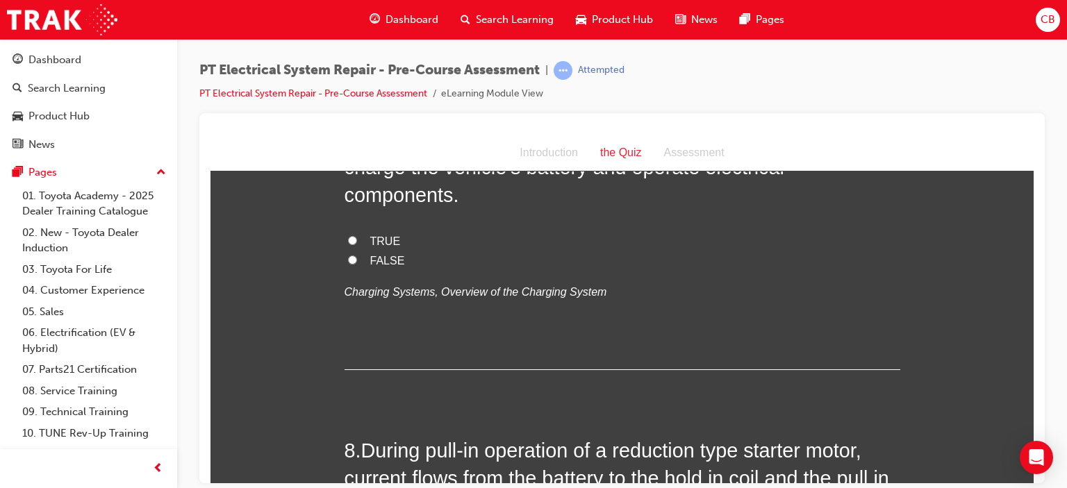
click at [348, 244] on input "TRUE" at bounding box center [352, 239] width 9 height 9
radio input "true"
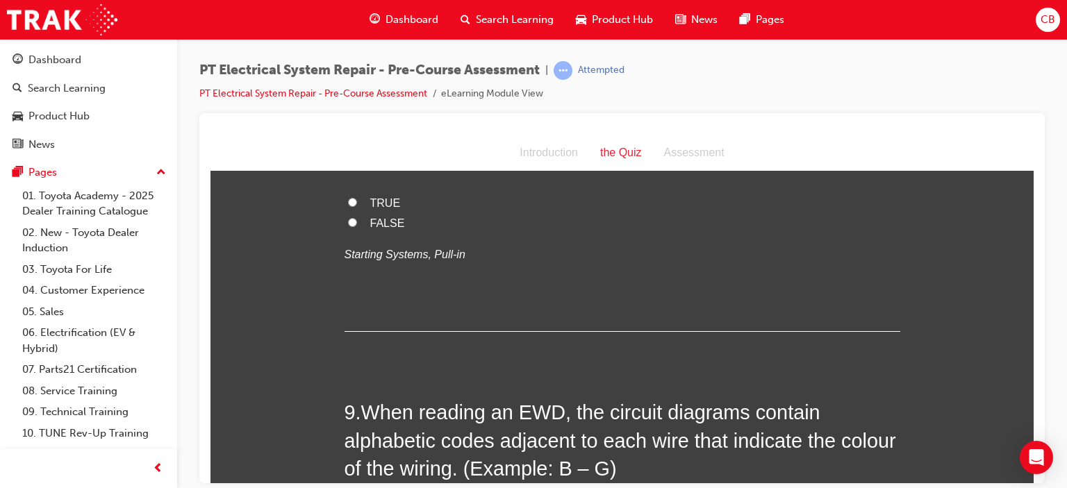
scroll to position [2404, 0]
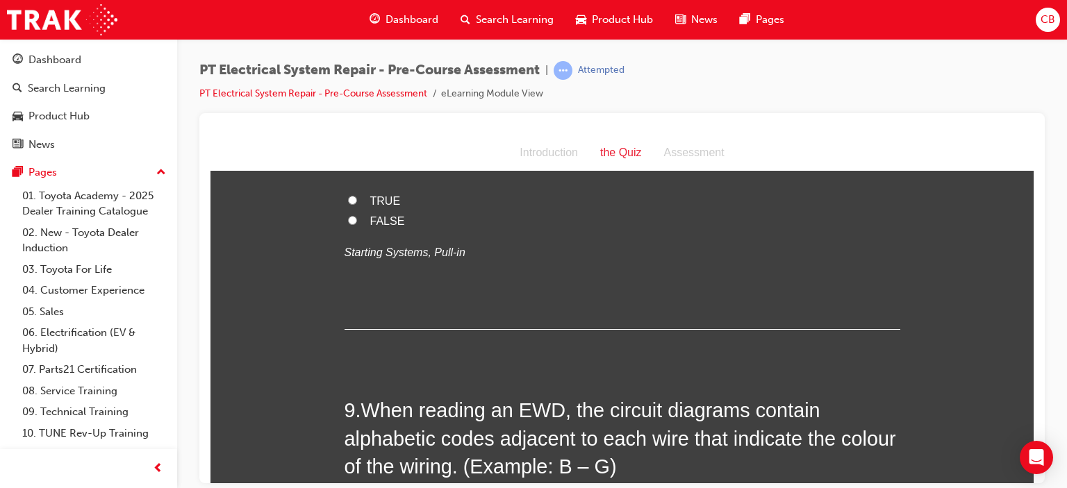
click at [348, 224] on input "FALSE" at bounding box center [352, 219] width 9 height 9
radio input "true"
click at [348, 204] on input "TRUE" at bounding box center [352, 199] width 9 height 9
radio input "true"
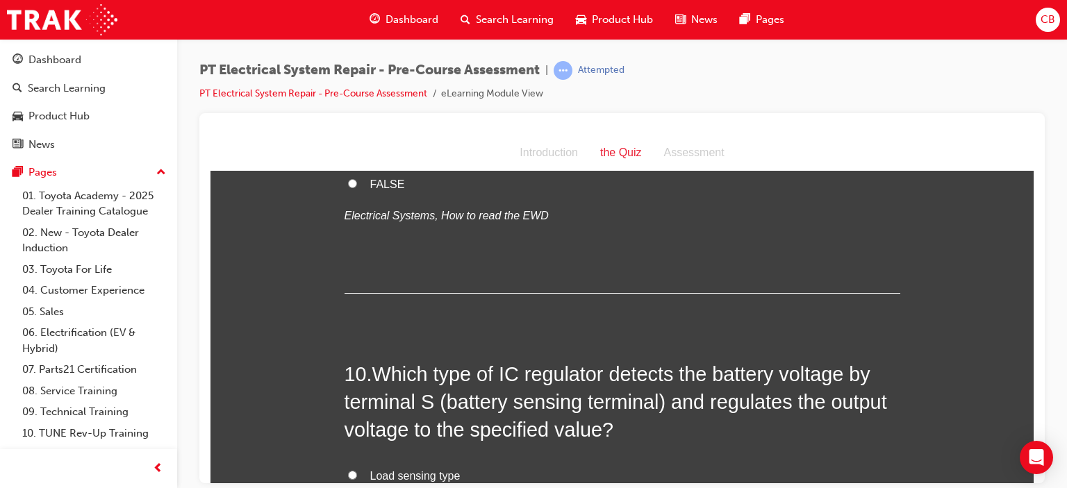
scroll to position [2761, 0]
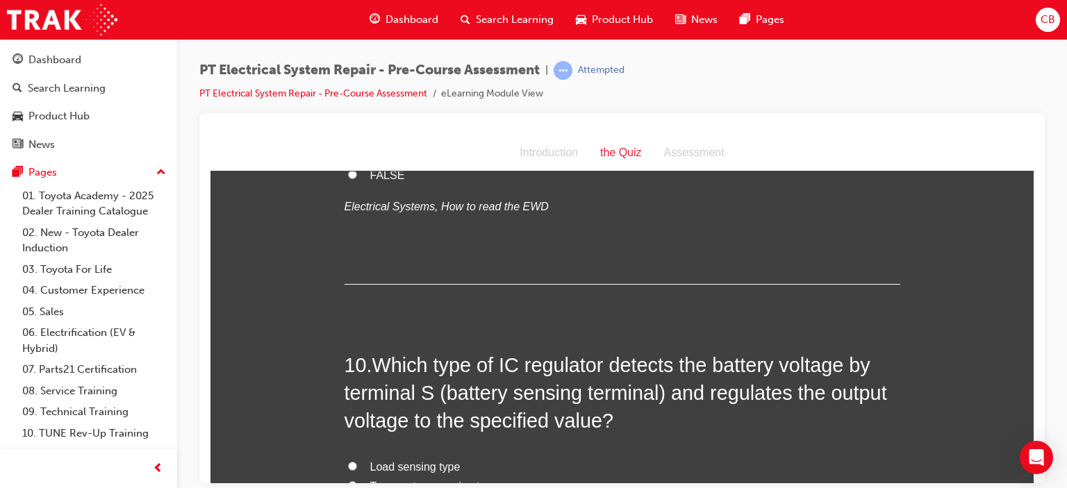
click at [348, 158] on input "TRUE" at bounding box center [352, 153] width 9 height 9
radio input "true"
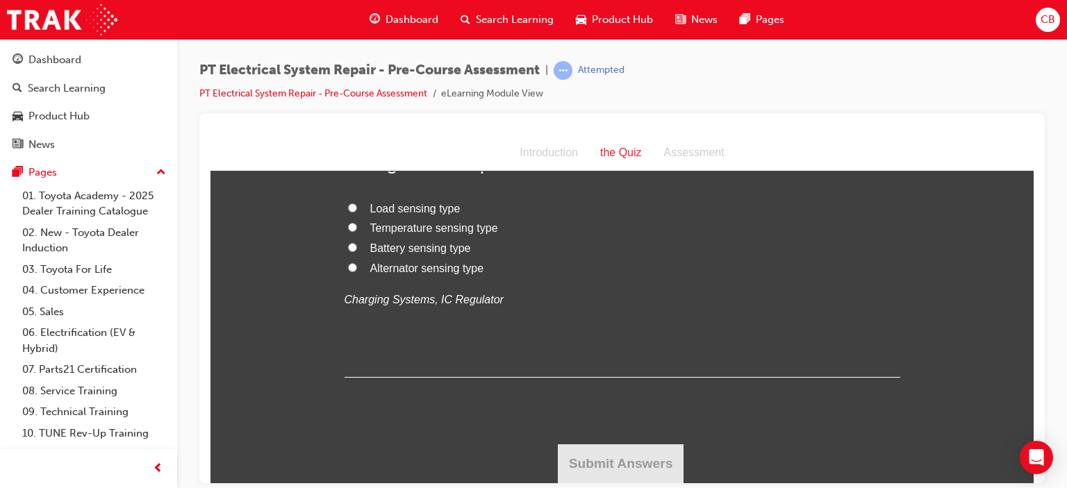
scroll to position [3033, 0]
click at [348, 251] on input "Battery sensing type" at bounding box center [352, 246] width 9 height 9
radio input "true"
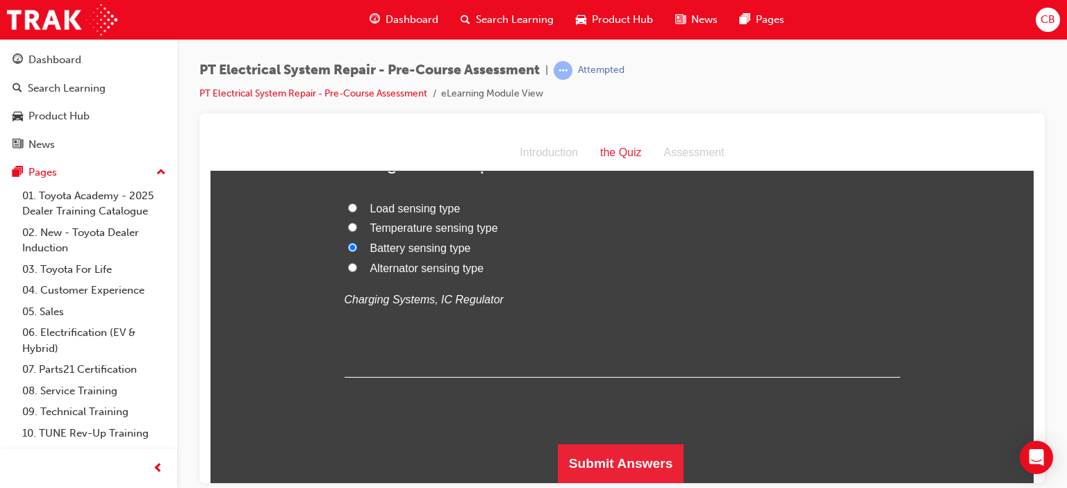
scroll to position [3167, 0]
click at [589, 449] on button "Submit Answers" at bounding box center [621, 463] width 126 height 39
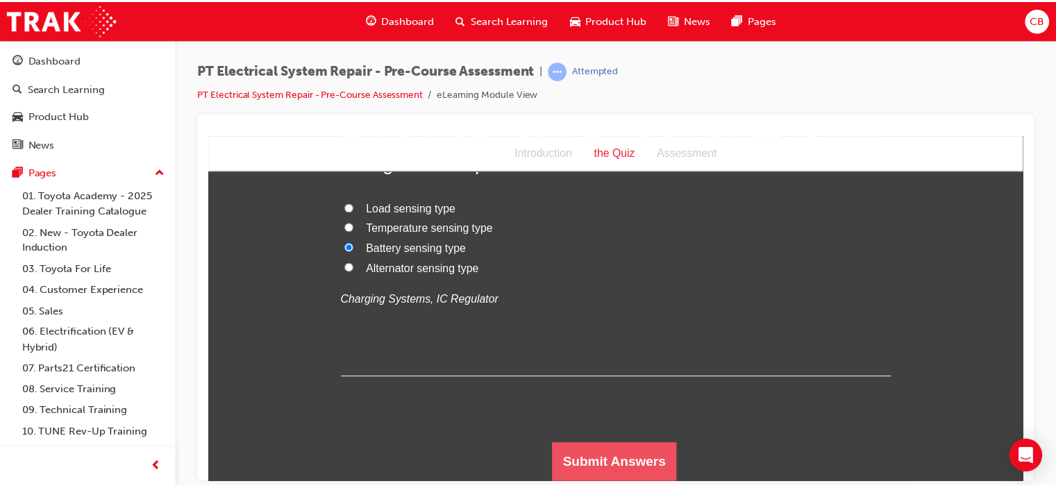
scroll to position [0, 0]
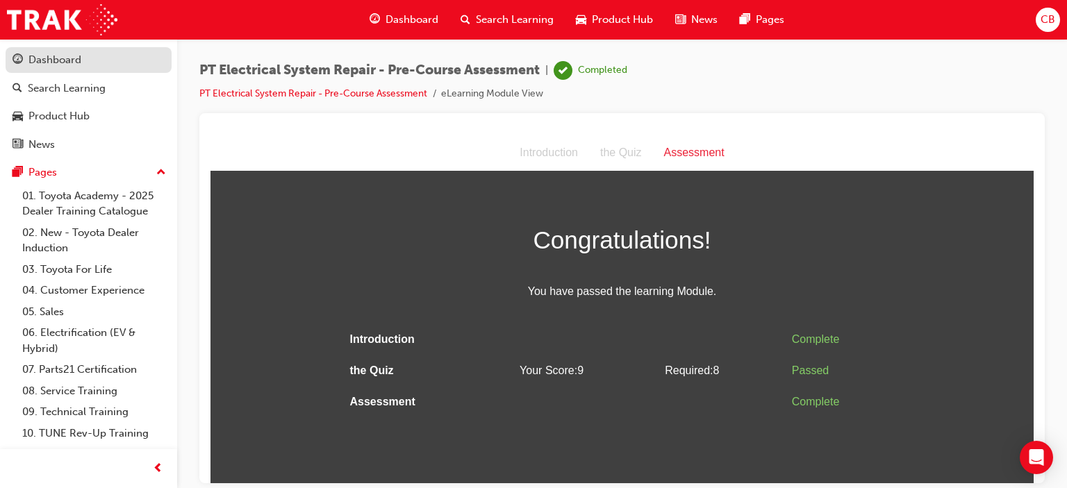
click at [46, 66] on div "Dashboard" at bounding box center [54, 60] width 53 height 16
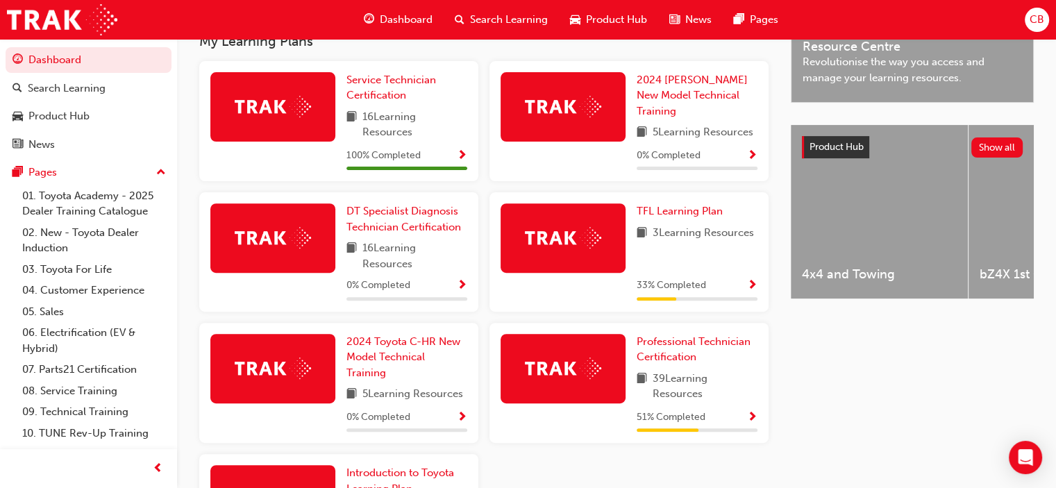
scroll to position [515, 0]
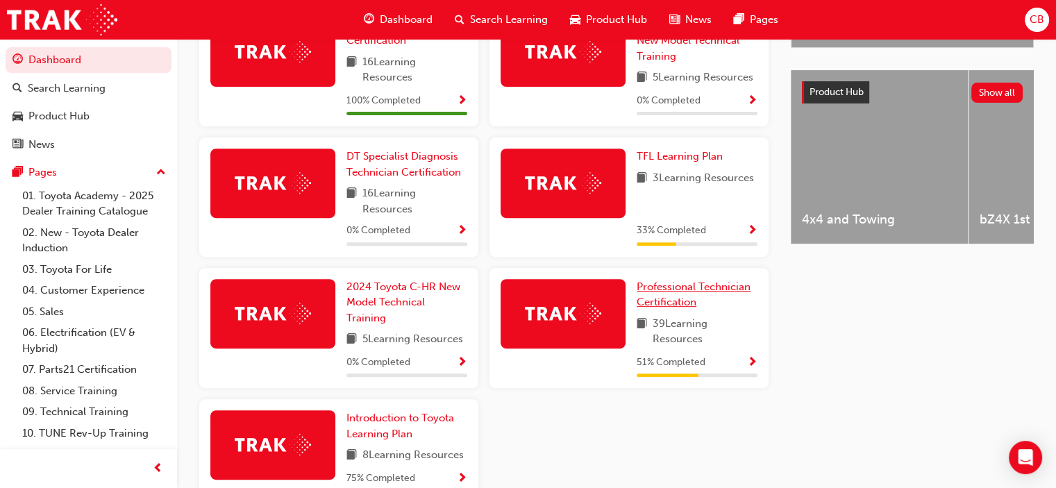
click at [678, 287] on span "Professional Technician Certification" at bounding box center [694, 295] width 114 height 28
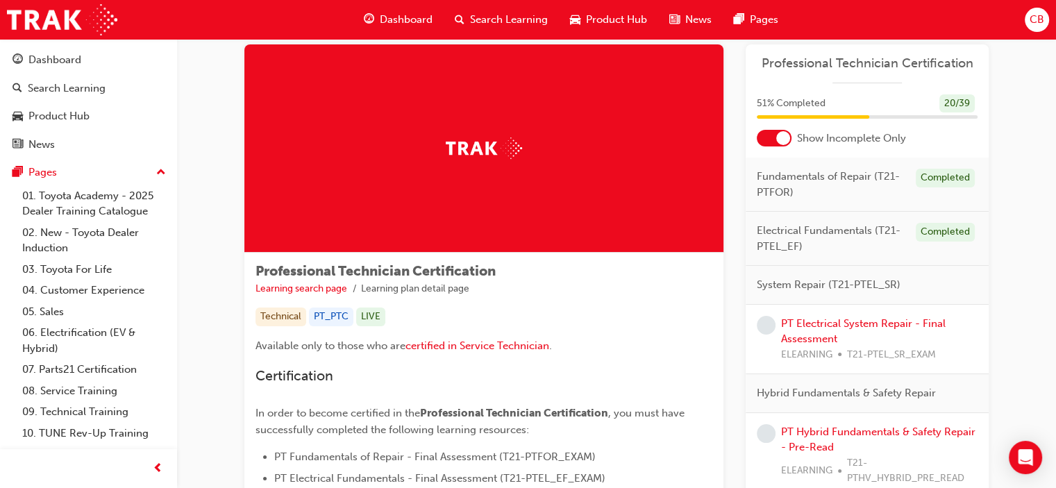
scroll to position [26, 0]
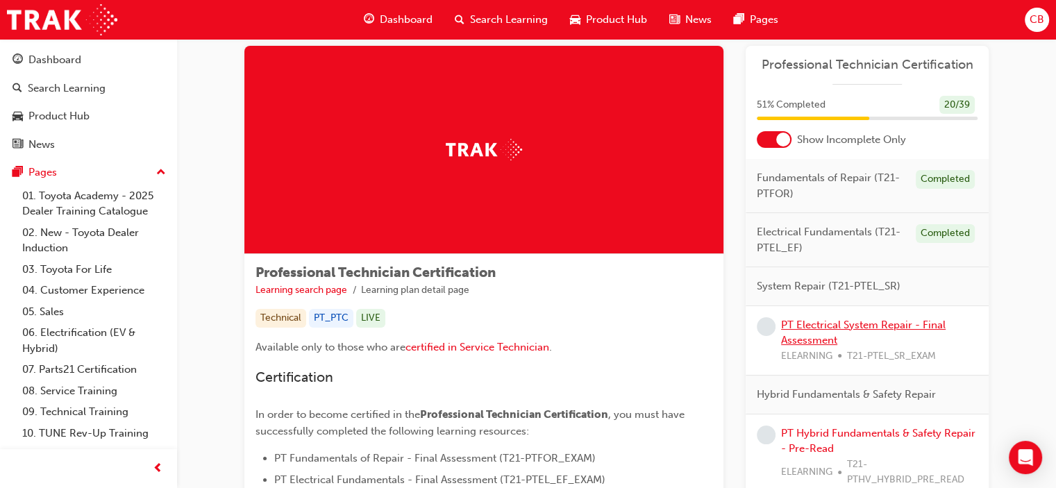
click at [863, 325] on link "PT Electrical System Repair - Final Assessment" at bounding box center [863, 333] width 165 height 28
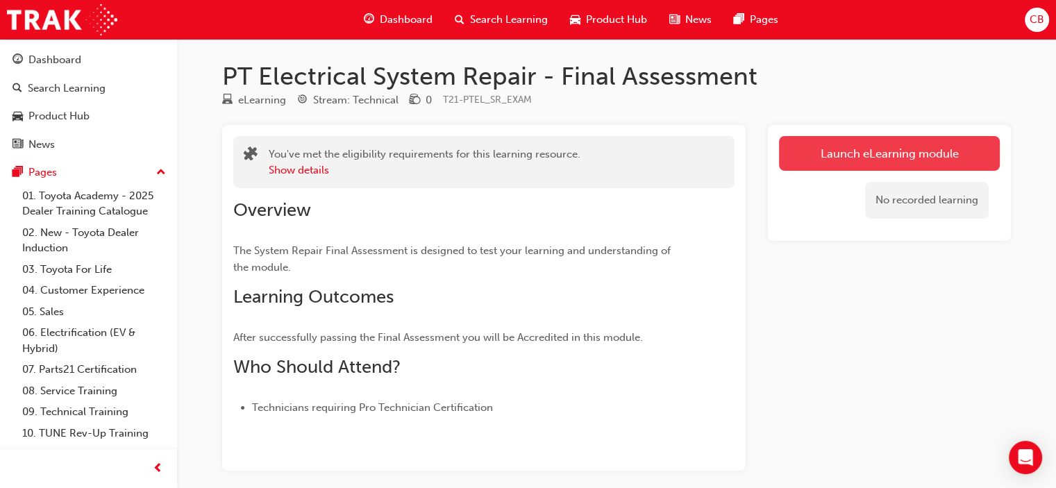
click at [819, 165] on link "Launch eLearning module" at bounding box center [889, 153] width 221 height 35
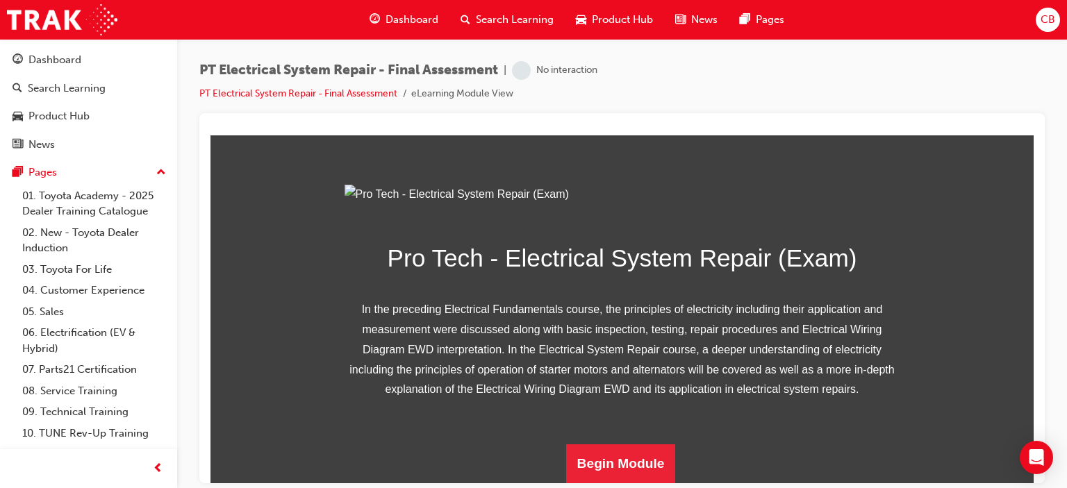
scroll to position [233, 0]
click at [581, 465] on button "Begin Module" at bounding box center [621, 463] width 110 height 39
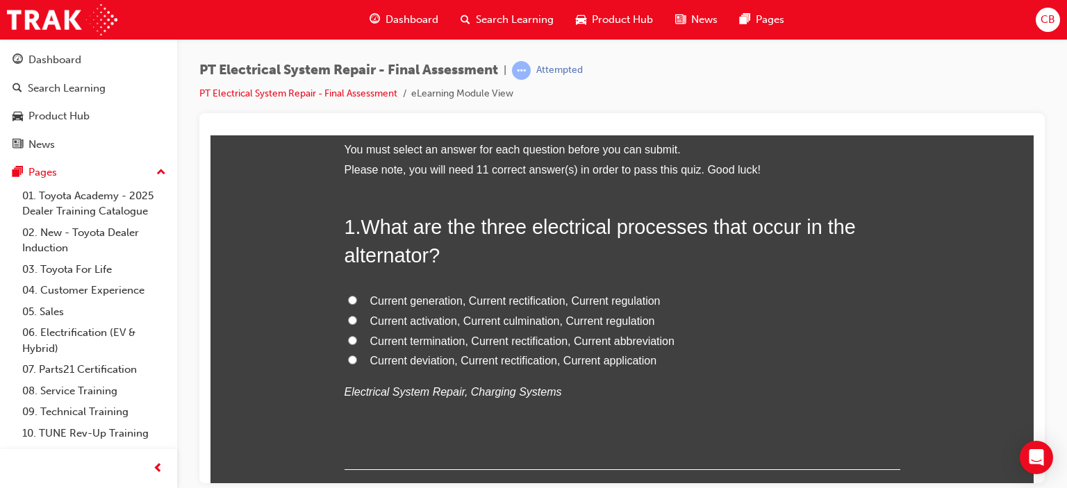
scroll to position [94, 0]
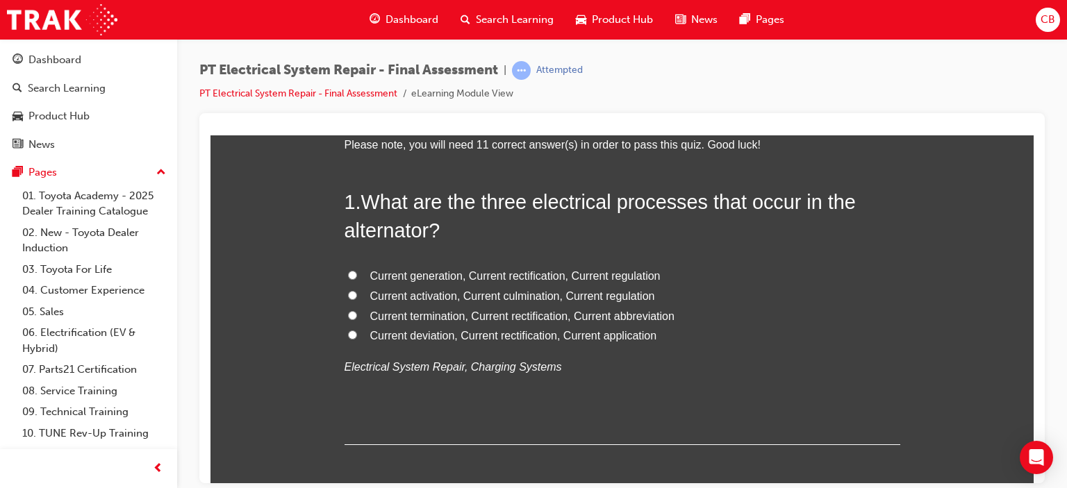
click at [438, 276] on span "Current generation, Current rectification, Current regulation" at bounding box center [515, 275] width 290 height 12
click at [357, 276] on input "Current generation, Current rectification, Current regulation" at bounding box center [352, 274] width 9 height 9
radio input "true"
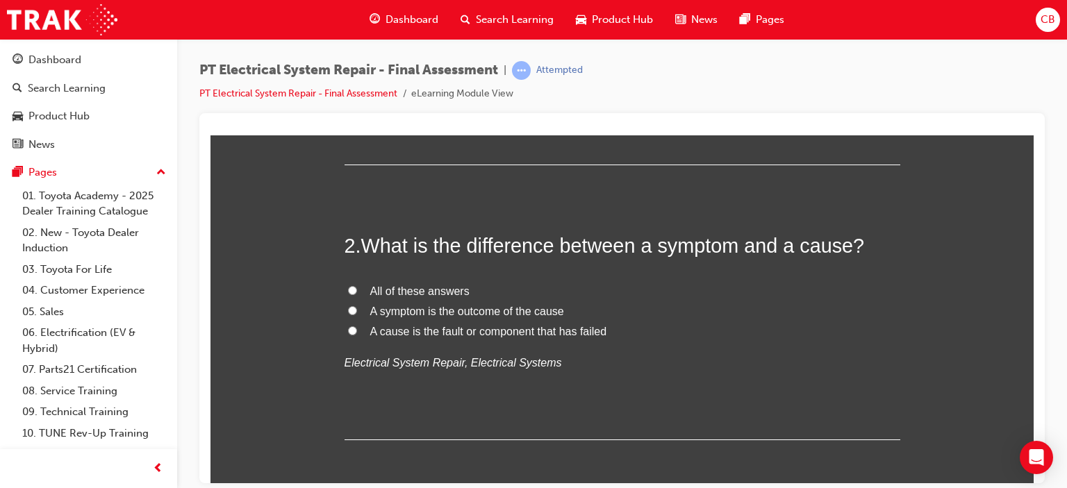
scroll to position [375, 0]
click at [348, 290] on input "All of these answers" at bounding box center [352, 289] width 9 height 9
radio input "true"
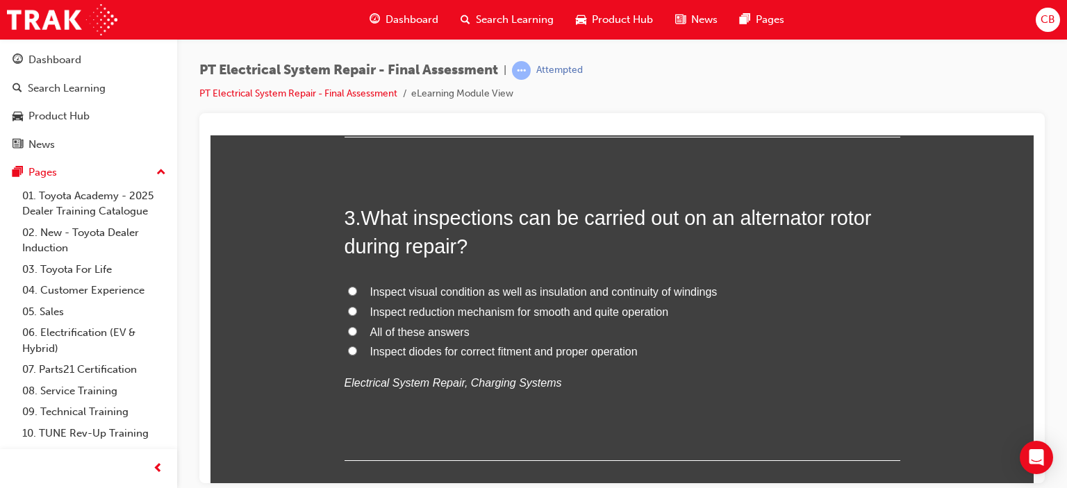
scroll to position [679, 0]
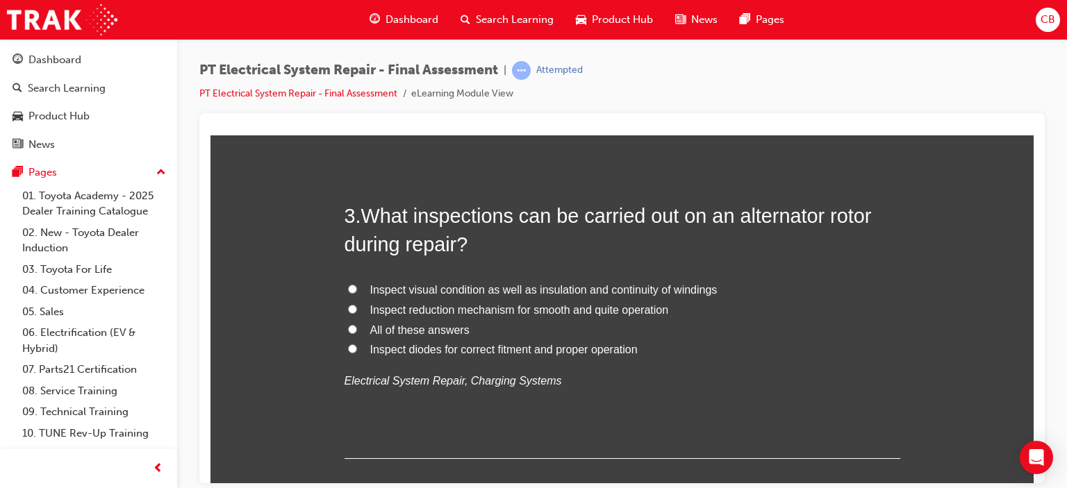
click at [434, 325] on span "All of these answers" at bounding box center [419, 330] width 99 height 12
click at [357, 325] on input "All of these answers" at bounding box center [352, 328] width 9 height 9
radio input "true"
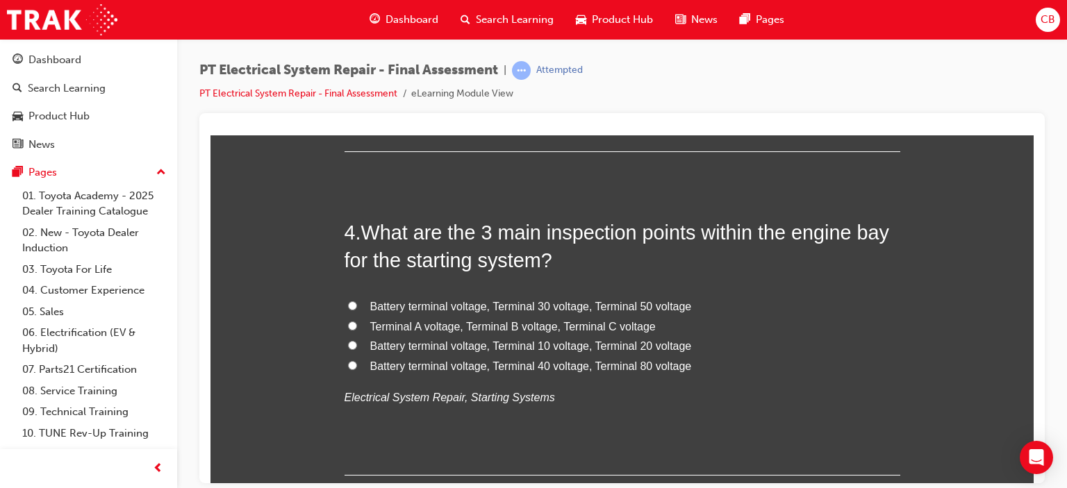
scroll to position [983, 0]
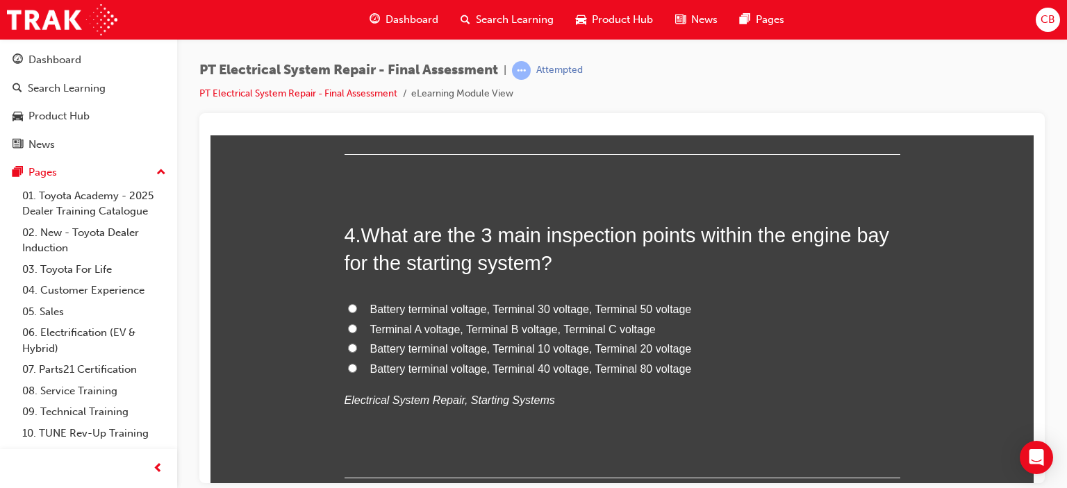
click at [344, 306] on label "Battery terminal voltage, Terminal 30 voltage, Terminal 50 voltage" at bounding box center [622, 309] width 556 height 20
click at [348, 306] on input "Battery terminal voltage, Terminal 30 voltage, Terminal 50 voltage" at bounding box center [352, 307] width 9 height 9
radio input "true"
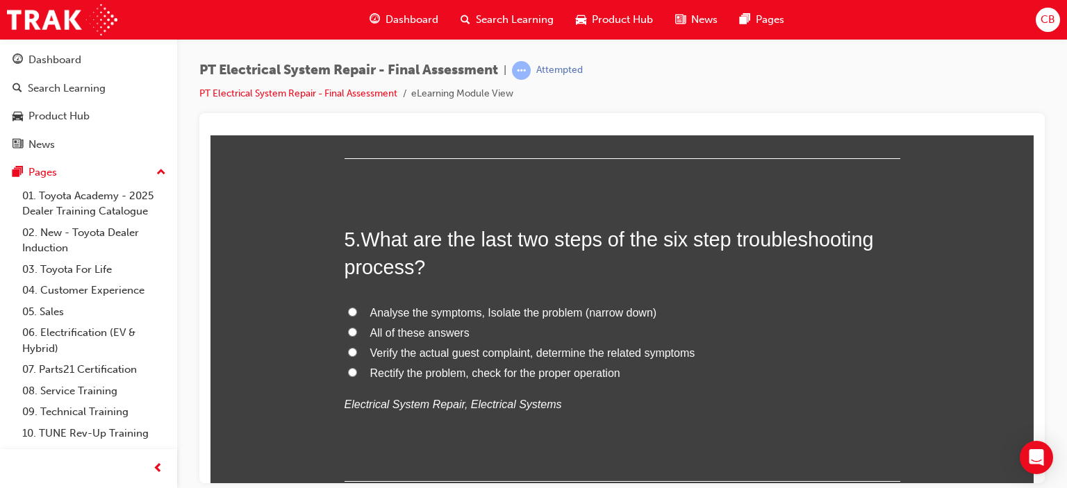
scroll to position [1316, 0]
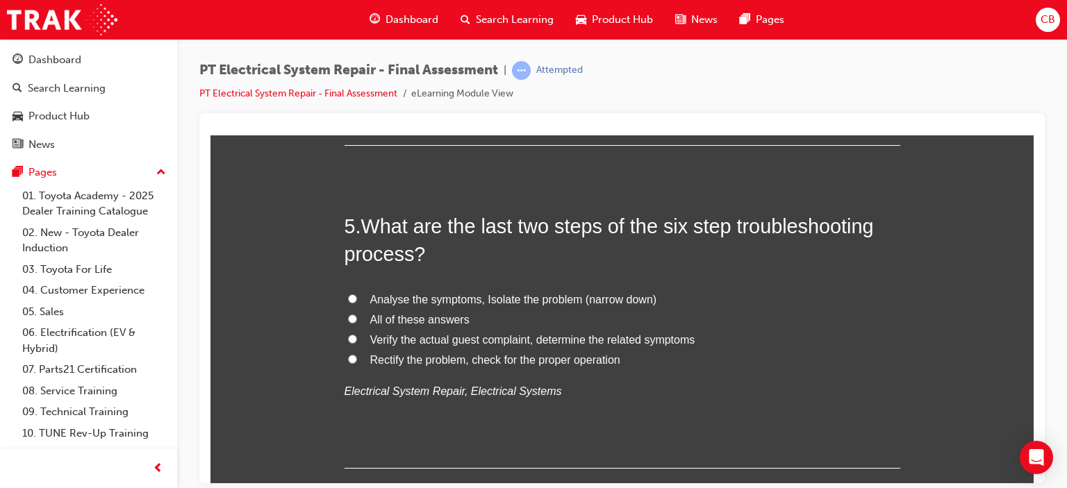
click at [348, 337] on input "Verify the actual guest complaint, determine the related symptoms" at bounding box center [352, 338] width 9 height 9
radio input "true"
click at [348, 359] on input "Rectify the problem, check for the proper operation" at bounding box center [352, 358] width 9 height 9
radio input "true"
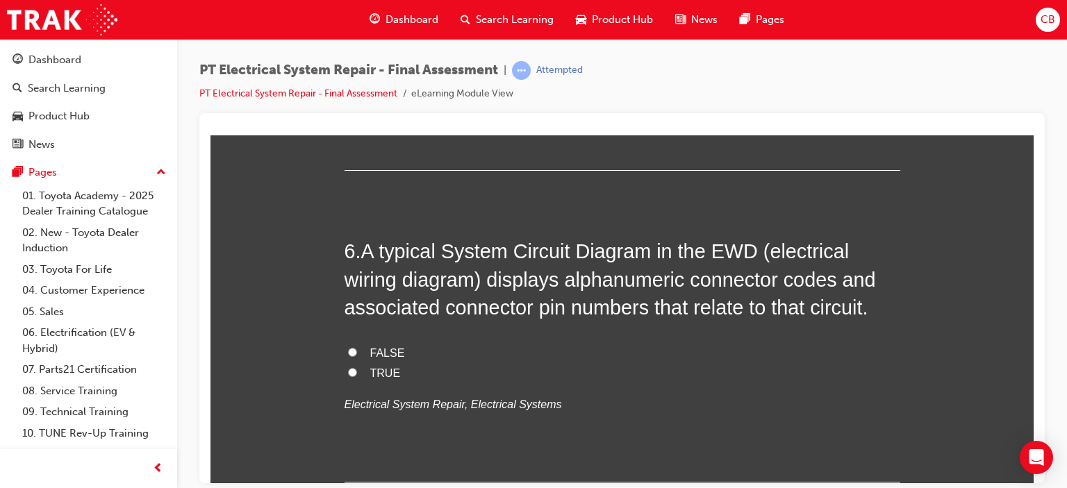
scroll to position [1626, 0]
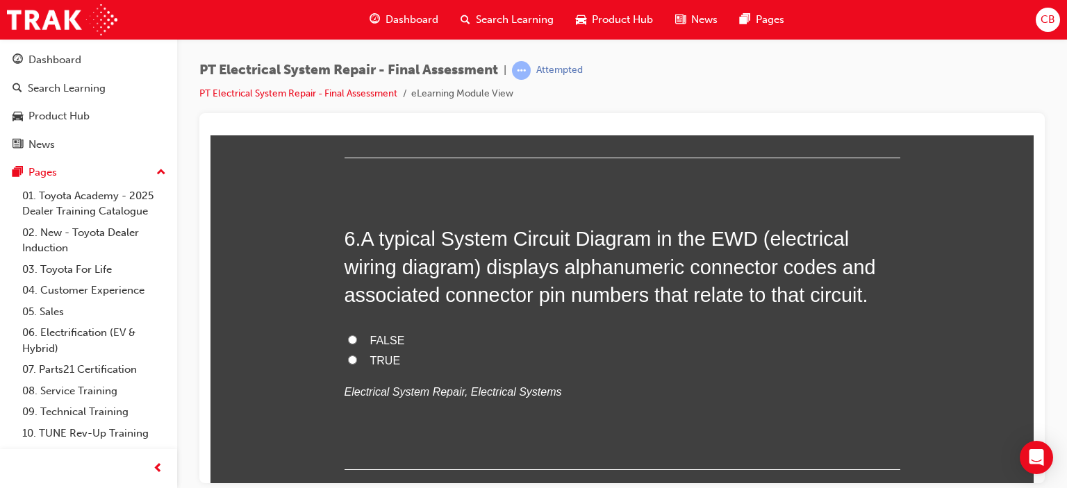
click at [348, 360] on input "TRUE" at bounding box center [352, 359] width 9 height 9
radio input "true"
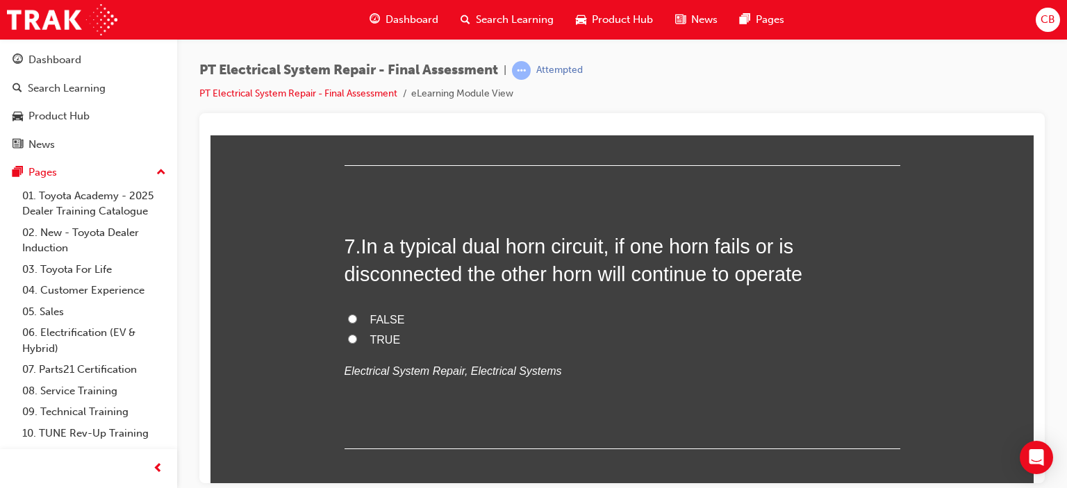
scroll to position [1933, 0]
click at [348, 332] on input "TRUE" at bounding box center [352, 336] width 9 height 9
radio input "true"
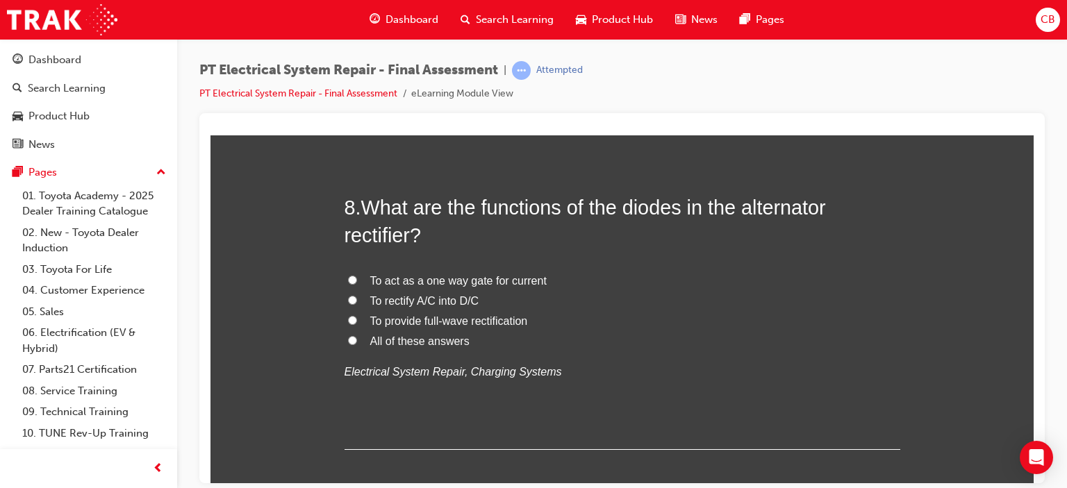
scroll to position [2260, 0]
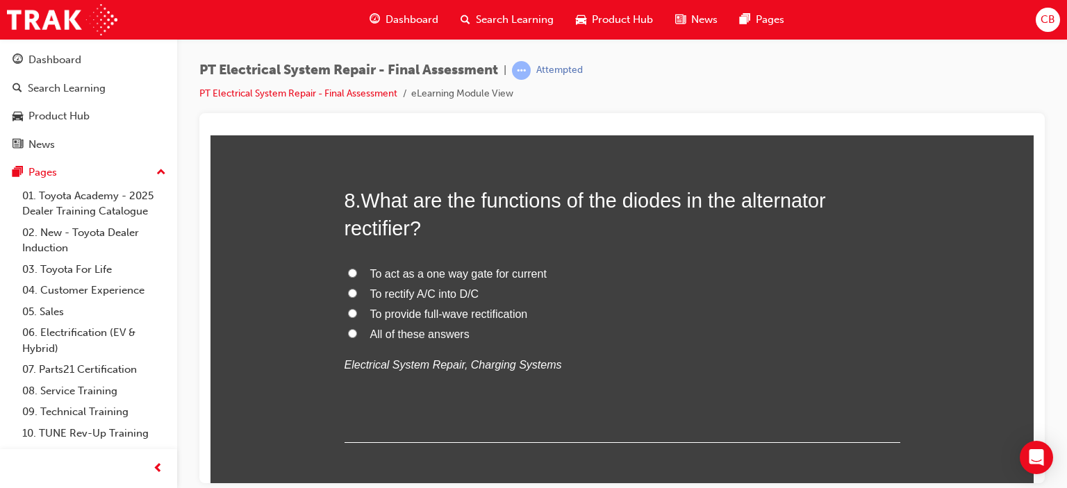
click at [348, 328] on input "All of these answers" at bounding box center [352, 332] width 9 height 9
radio input "true"
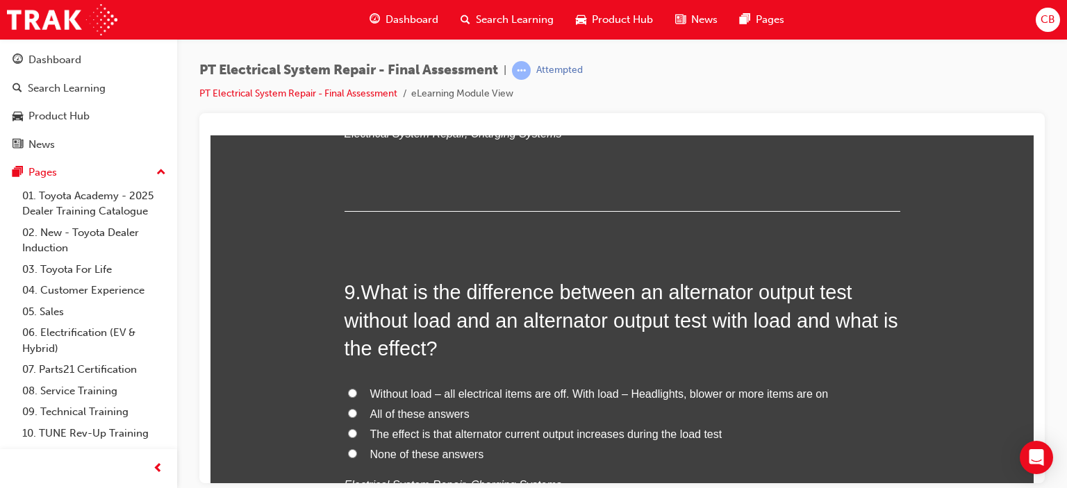
scroll to position [2567, 0]
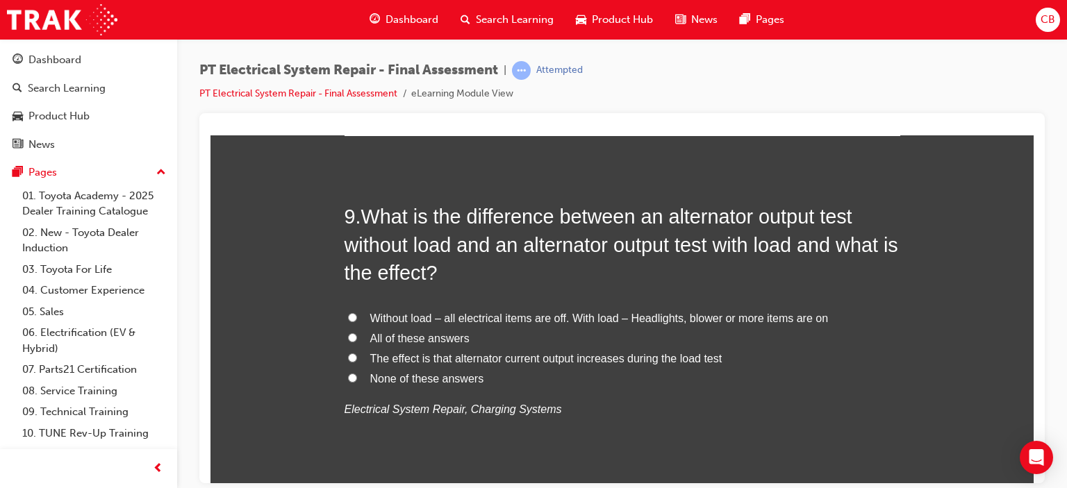
click at [348, 335] on input "All of these answers" at bounding box center [352, 337] width 9 height 9
radio input "true"
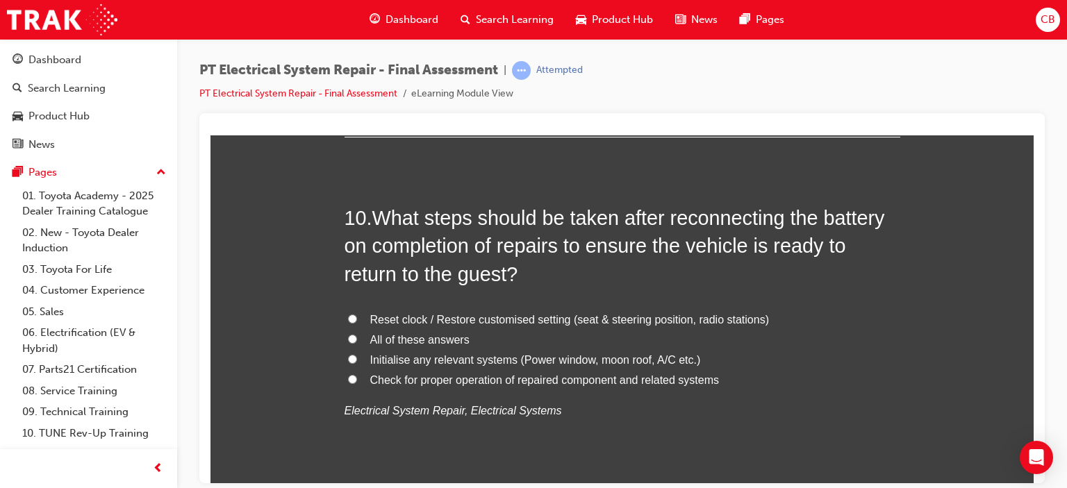
scroll to position [2918, 0]
click at [348, 333] on input "All of these answers" at bounding box center [352, 337] width 9 height 9
radio input "true"
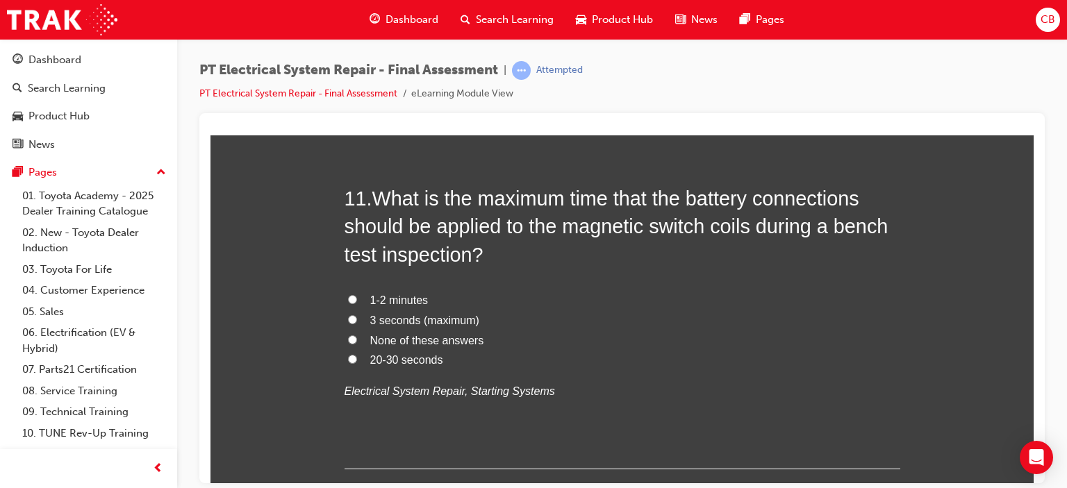
scroll to position [3288, 0]
click at [409, 315] on span "3 seconds (maximum)" at bounding box center [424, 319] width 109 height 12
click at [357, 315] on input "3 seconds (maximum)" at bounding box center [352, 318] width 9 height 9
radio input "true"
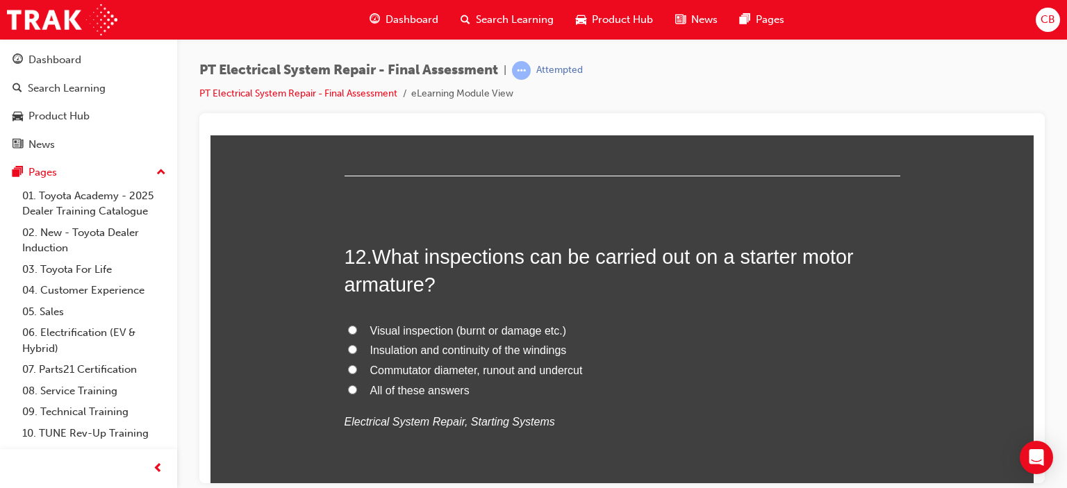
scroll to position [3594, 0]
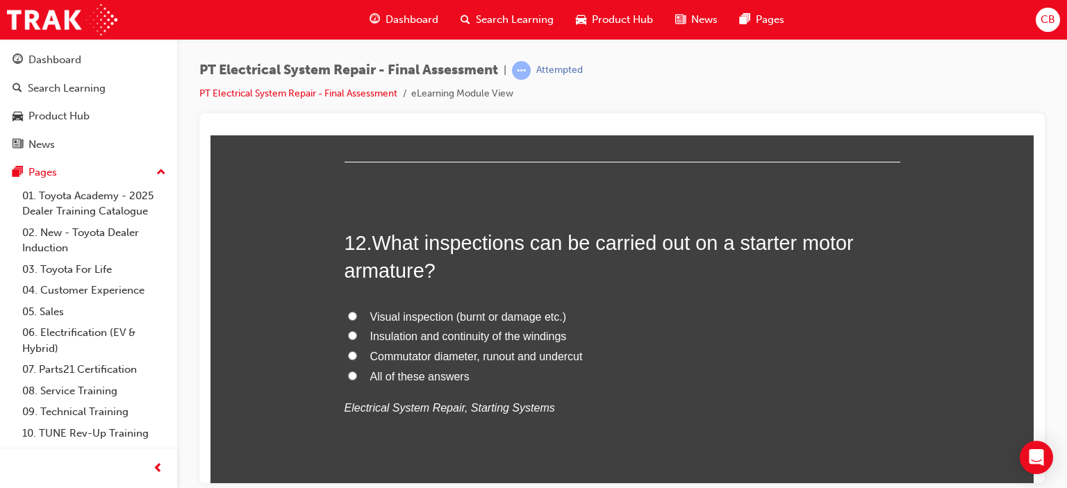
click at [348, 372] on input "All of these answers" at bounding box center [352, 375] width 9 height 9
radio input "true"
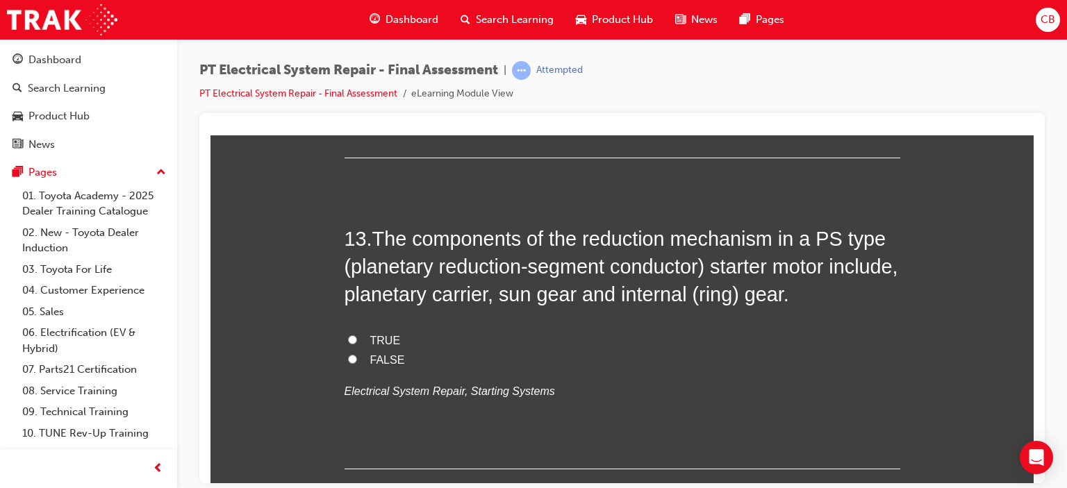
scroll to position [3928, 0]
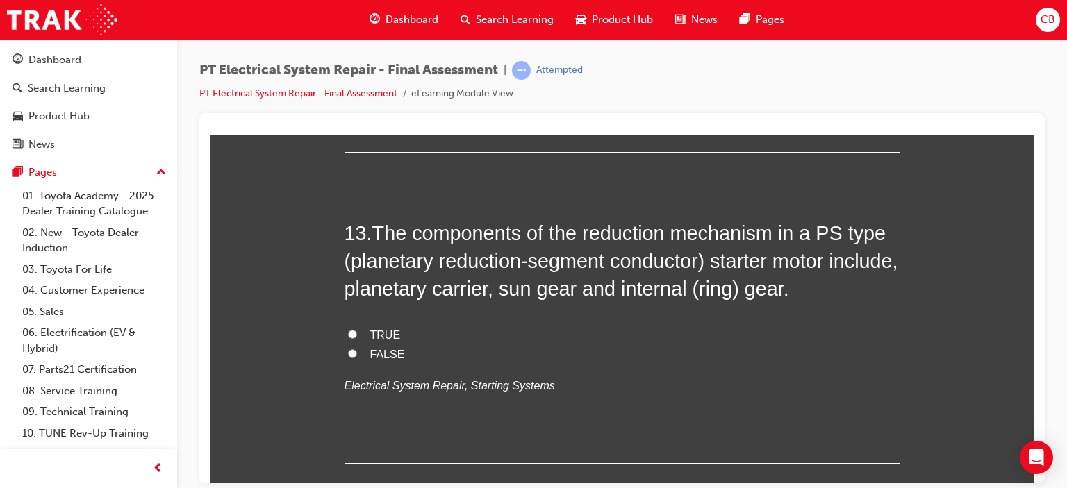
click at [348, 330] on input "TRUE" at bounding box center [352, 333] width 9 height 9
radio input "true"
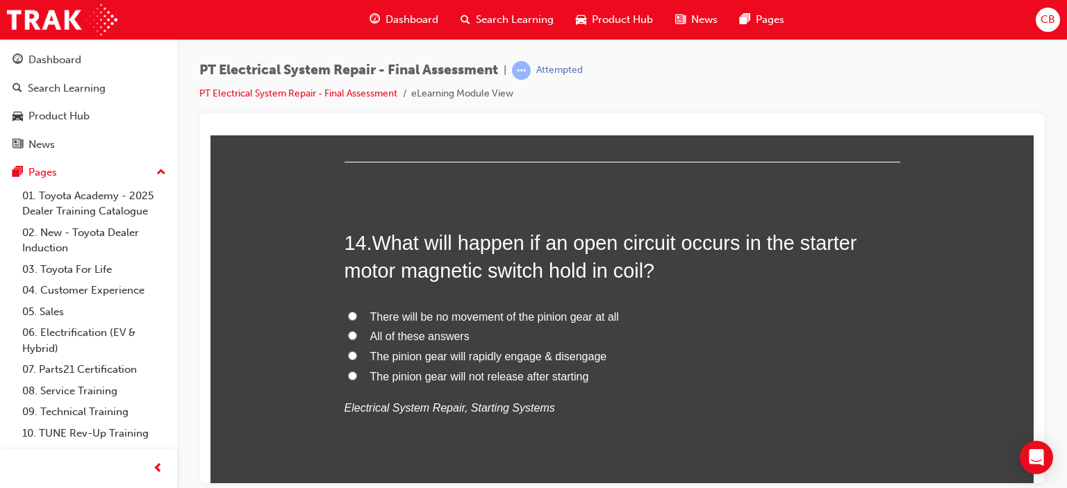
scroll to position [4247, 0]
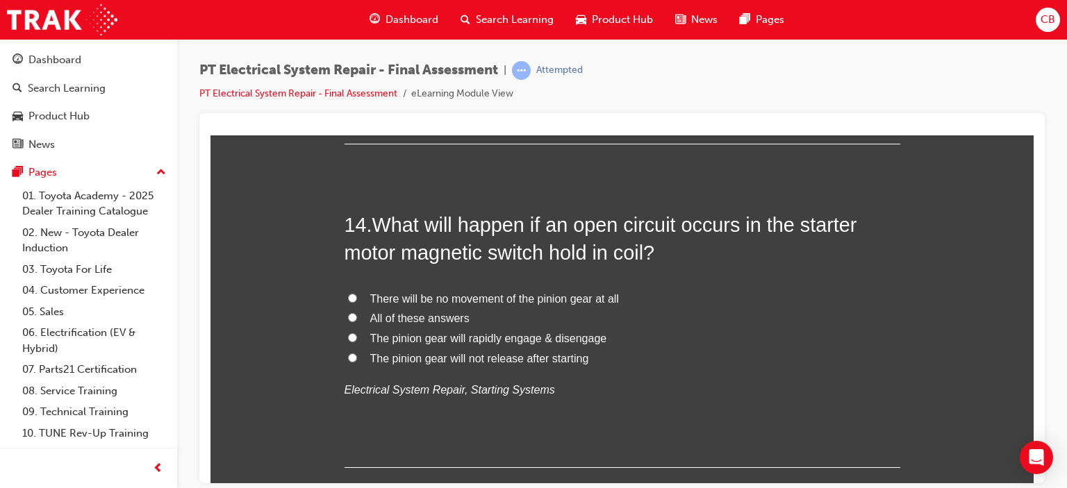
click at [348, 297] on input "There will be no movement of the pinion gear at all" at bounding box center [352, 297] width 9 height 9
radio input "true"
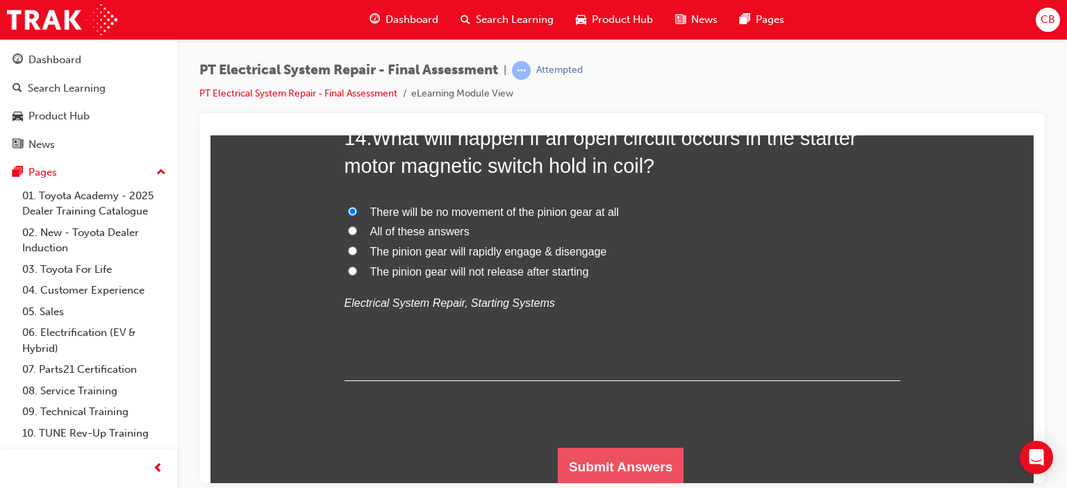
click at [586, 460] on button "Submit Answers" at bounding box center [621, 466] width 126 height 39
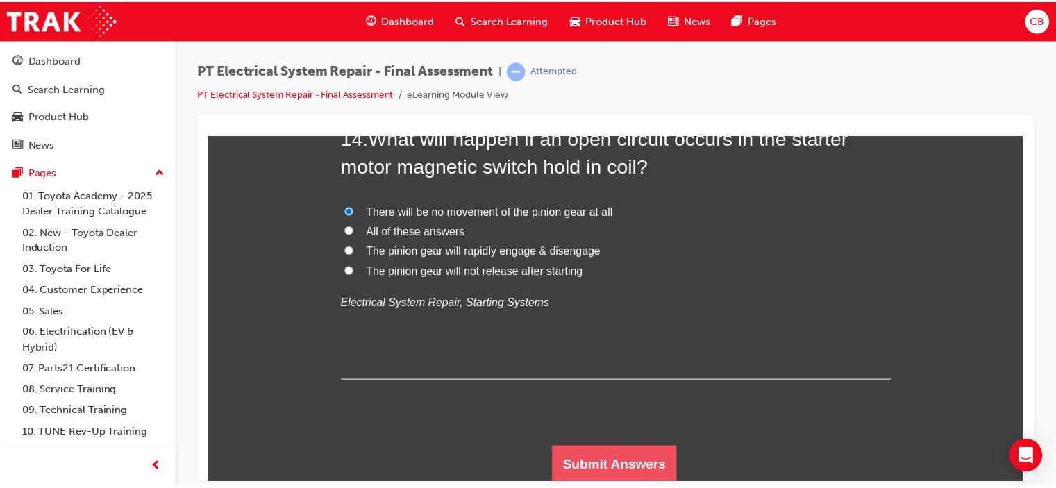
scroll to position [0, 0]
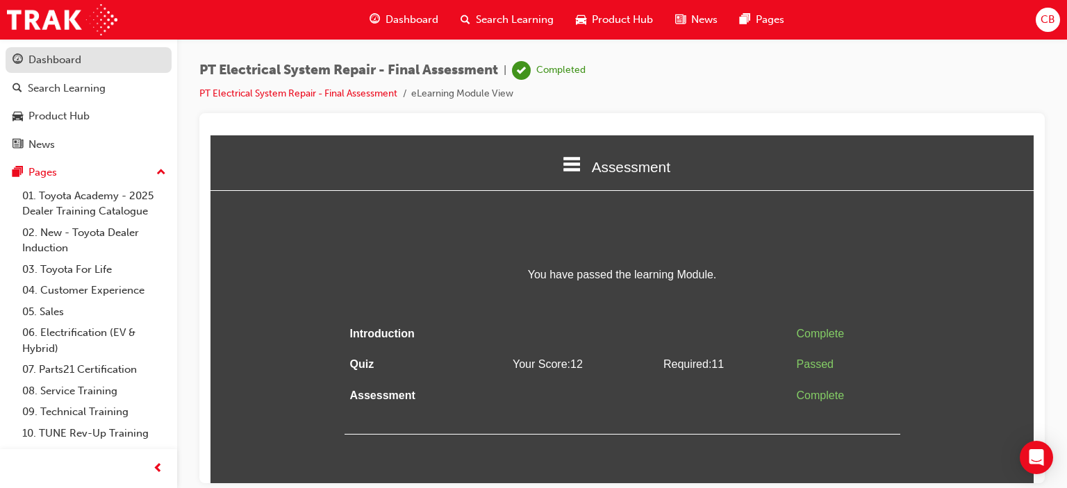
click at [89, 47] on link "Dashboard" at bounding box center [89, 60] width 166 height 26
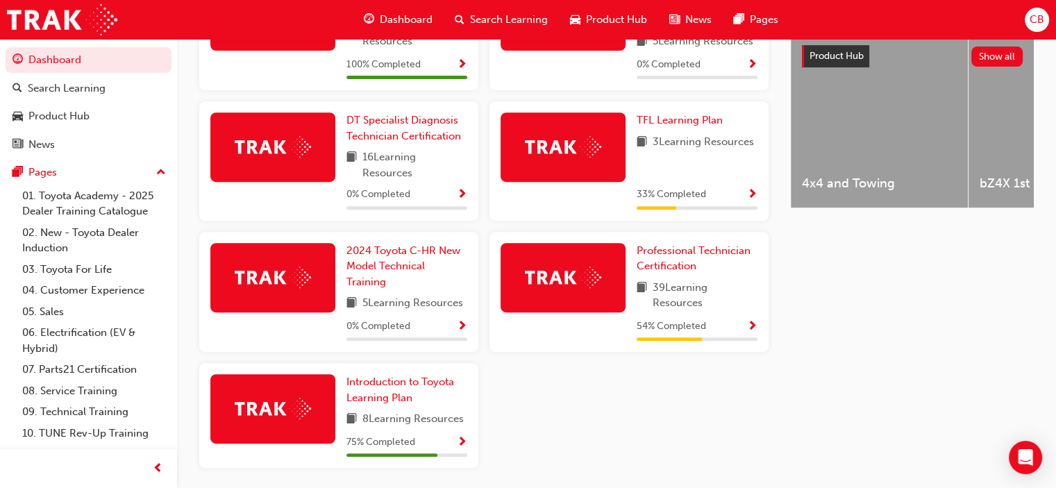
scroll to position [545, 0]
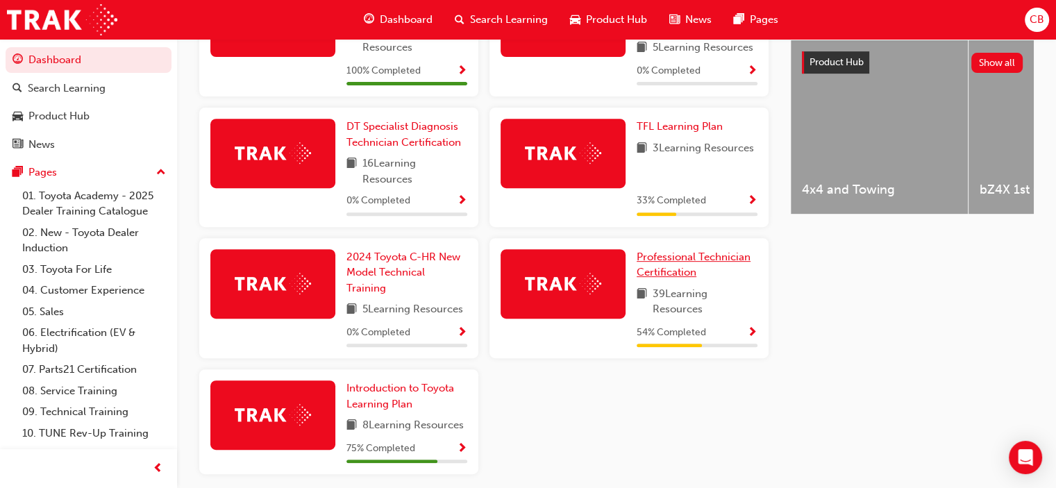
click at [680, 264] on span "Professional Technician Certification" at bounding box center [694, 265] width 114 height 28
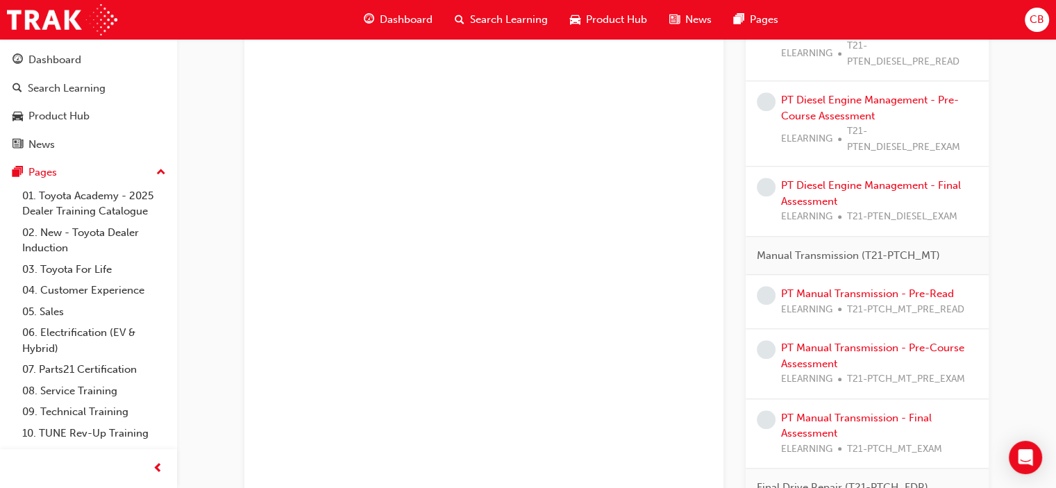
scroll to position [1125, 0]
click at [840, 292] on link "PT Manual Transmission - Pre-Read" at bounding box center [867, 293] width 173 height 12
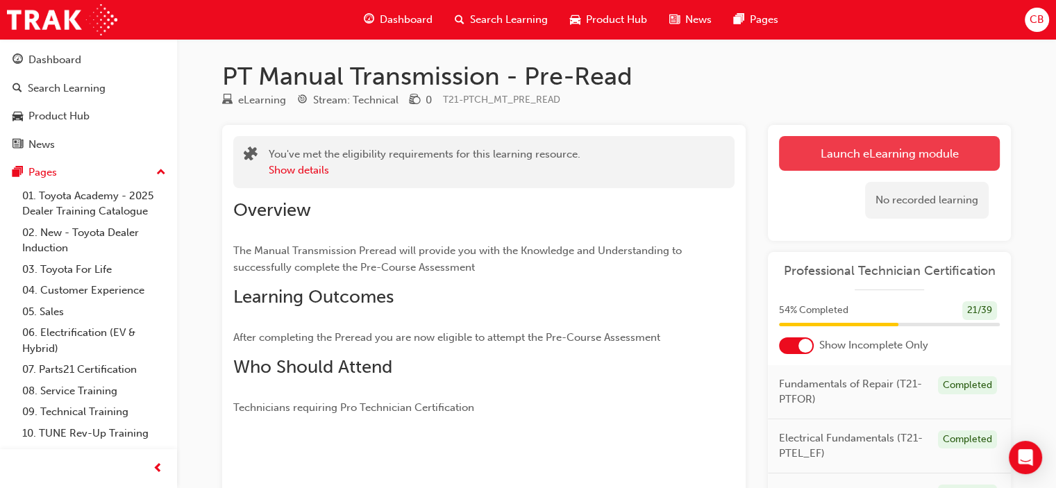
click at [834, 150] on link "Launch eLearning module" at bounding box center [889, 153] width 221 height 35
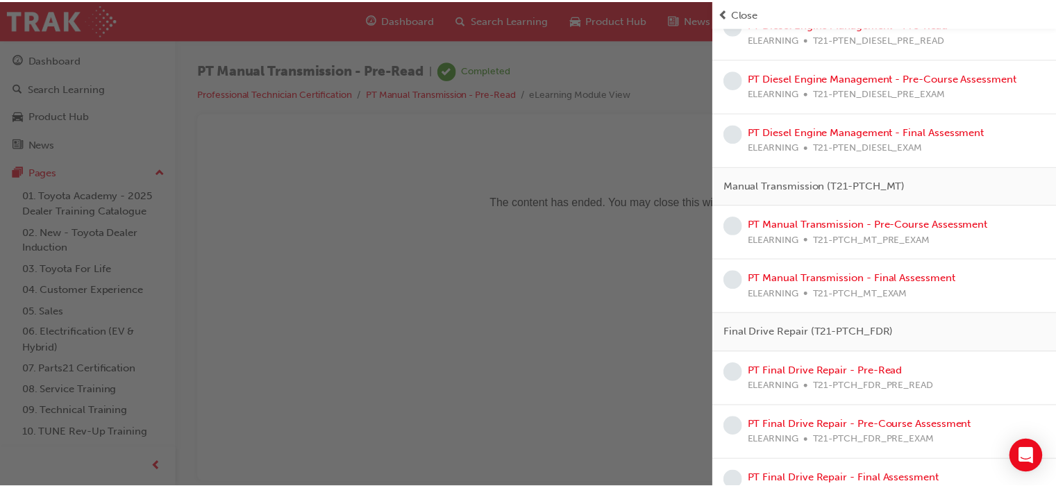
scroll to position [917, 0]
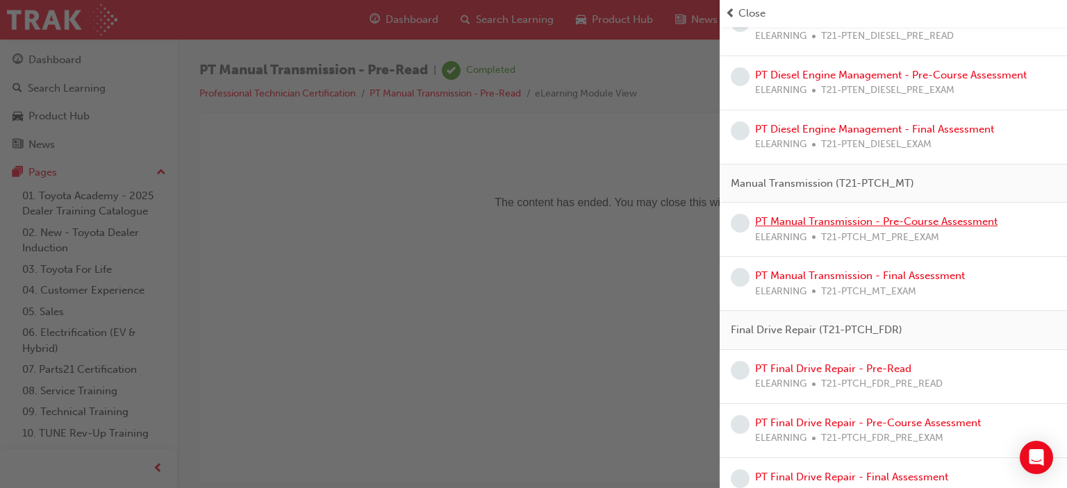
click at [866, 224] on link "PT Manual Transmission - Pre-Course Assessment" at bounding box center [876, 221] width 242 height 12
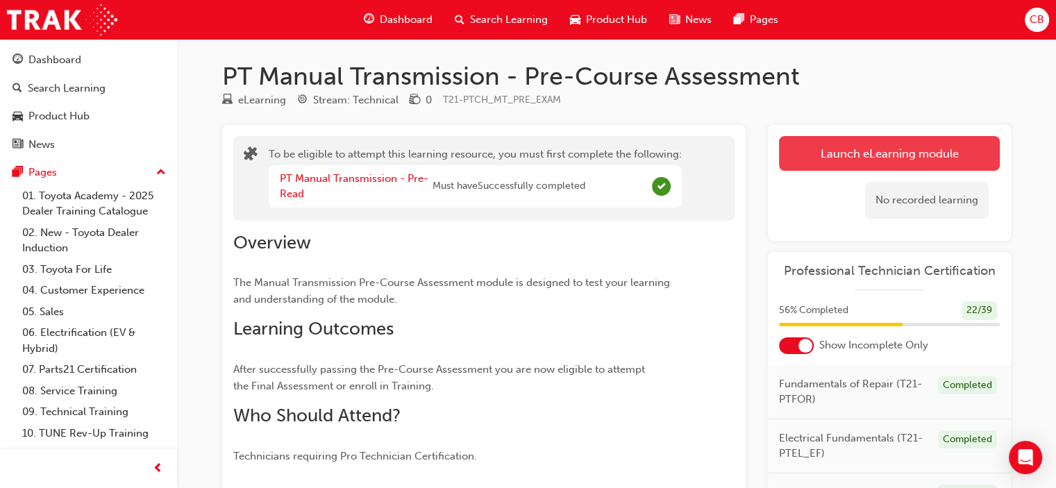
click at [817, 144] on button "Launch eLearning module" at bounding box center [889, 153] width 221 height 35
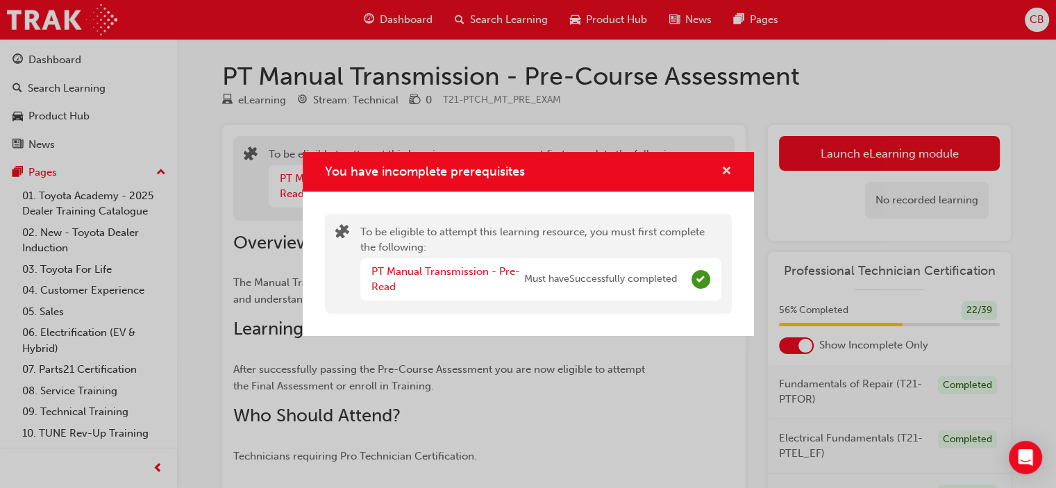
click at [726, 174] on span "cross-icon" at bounding box center [726, 172] width 10 height 12
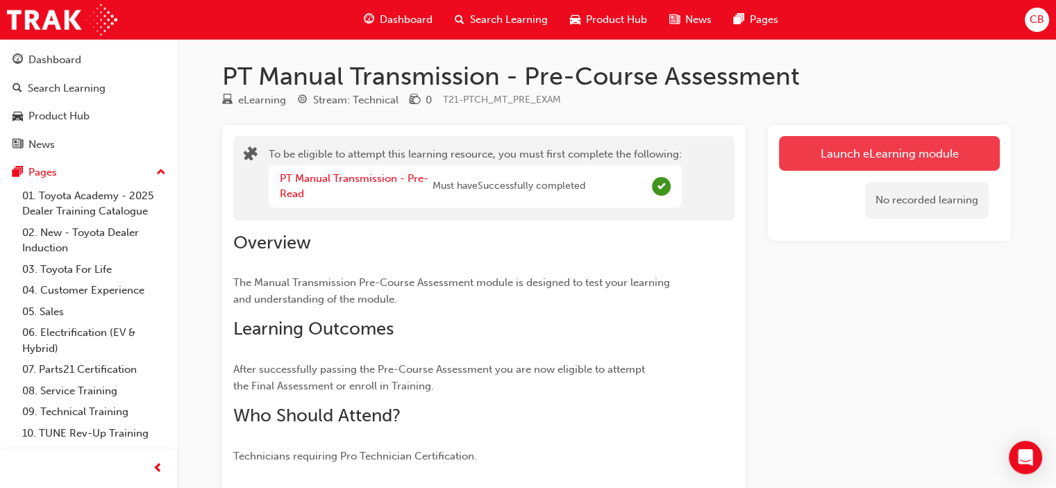
click at [861, 149] on button "Launch eLearning module" at bounding box center [889, 153] width 221 height 35
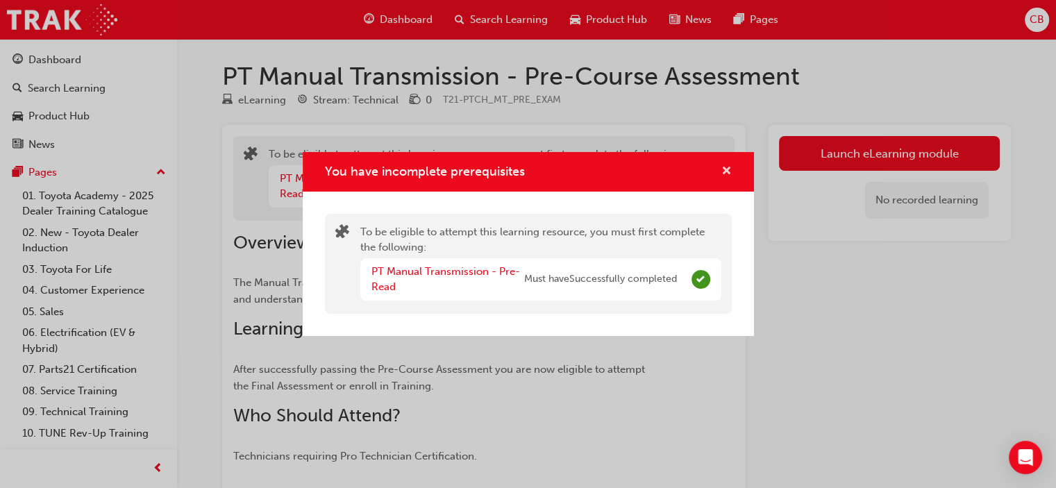
click at [728, 169] on span "cross-icon" at bounding box center [726, 172] width 10 height 12
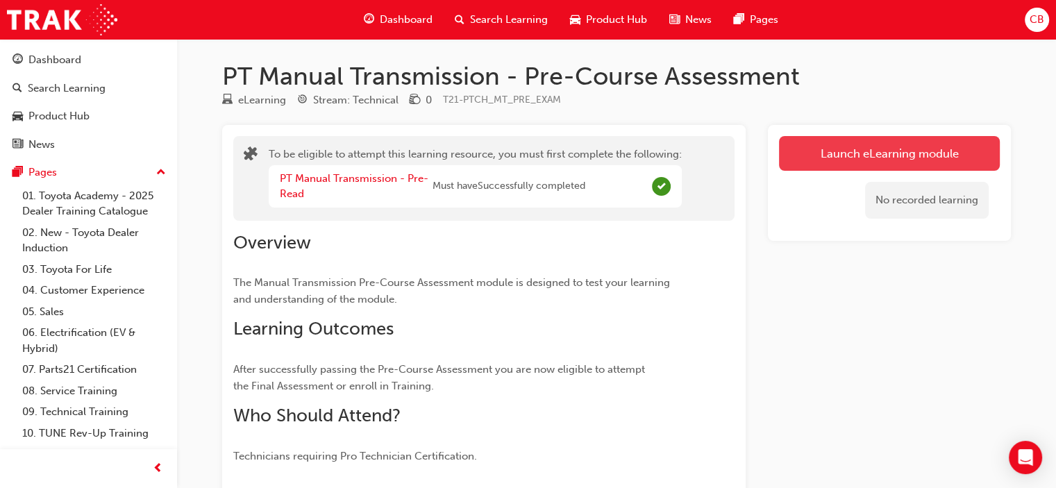
click at [817, 149] on button "Launch eLearning module" at bounding box center [889, 153] width 221 height 35
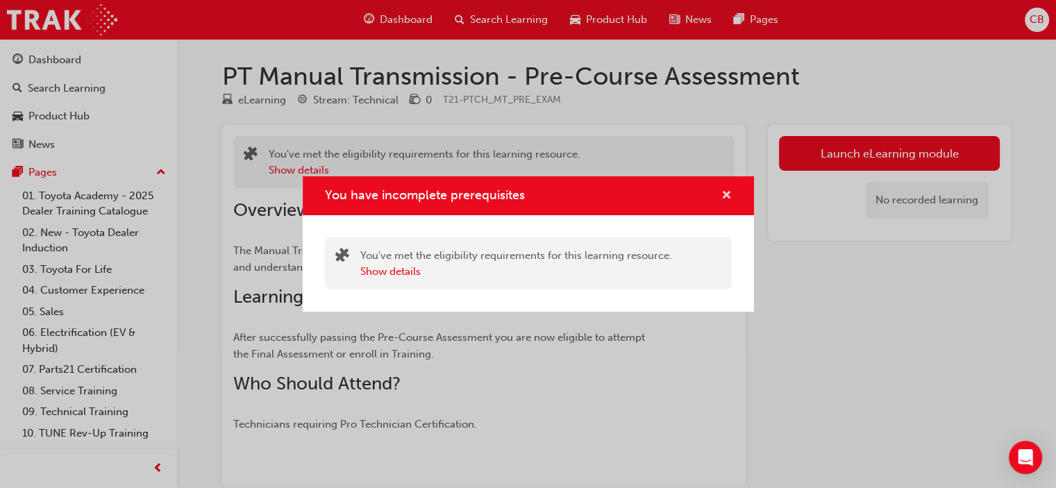
click at [730, 197] on span "cross-icon" at bounding box center [726, 196] width 10 height 12
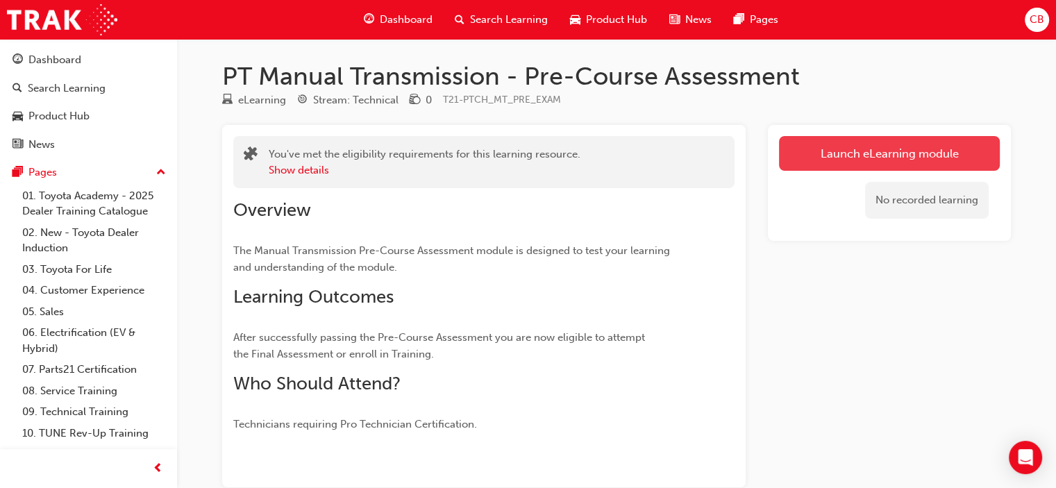
click at [793, 163] on button "Launch eLearning module" at bounding box center [889, 153] width 221 height 35
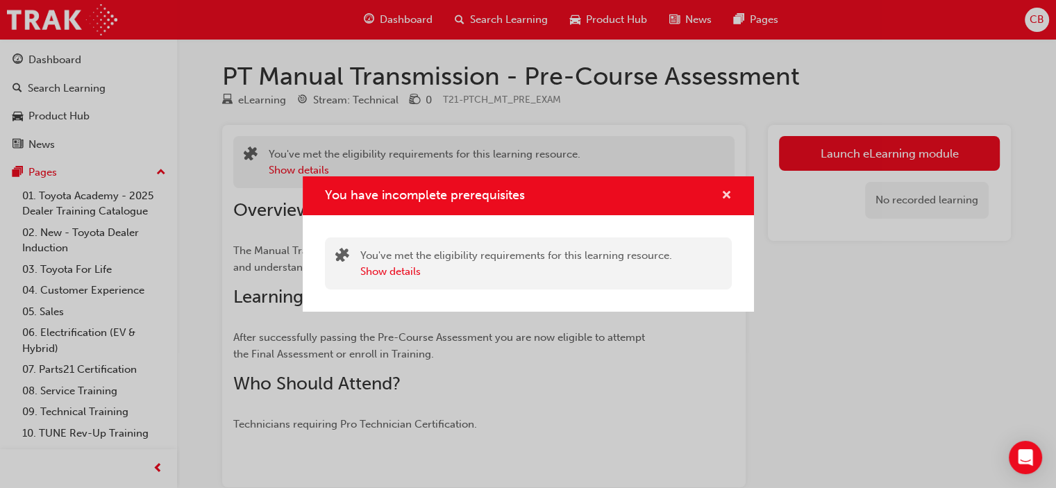
click at [729, 195] on span "cross-icon" at bounding box center [726, 196] width 10 height 12
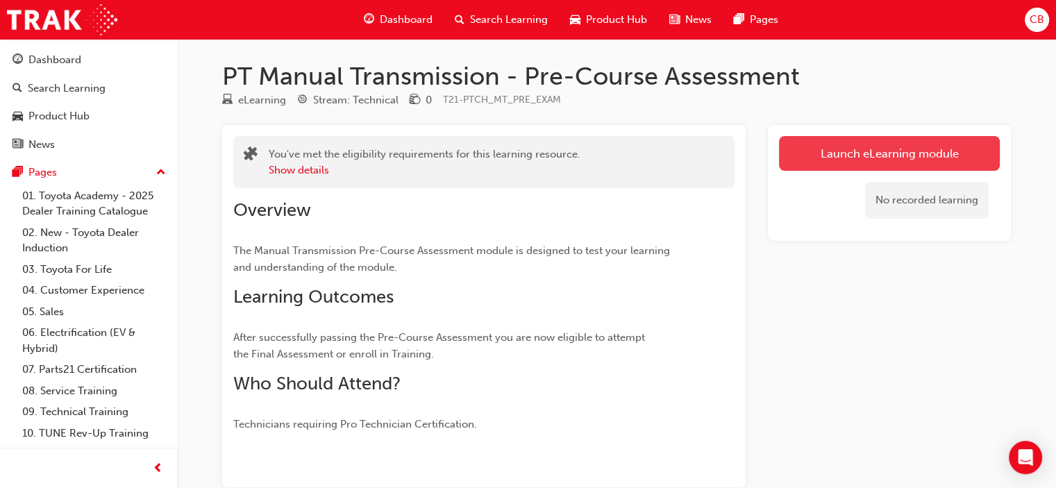
click at [850, 157] on button "Launch eLearning module" at bounding box center [889, 153] width 221 height 35
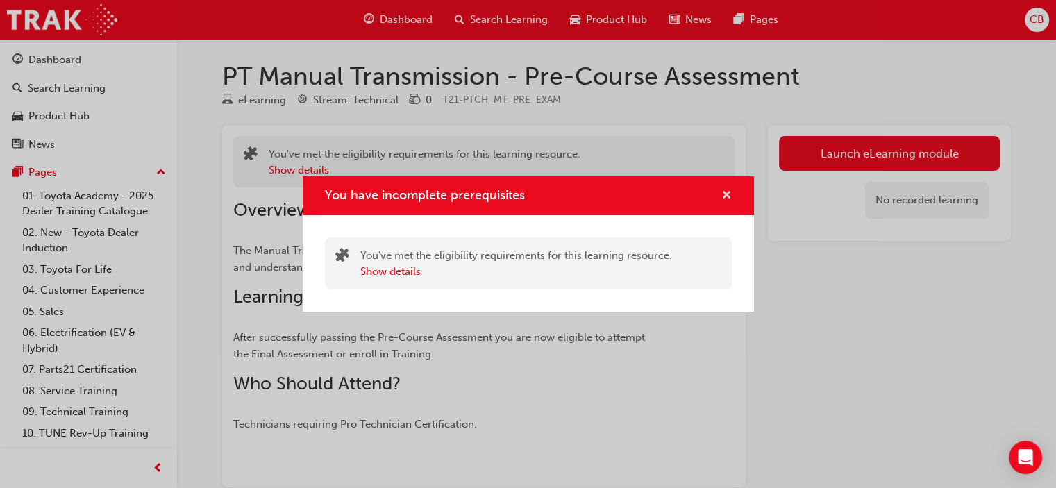
click at [725, 197] on span "cross-icon" at bounding box center [726, 196] width 10 height 12
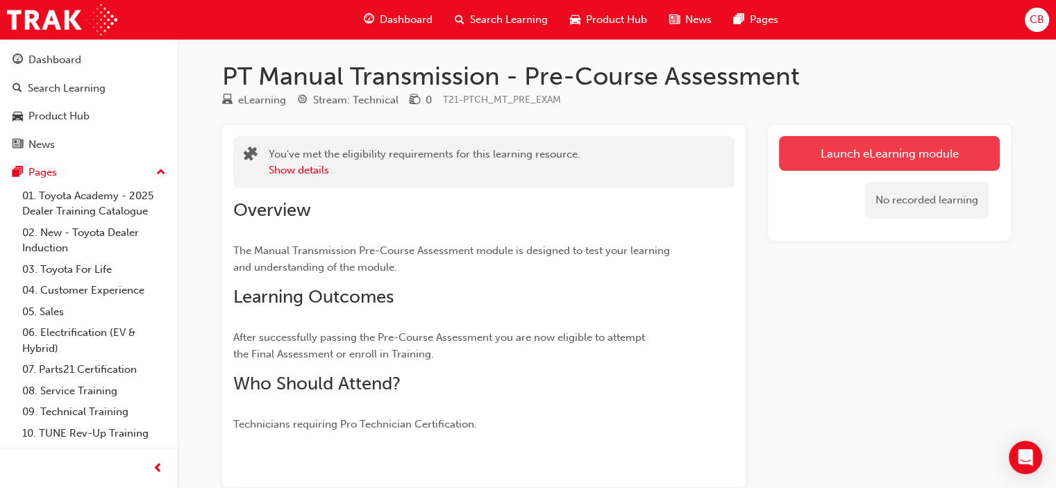
click at [858, 158] on button "Launch eLearning module" at bounding box center [889, 153] width 221 height 35
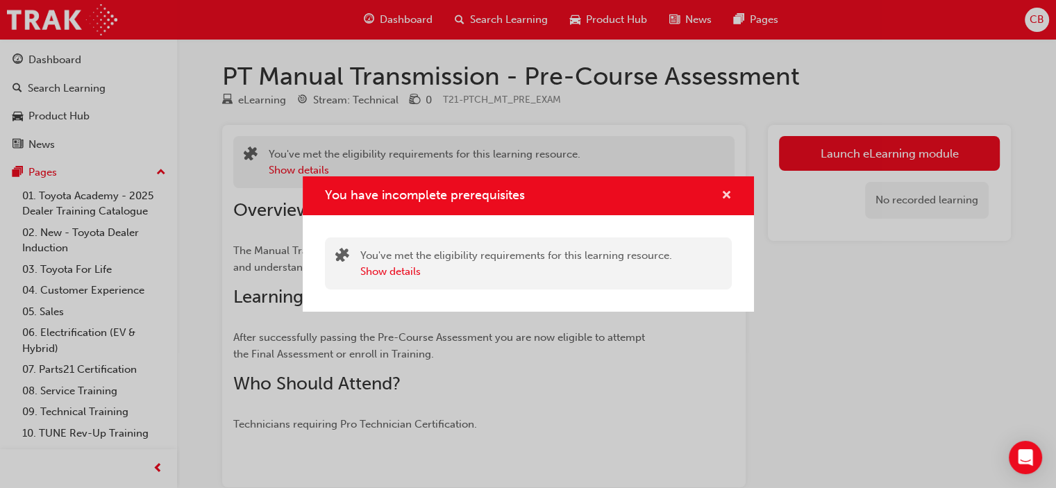
click at [722, 190] on span "cross-icon" at bounding box center [726, 196] width 10 height 12
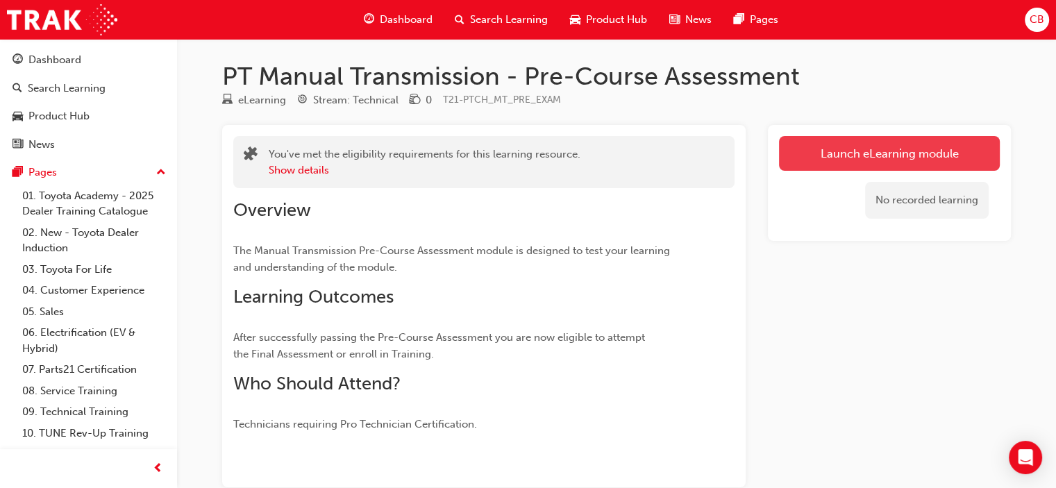
click at [831, 153] on link "Launch eLearning module" at bounding box center [889, 153] width 221 height 35
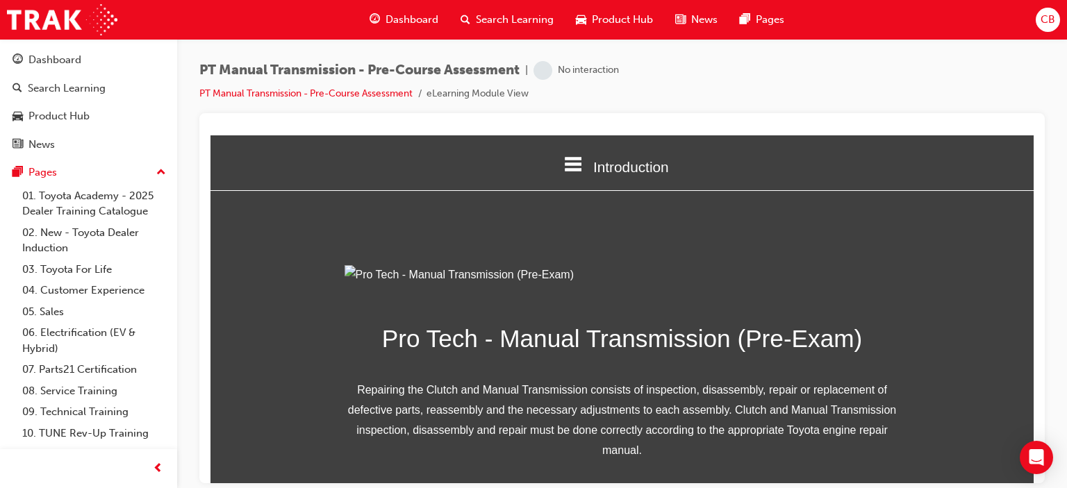
scroll to position [213, 0]
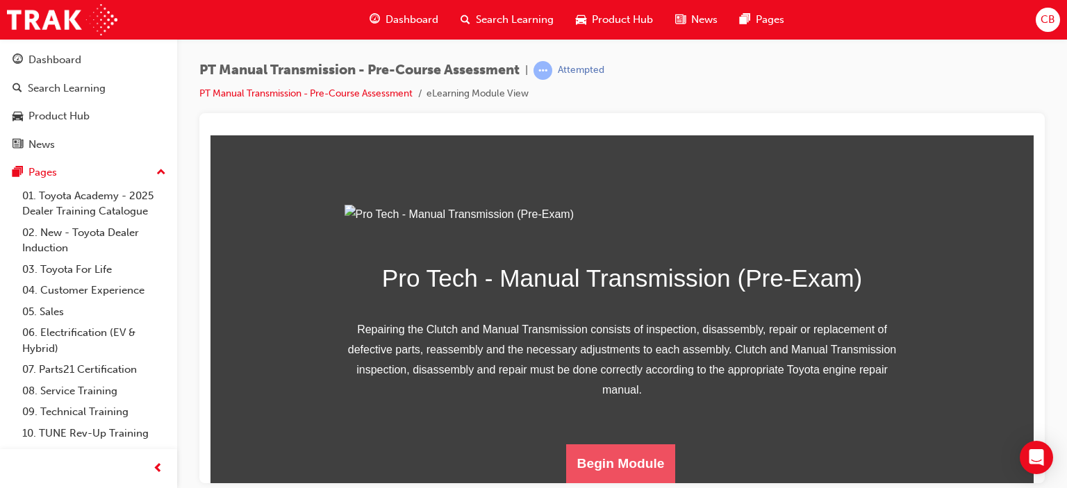
click at [625, 467] on button "Begin Module" at bounding box center [621, 463] width 110 height 39
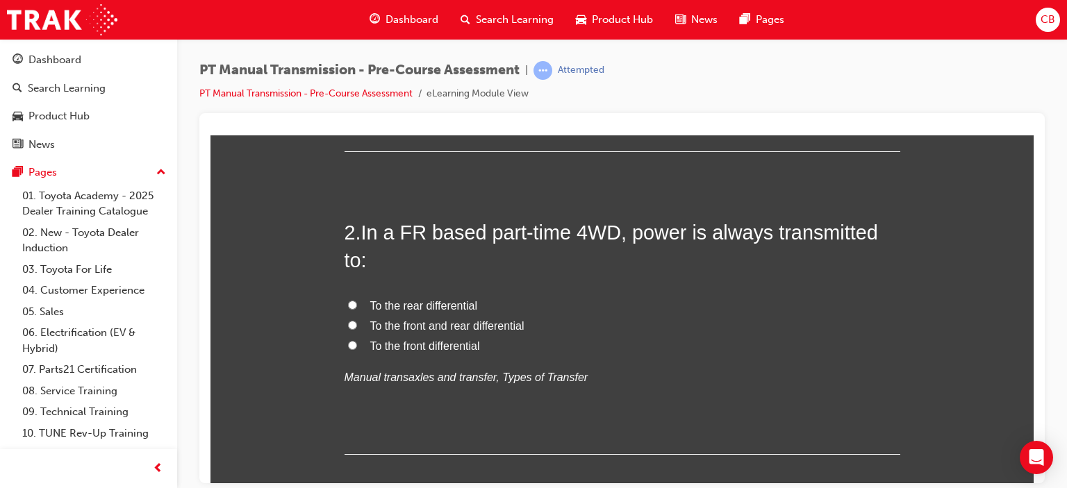
scroll to position [438, 0]
radio input "true"
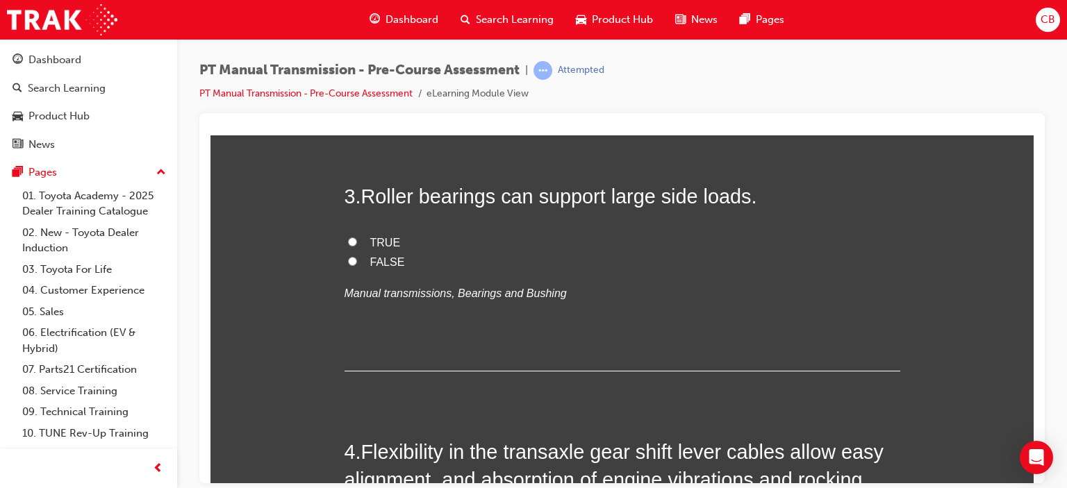
scroll to position [779, 0]
radio input "true"
click at [649, 47] on p "Manual transaxles and transfer, Types of Transfer" at bounding box center [622, 37] width 556 height 20
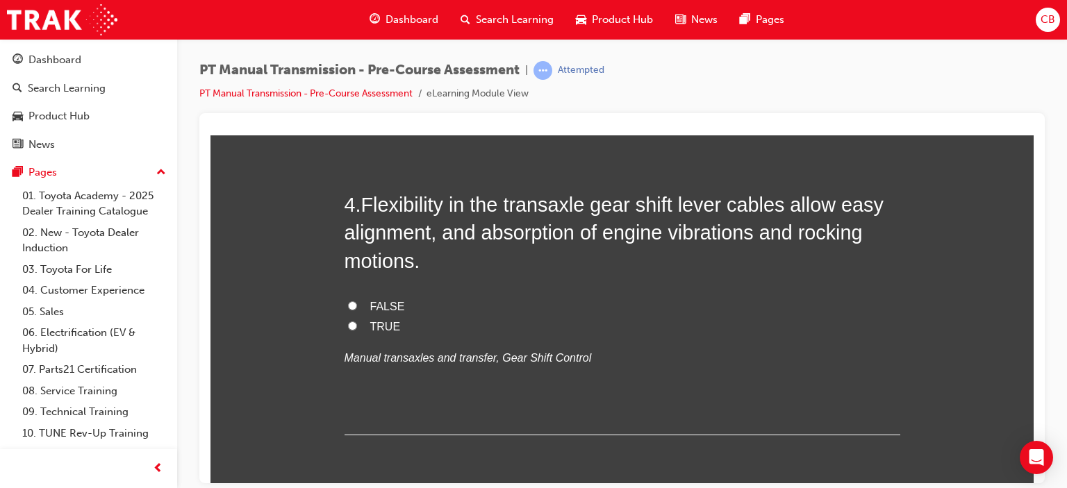
scroll to position [1024, 0]
radio input "true"
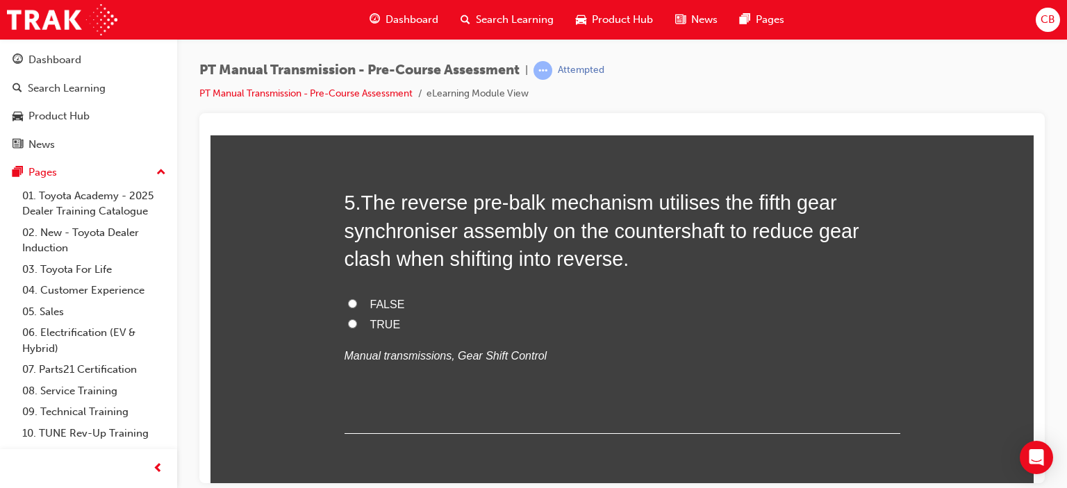
scroll to position [1342, 0]
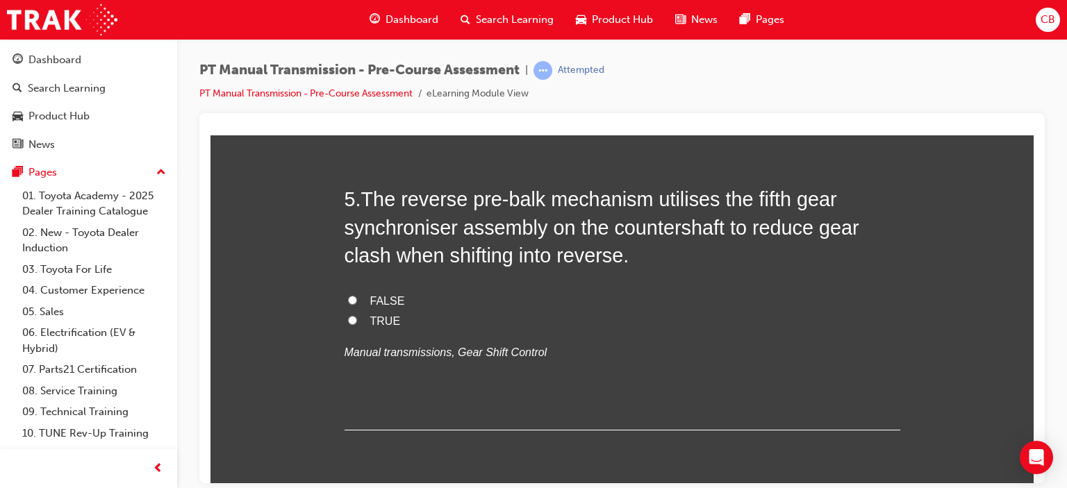
click at [348, 13] on input "TRUE" at bounding box center [352, 8] width 9 height 9
radio input "true"
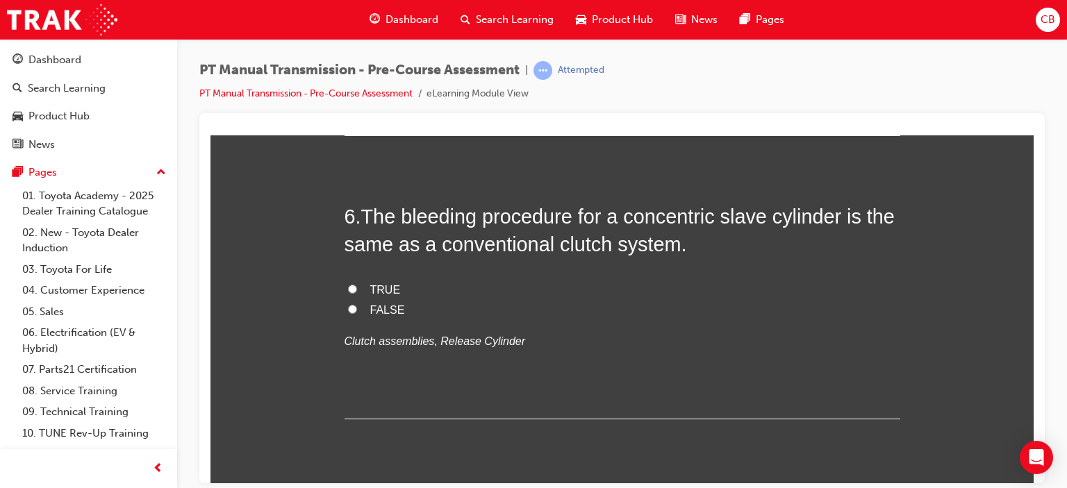
scroll to position [1641, 0]
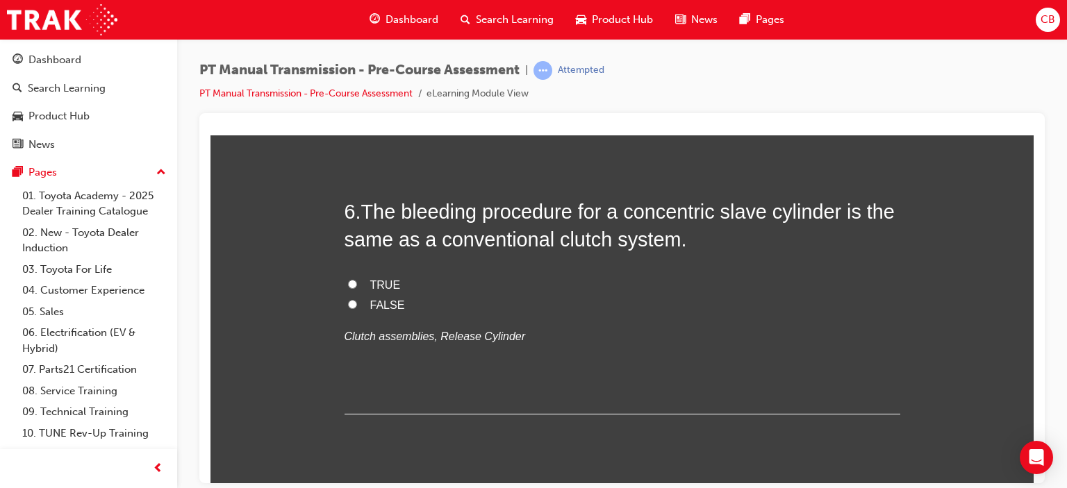
click at [348, 25] on input "TRUE" at bounding box center [352, 20] width 9 height 9
radio input "true"
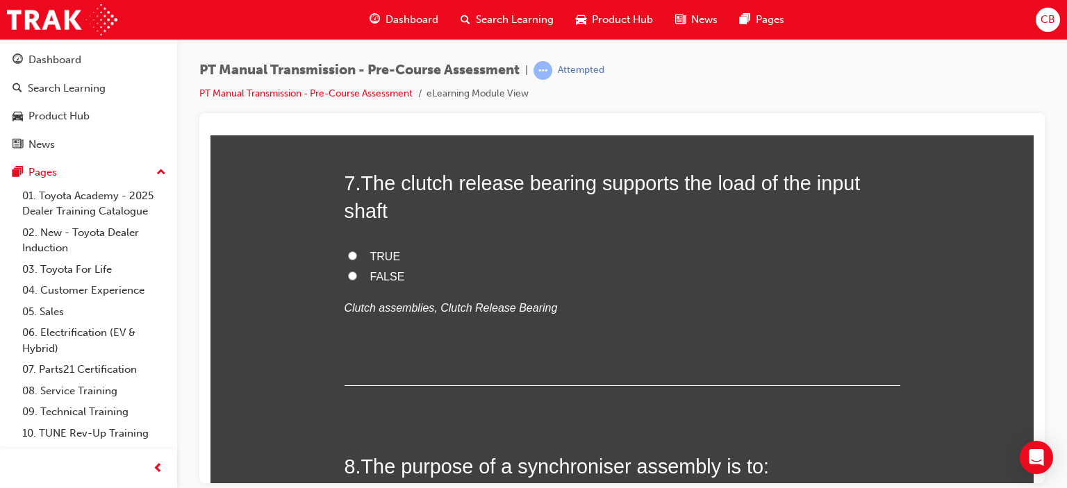
scroll to position [1955, 0]
